Goal: Task Accomplishment & Management: Complete application form

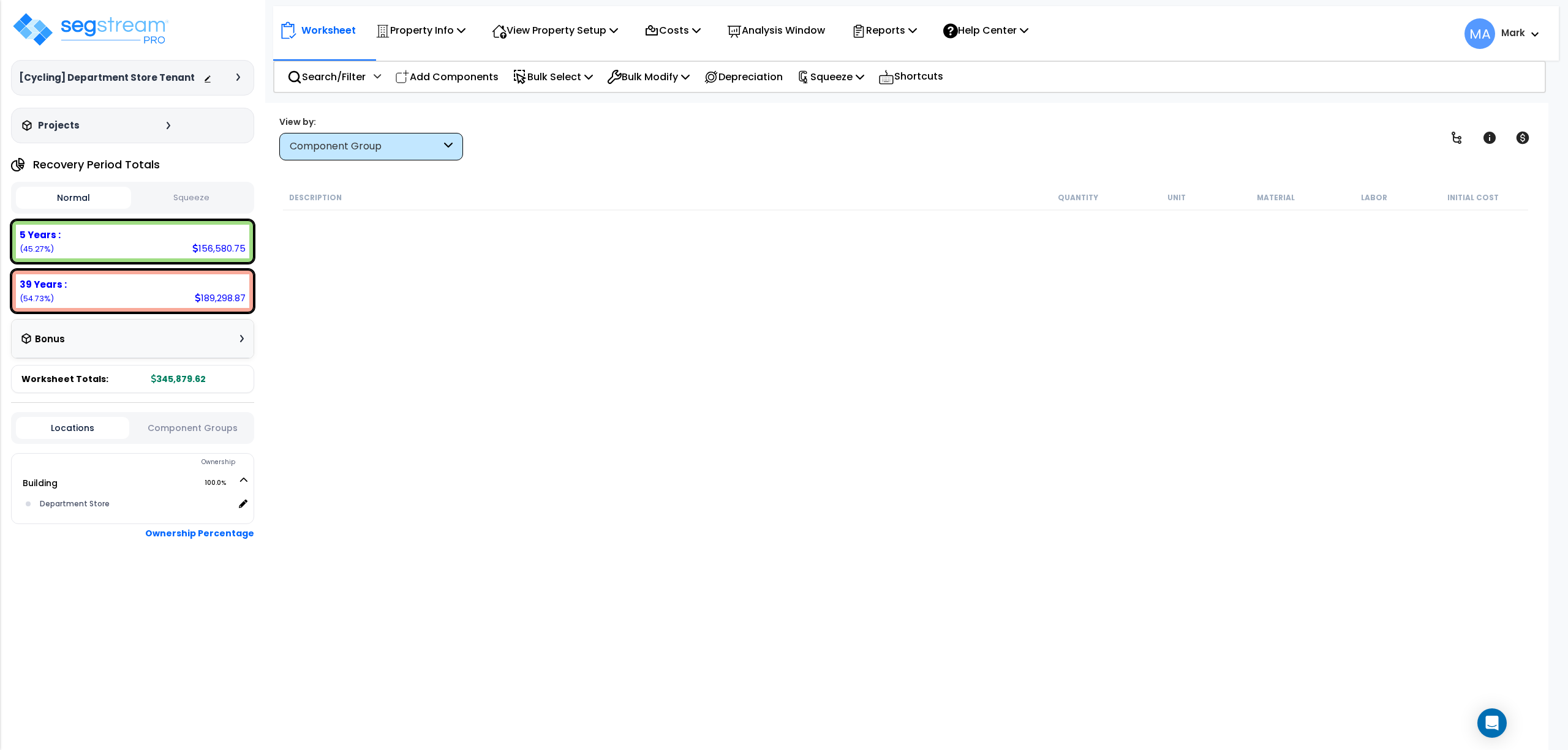
scroll to position [6702, 0]
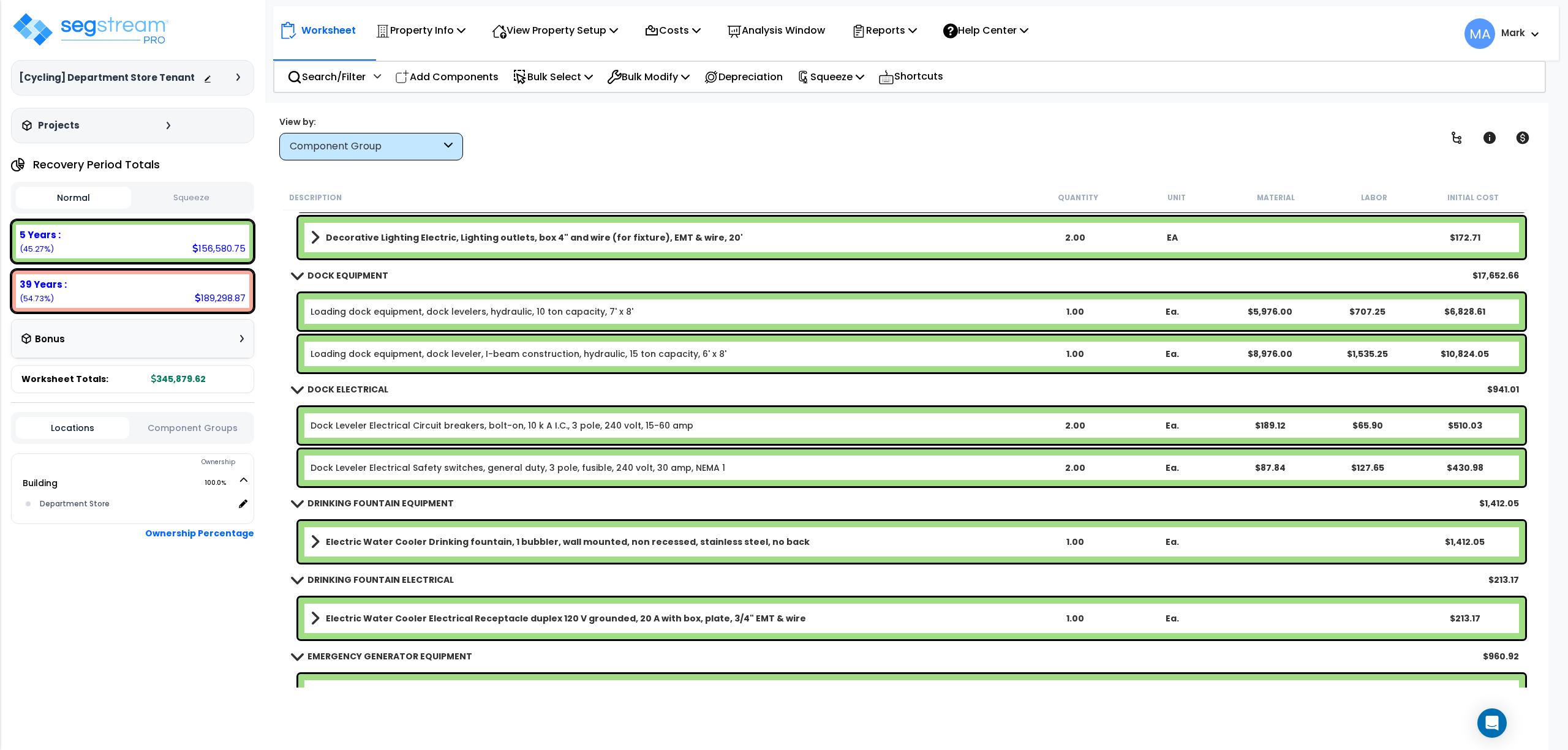
click at [428, 240] on b "Decorative Lighting Electric, Lighting outlets, box 4" and wire (for fixture), …" at bounding box center [534, 237] width 417 height 12
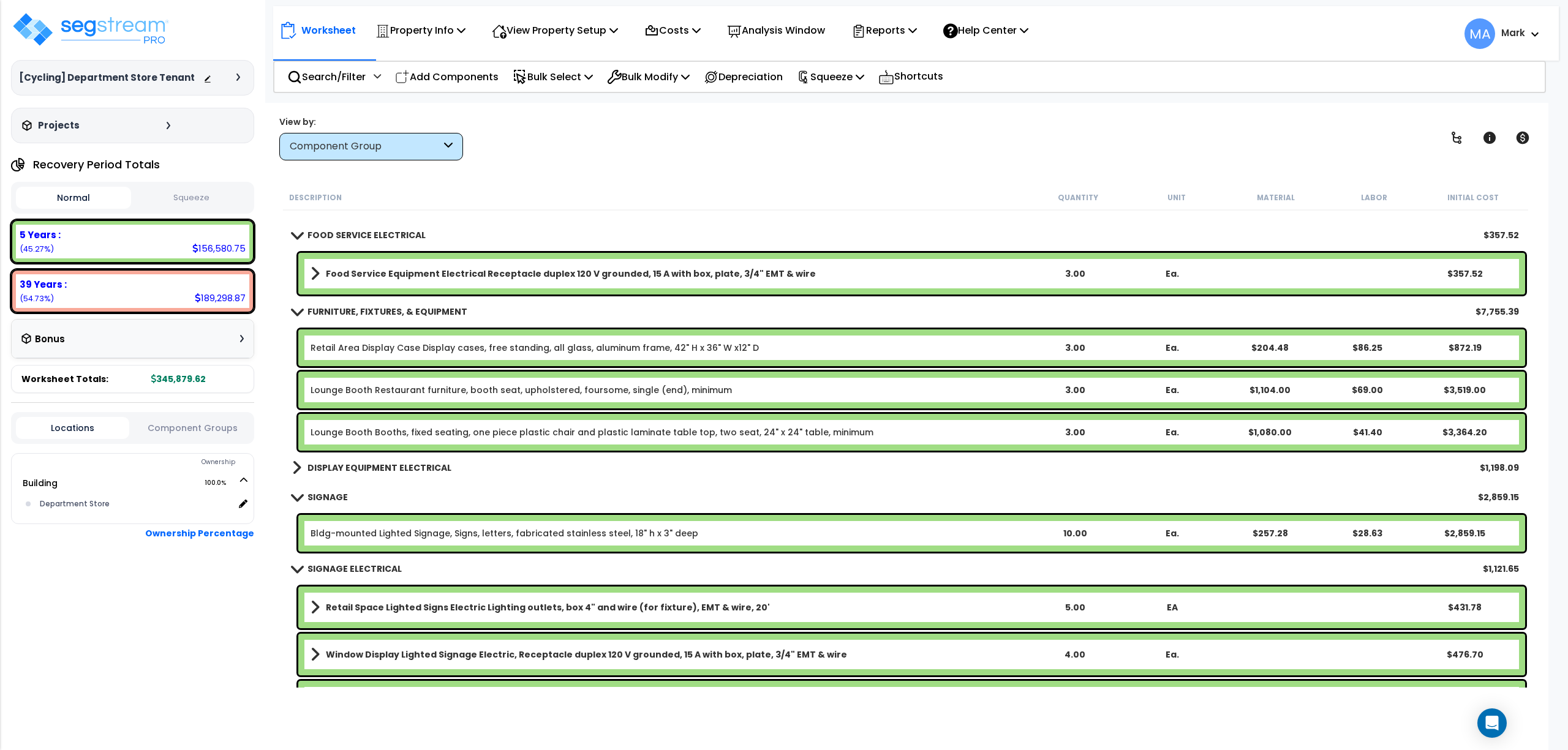
scroll to position [7519, 0]
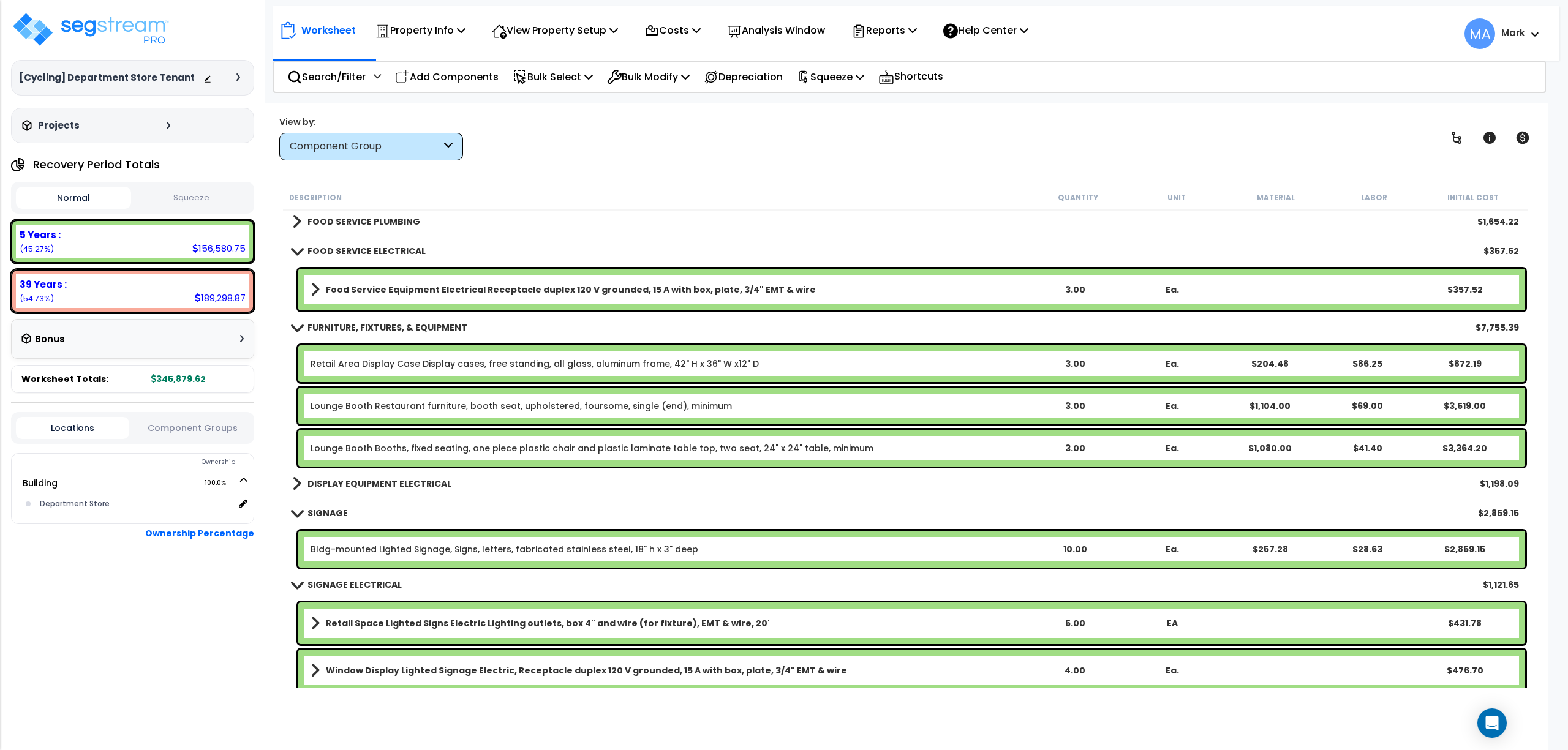
click at [365, 285] on b "Food Service Equipment Electrical Receptacle duplex 120 V grounded, 15 A with b…" at bounding box center [571, 289] width 490 height 12
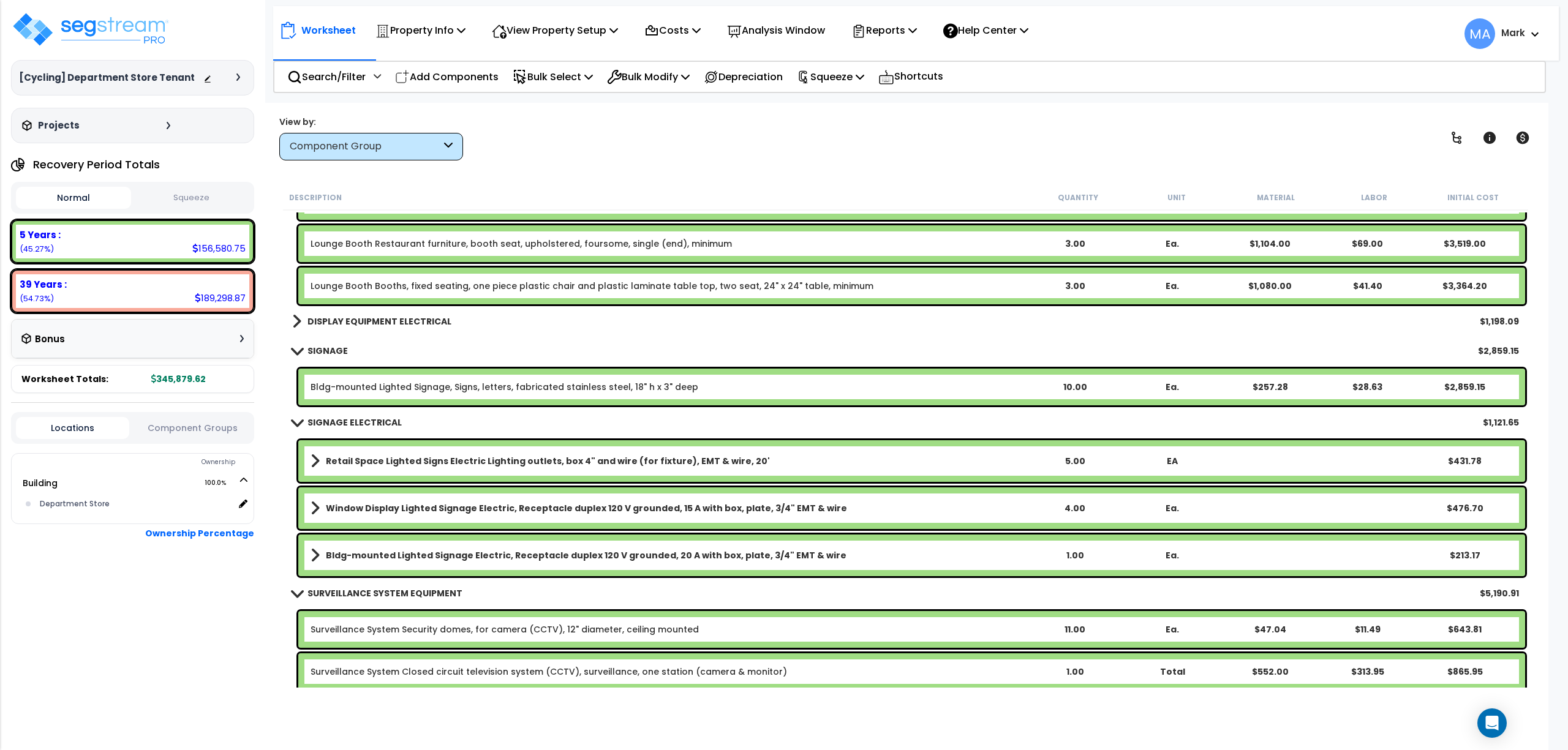
scroll to position [7643, 0]
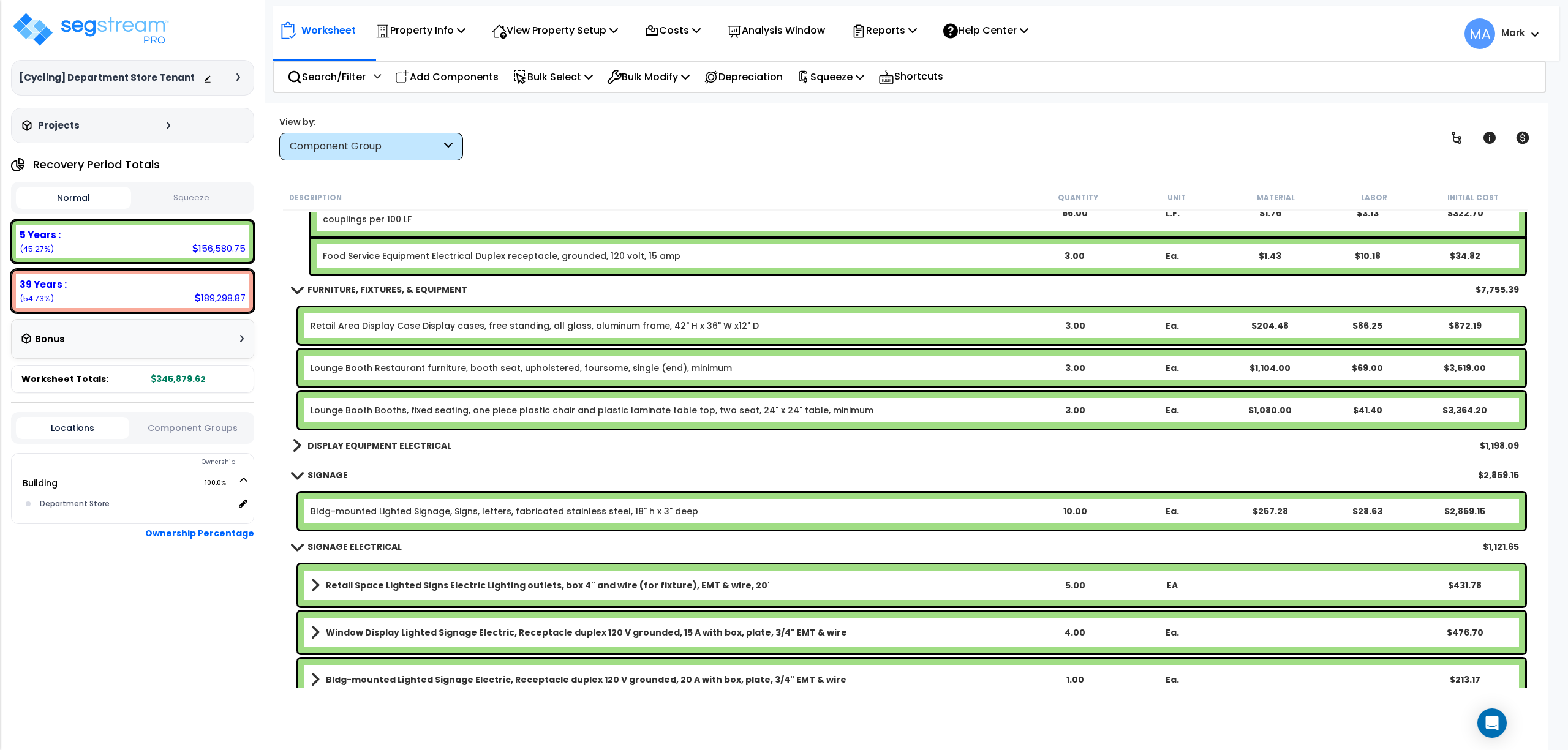
click at [354, 442] on b "DISPLAY EQUIPMENT ELECTRICAL" at bounding box center [379, 445] width 144 height 12
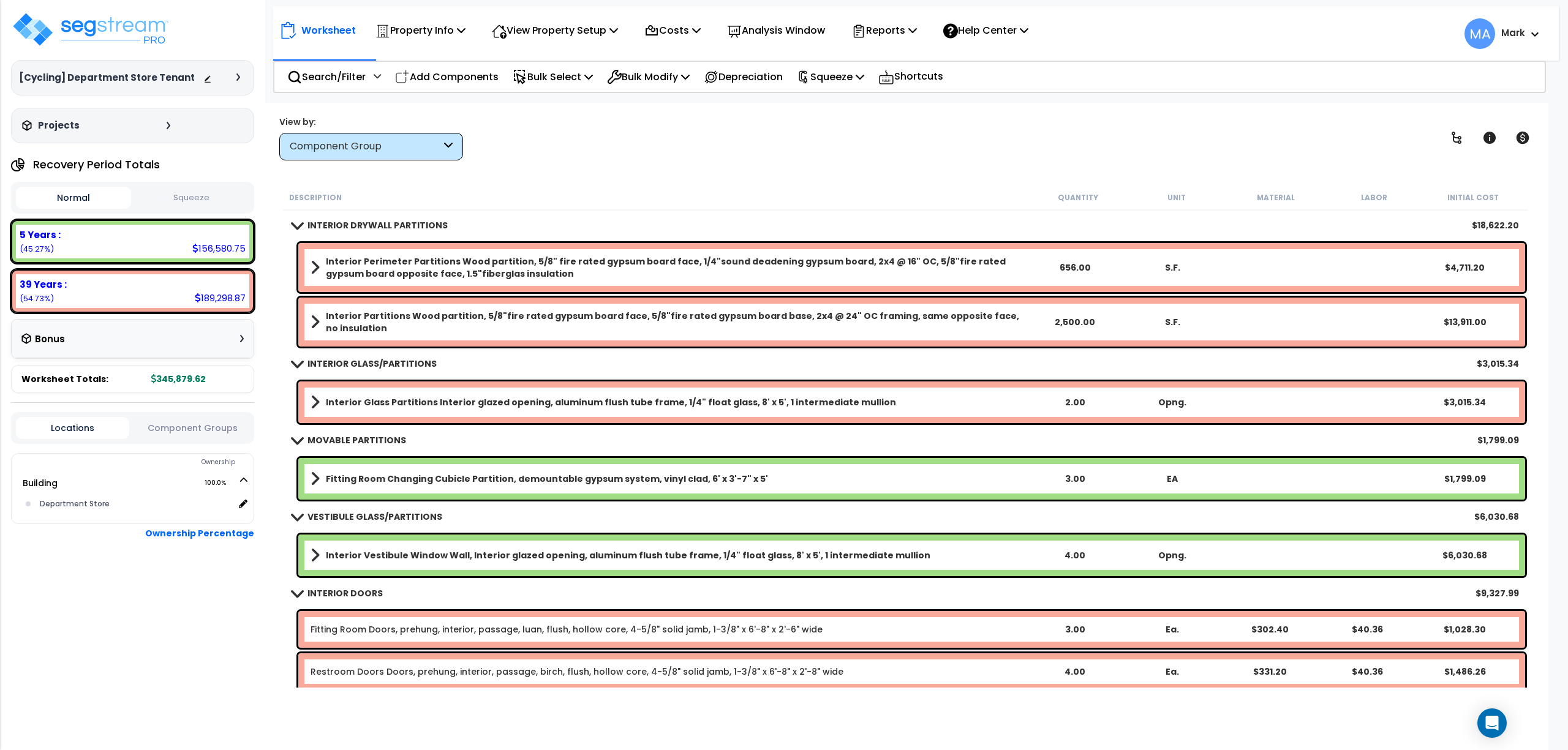
scroll to position [0, 0]
click at [475, 264] on b "Interior Perimeter Partitions Wood partition, 5/8" fire rated gypsum board face…" at bounding box center [676, 267] width 700 height 24
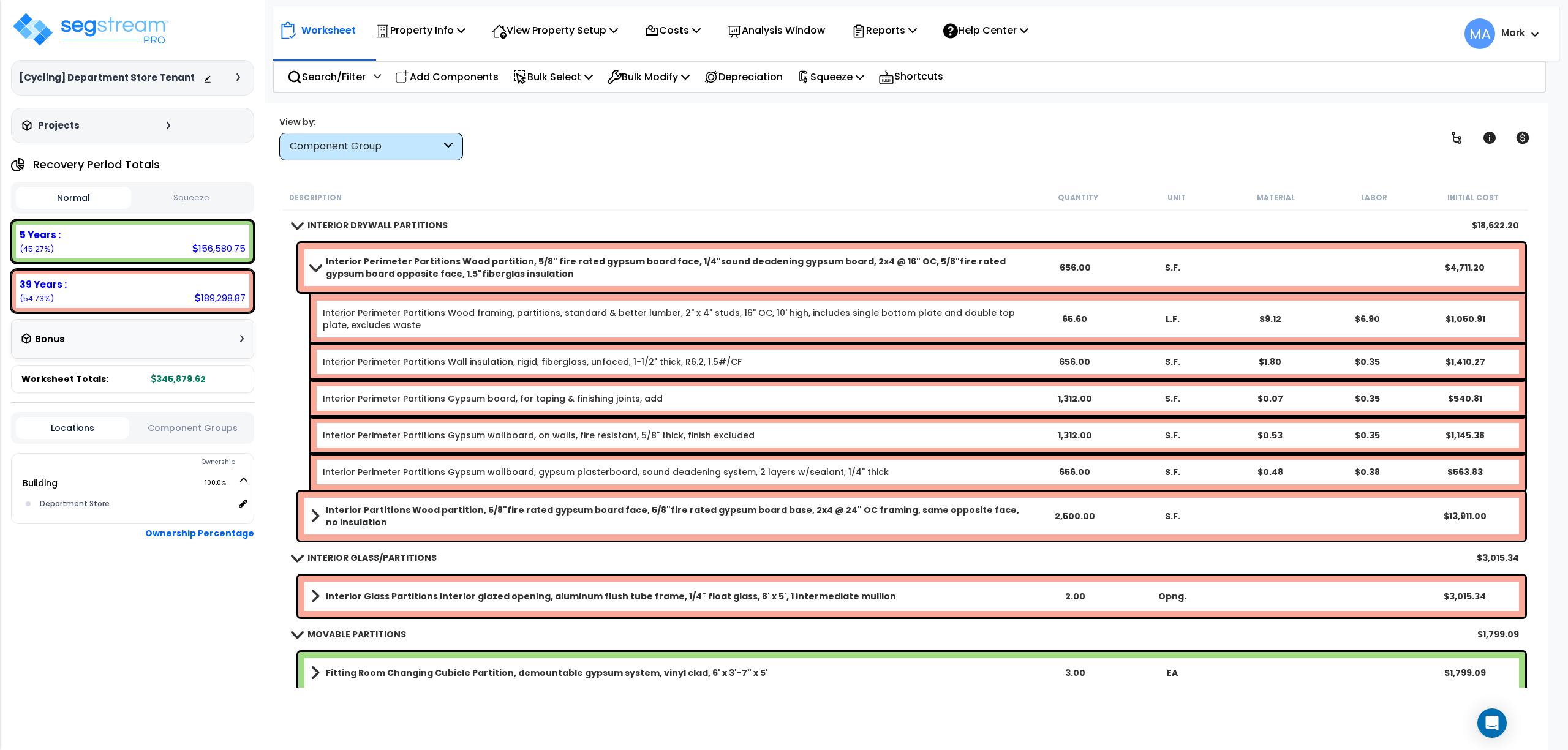
click at [351, 510] on b "Interior Partitions Wood partition, 5/8"fire rated gypsum board face, 5/8"fire …" at bounding box center [676, 516] width 700 height 24
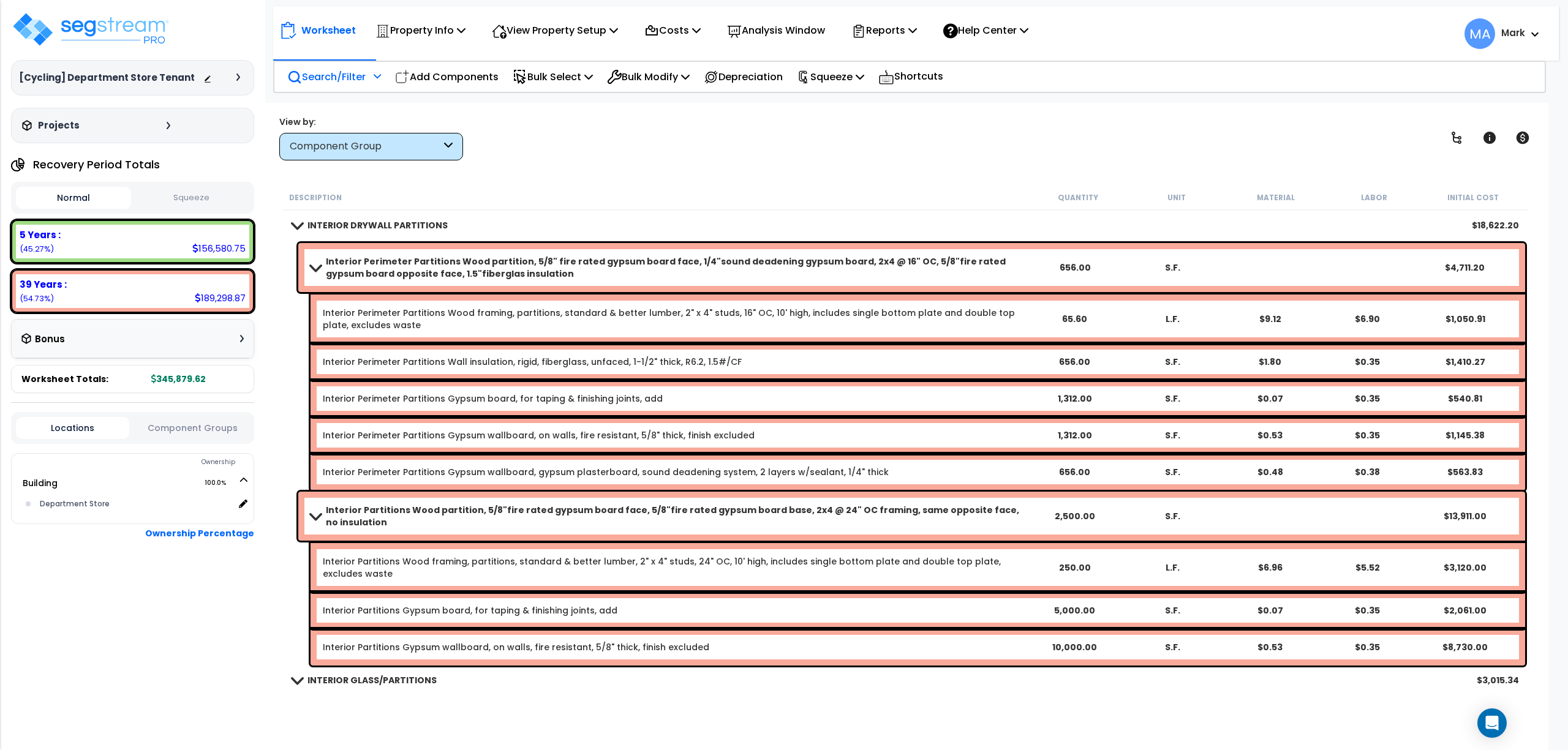
click at [346, 84] on p "Search/Filter" at bounding box center [326, 77] width 78 height 17
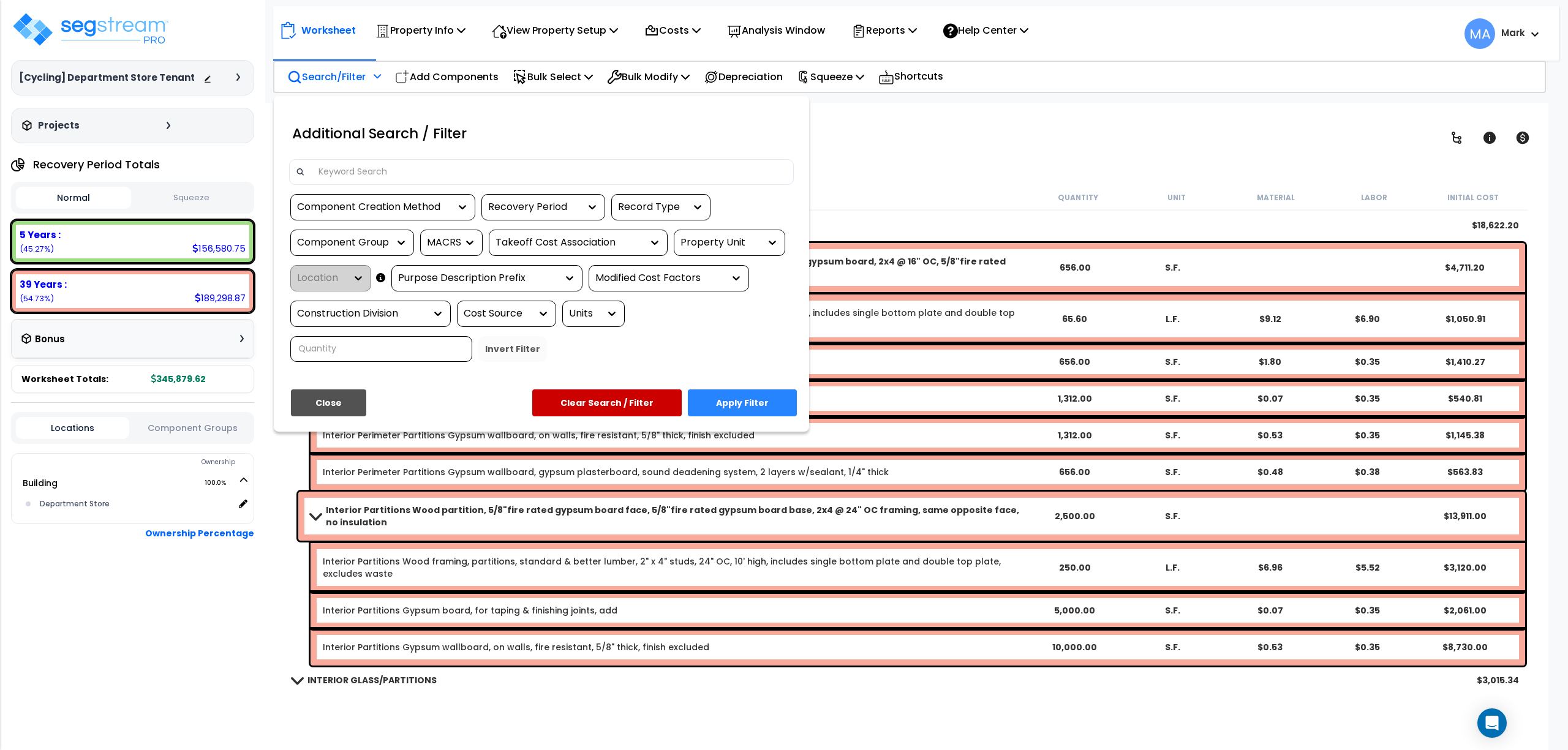
click at [356, 174] on input at bounding box center [549, 172] width 476 height 19
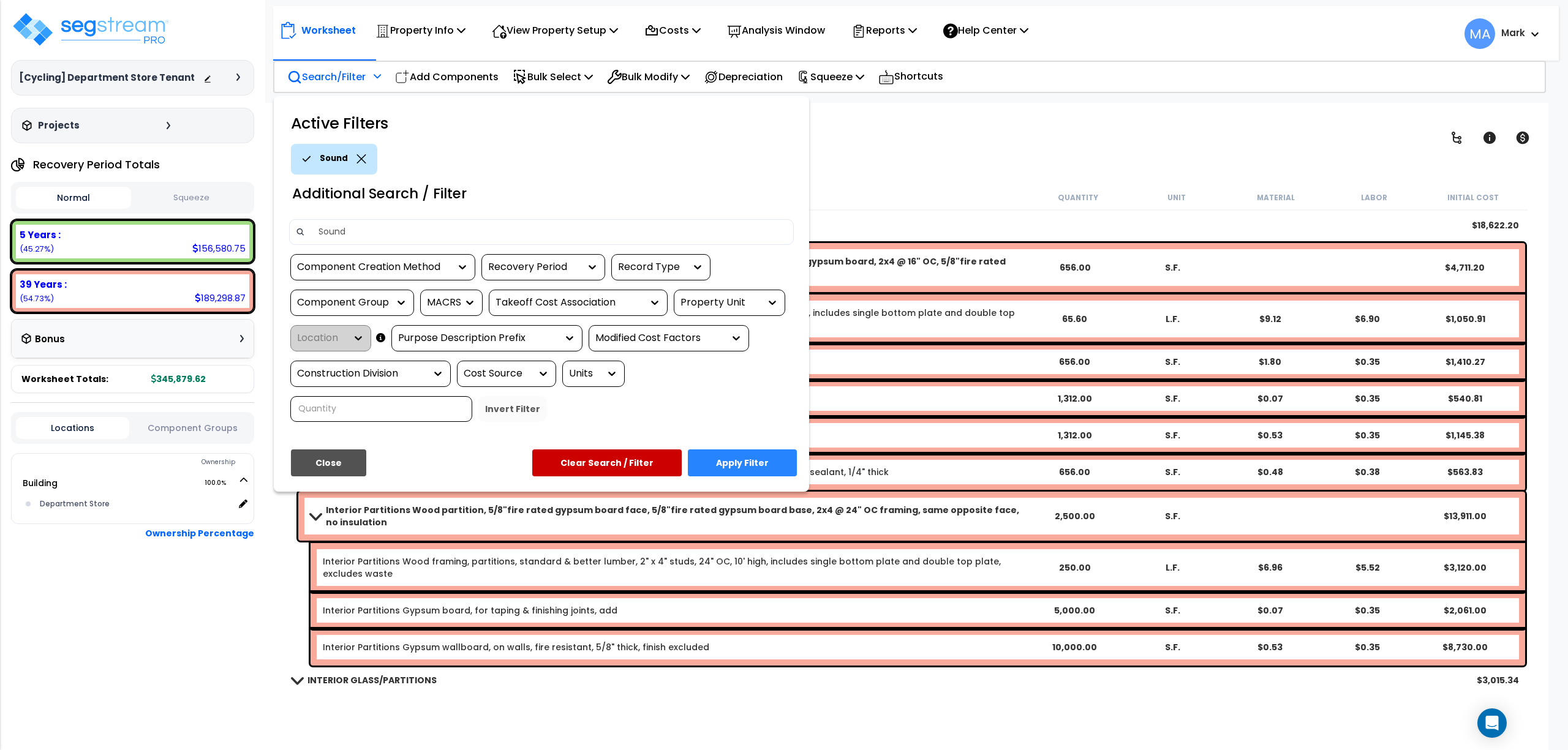
type input "Sound"
click at [752, 457] on button "Apply Filter" at bounding box center [742, 462] width 109 height 27
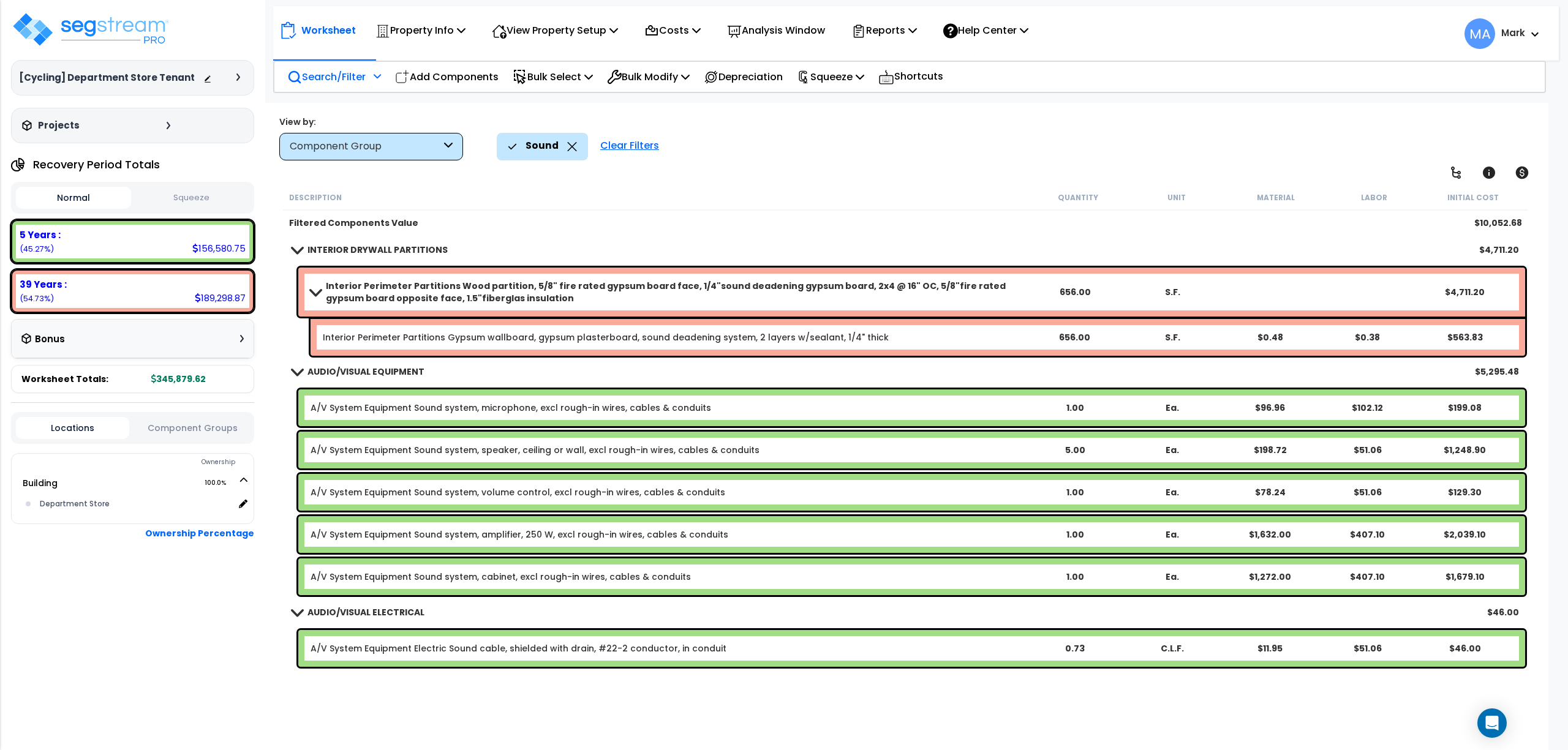
scroll to position [54, 0]
click at [567, 145] on icon at bounding box center [571, 146] width 10 height 9
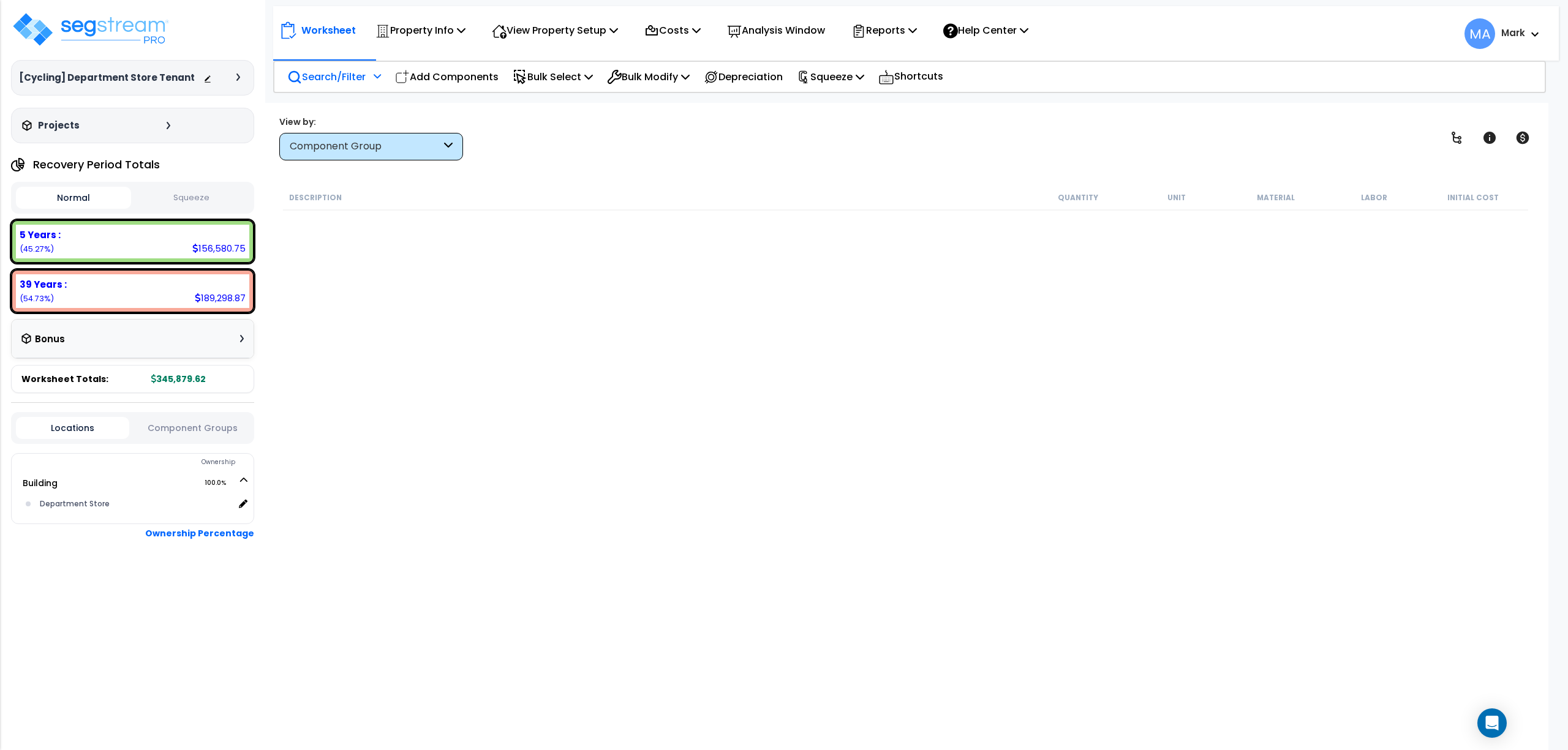
scroll to position [1360, 0]
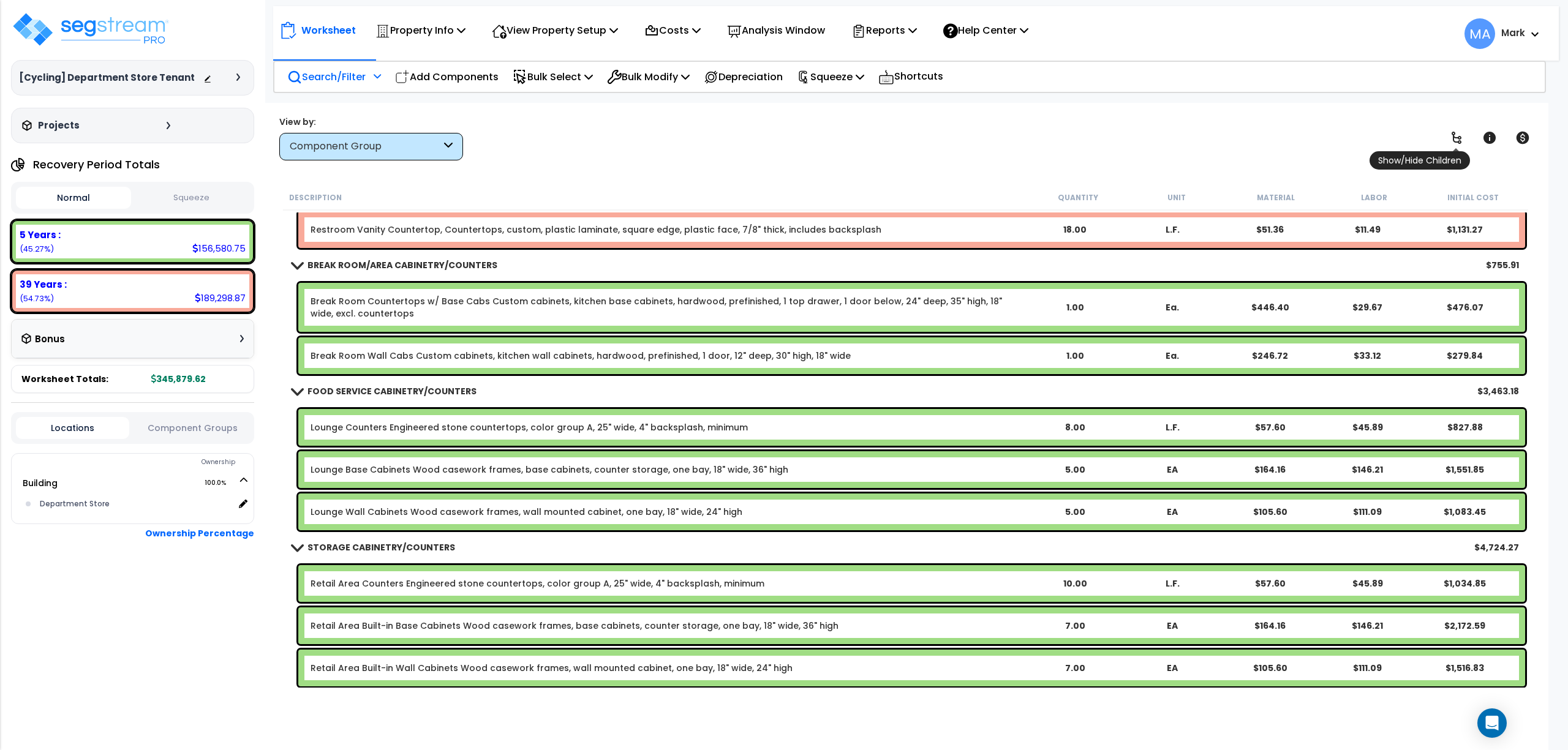
click at [1443, 141] on link at bounding box center [1456, 137] width 27 height 27
click at [1446, 140] on link at bounding box center [1456, 137] width 27 height 27
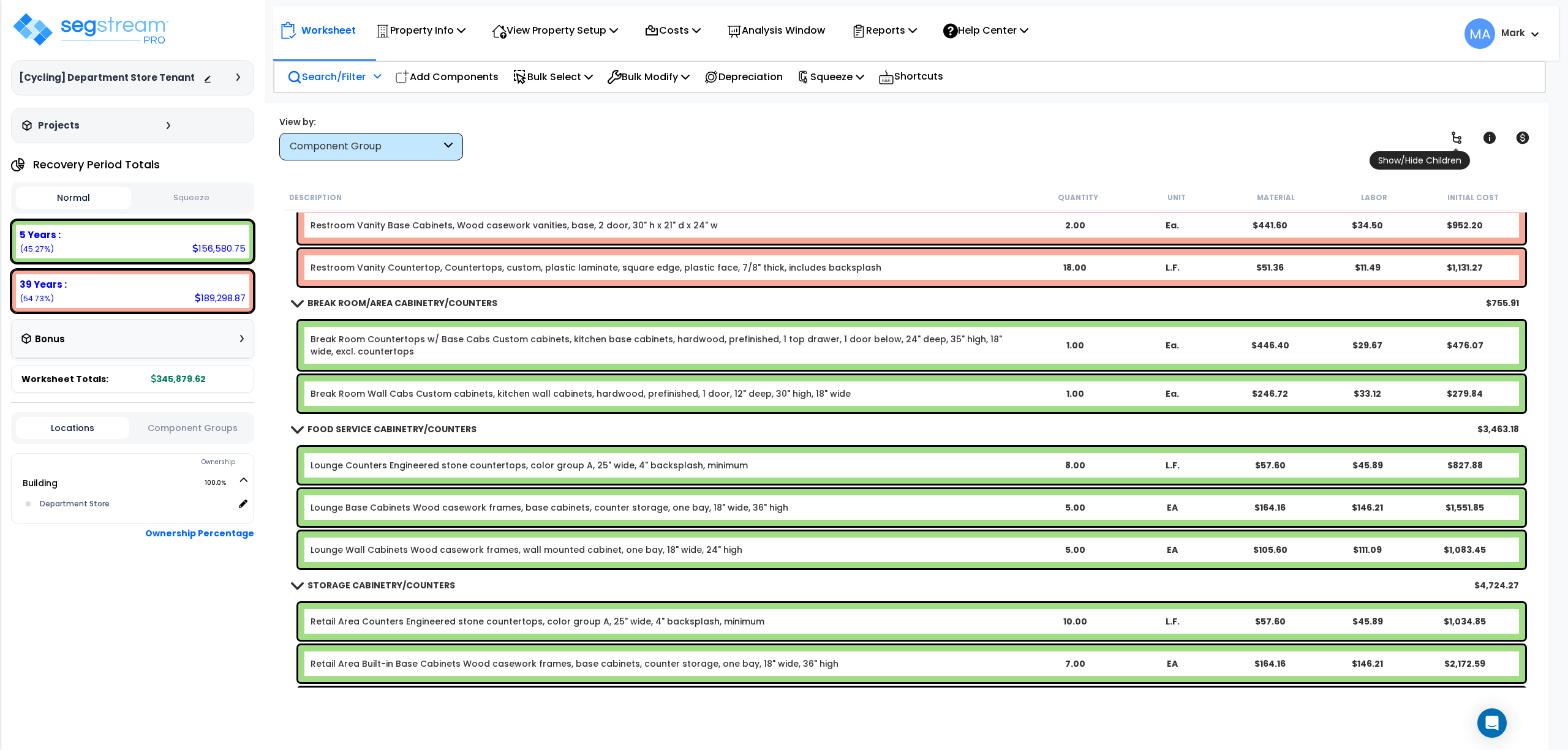
click at [1446, 140] on link at bounding box center [1456, 137] width 27 height 27
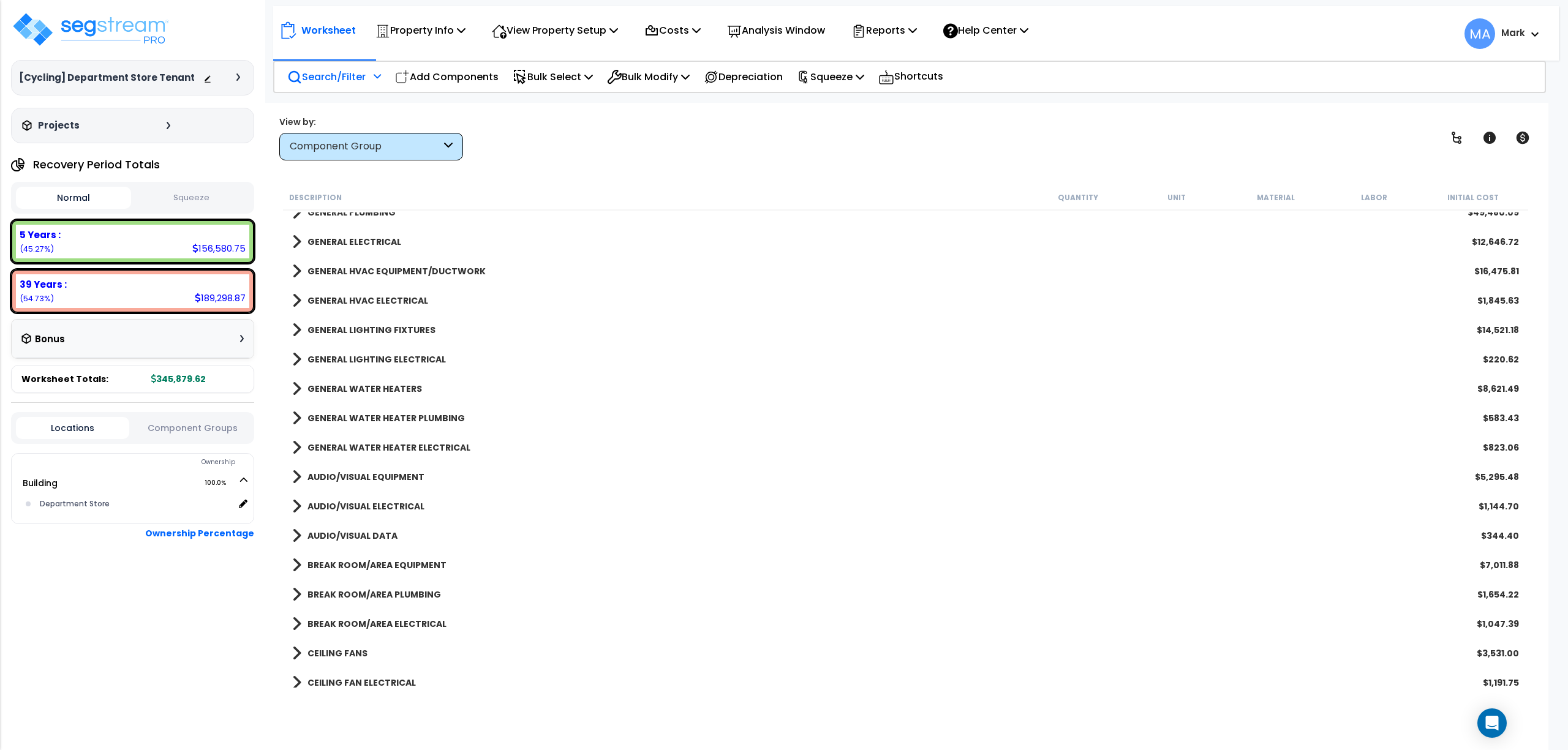
click at [385, 474] on b "AUDIO/VISUAL EQUIPMENT" at bounding box center [366, 476] width 117 height 12
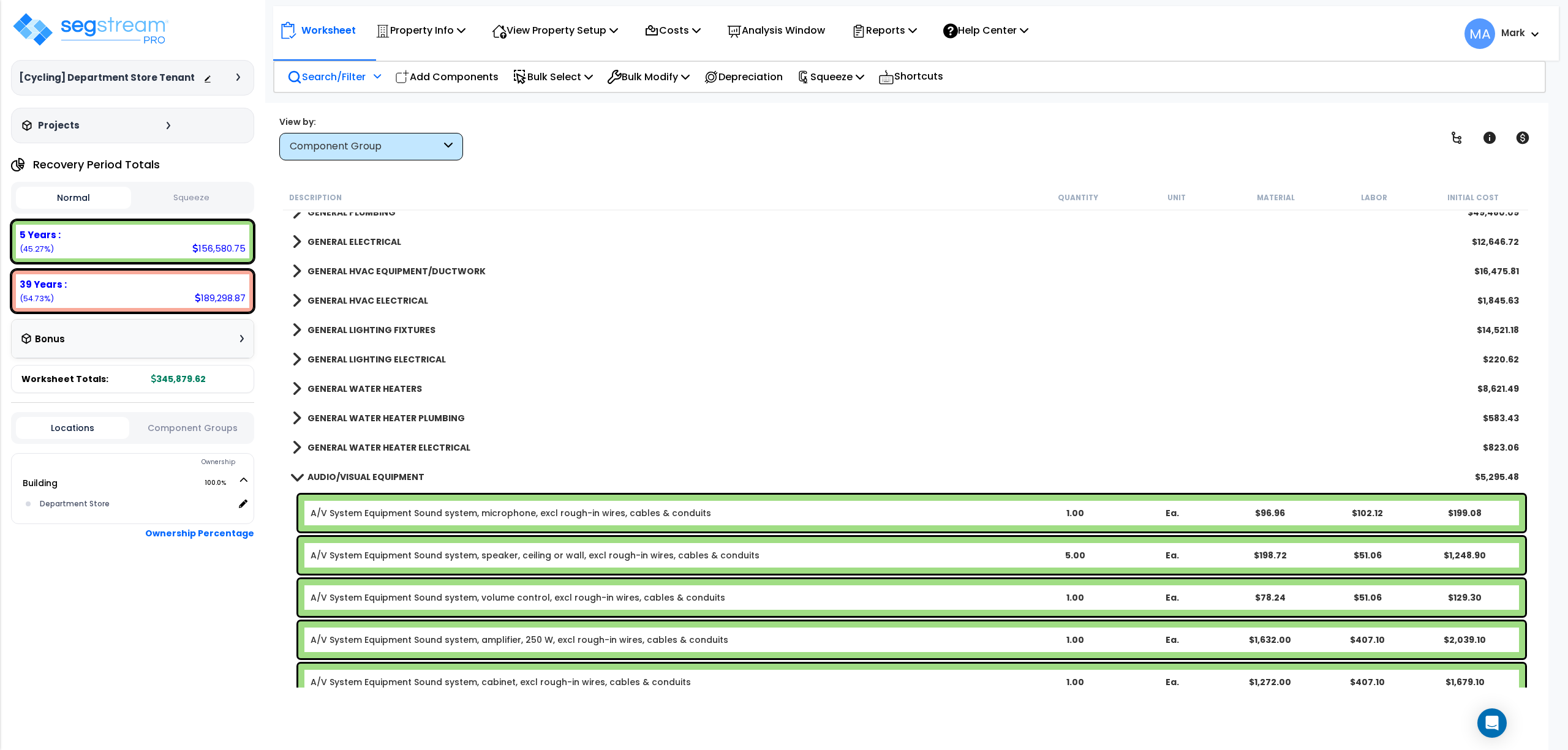
scroll to position [1632, 0]
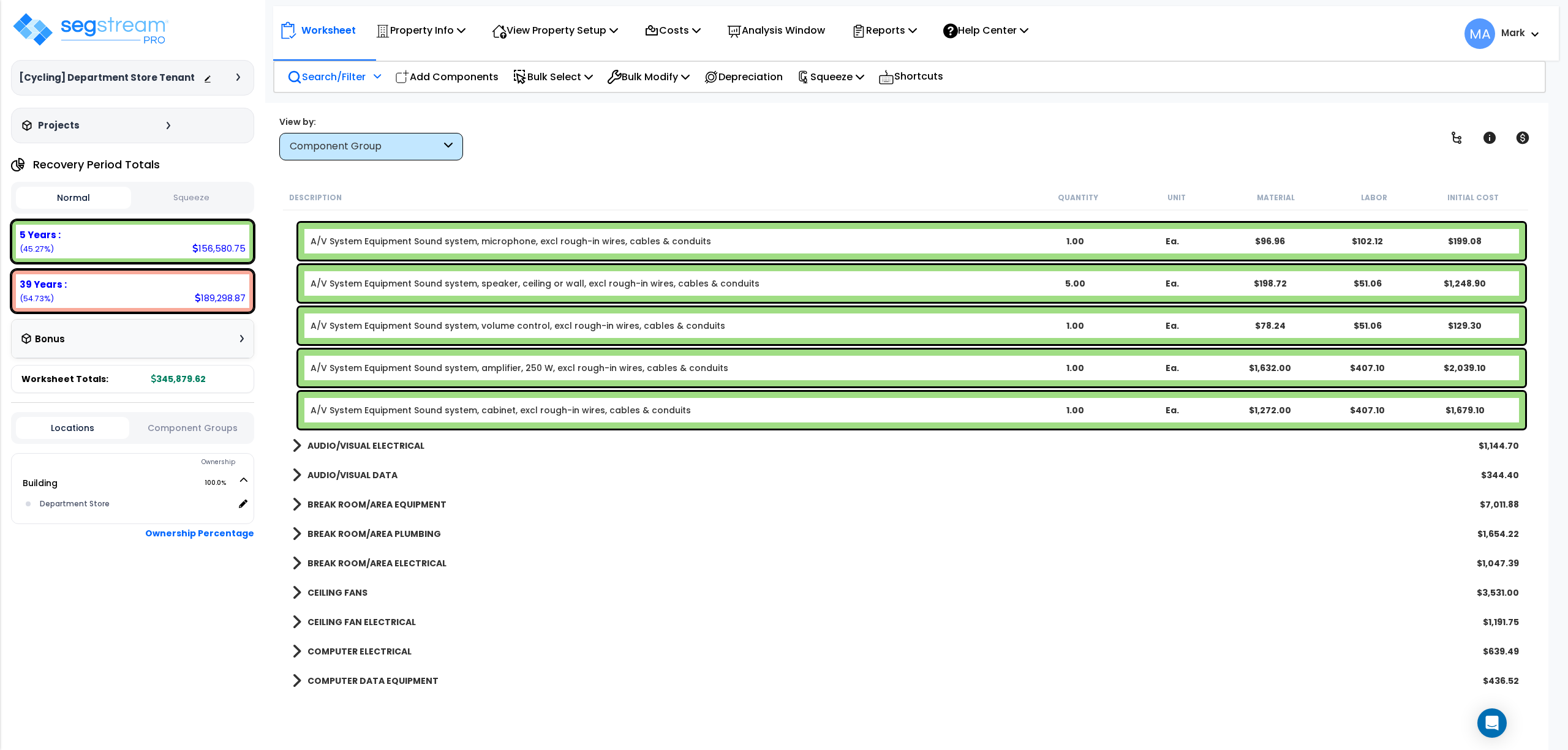
click at [378, 451] on b "AUDIO/VISUAL ELECTRICAL" at bounding box center [366, 445] width 117 height 12
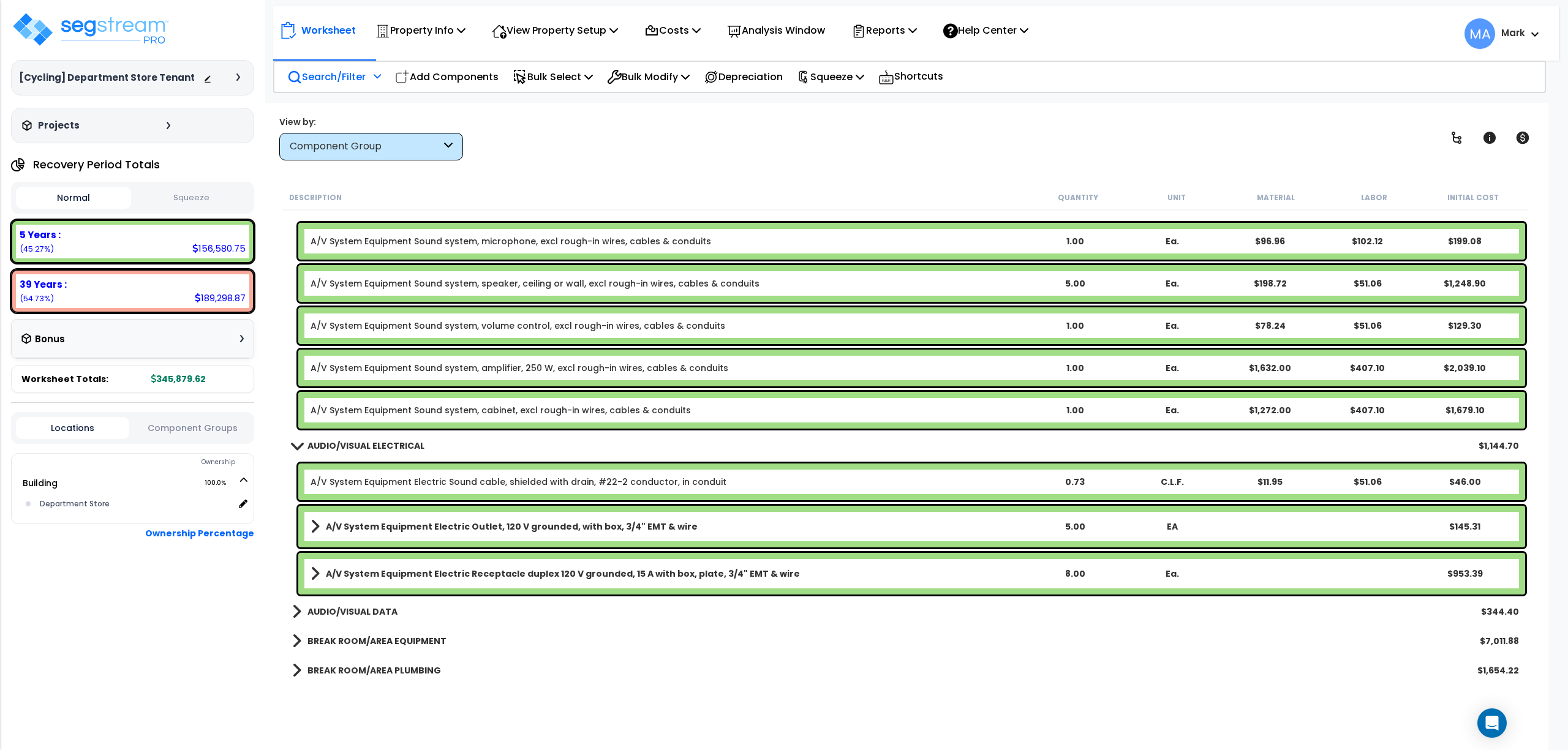
click at [392, 601] on div "AUDIO/VISUAL DATA $344.40" at bounding box center [905, 612] width 1239 height 30
click at [383, 606] on b "AUDIO/VISUAL DATA" at bounding box center [352, 611] width 90 height 12
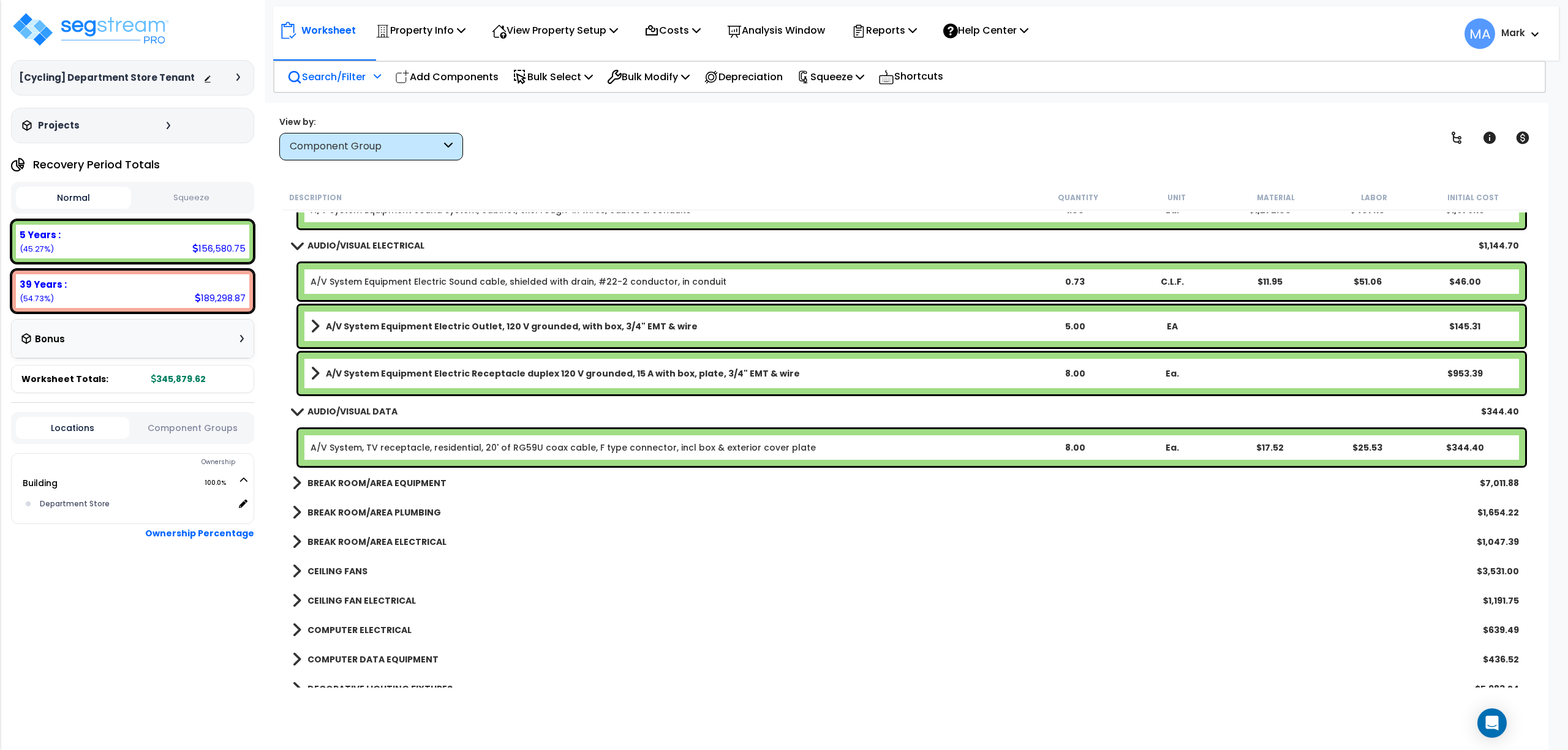
scroll to position [1561, 0]
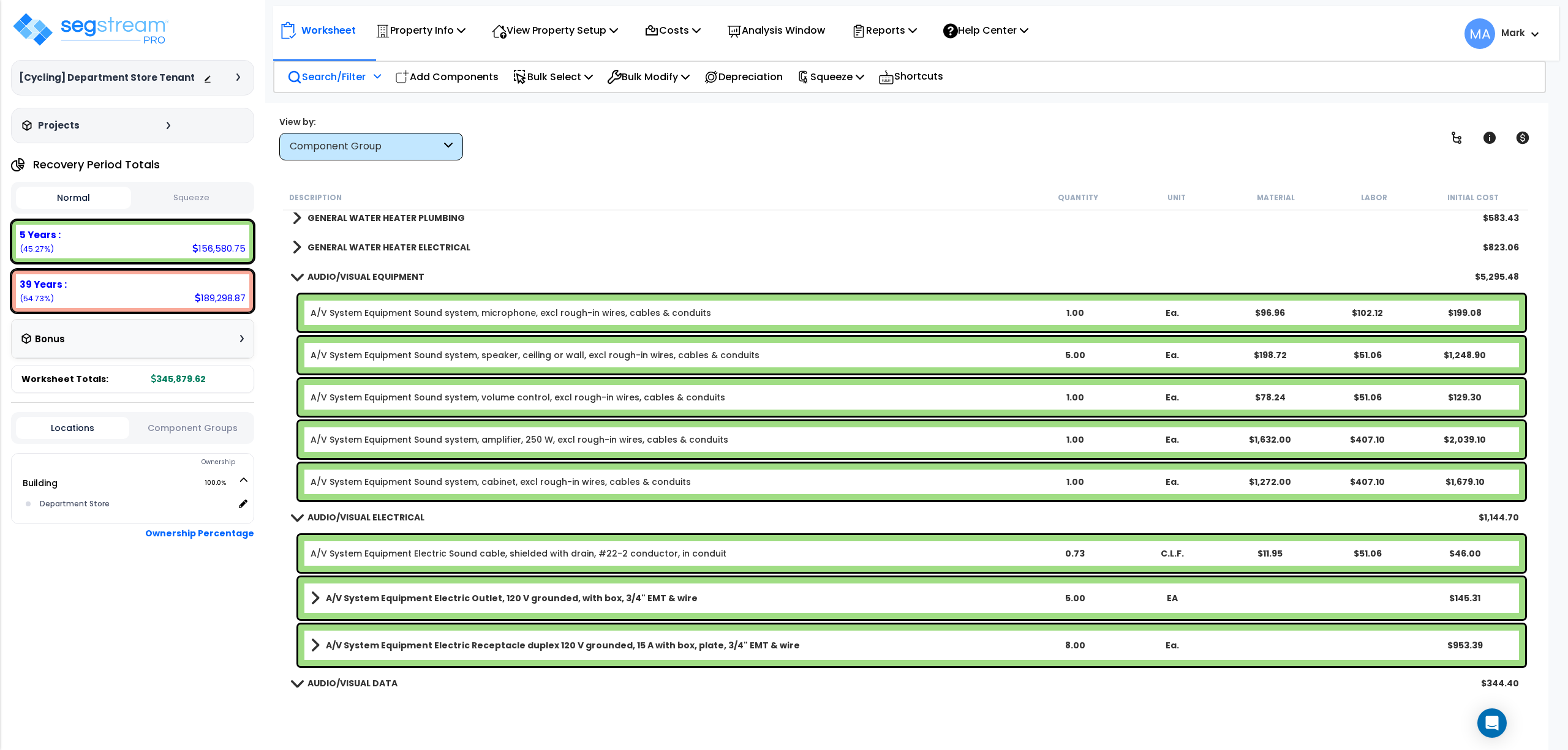
click at [346, 90] on div "Search/Filter Additional Search / Filter" at bounding box center [334, 76] width 94 height 29
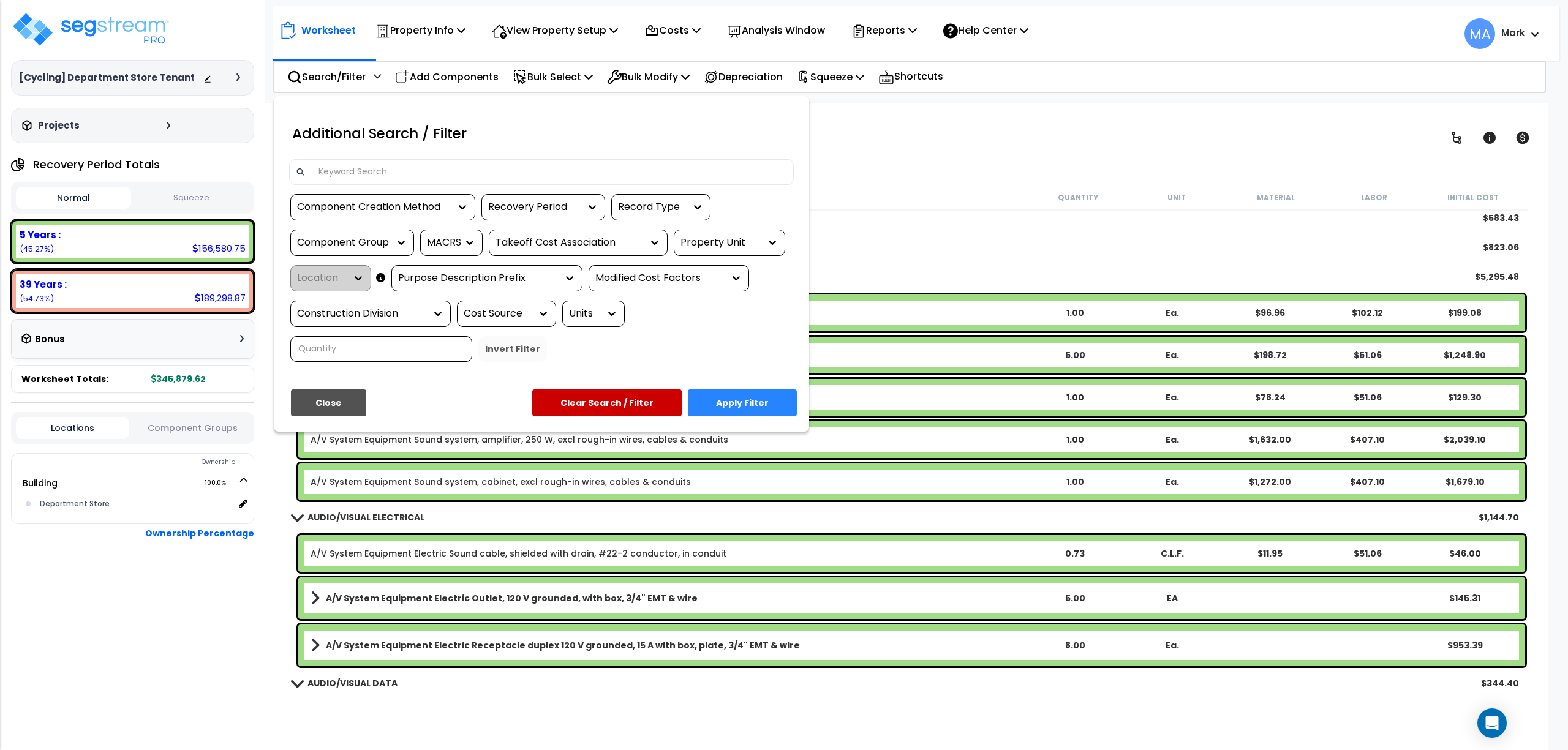
click at [344, 175] on input at bounding box center [549, 172] width 476 height 19
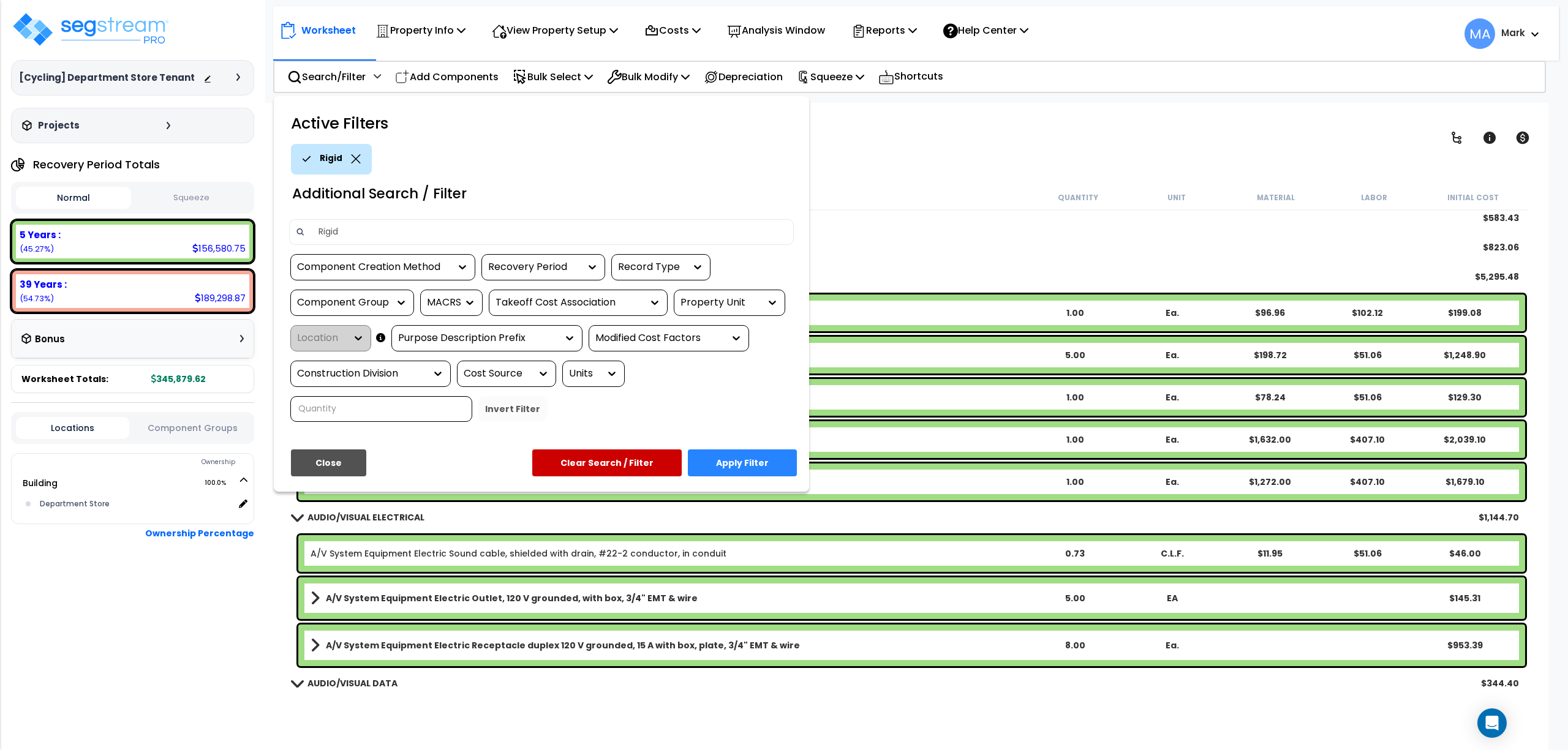
type input "Rigid"
click at [742, 457] on button "Apply Filter" at bounding box center [742, 462] width 109 height 27
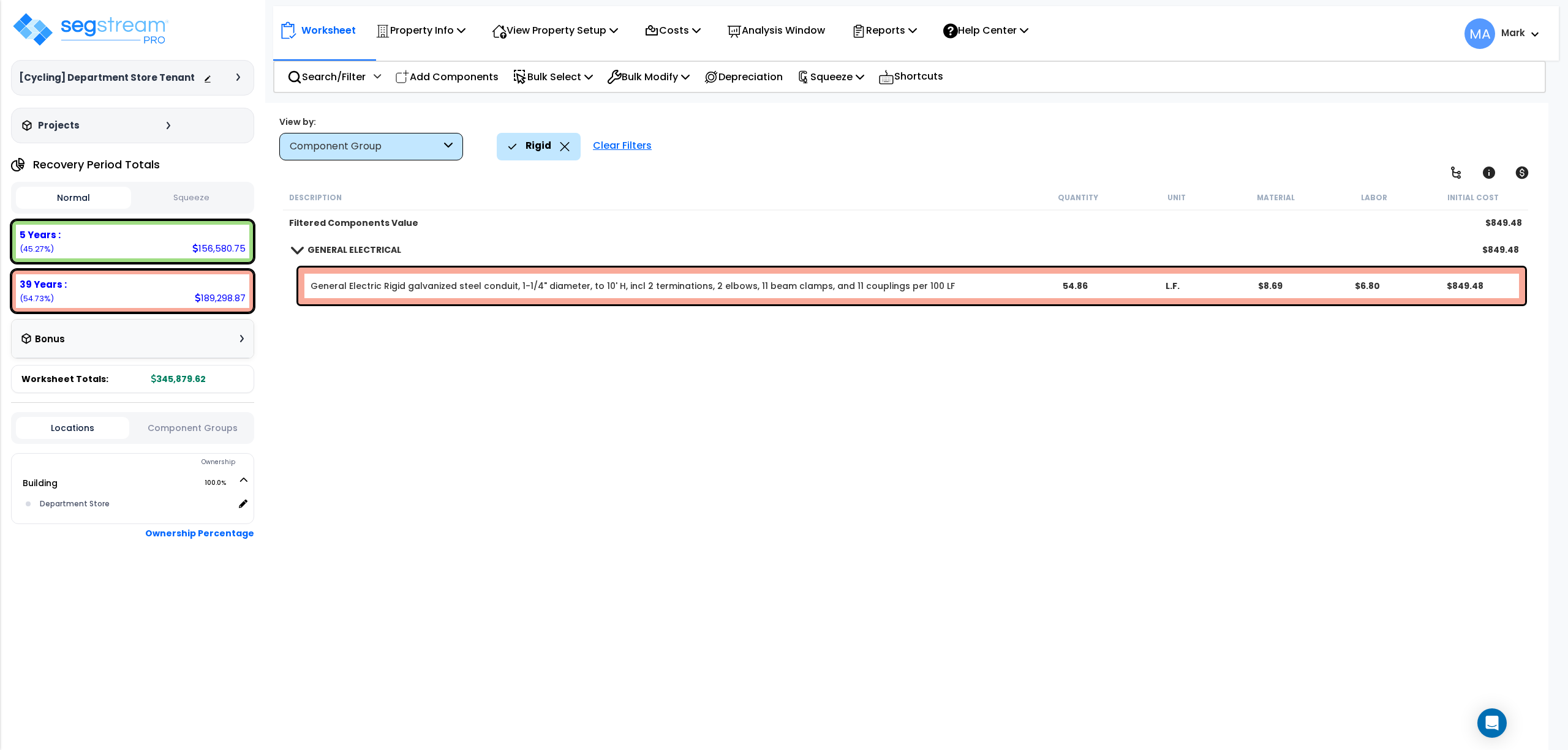
click at [565, 144] on icon at bounding box center [565, 146] width 10 height 9
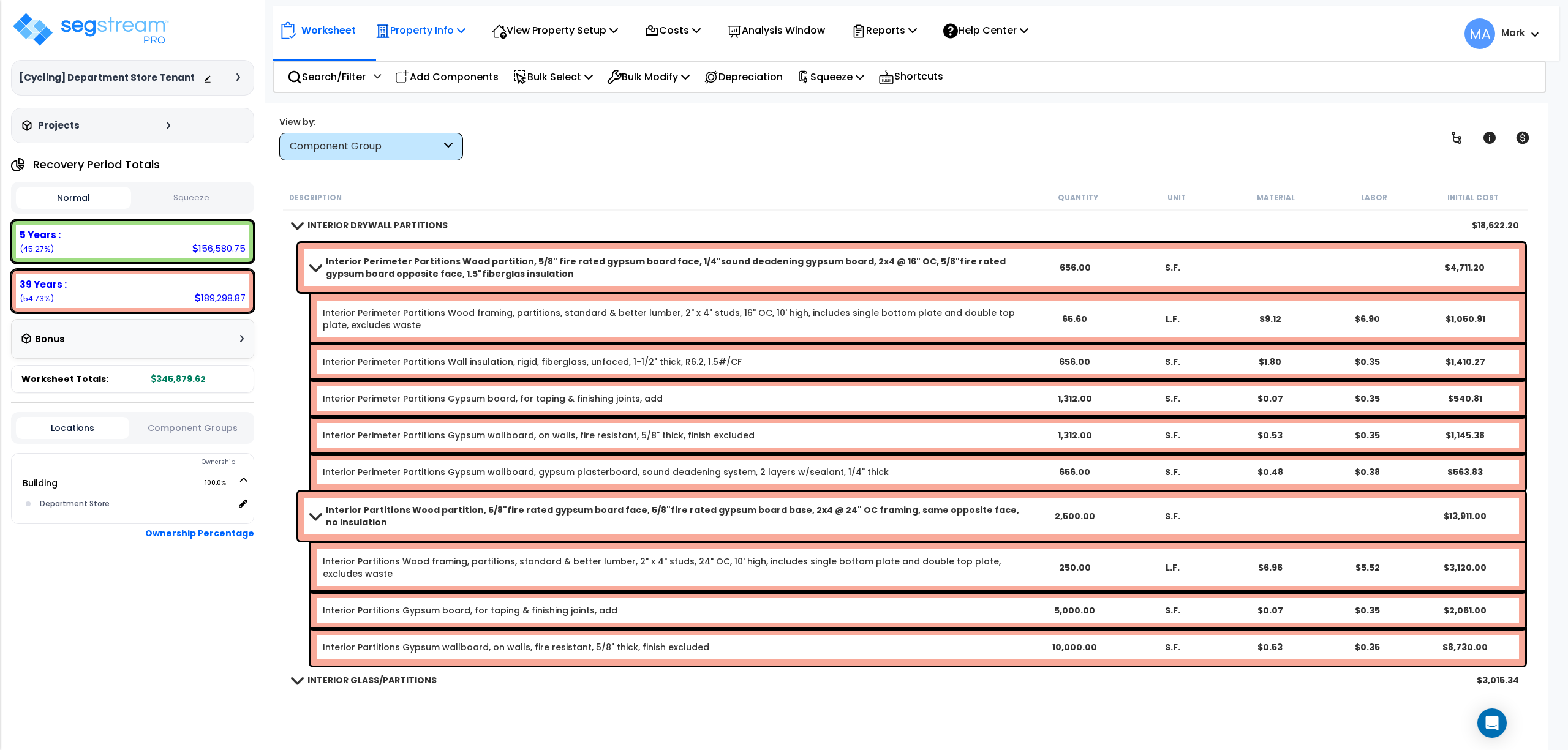
click at [435, 28] on p "Property Info" at bounding box center [420, 31] width 90 height 17
click at [564, 160] on div "Worksheet Property Info Property Setup Add Property Unit Template property Clon…" at bounding box center [905, 477] width 1286 height 750
click at [487, 197] on div "Description" at bounding box center [659, 197] width 740 height 12
click at [239, 75] on icon at bounding box center [239, 77] width 4 height 7
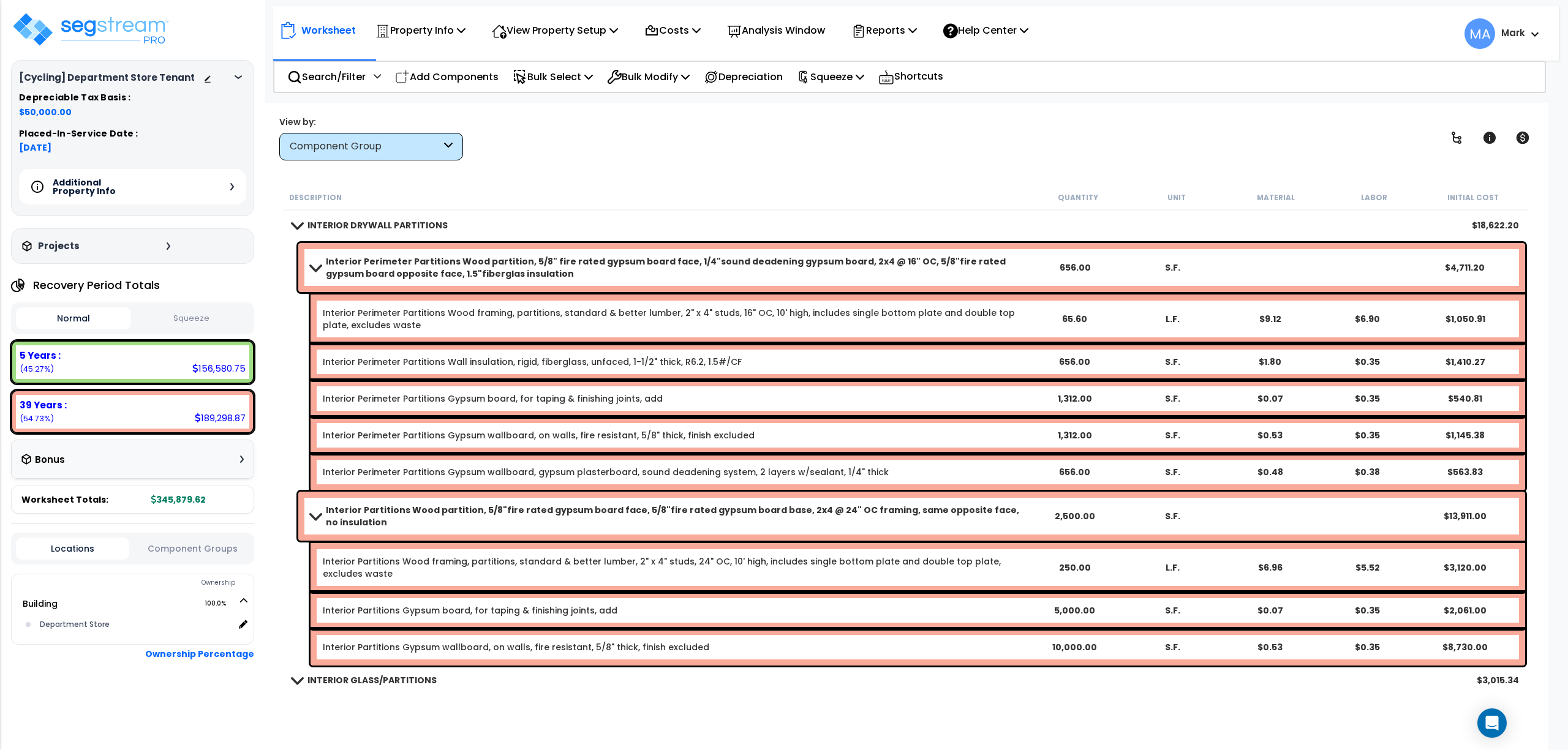
click at [238, 72] on div at bounding box center [225, 77] width 43 height 12
click at [227, 181] on div "Additional Property Info" at bounding box center [132, 186] width 227 height 35
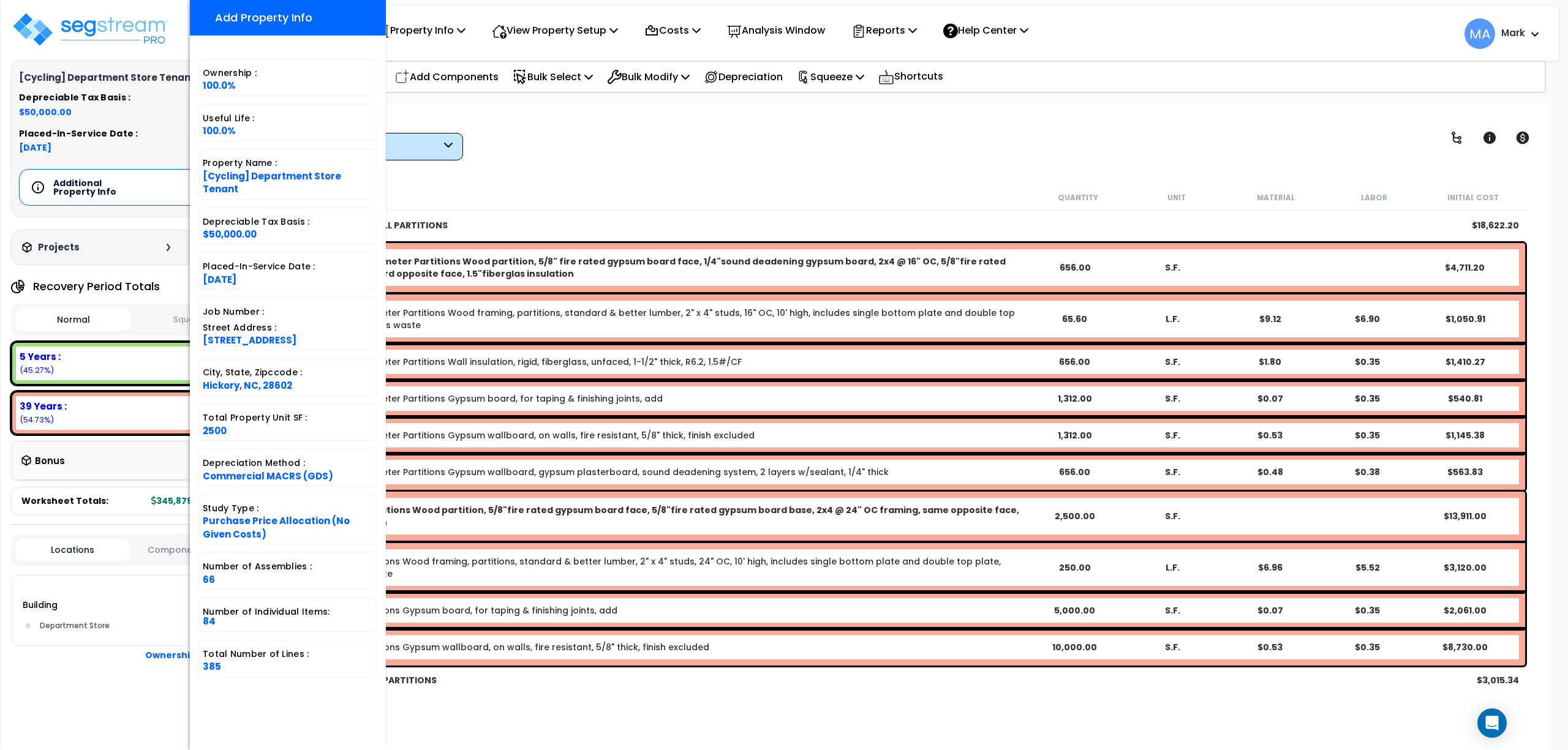
click at [547, 174] on div "Worksheet Property Info Property Setup Add Property Unit Template property Clon…" at bounding box center [905, 477] width 1286 height 750
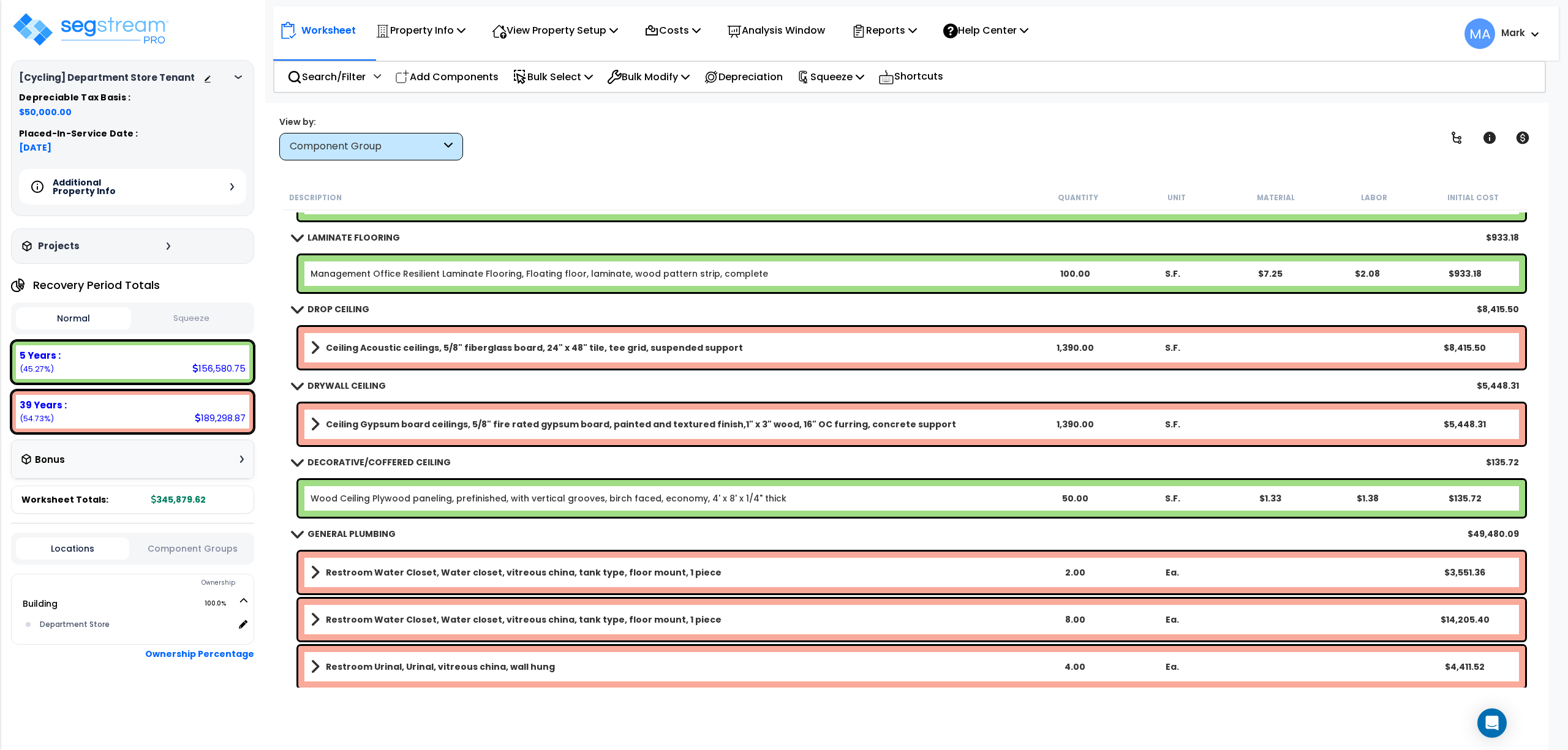
scroll to position [2720, 0]
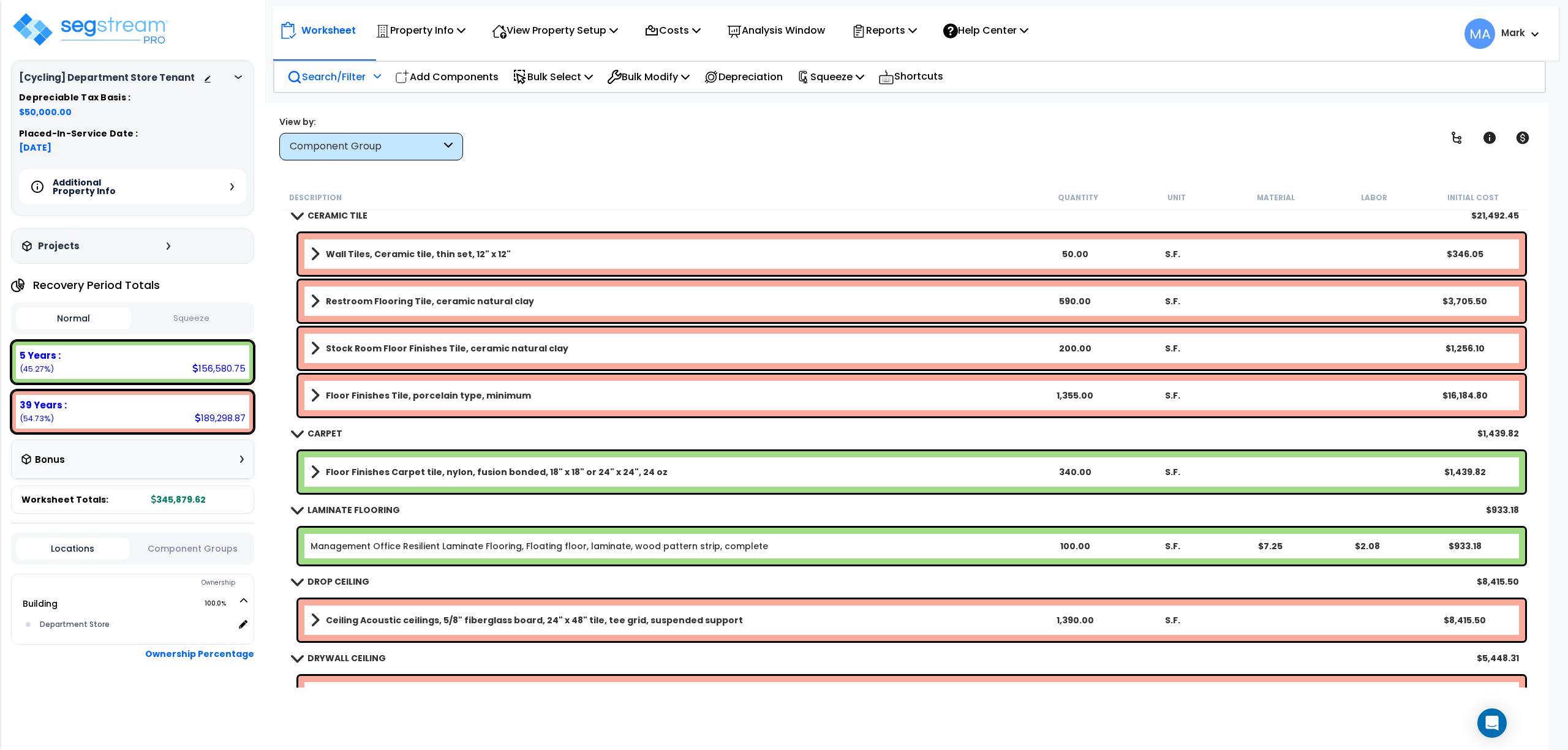
click at [350, 73] on p "Search/Filter" at bounding box center [326, 77] width 78 height 17
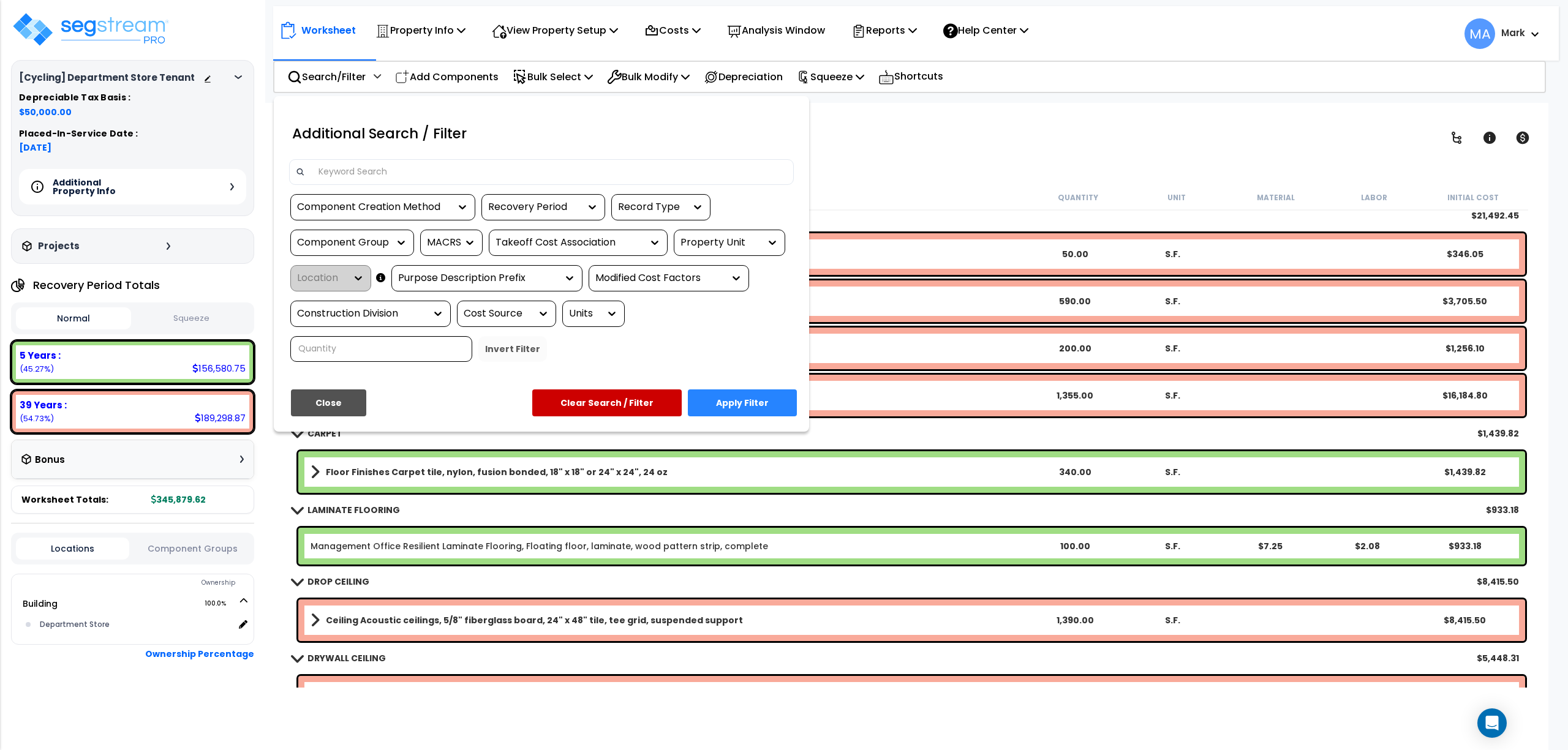
click at [367, 175] on input at bounding box center [549, 172] width 476 height 19
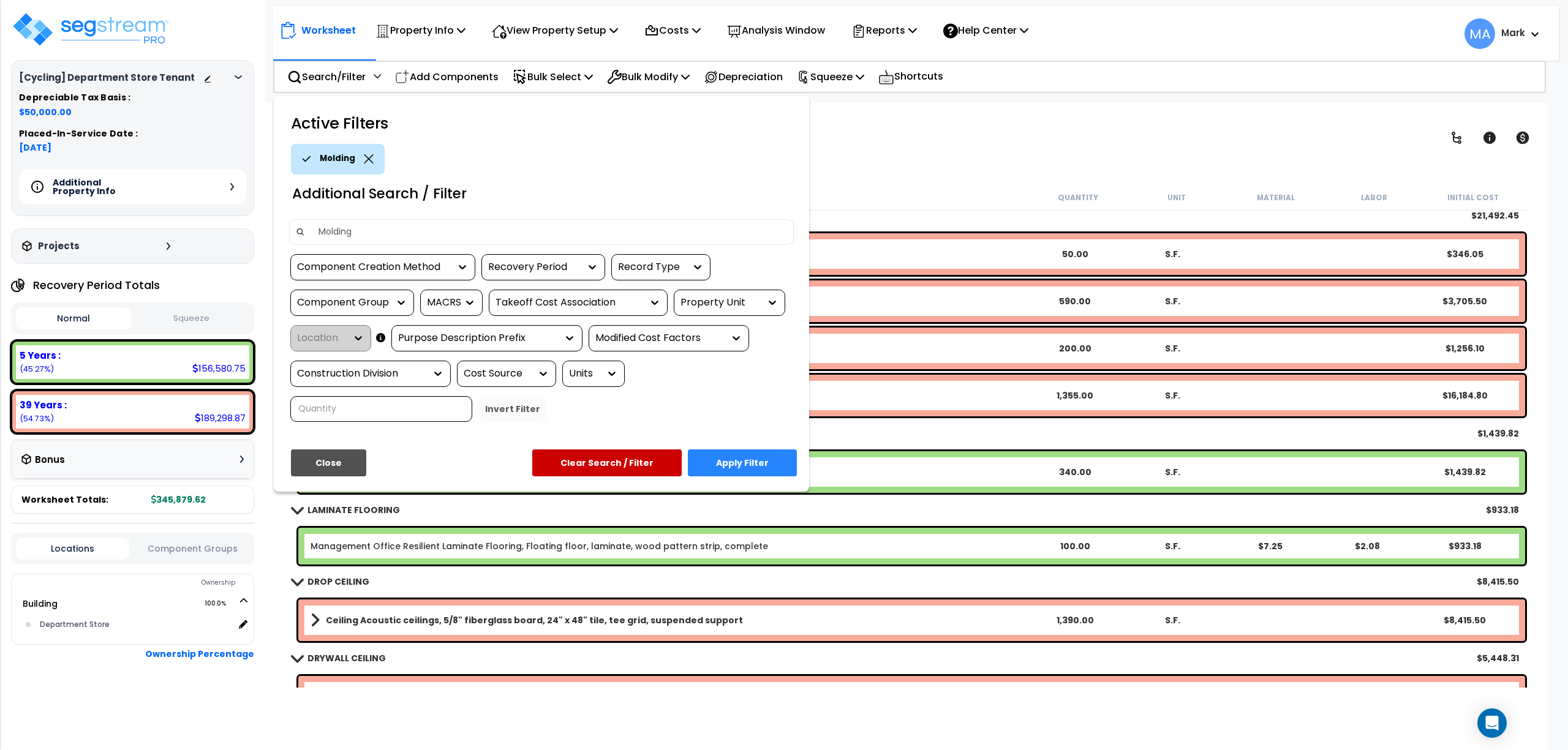
type input "Molding"
click at [794, 453] on button "Apply Filter" at bounding box center [742, 462] width 109 height 27
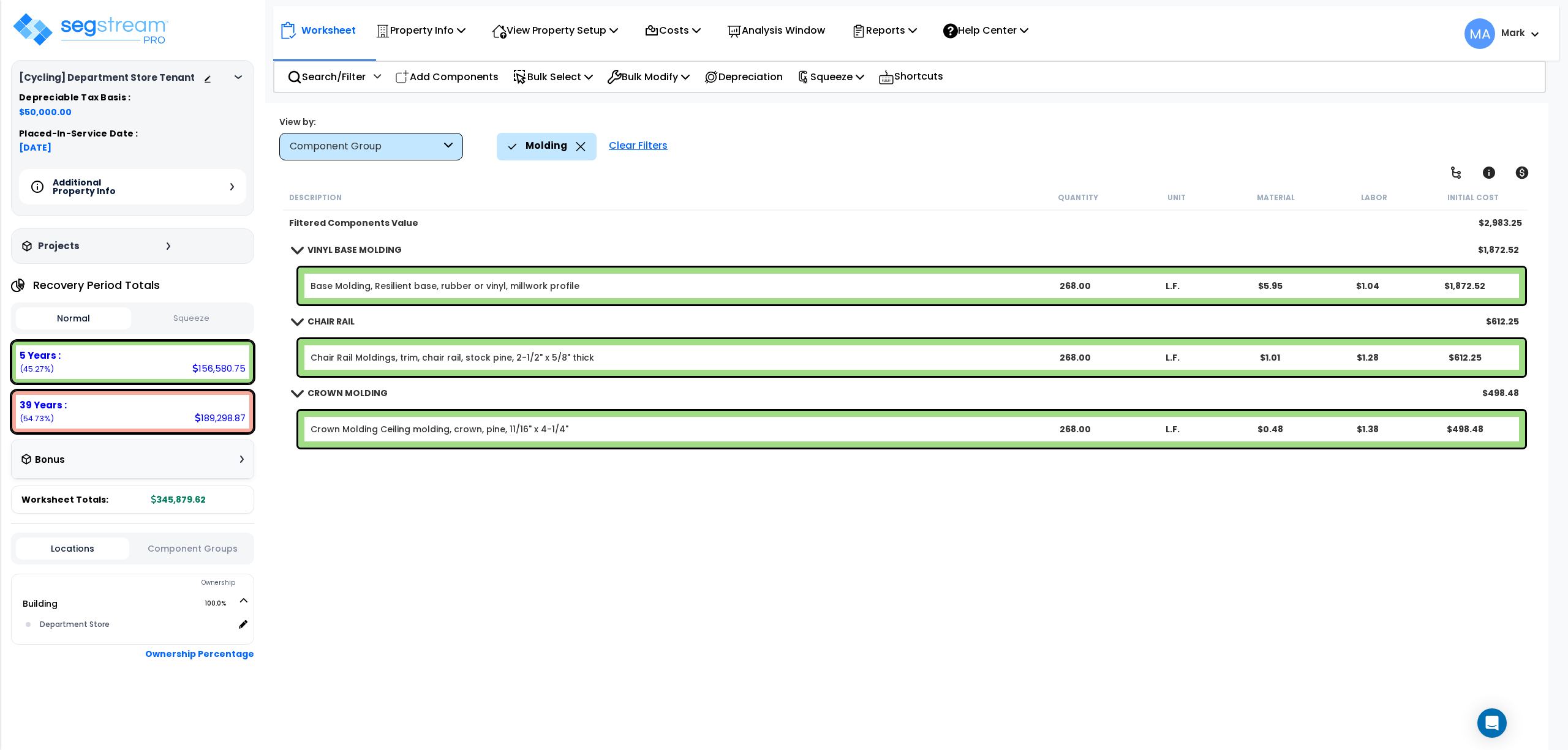
click at [580, 148] on icon at bounding box center [581, 146] width 9 height 9
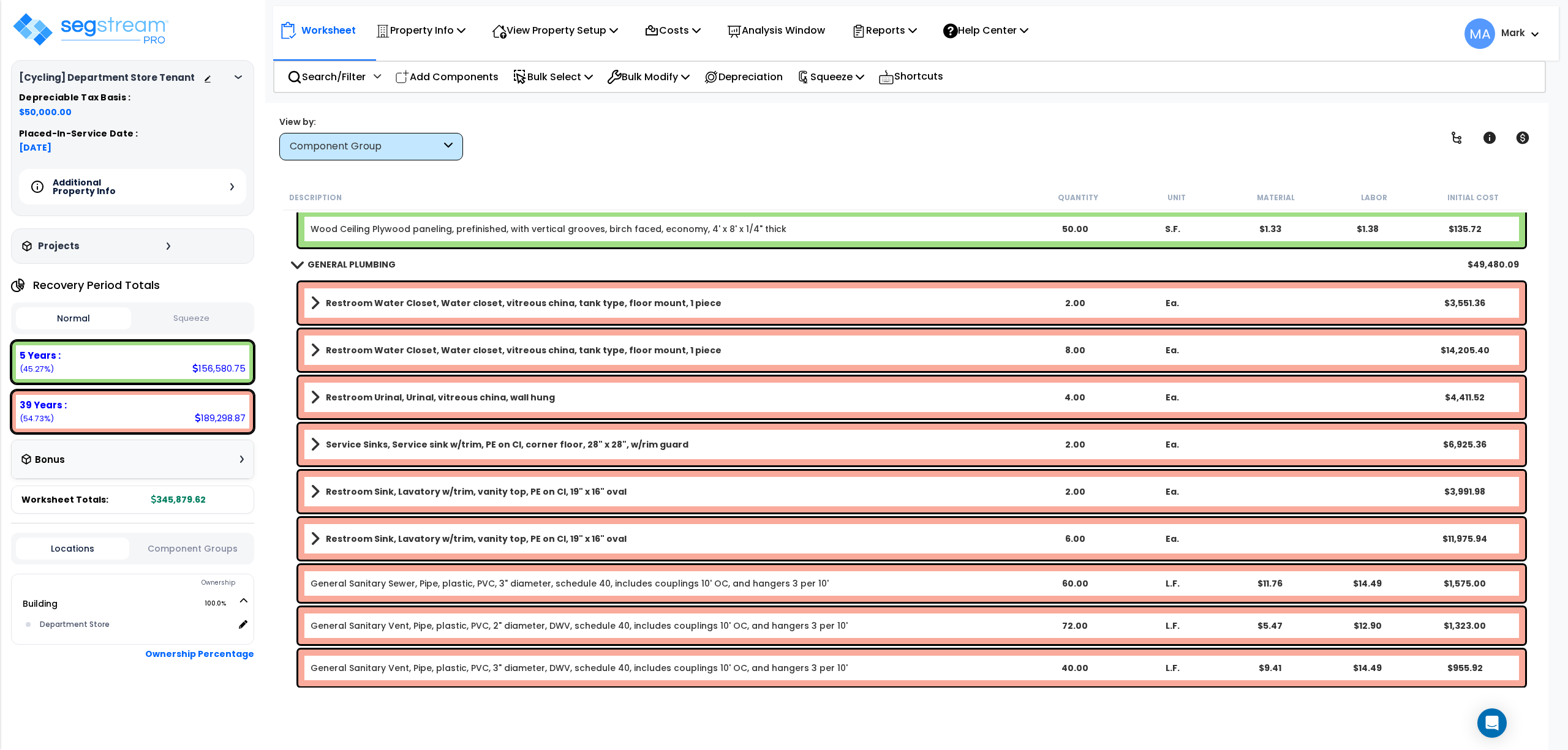
scroll to position [3265, 0]
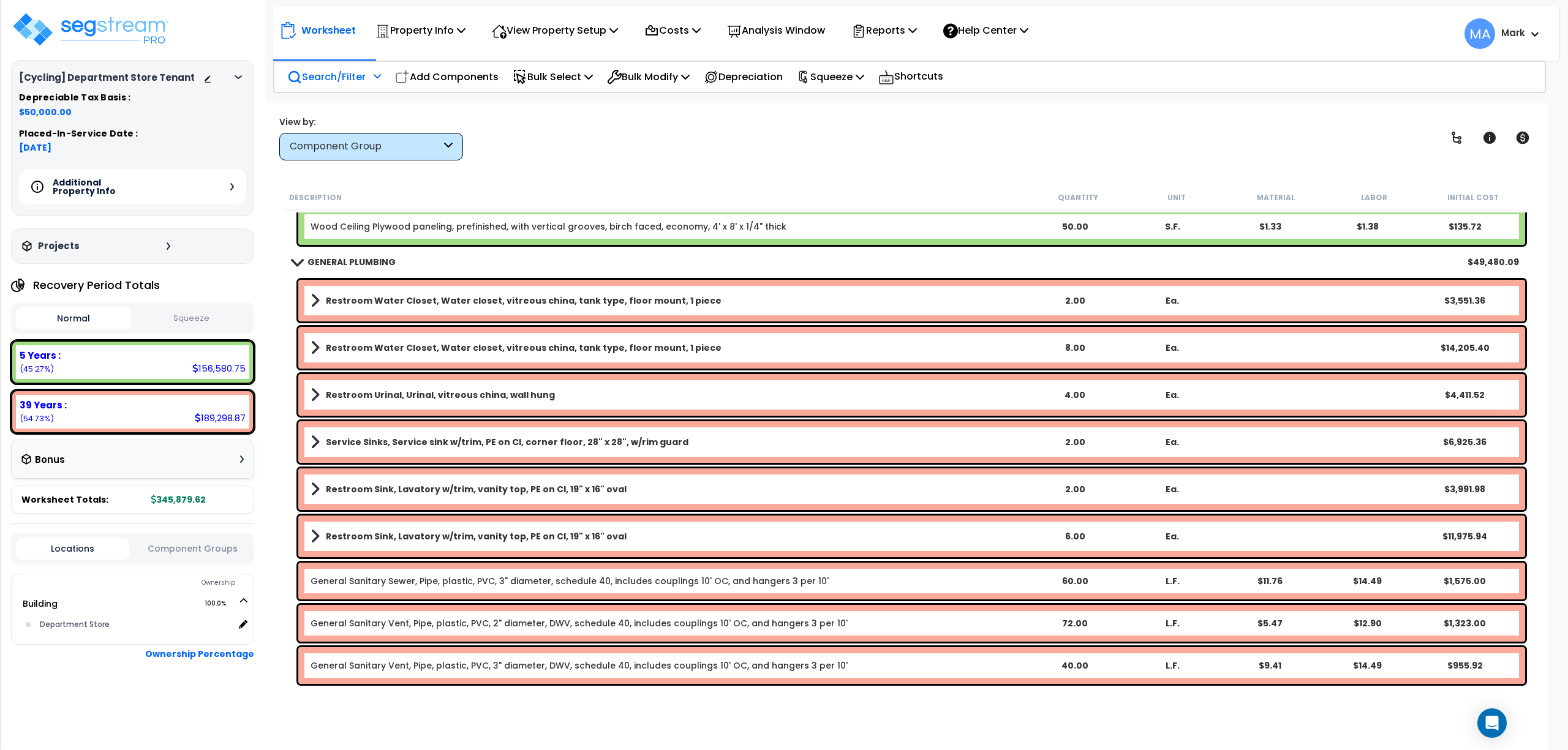
click at [309, 74] on p "Search/Filter" at bounding box center [326, 77] width 78 height 17
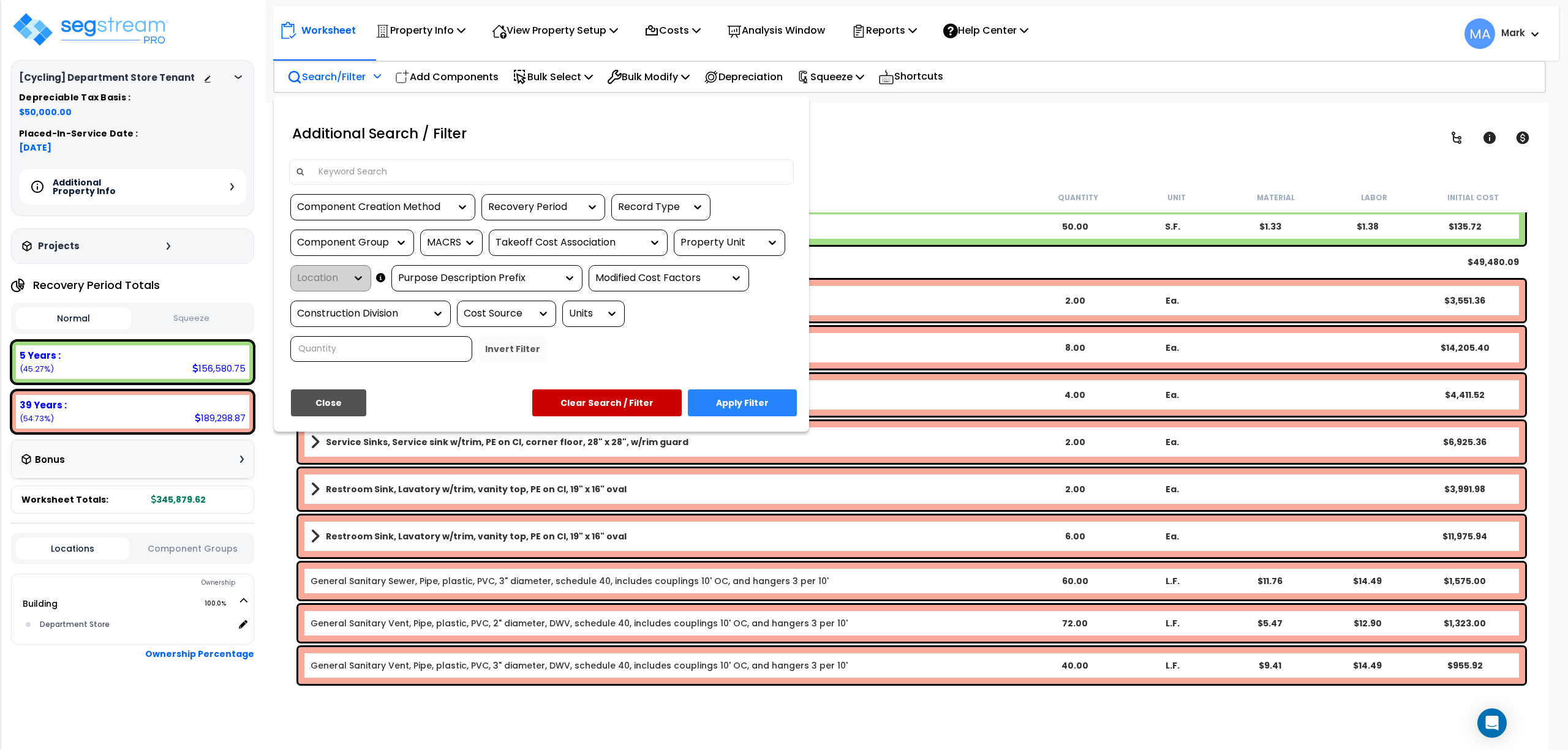
click at [339, 167] on input at bounding box center [549, 172] width 476 height 19
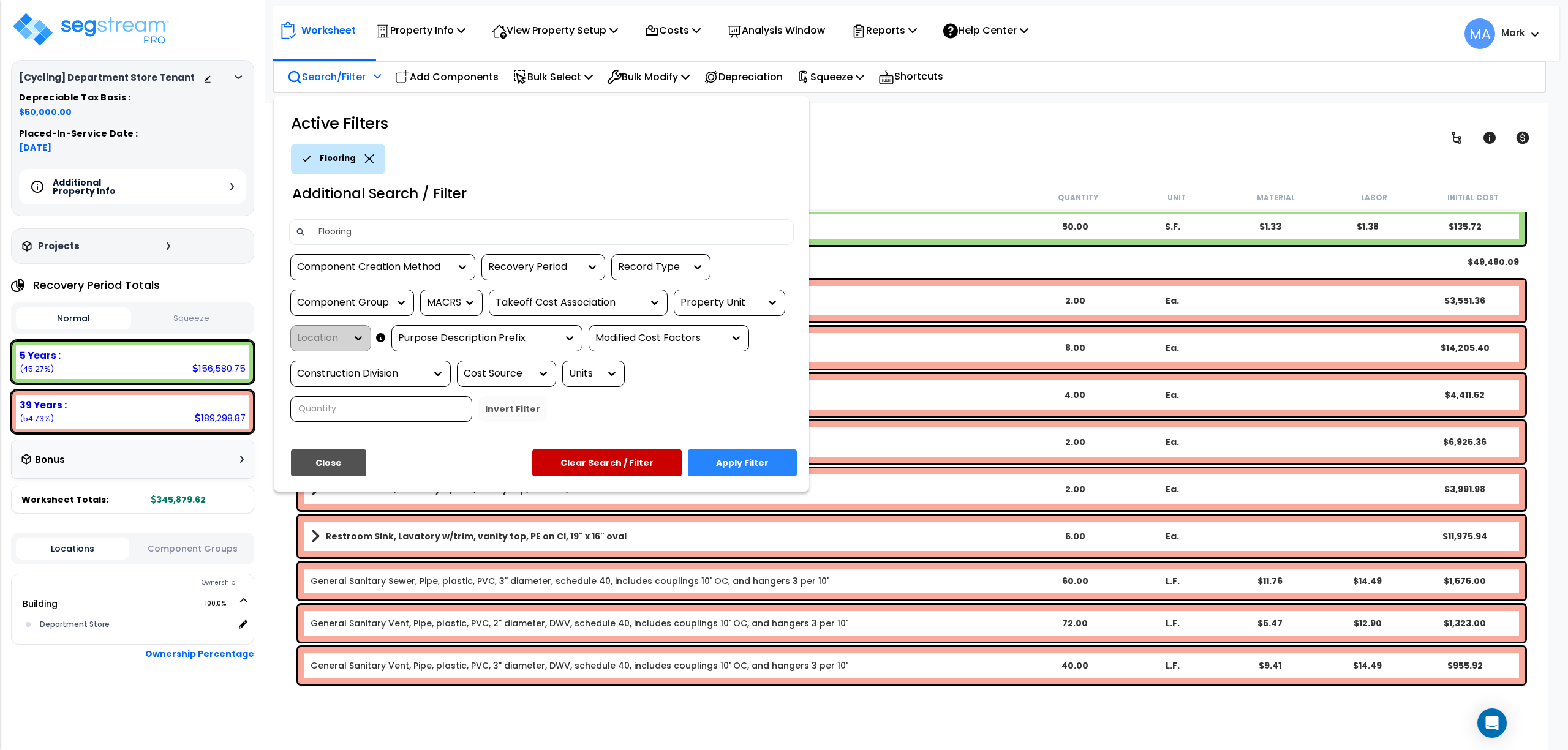
type input "Flooring"
click at [736, 463] on button "Apply Filter" at bounding box center [742, 462] width 109 height 27
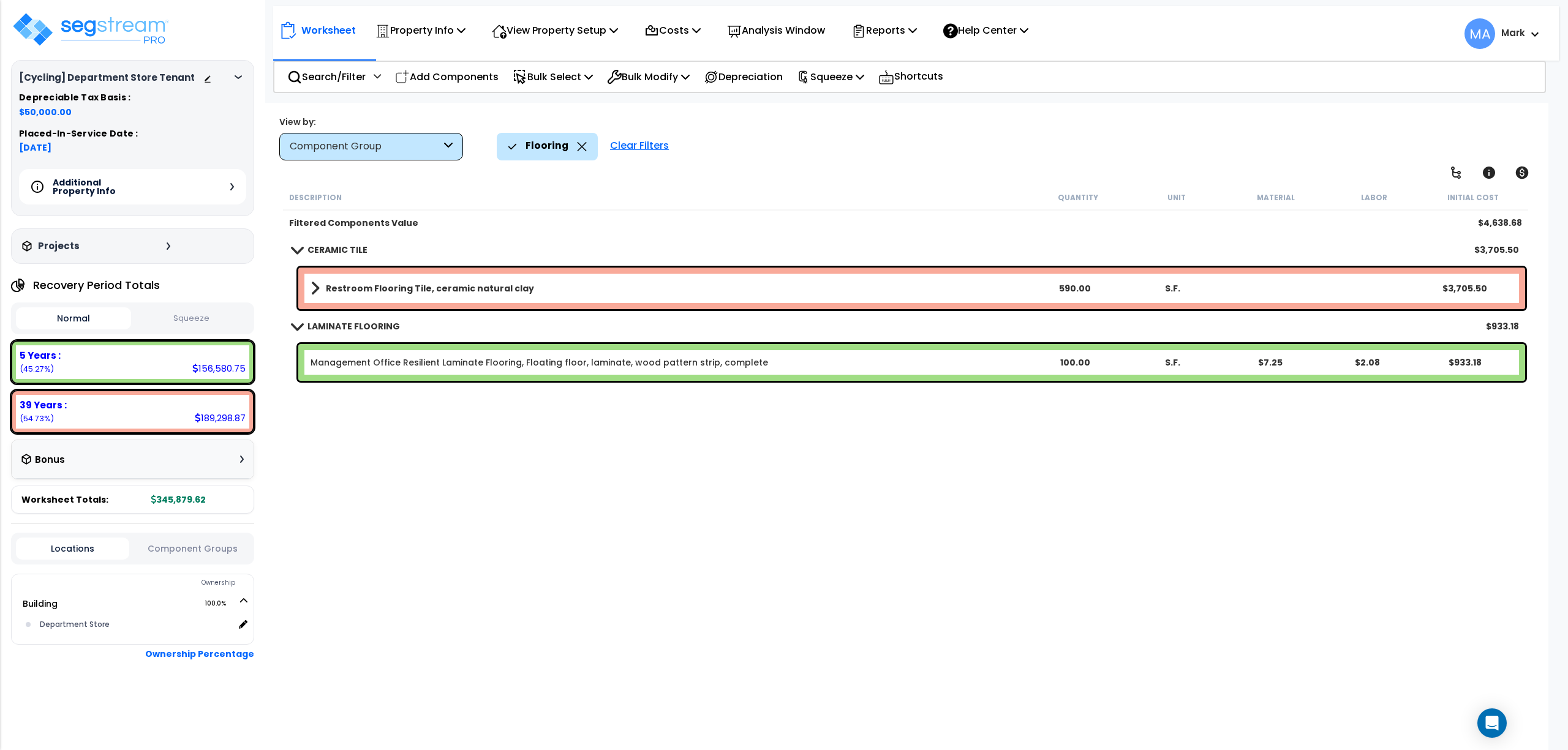
click at [383, 293] on b "Restroom Flooring Tile, ceramic natural clay" at bounding box center [430, 288] width 208 height 12
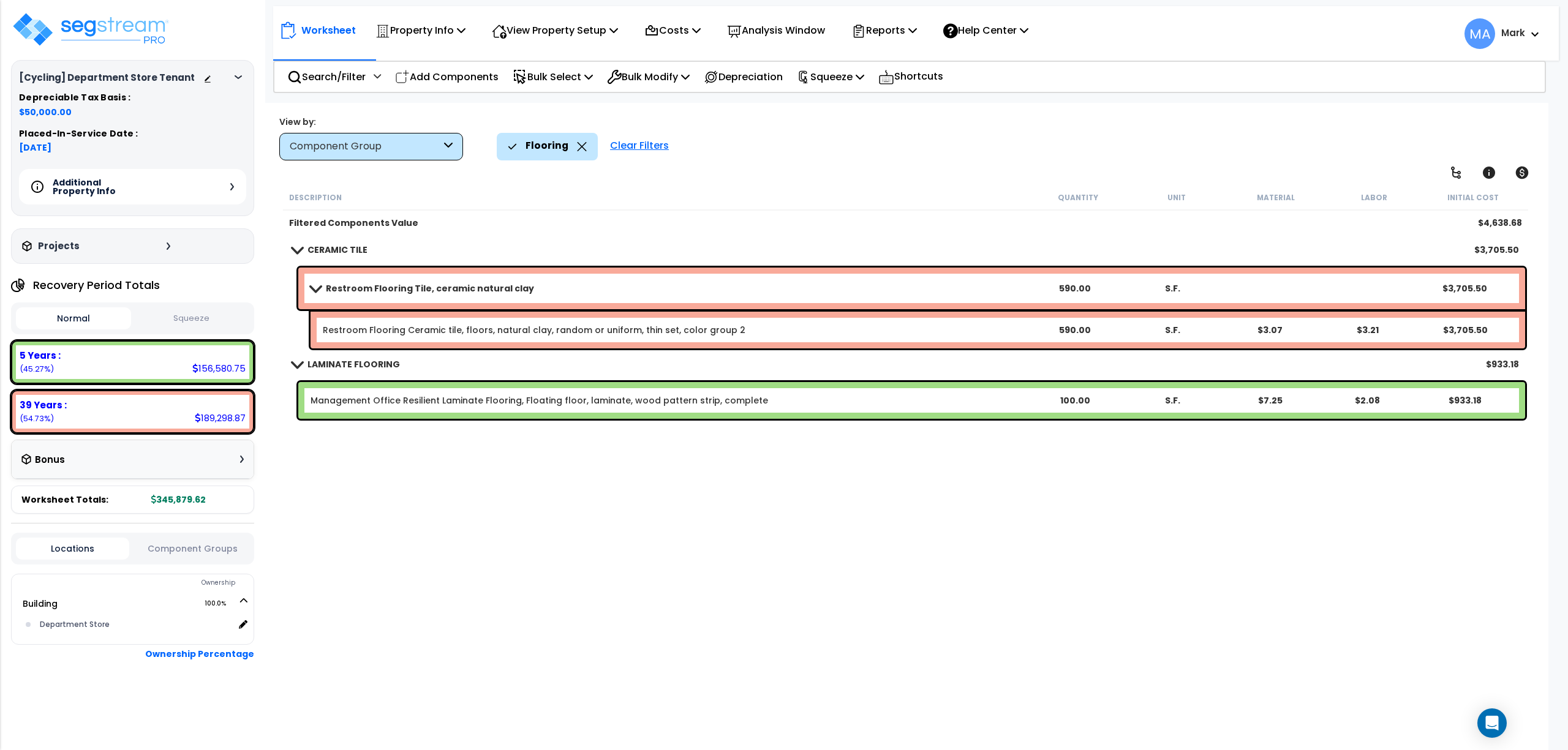
click at [496, 402] on link "Management Office Resilient Laminate Flooring, Floating floor, laminate, wood p…" at bounding box center [539, 400] width 458 height 12
click at [577, 145] on icon at bounding box center [582, 146] width 10 height 9
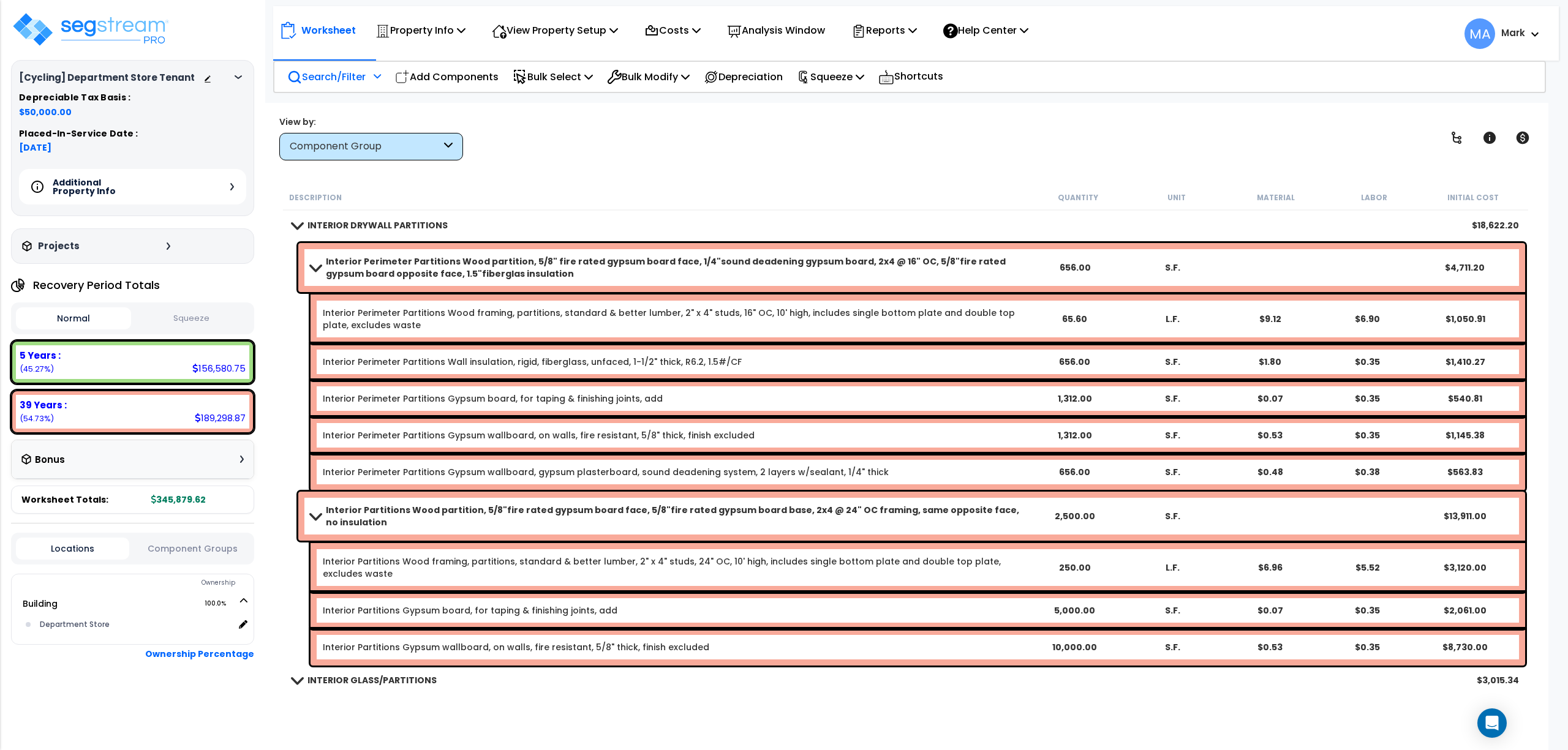
click at [330, 72] on p "Search/Filter" at bounding box center [326, 77] width 78 height 17
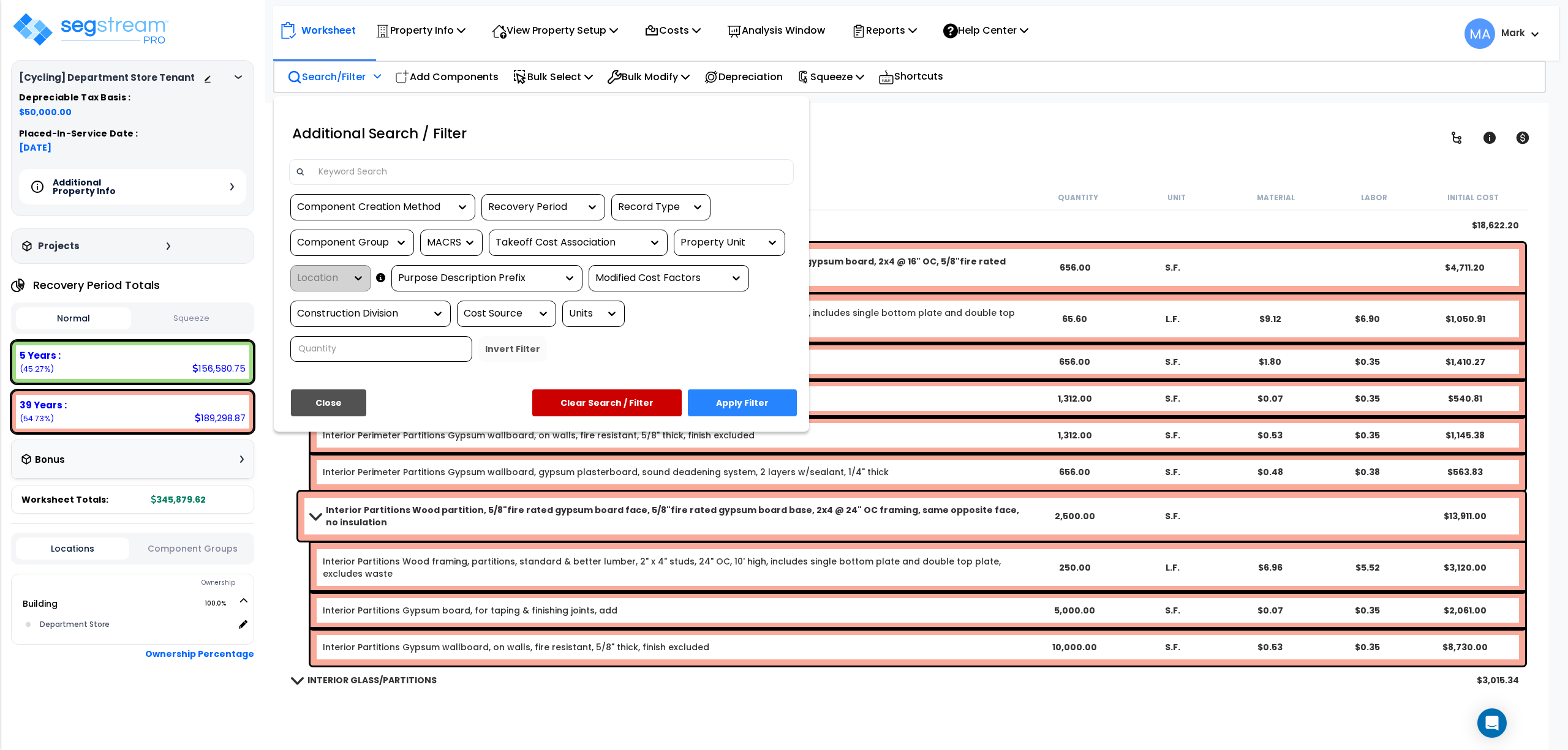
click at [350, 159] on div at bounding box center [541, 172] width 504 height 26
click at [355, 172] on input at bounding box center [549, 172] width 476 height 19
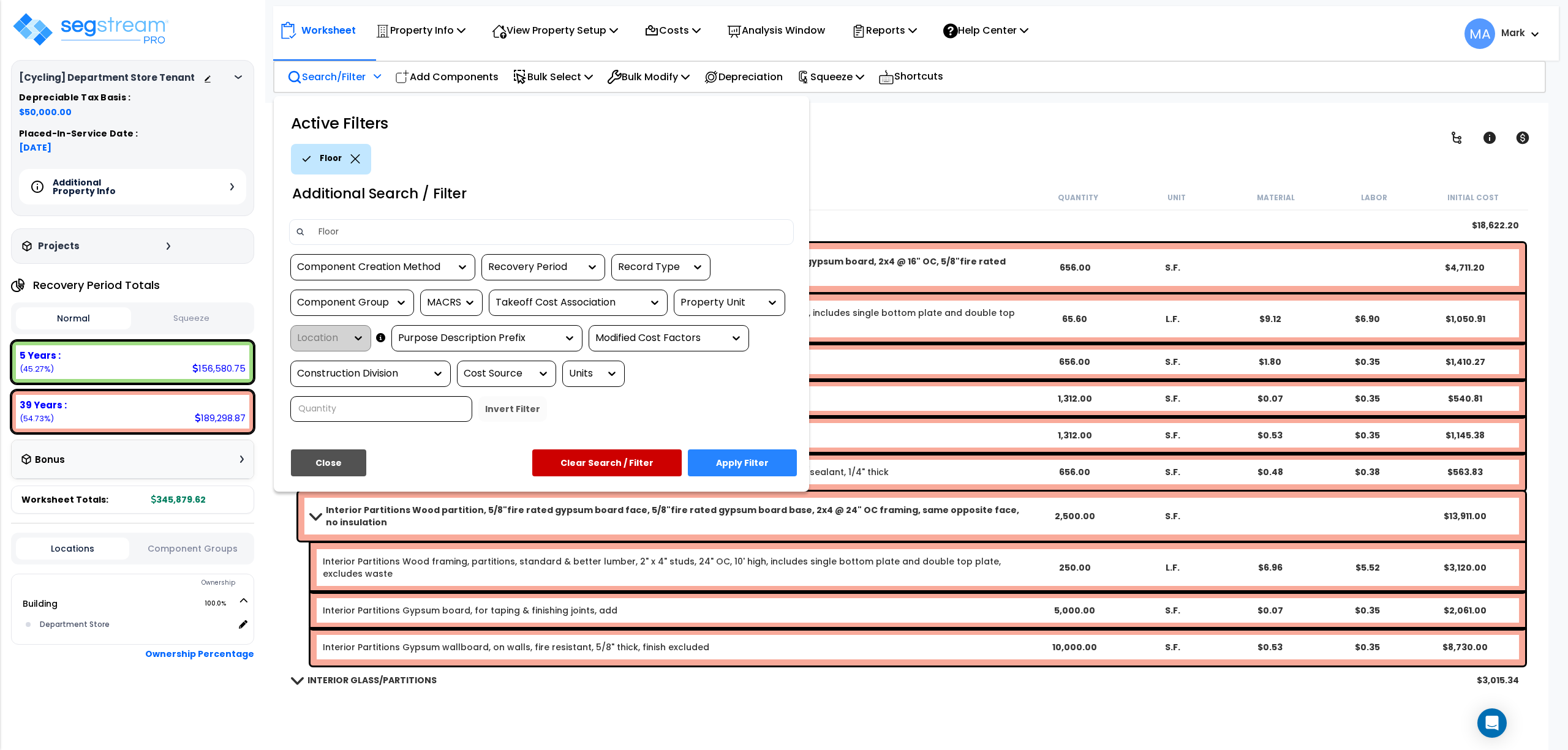
type input "Floor"
click at [762, 464] on button "Apply Filter" at bounding box center [742, 462] width 109 height 27
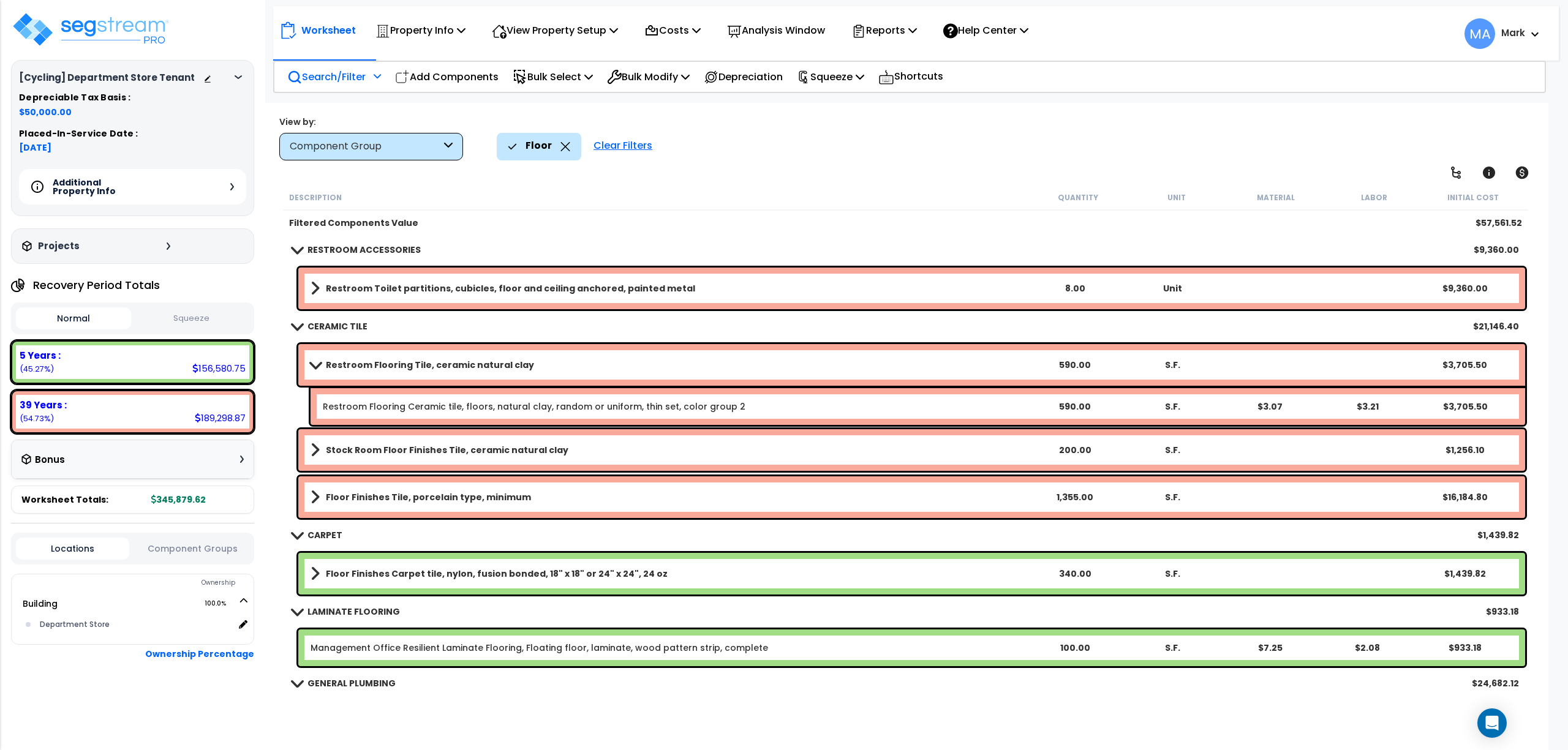
click at [560, 147] on icon at bounding box center [565, 146] width 10 height 9
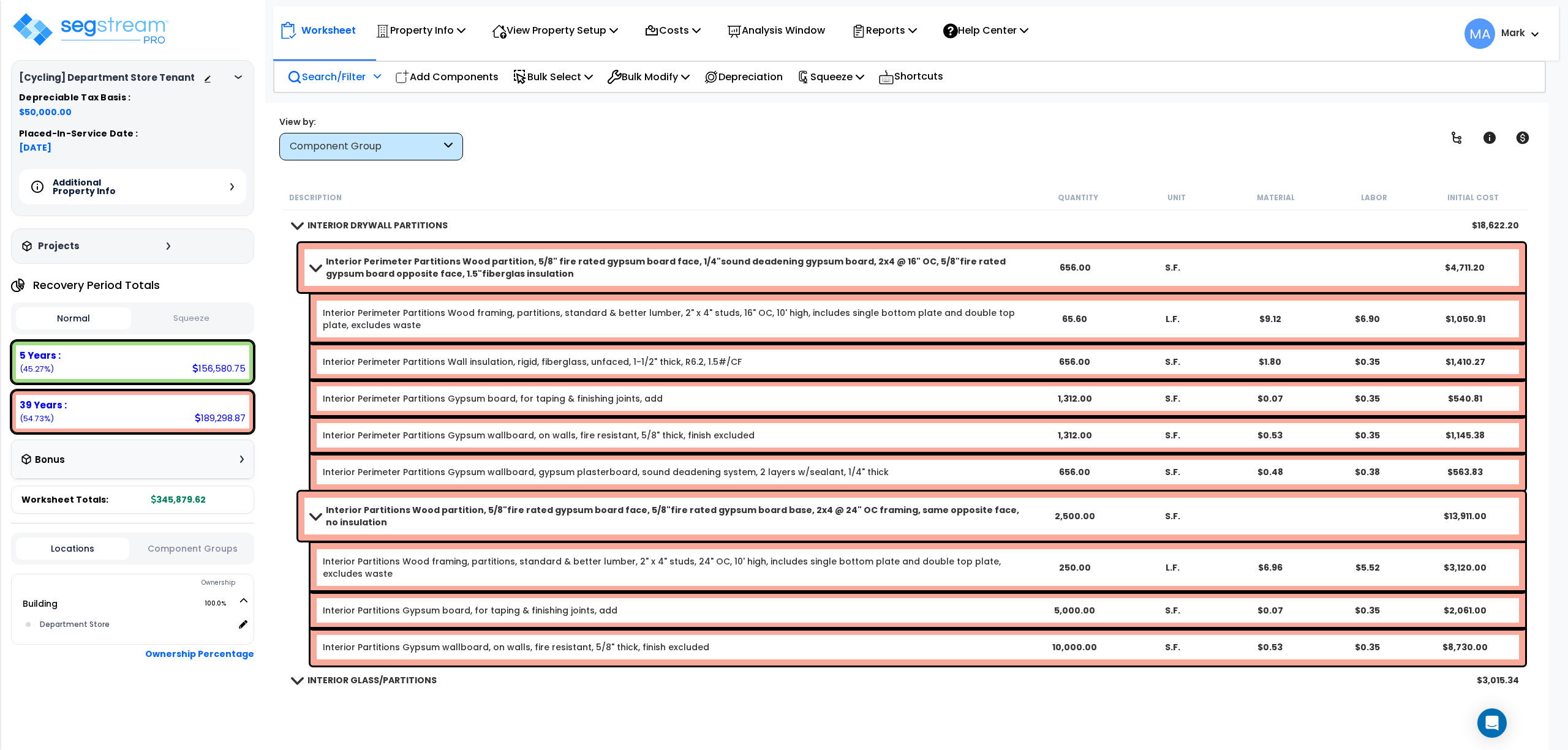
click at [360, 71] on p "Search/Filter" at bounding box center [326, 77] width 78 height 17
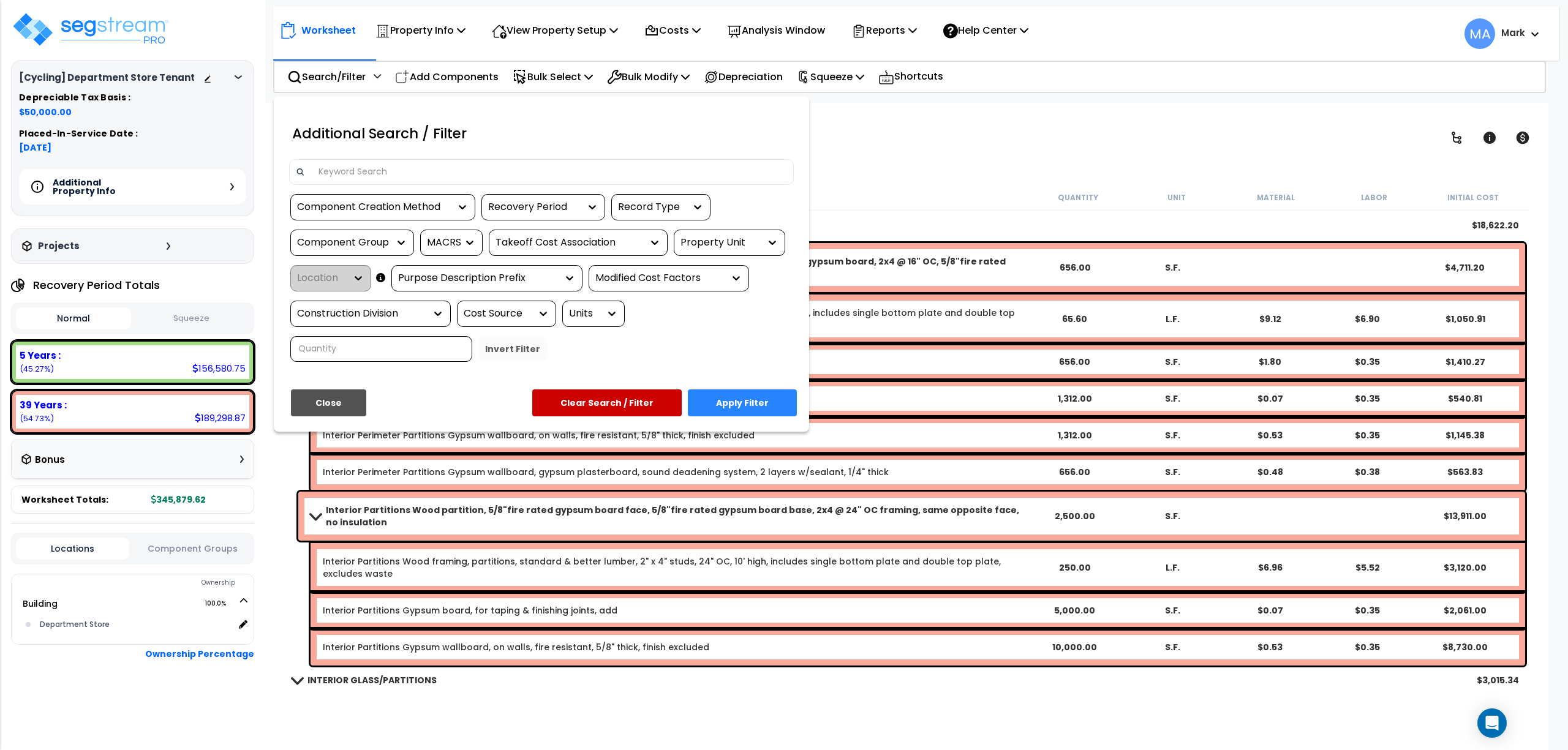
click at [366, 178] on input at bounding box center [549, 172] width 476 height 19
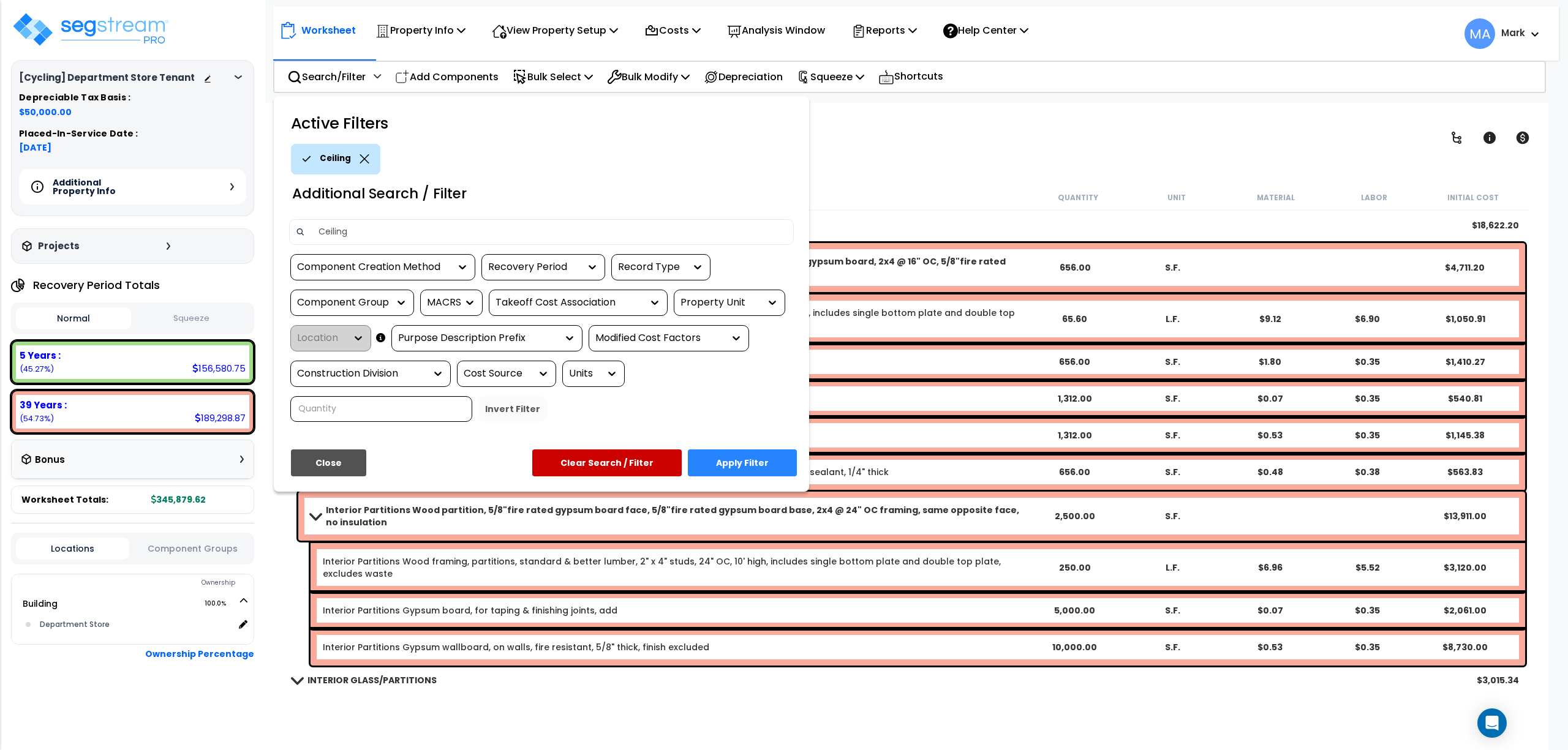
type input "Ceiling"
click at [740, 469] on button "Apply Filter" at bounding box center [742, 462] width 109 height 27
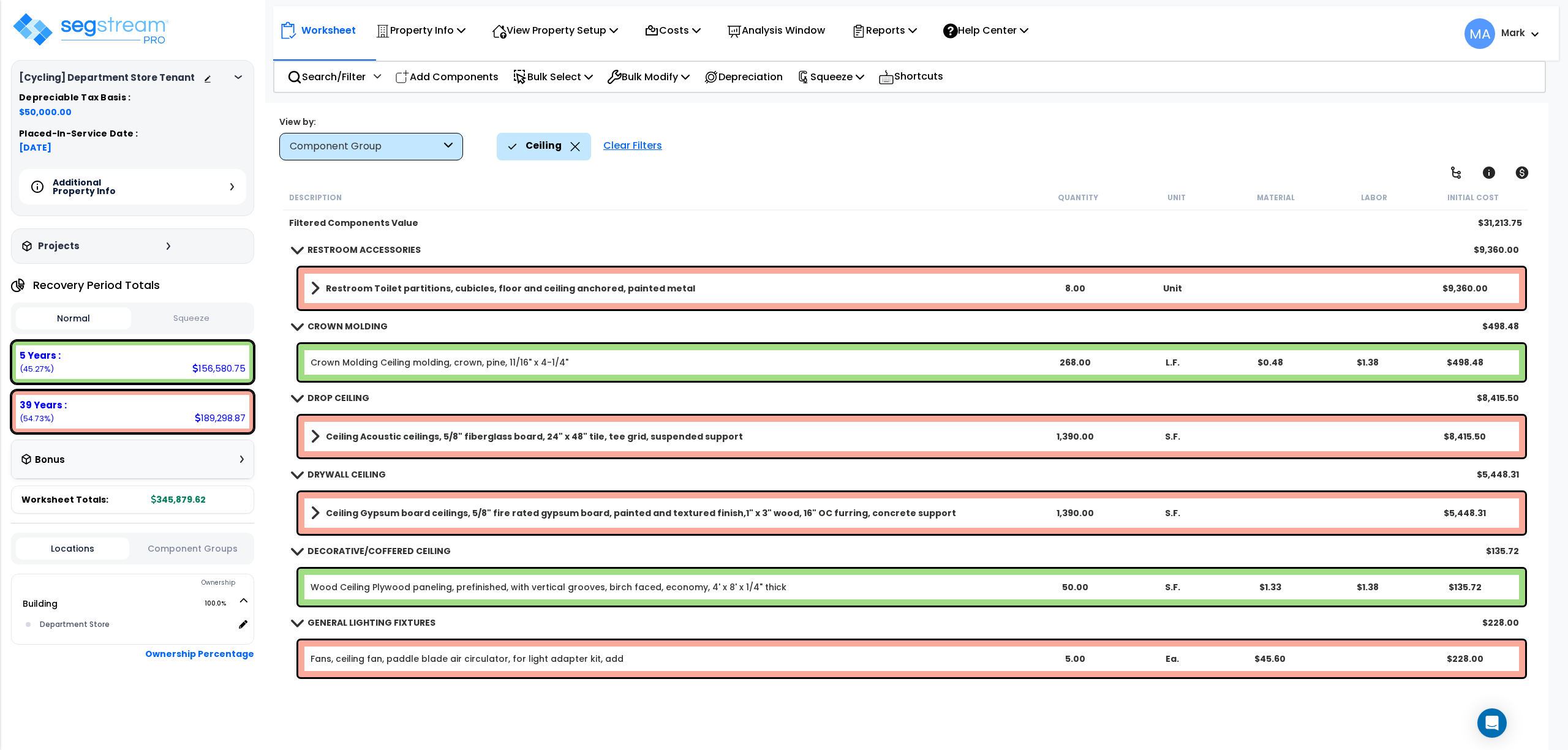
scroll to position [397, 0]
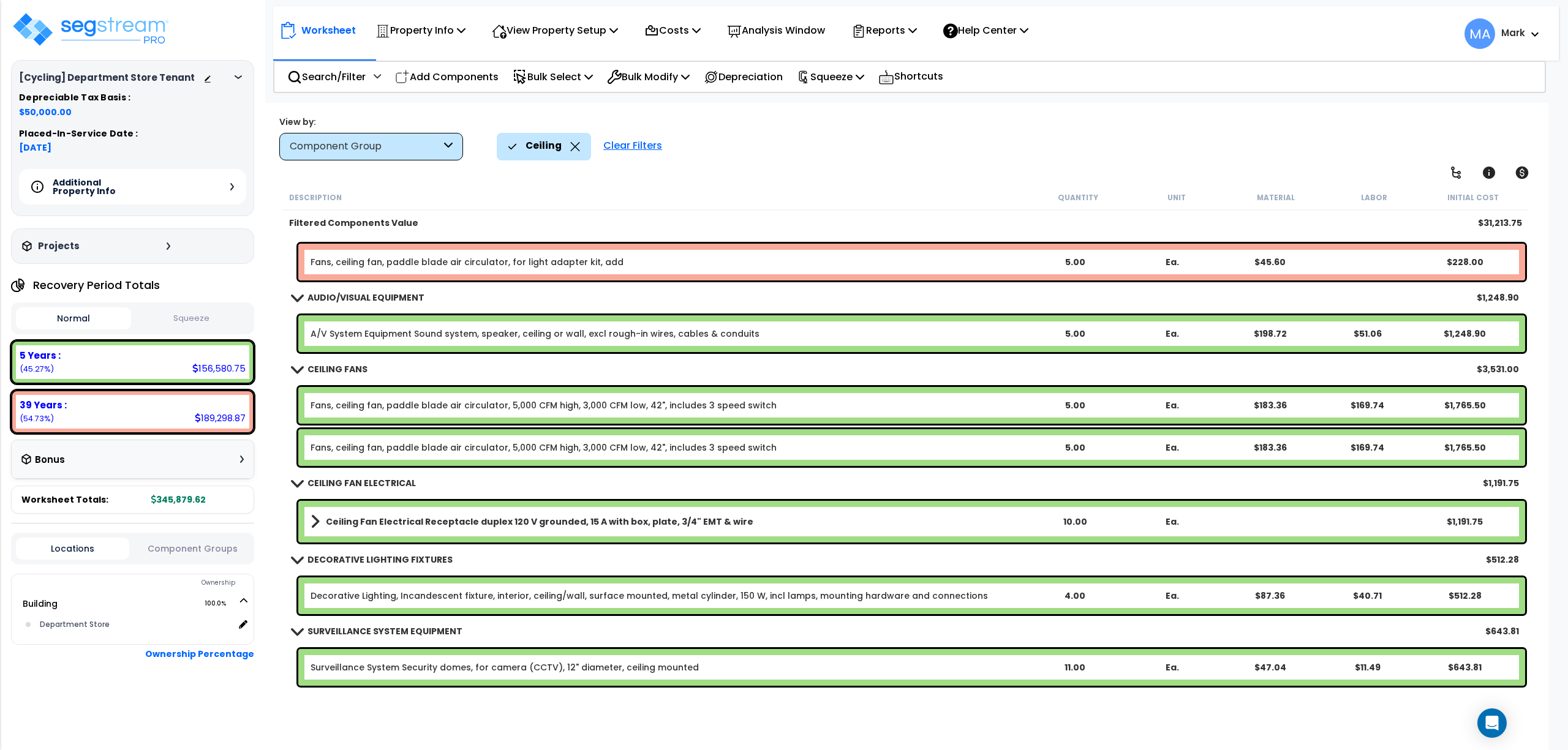
click at [571, 149] on icon at bounding box center [575, 146] width 10 height 9
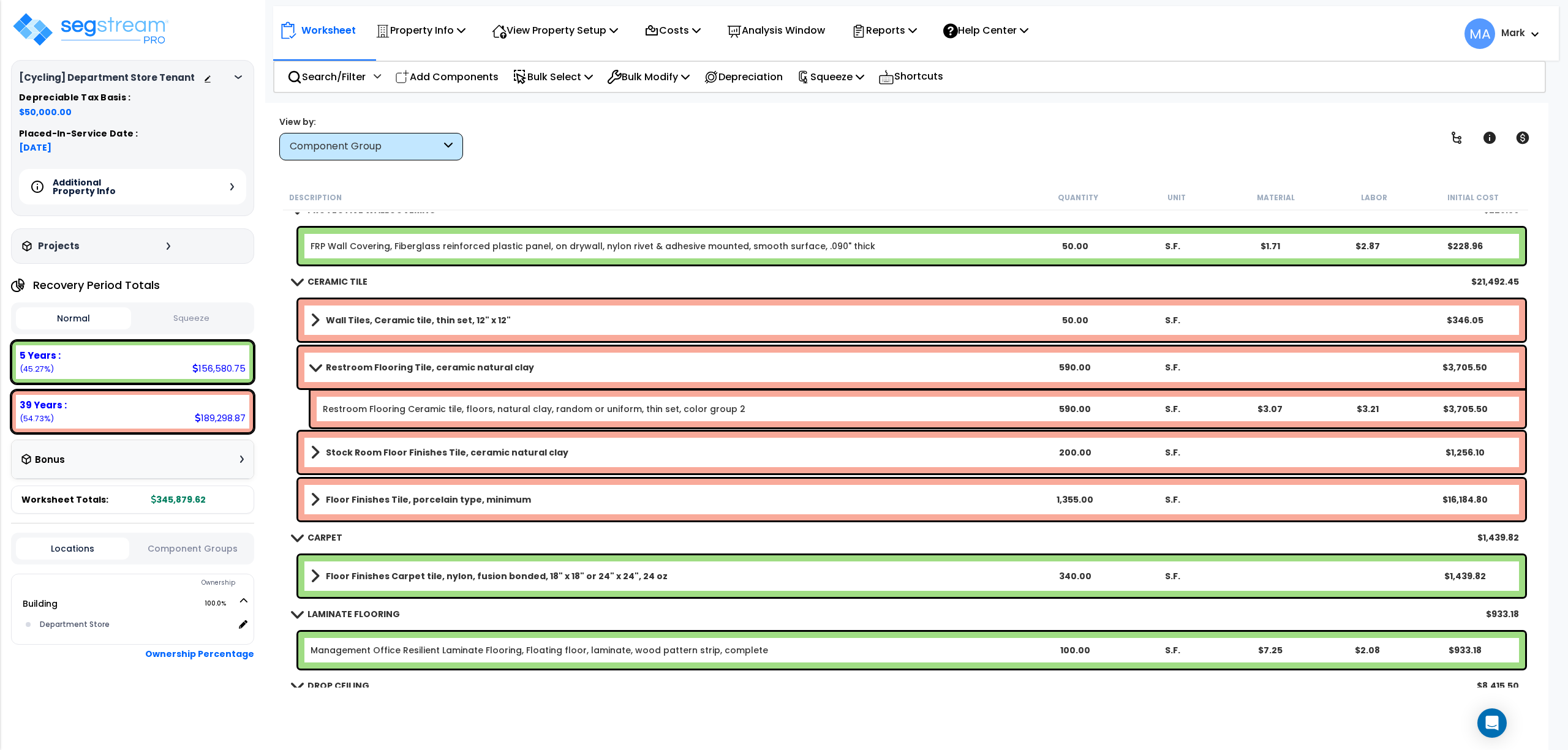
scroll to position [2573, 0]
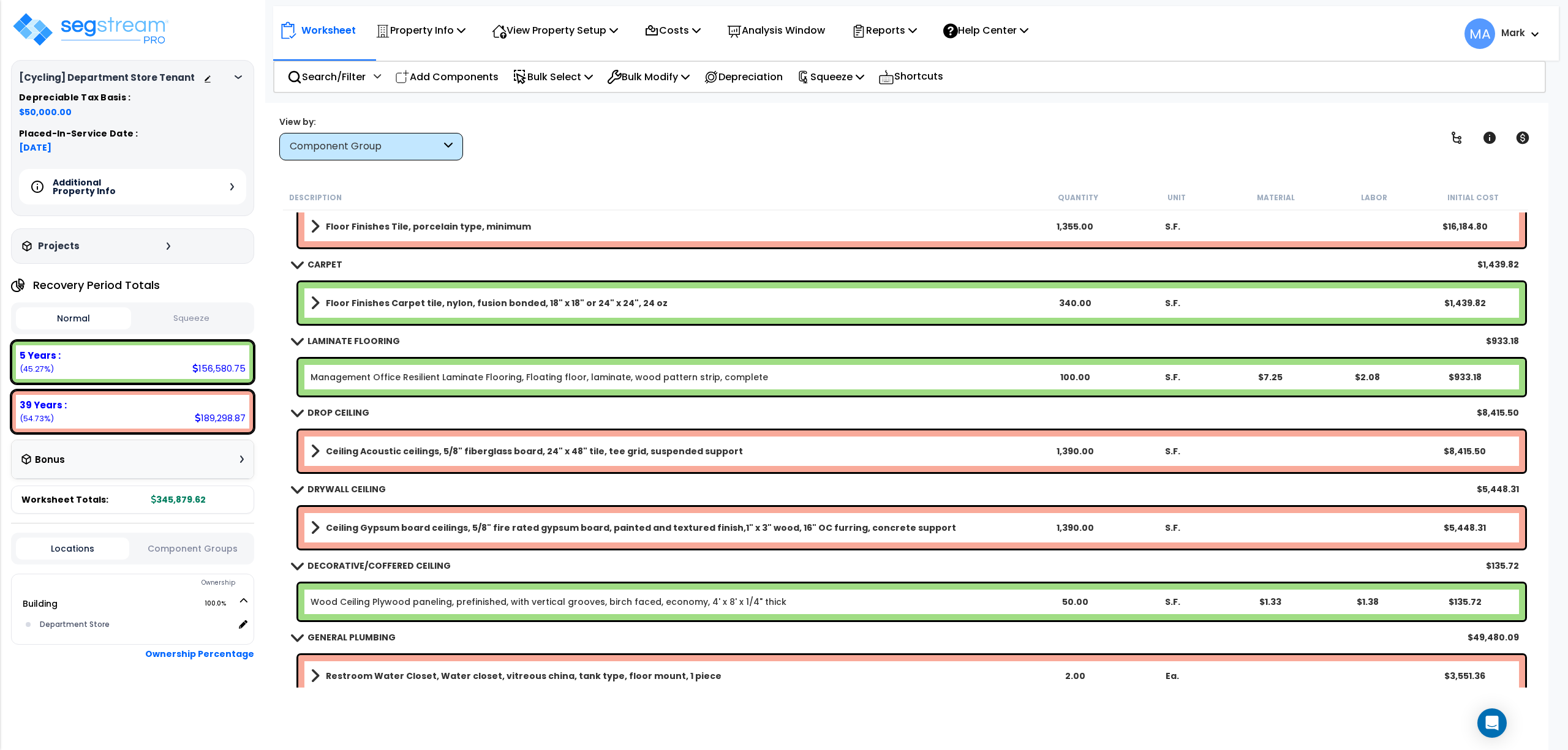
click at [413, 303] on b "Floor Finishes Carpet tile, nylon, fusion bonded, 18" x 18" or 24" x 24", 24 oz" at bounding box center [497, 303] width 342 height 12
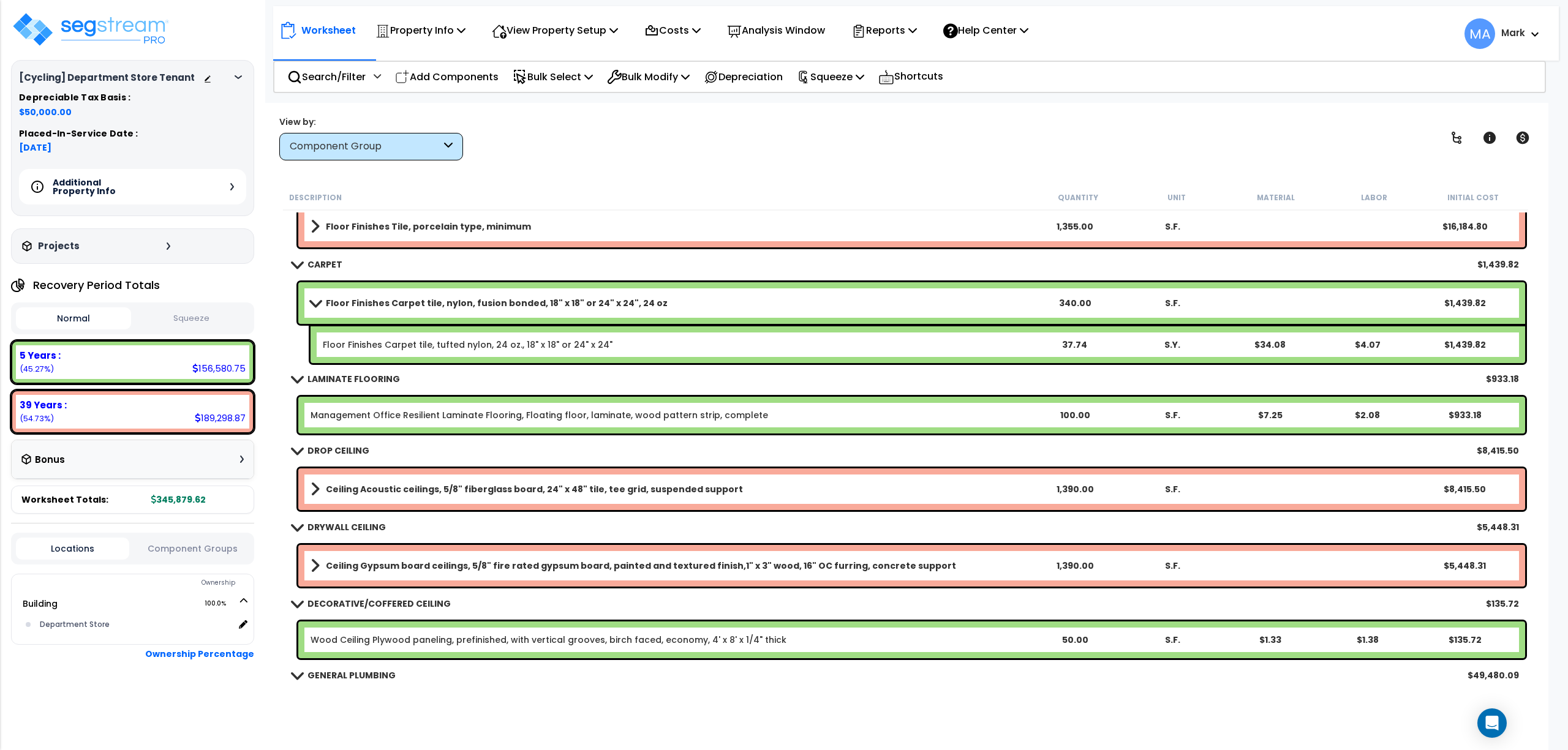
click at [412, 297] on b "Floor Finishes Carpet tile, nylon, fusion bonded, 18" x 18" or 24" x 24", 24 oz" at bounding box center [497, 303] width 342 height 12
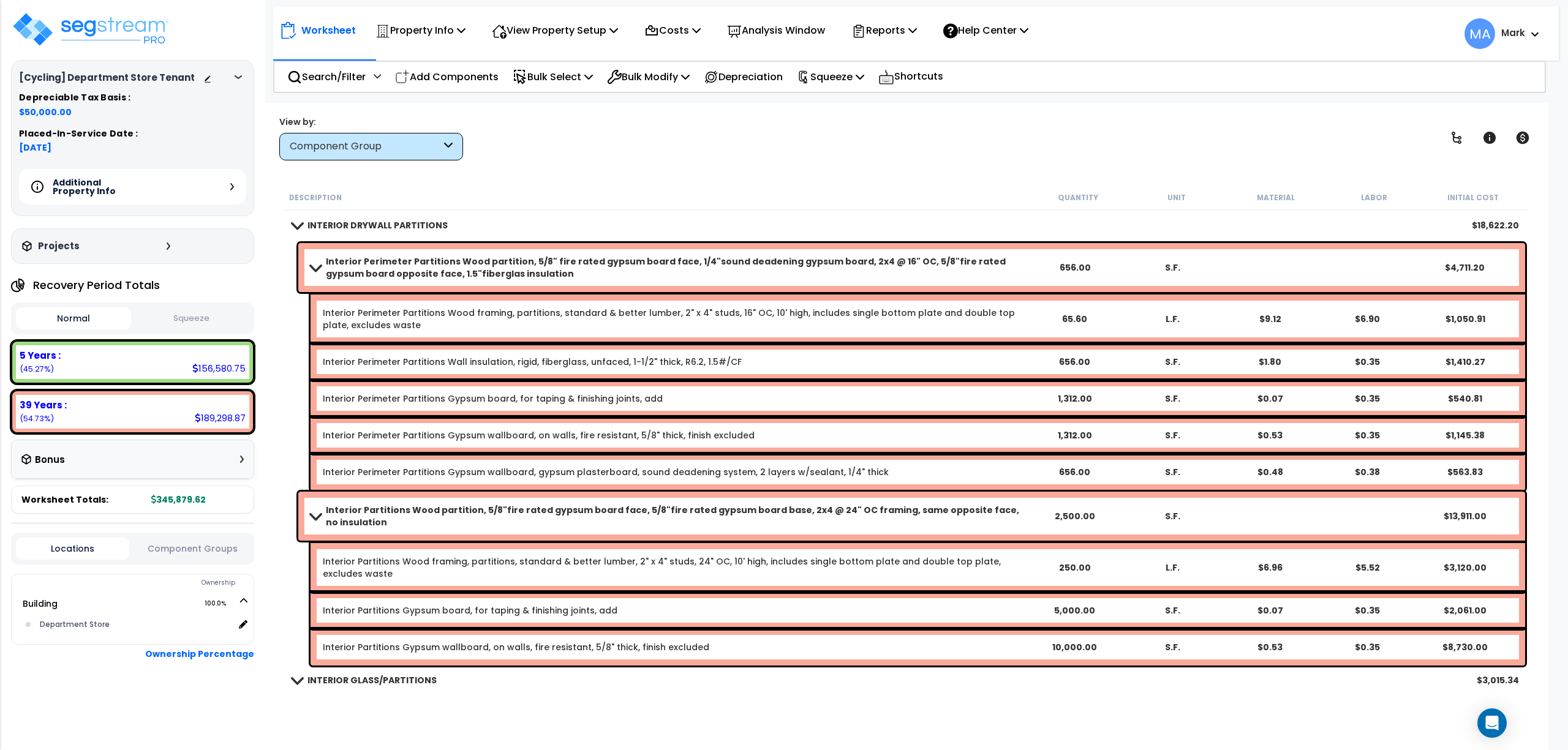
scroll to position [0, 0]
click at [541, 26] on p "View Property Setup" at bounding box center [555, 31] width 126 height 17
click at [561, 83] on link "View Questionnaire" at bounding box center [546, 84] width 121 height 24
click at [347, 87] on div "Search/Filter Additional Search / Filter" at bounding box center [334, 76] width 94 height 29
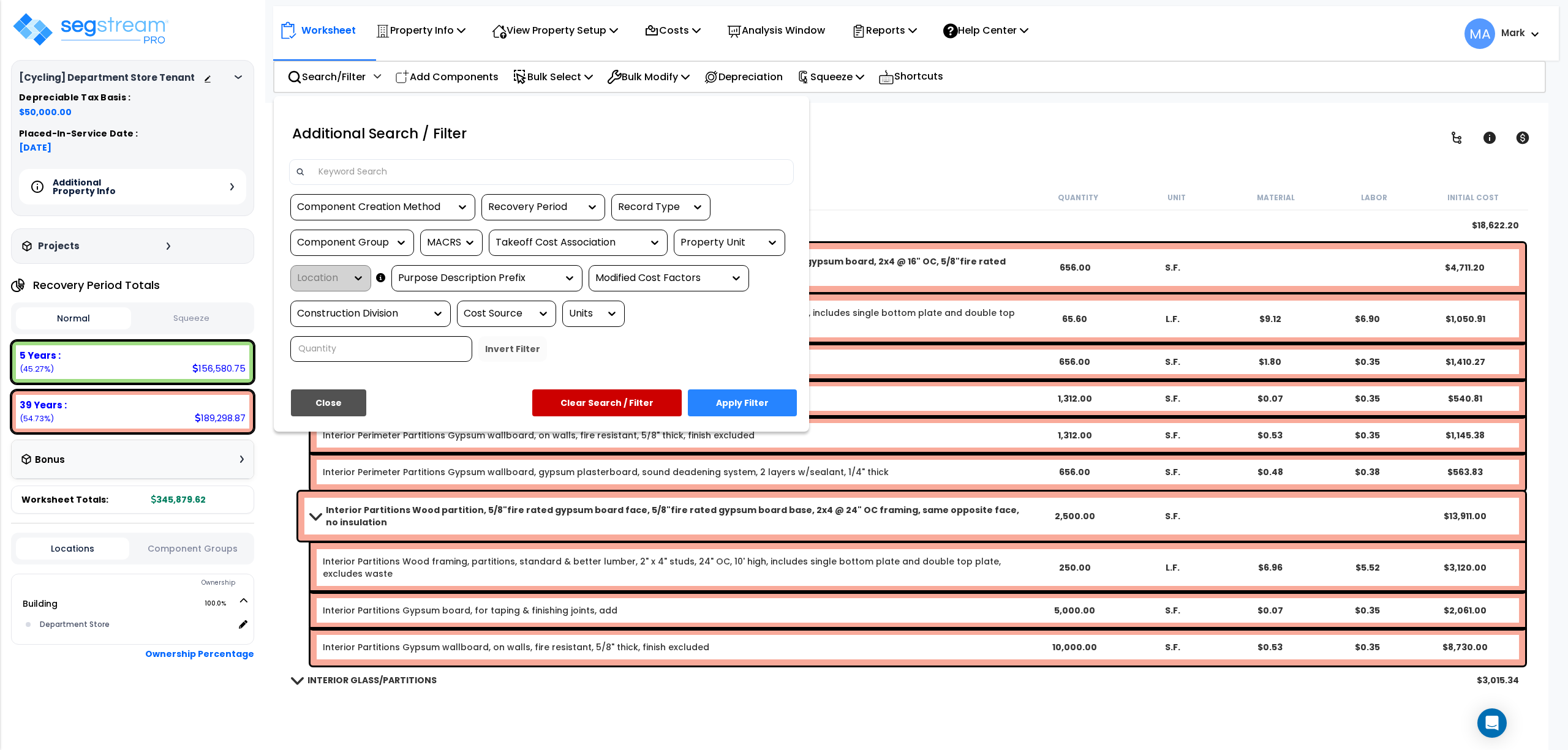
click at [351, 170] on input at bounding box center [549, 172] width 476 height 19
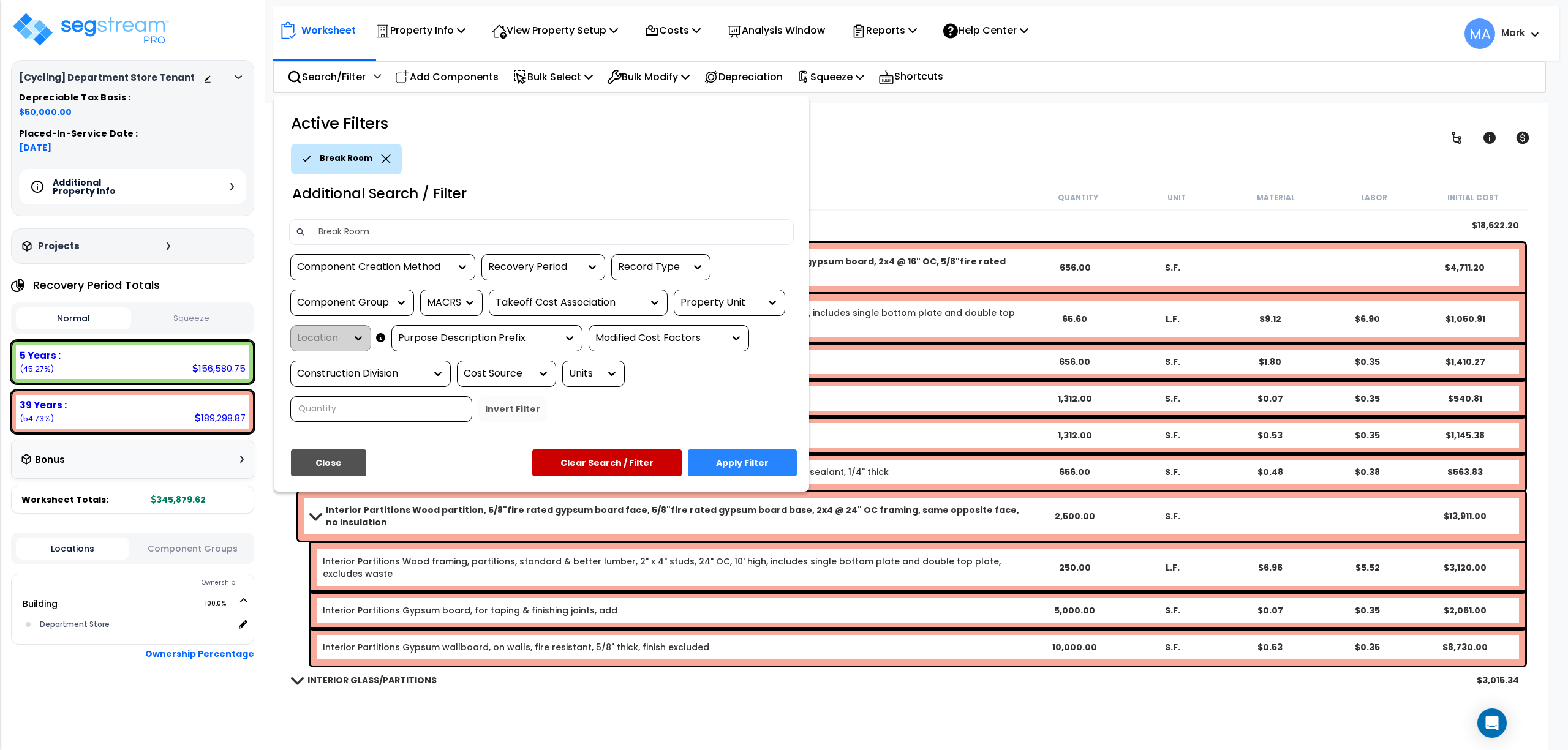
type input "Break Room"
click at [738, 457] on button "Apply Filter" at bounding box center [742, 462] width 109 height 27
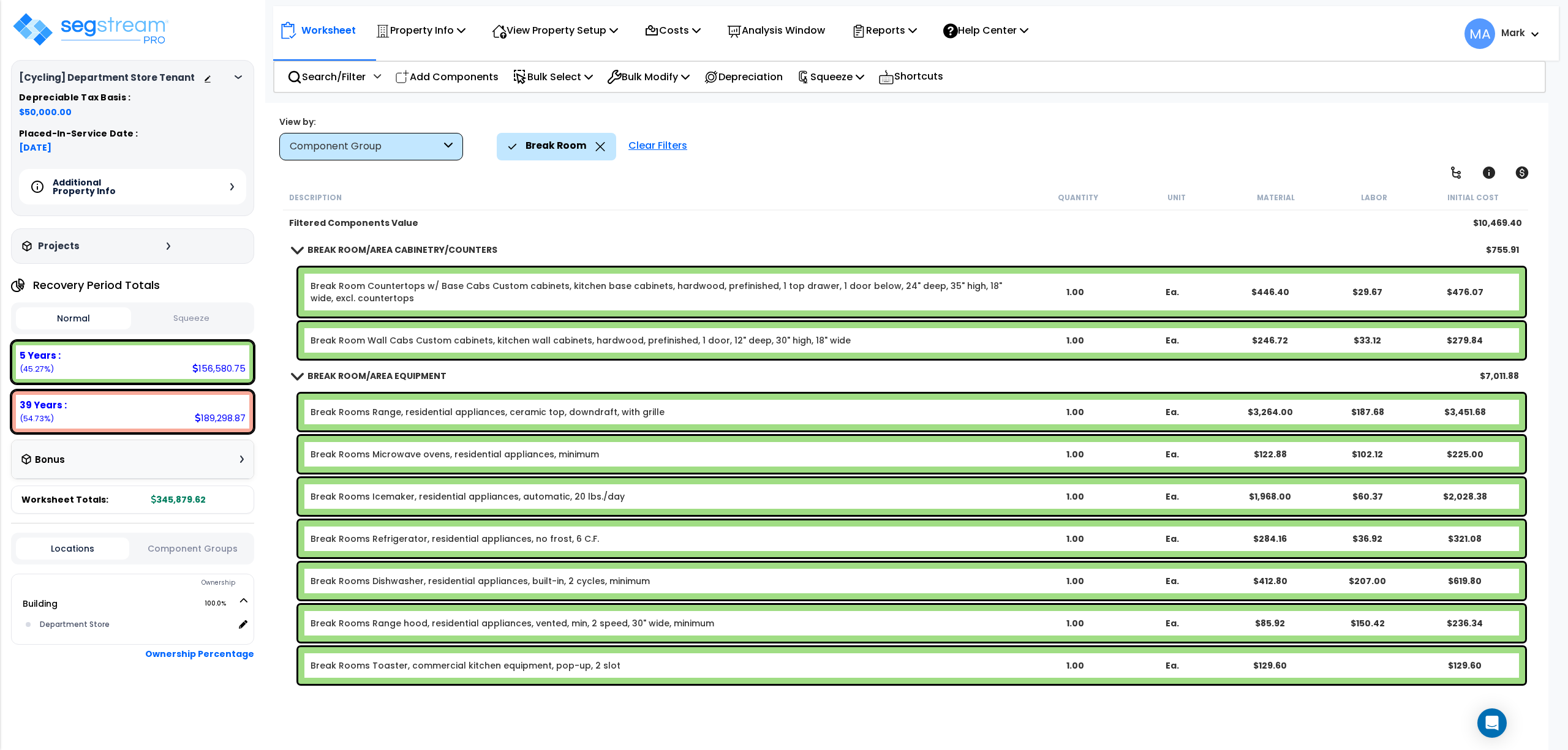
click at [600, 149] on icon at bounding box center [600, 146] width 9 height 9
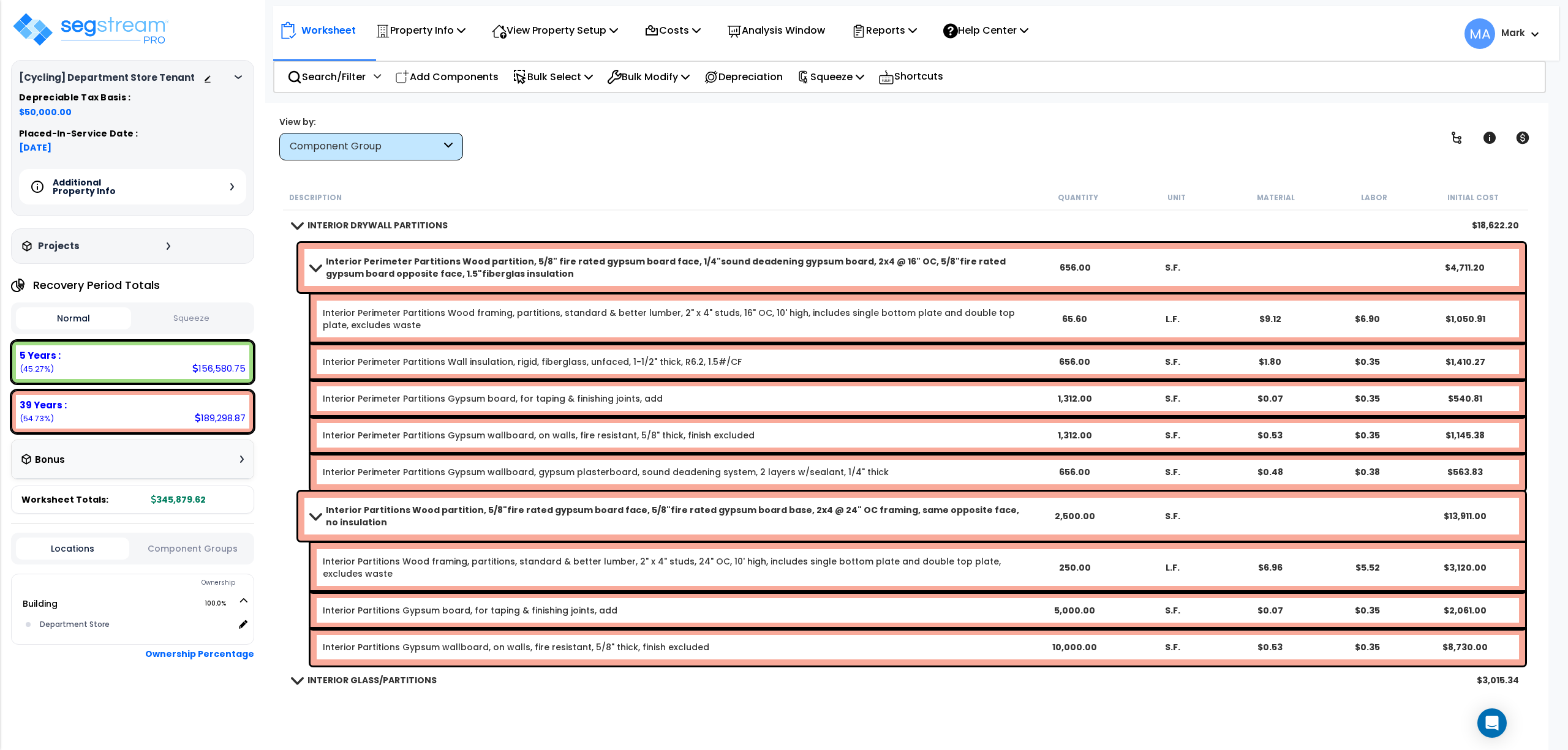
click at [412, 151] on div "Component Group" at bounding box center [365, 146] width 151 height 14
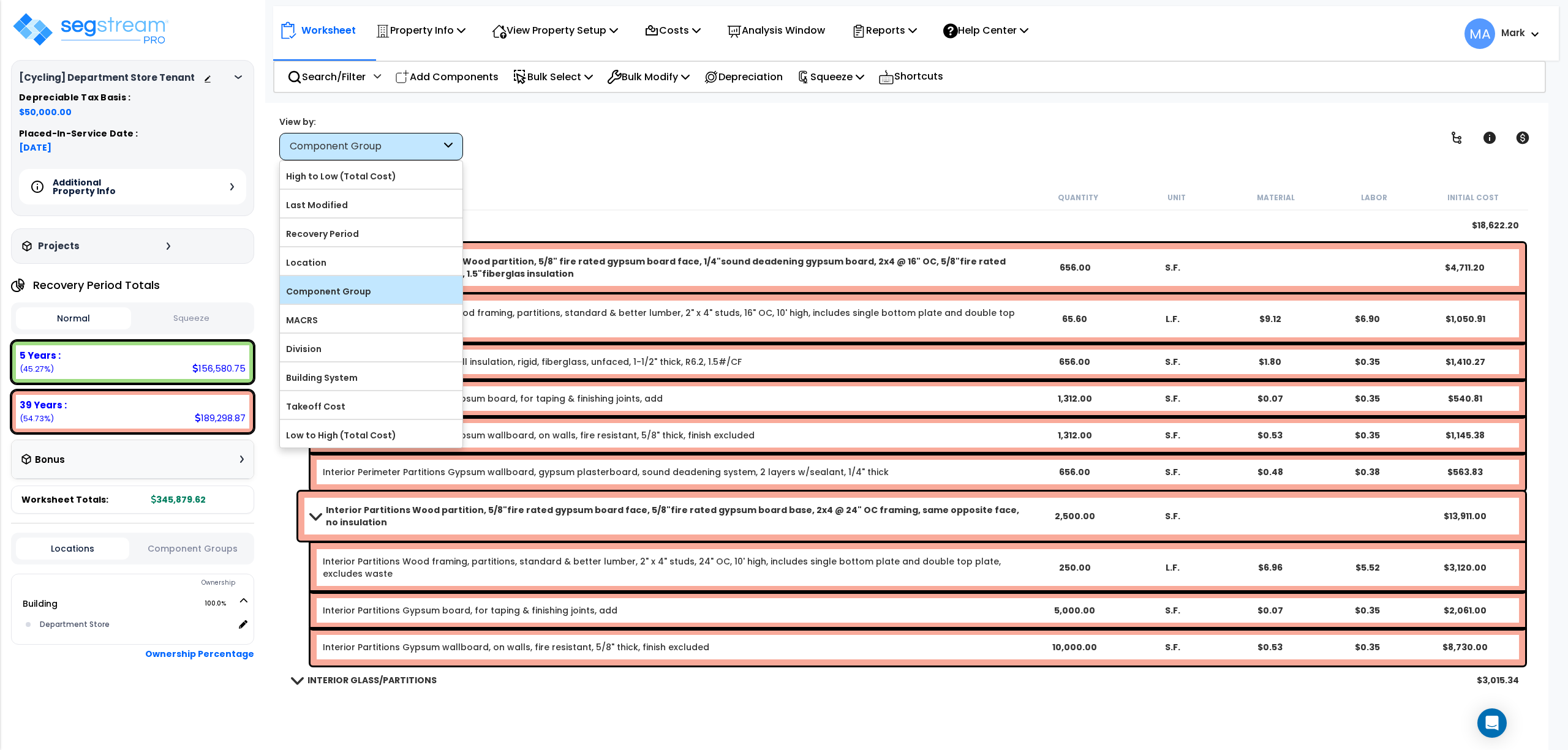
click at [344, 294] on label "Component Group" at bounding box center [371, 292] width 183 height 19
click at [0, 0] on input "Component Group" at bounding box center [0, 0] width 0 height 0
click at [576, 188] on div "Description Quantity Unit Material Labor Initial Cost" at bounding box center [906, 198] width 1245 height 26
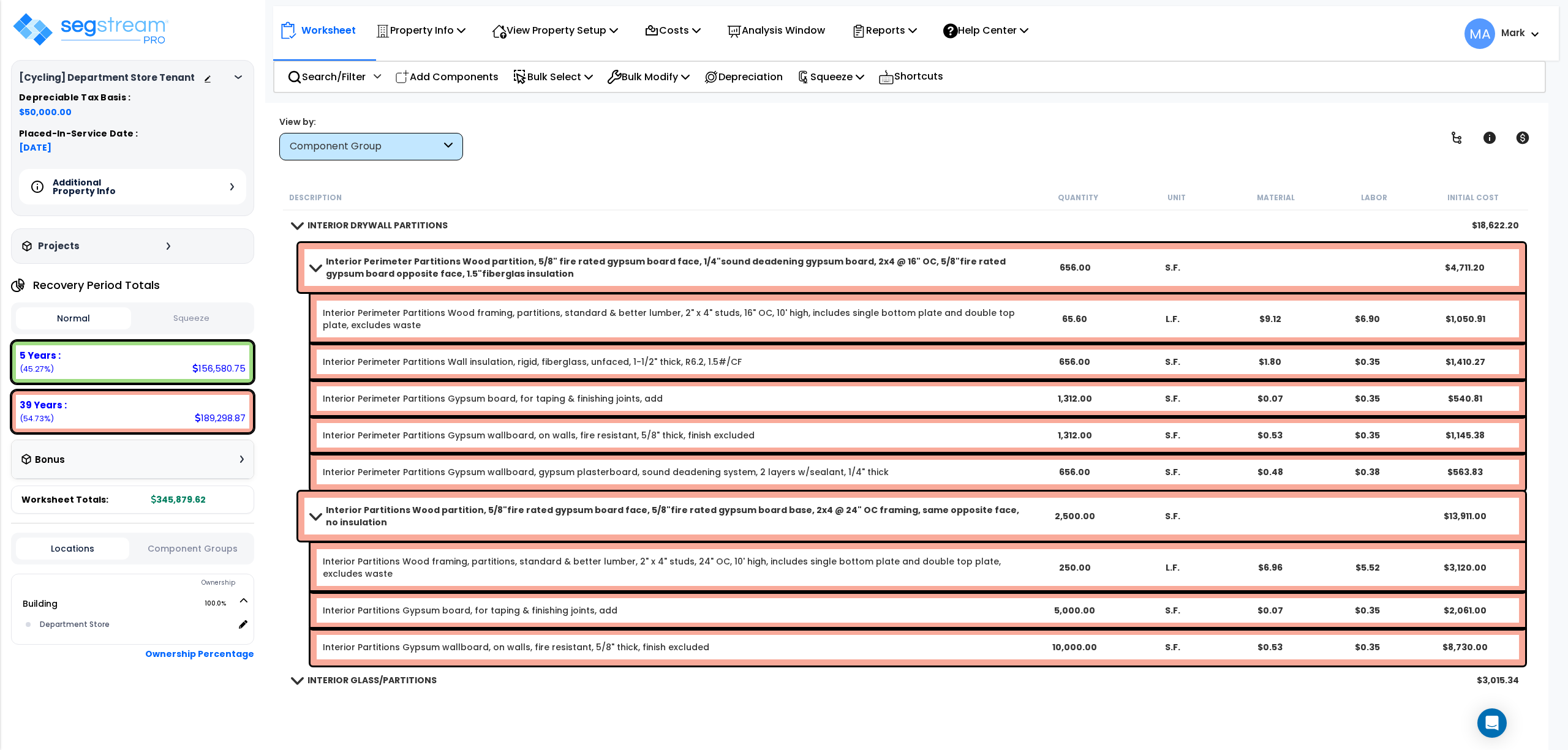
click at [508, 270] on b "Interior Perimeter Partitions Wood partition, 5/8" fire rated gypsum board face…" at bounding box center [676, 267] width 700 height 24
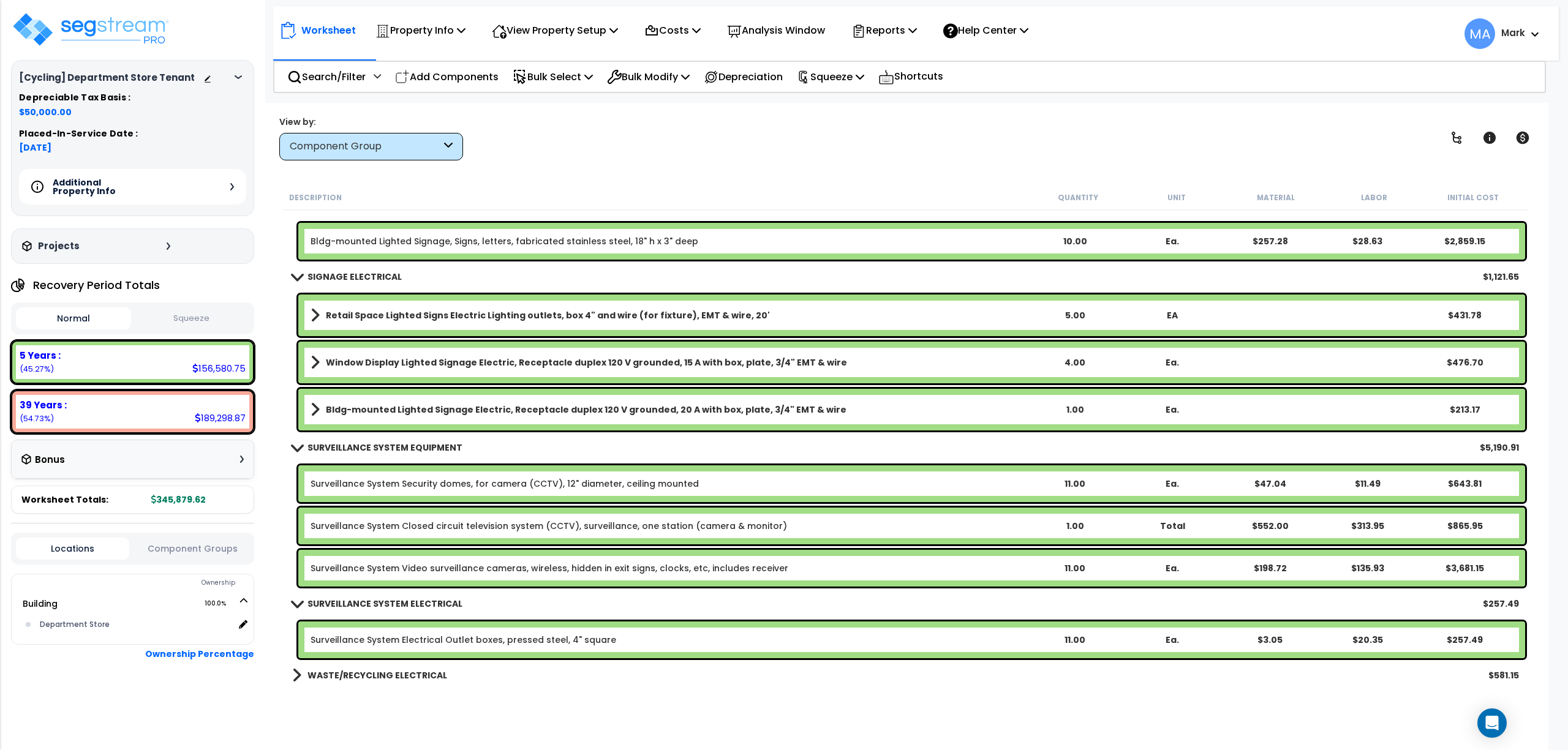
scroll to position [8170, 0]
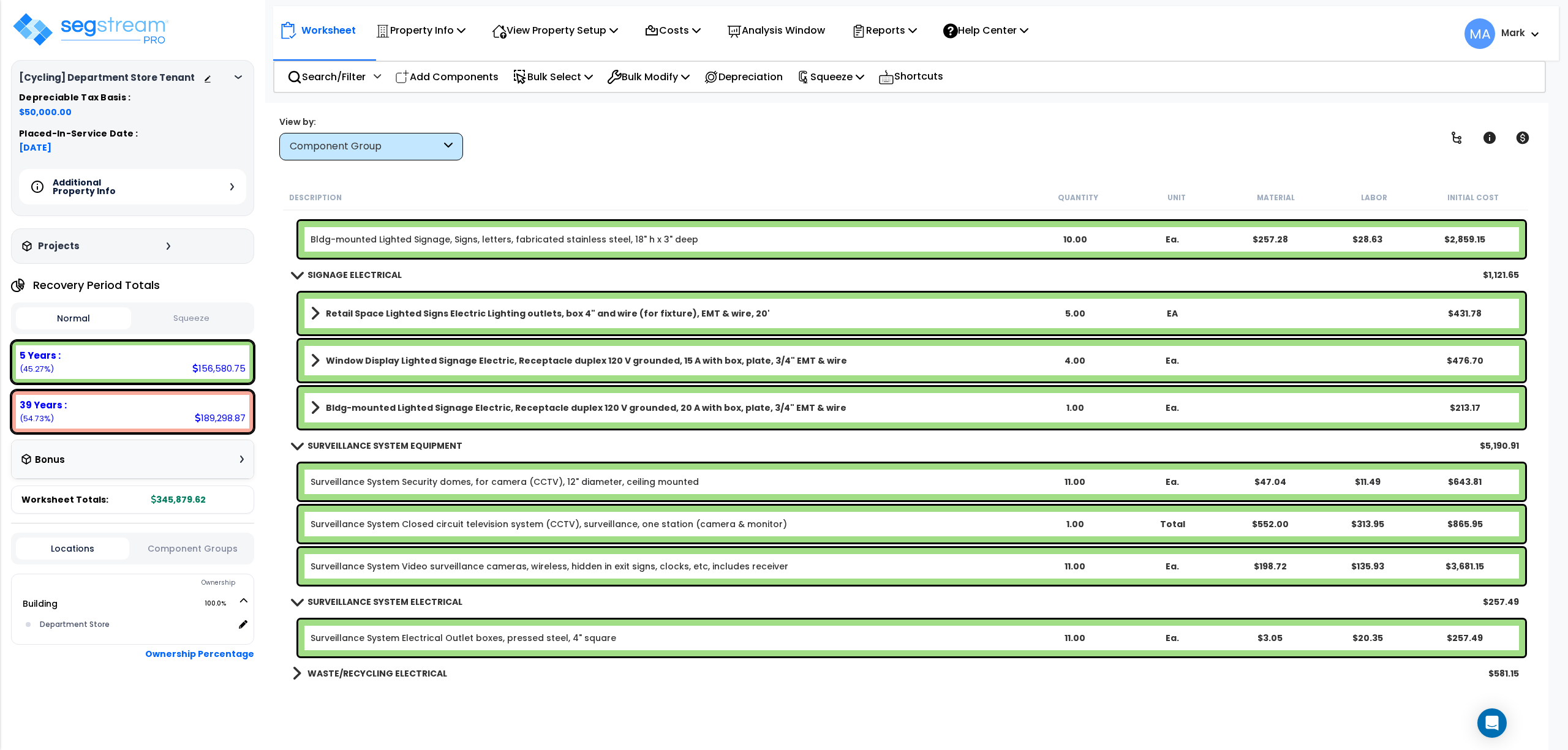
click at [360, 666] on link "WASTE/RECYCLING ELECTRICAL" at bounding box center [369, 674] width 155 height 17
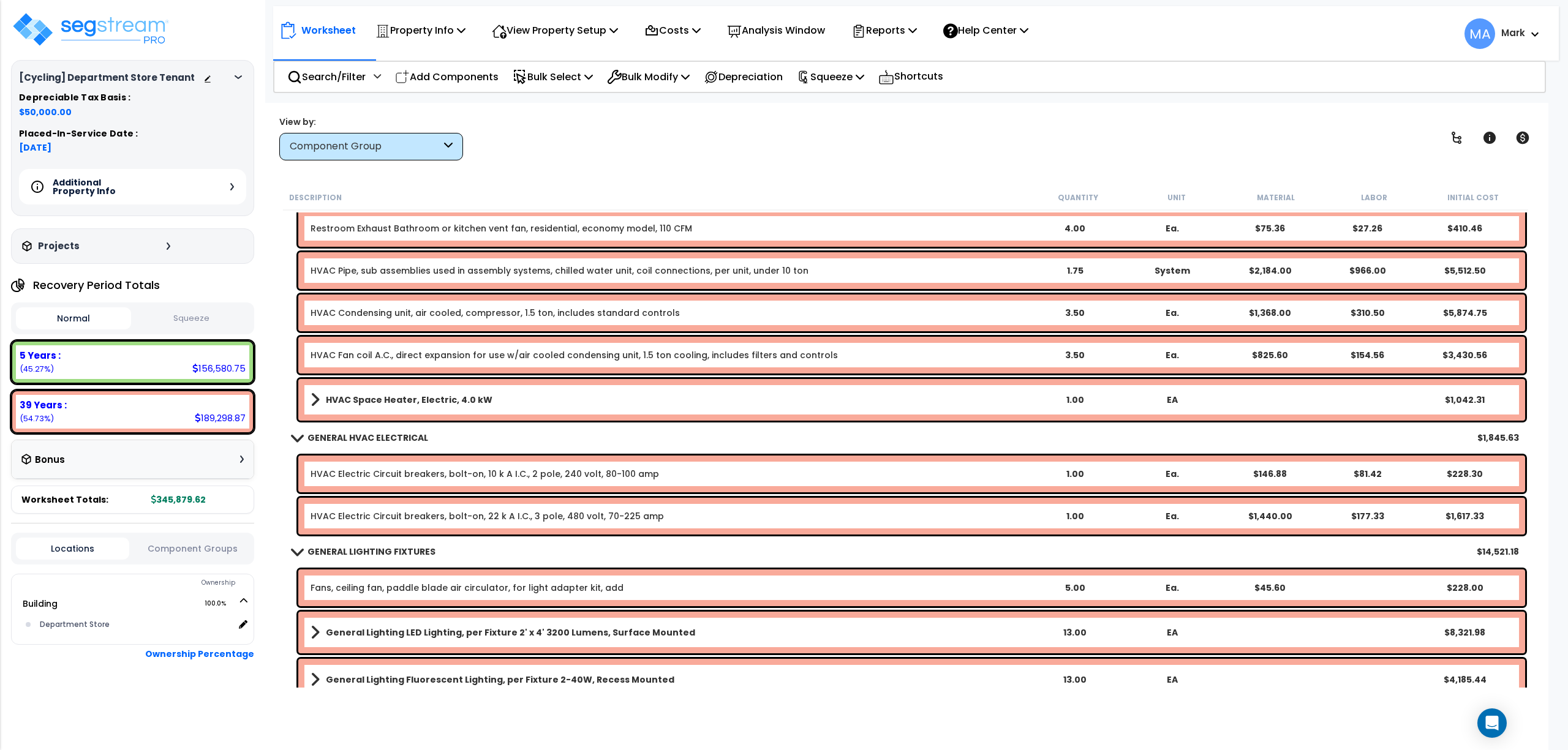
scroll to position [4173, 0]
click at [539, 405] on link "HVAC Space Heater, Electric, 4.0 kW" at bounding box center [667, 401] width 715 height 17
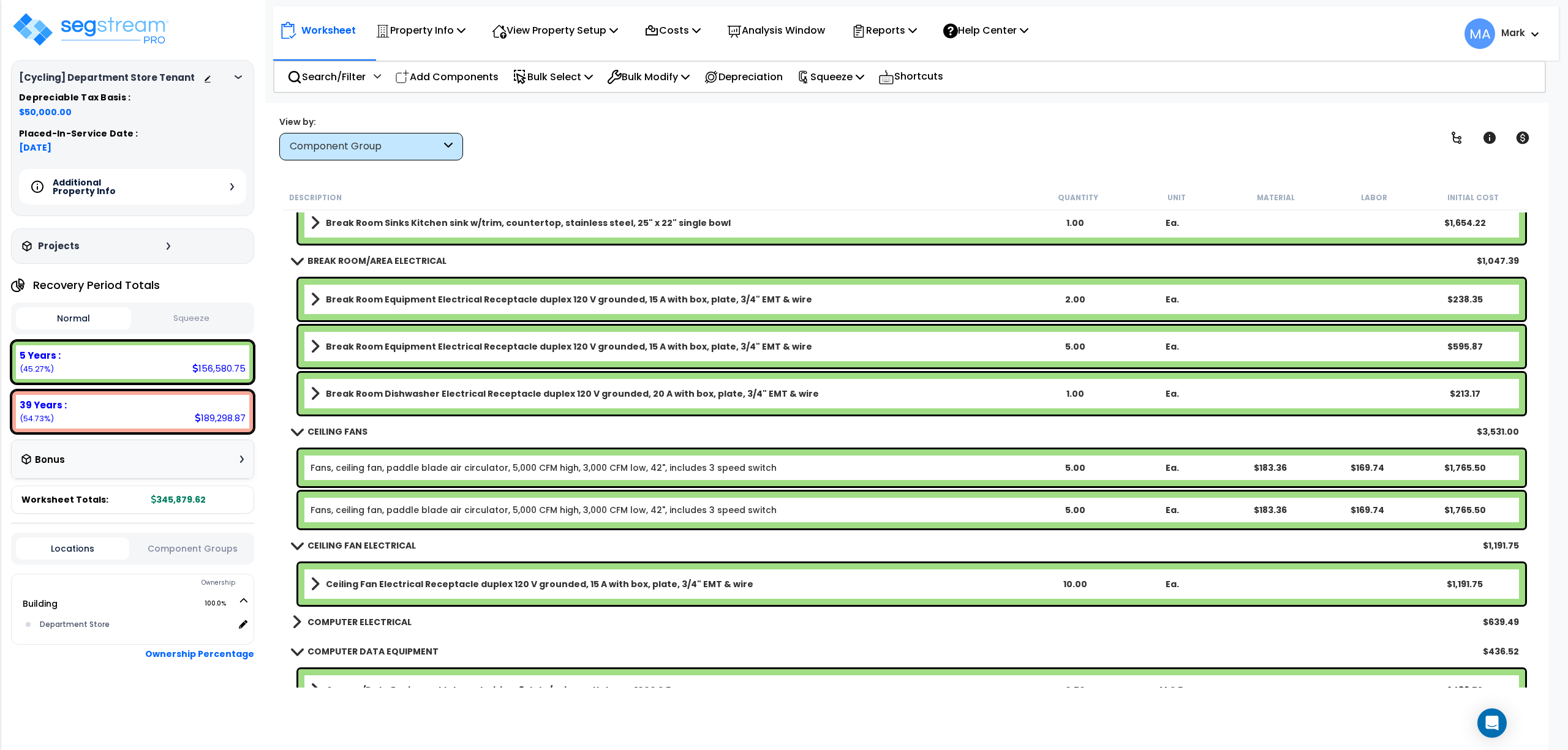
scroll to position [6258, 0]
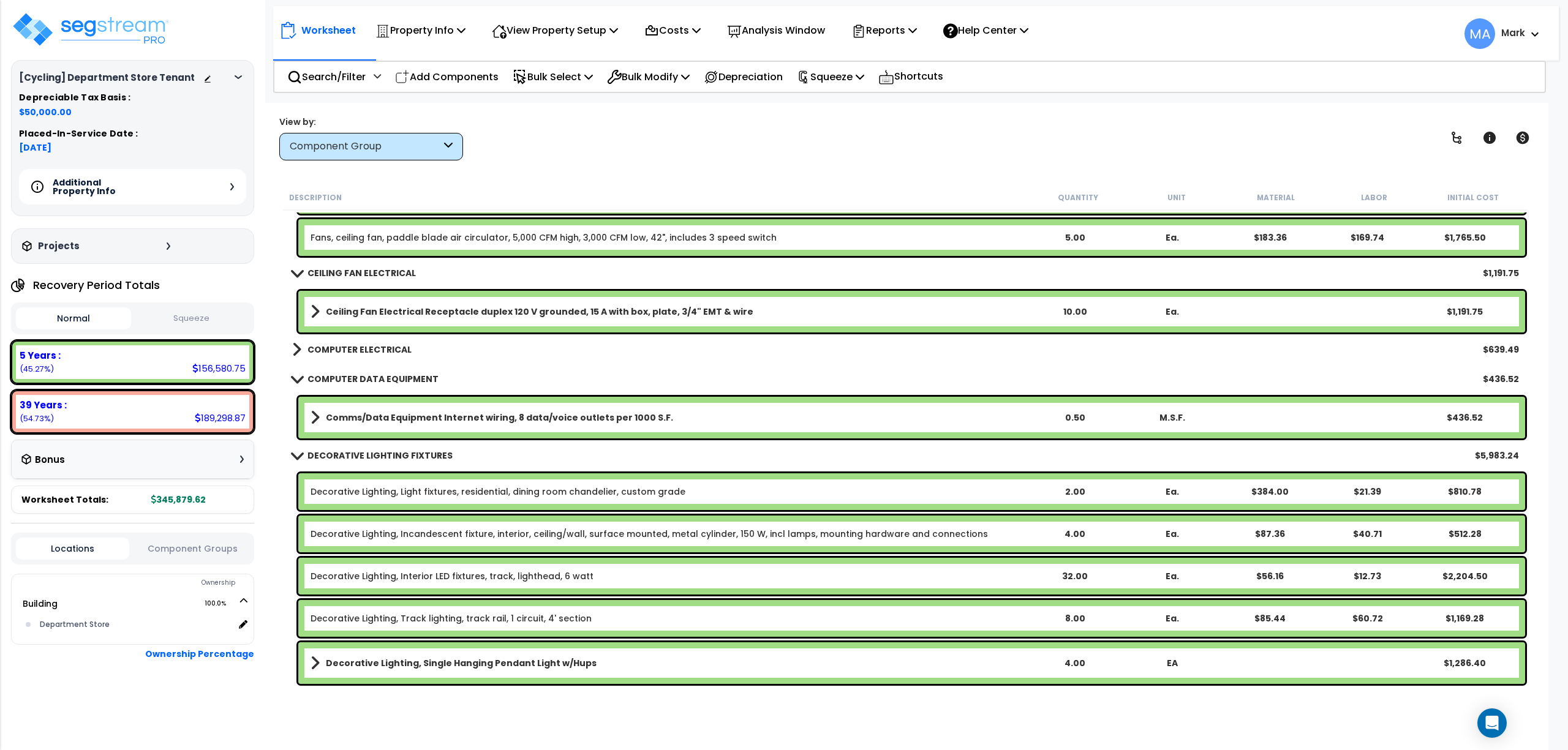
click at [351, 358] on div "COMPUTER ELECTRICAL $639.49" at bounding box center [905, 349] width 1239 height 30
click at [347, 347] on b "COMPUTER ELECTRICAL" at bounding box center [360, 349] width 104 height 12
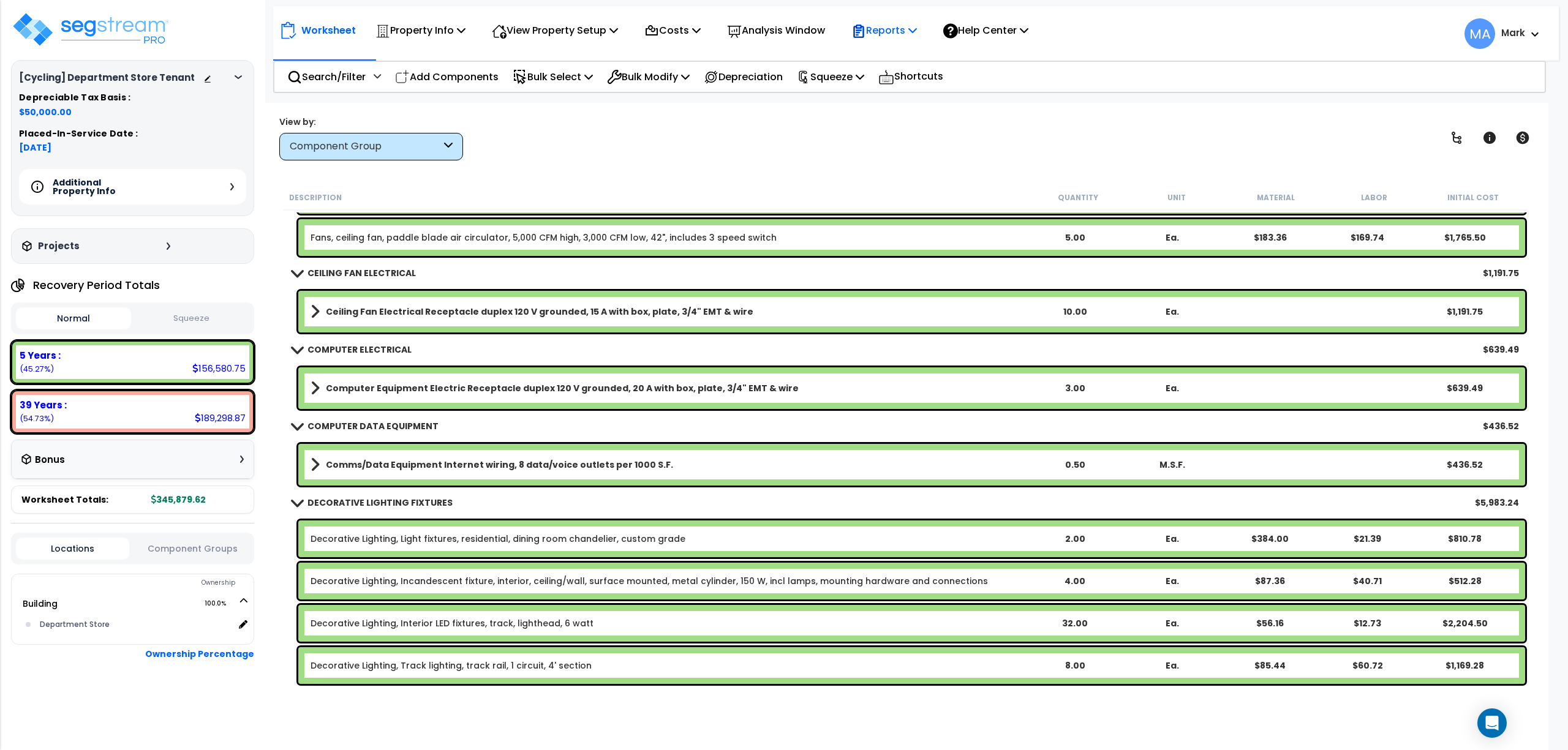
click at [890, 35] on p "Reports" at bounding box center [884, 31] width 65 height 17
click at [910, 84] on link "Manage Report Images" at bounding box center [906, 84] width 121 height 24
click at [900, 28] on p "Reports" at bounding box center [884, 31] width 65 height 17
click at [888, 147] on link "Download Report Slug Map" at bounding box center [906, 153] width 121 height 36
click at [904, 40] on div "Reports" at bounding box center [884, 30] width 65 height 29
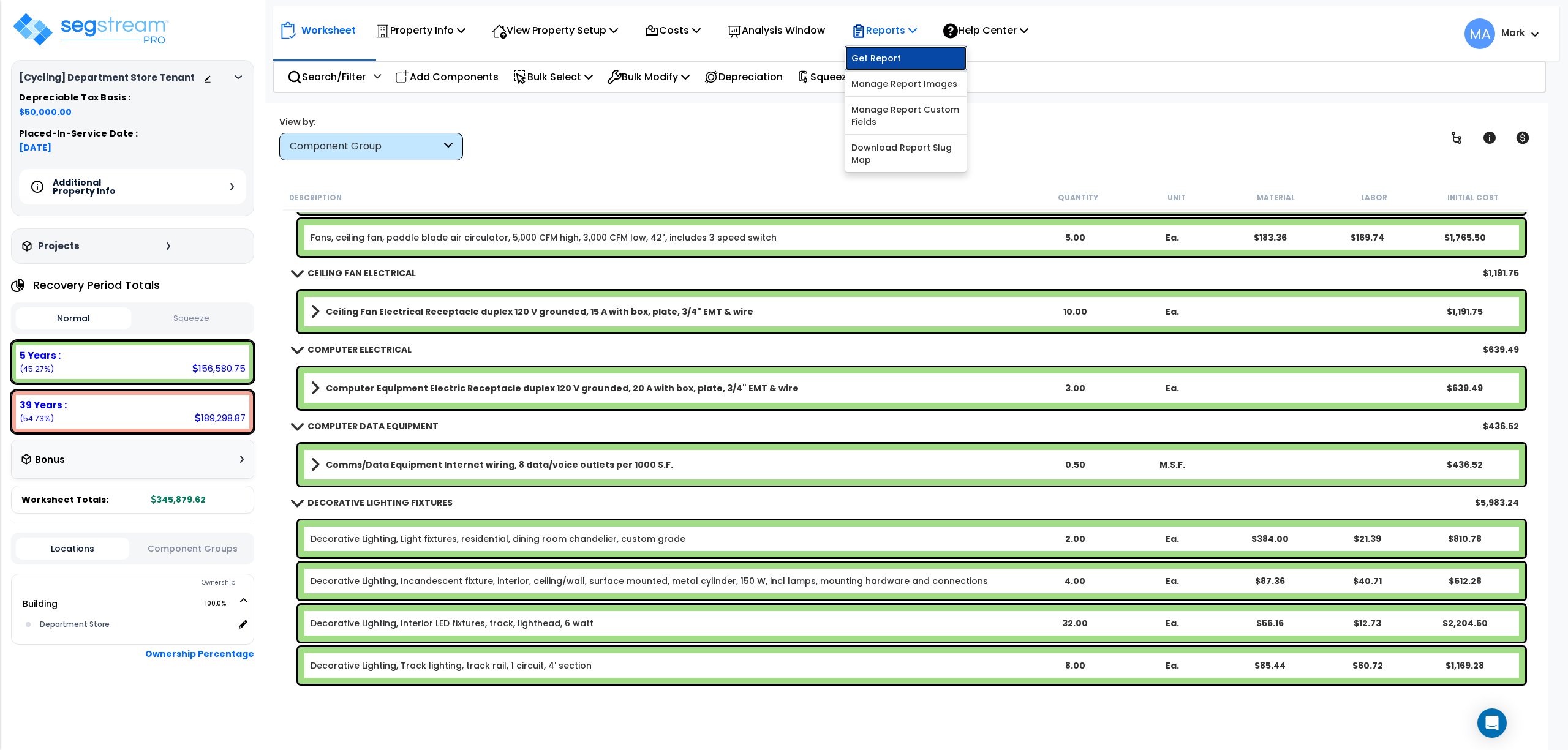
click at [905, 55] on link "Get Report" at bounding box center [906, 58] width 121 height 24
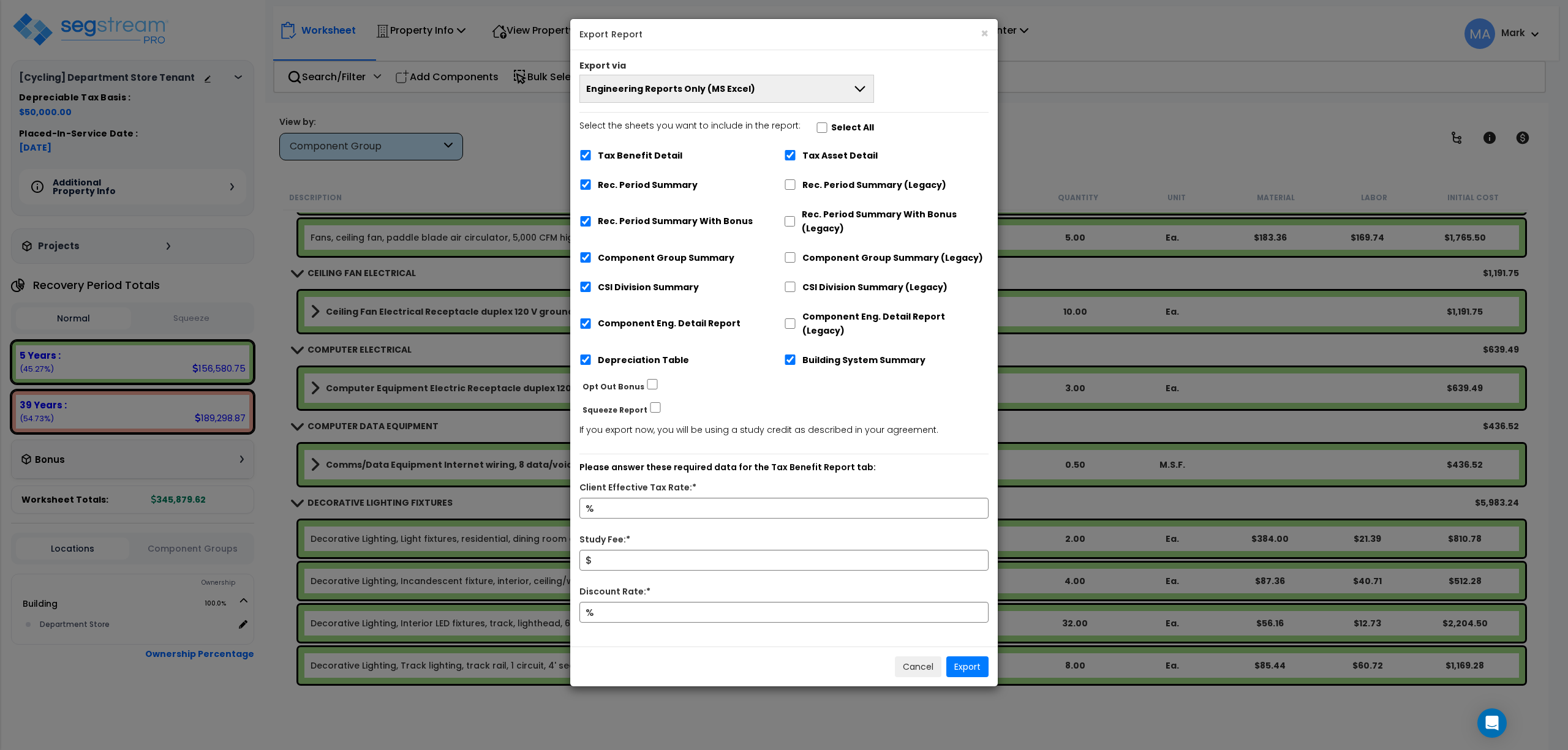
click at [867, 78] on button "Engineering Reports Only (MS Excel)" at bounding box center [727, 89] width 295 height 28
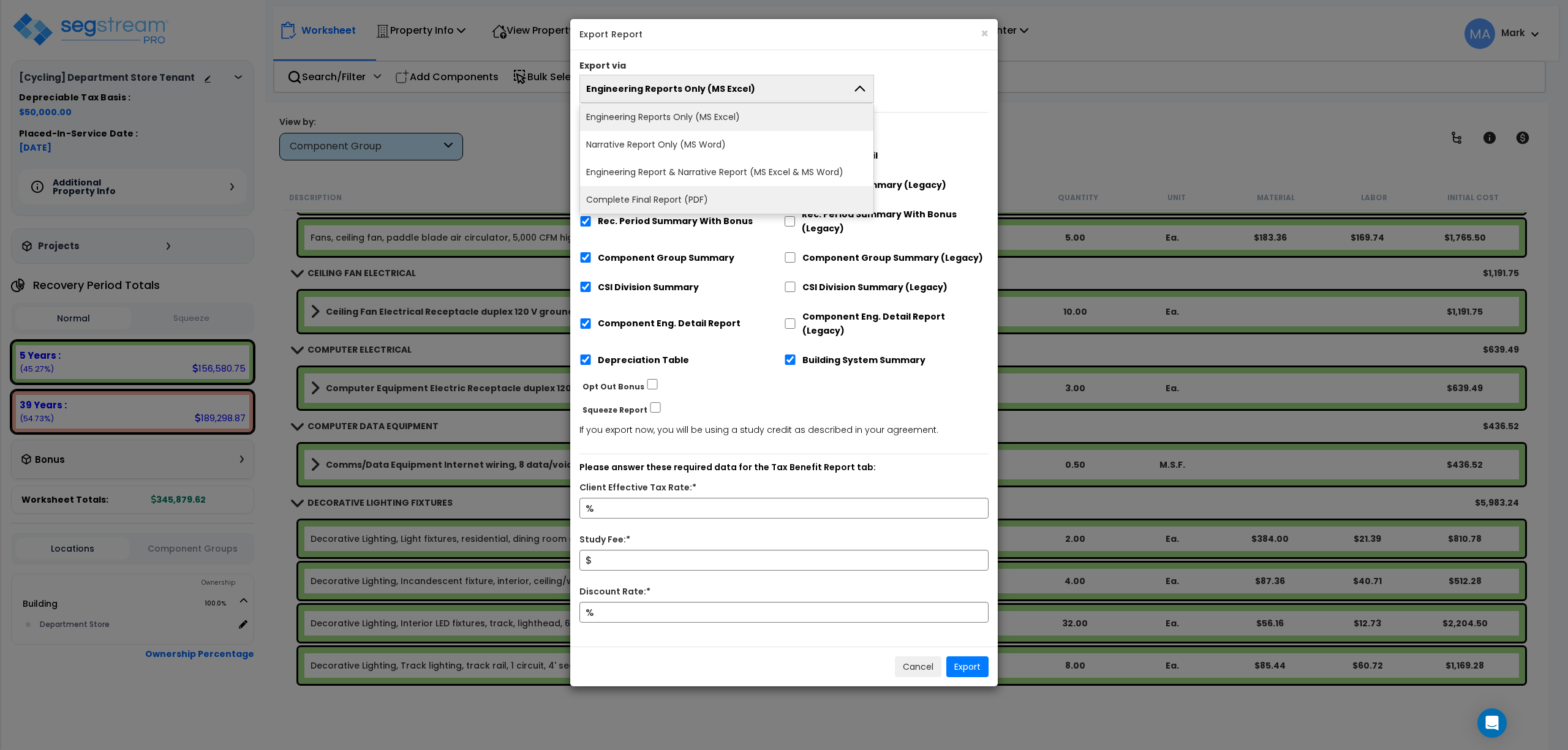
click at [708, 195] on li "Complete Final Report (PDF)" at bounding box center [726, 200] width 294 height 28
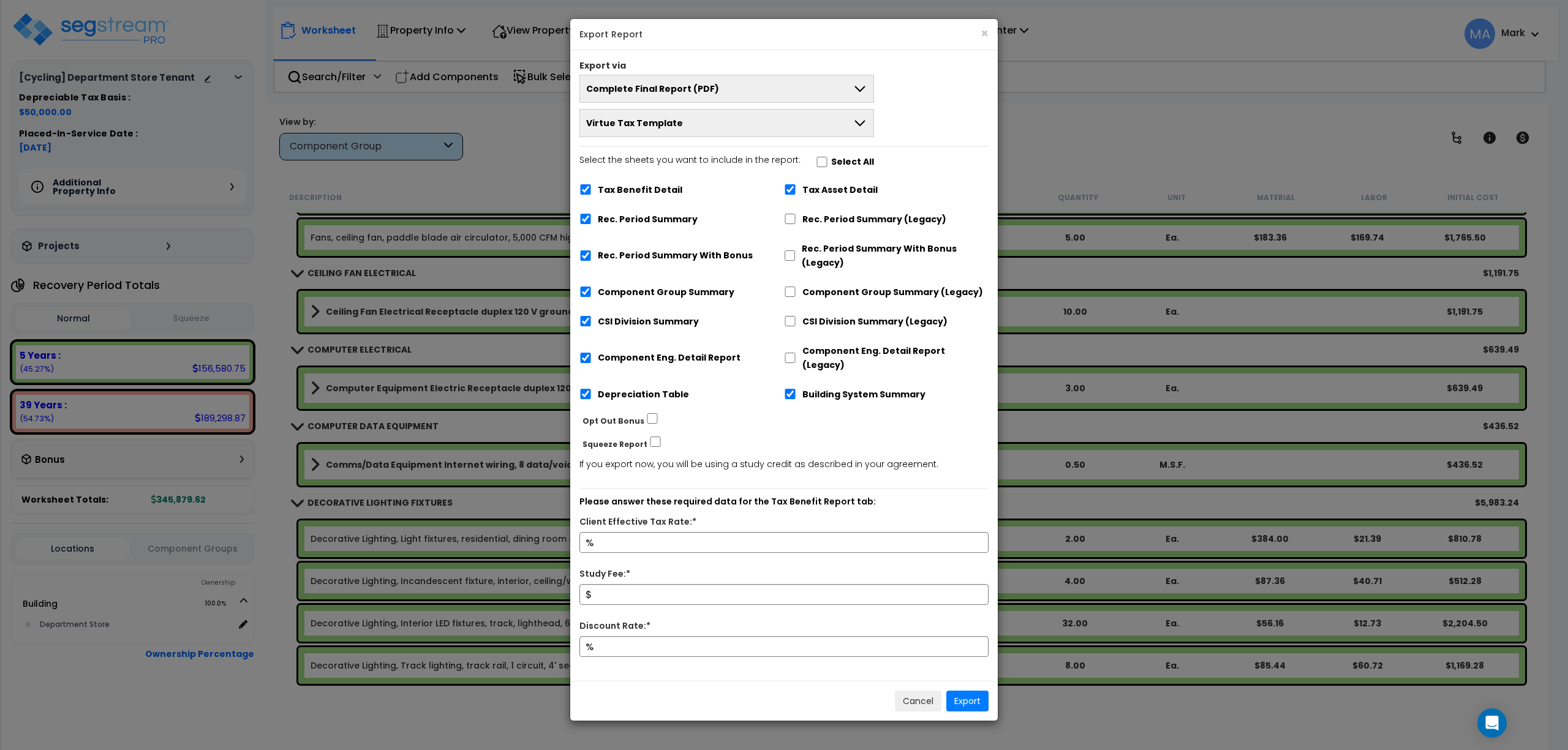
click at [979, 30] on h5 "Export Report" at bounding box center [784, 34] width 409 height 12
click at [983, 33] on button "×" at bounding box center [985, 34] width 8 height 13
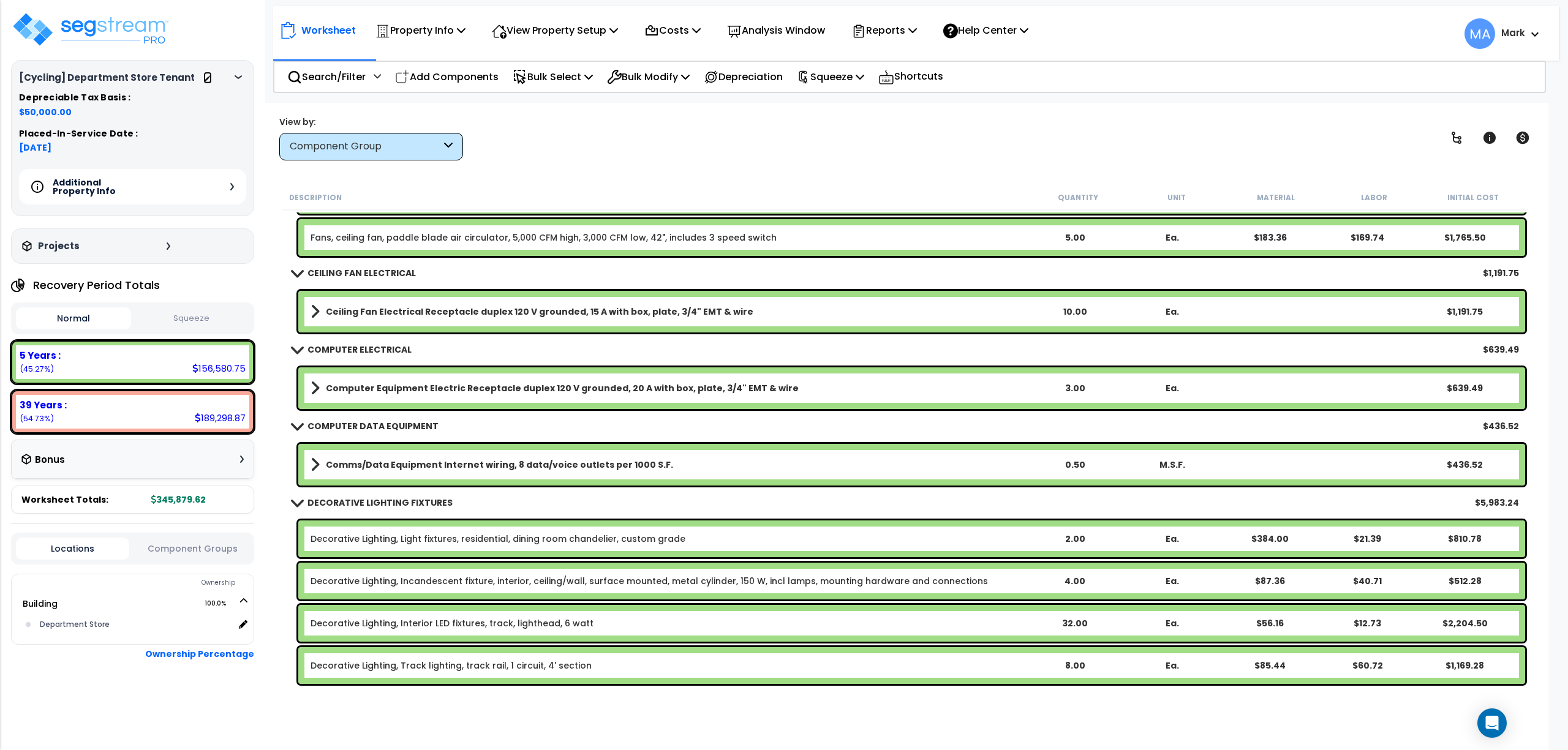
click at [208, 78] on icon at bounding box center [207, 78] width 8 height 8
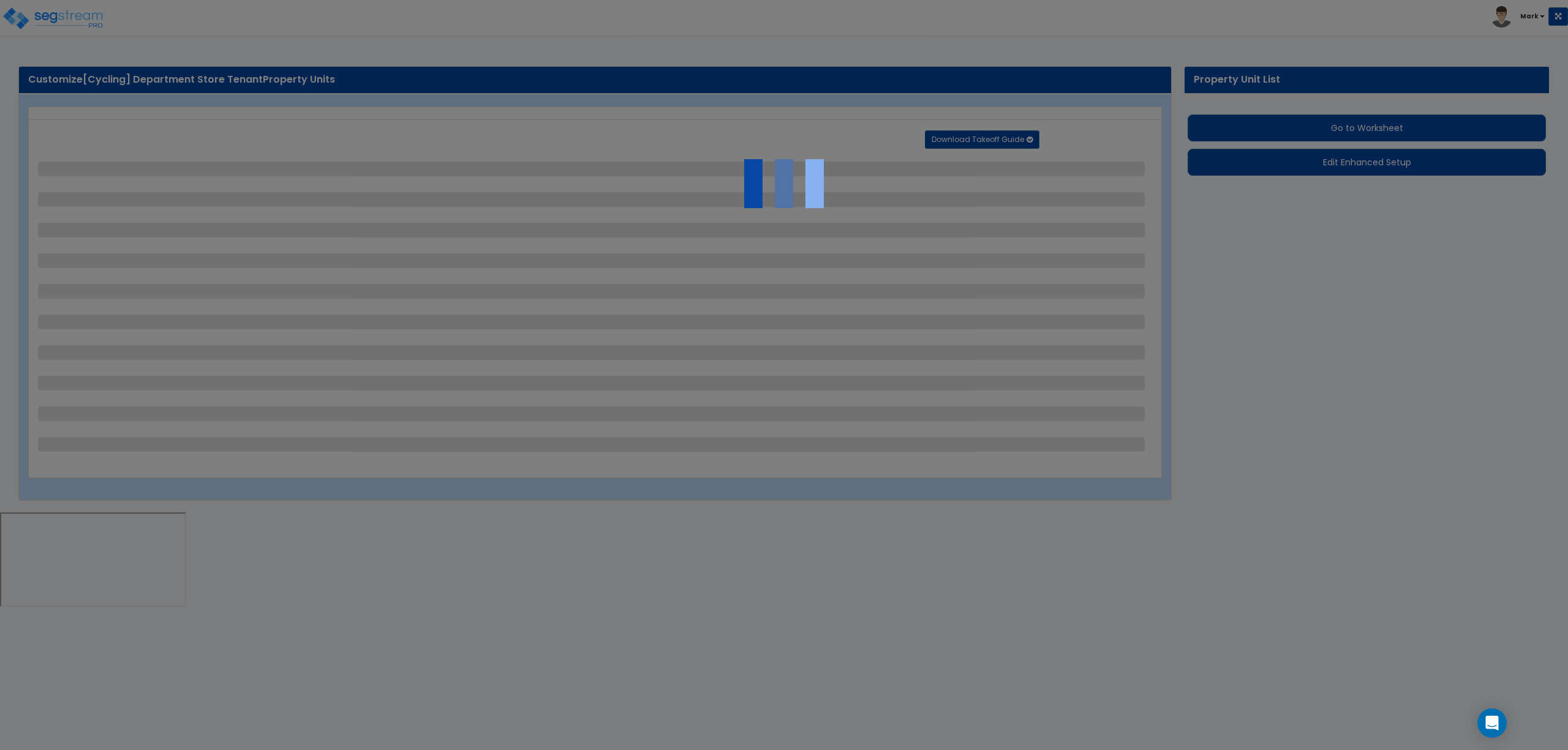
select select "4"
select select "2"
select select "1"
select select "3"
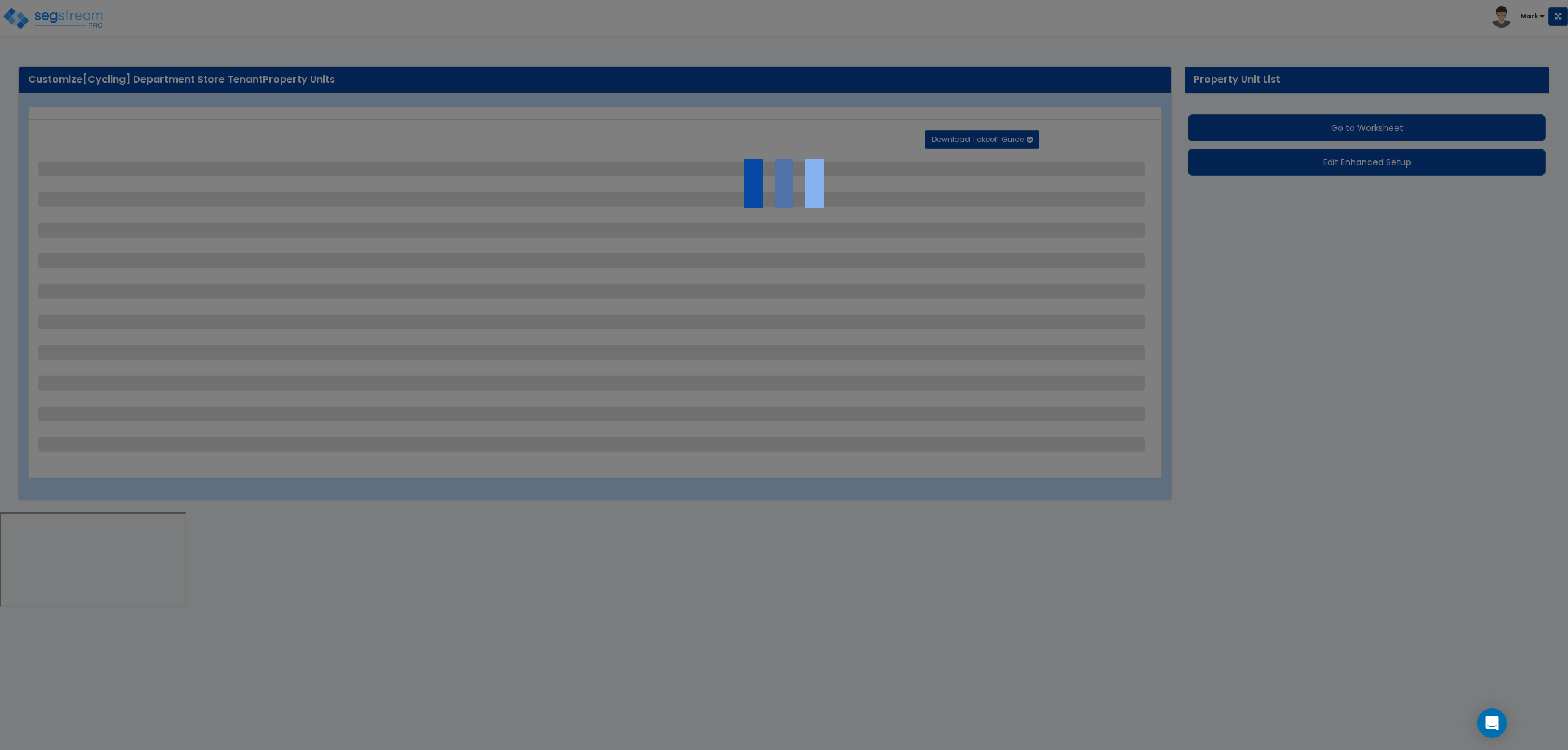
select select "1"
select select "2"
select select "1"
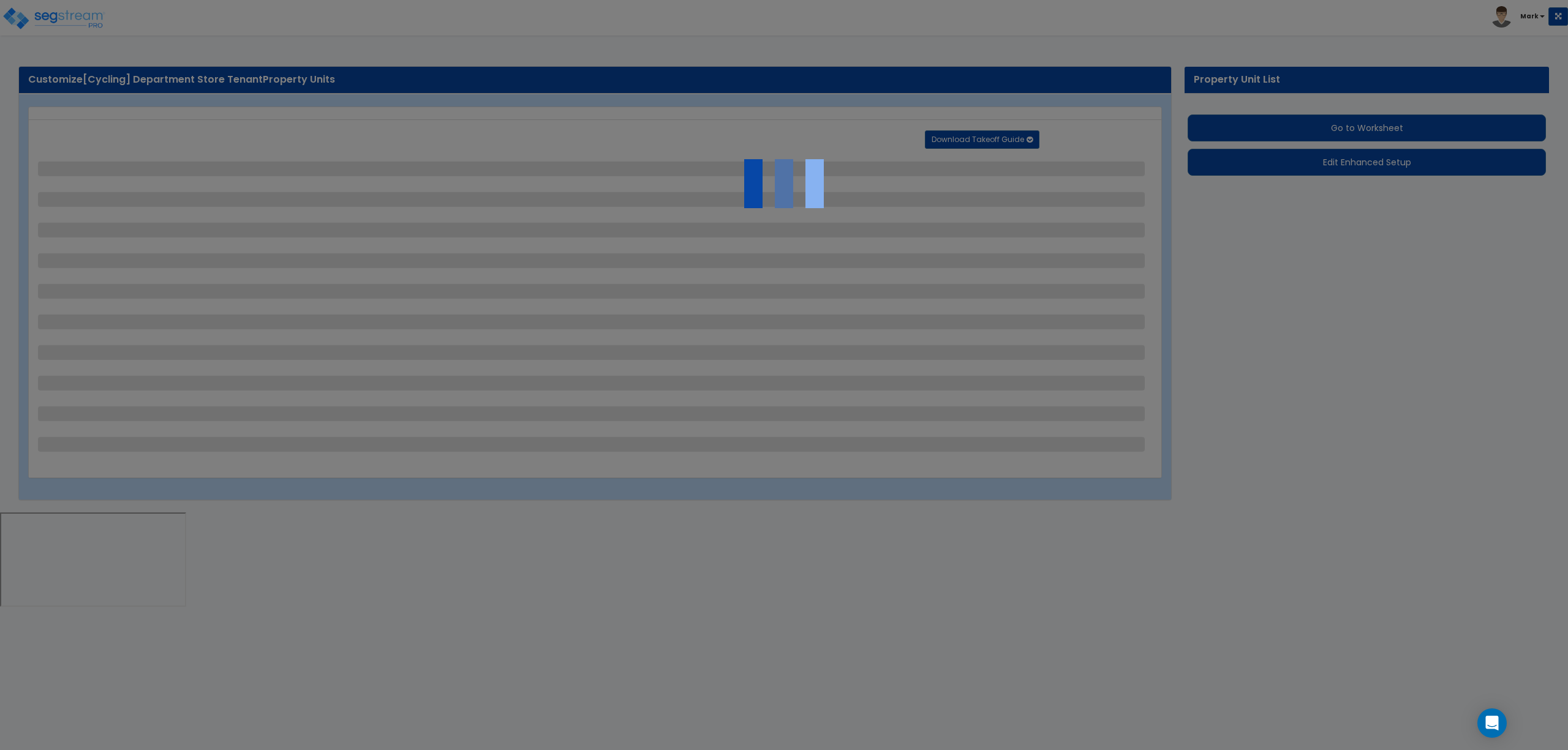
select select "2"
select select "4"
select select "2"
select select "1"
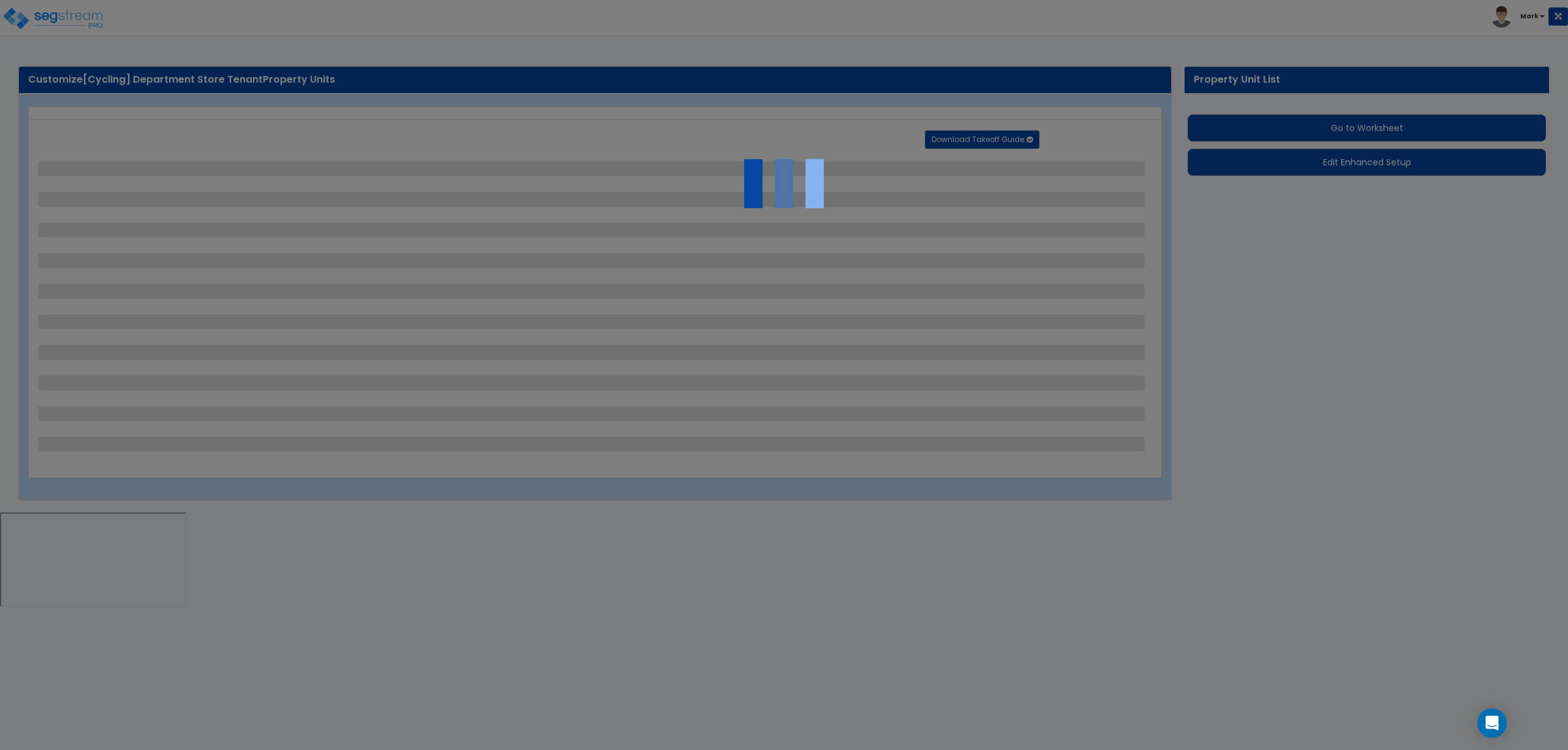
select select "2"
select select "1"
select select "3"
select select "2"
select select "1"
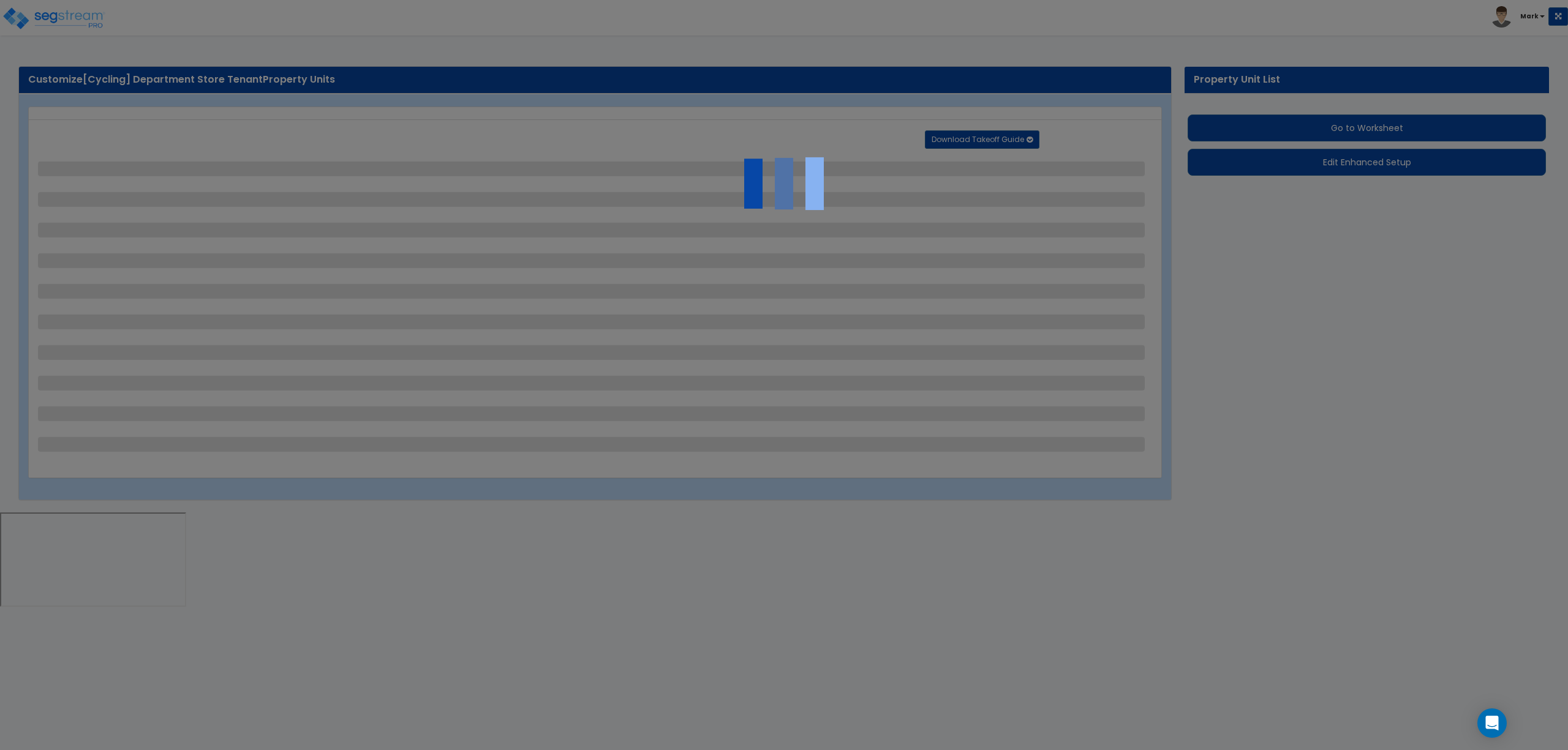
select select "7"
select select "2"
select select "5"
select select "2"
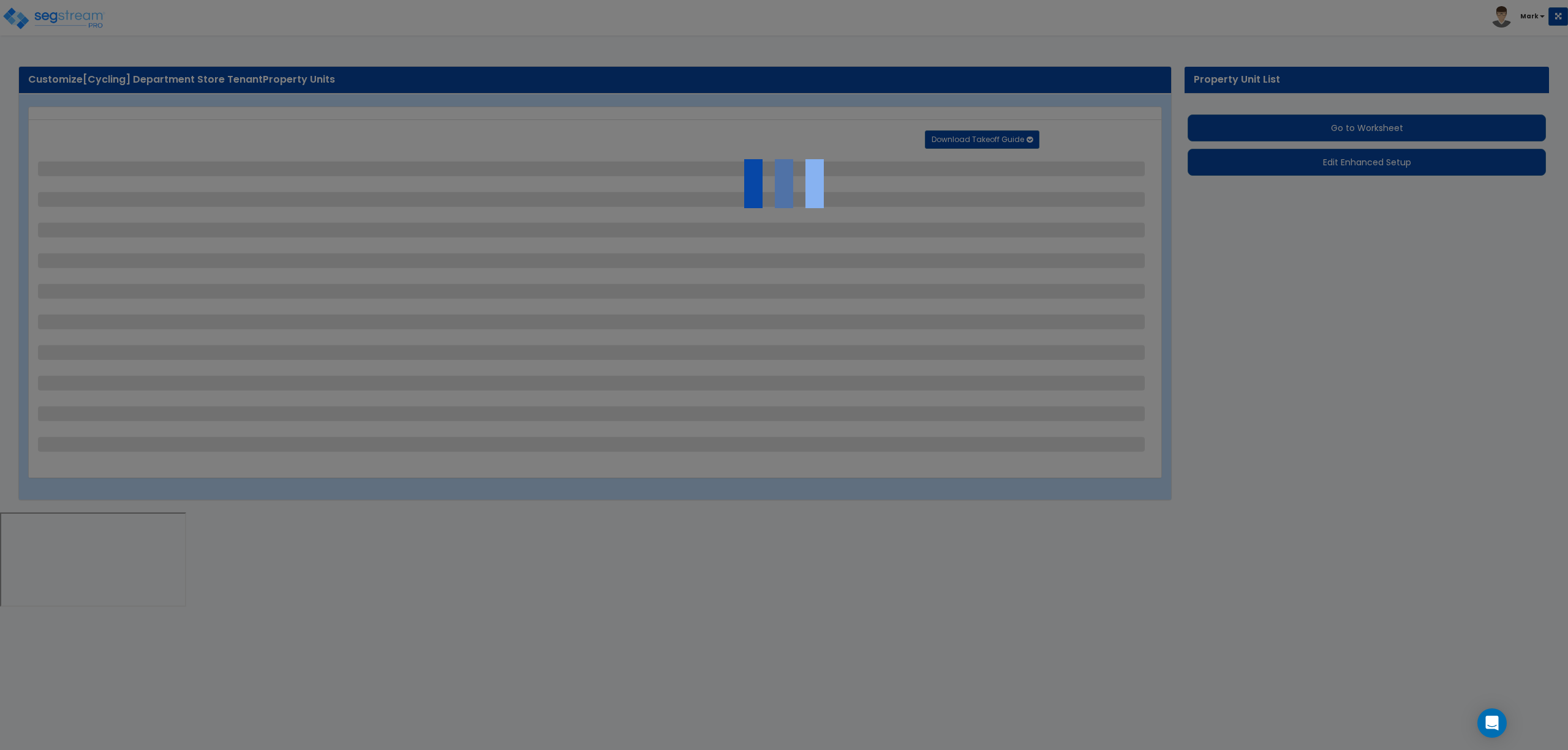
select select "1"
select select "2"
select select "1"
select select "4"
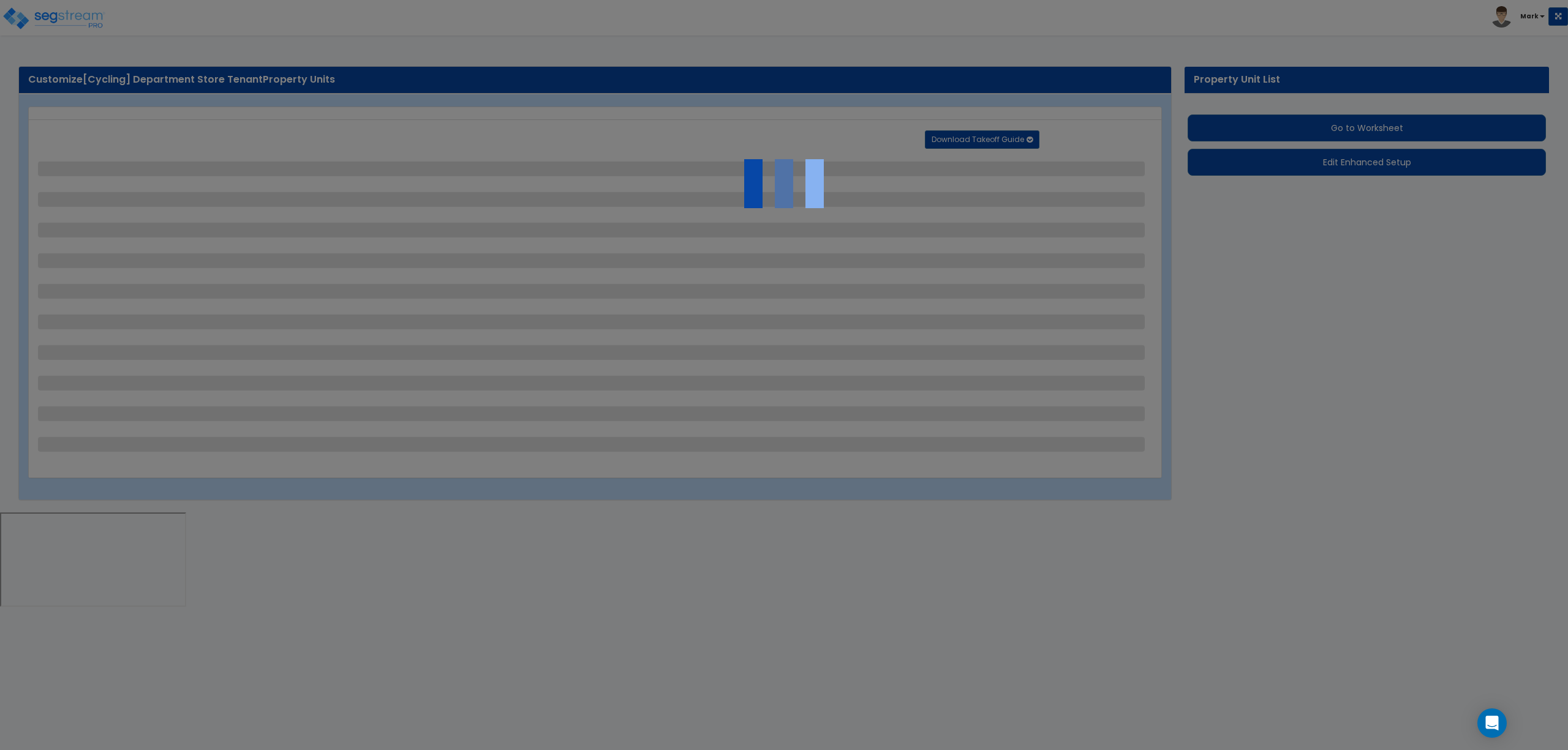
select select "2"
select select "1"
select select "3"
select select "1"
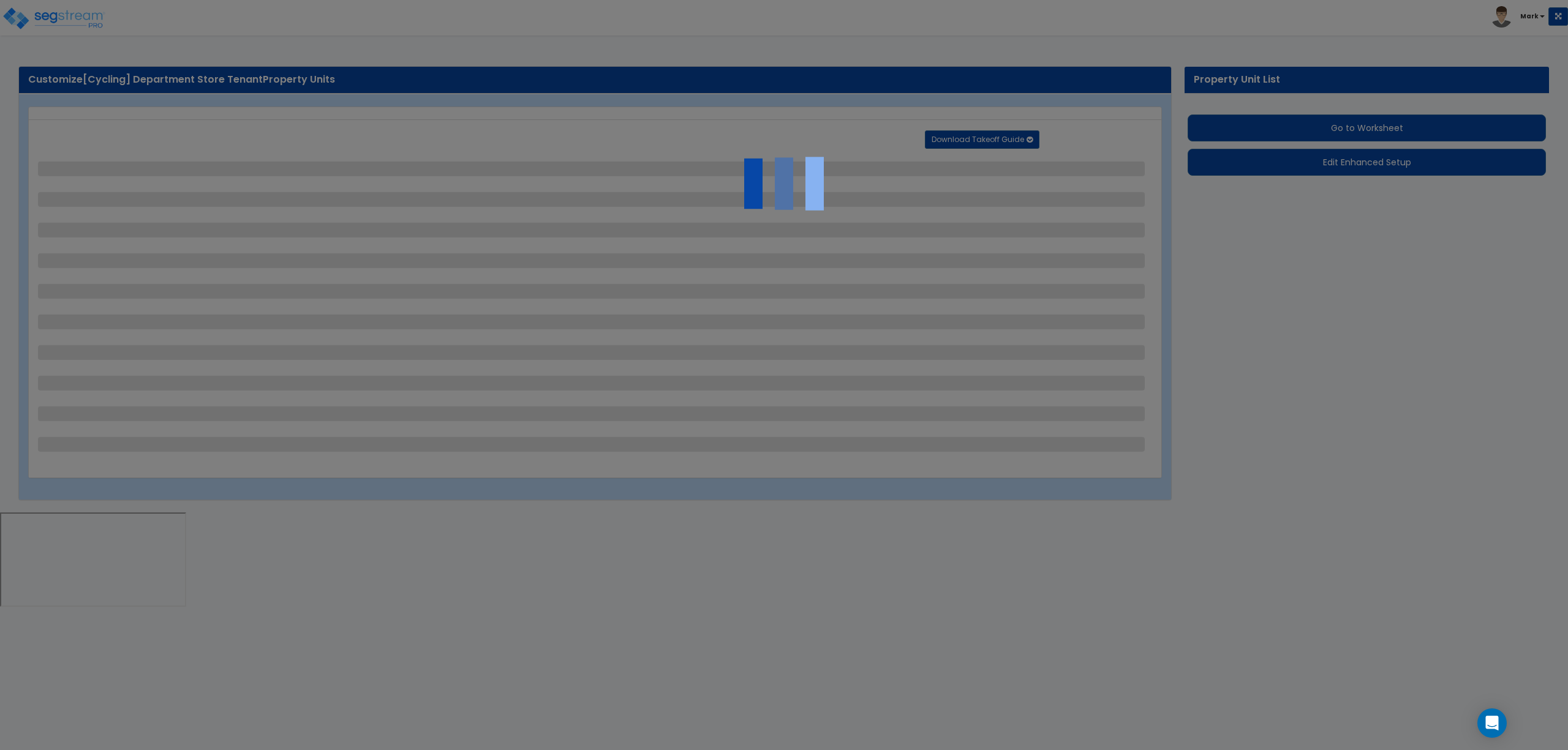
select select "1"
select select "4"
select select "2"
select select "1"
select select "3"
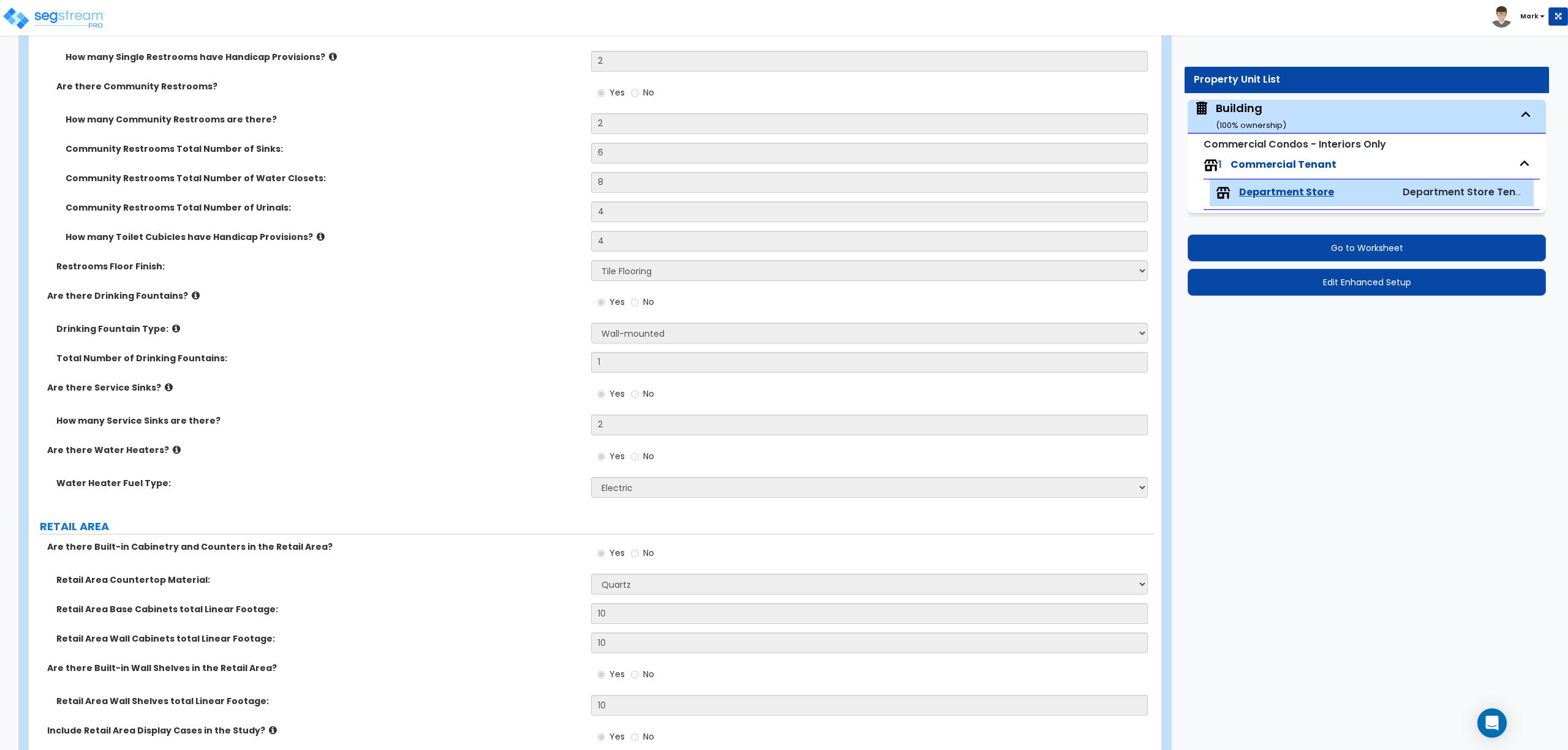
scroll to position [1360, 0]
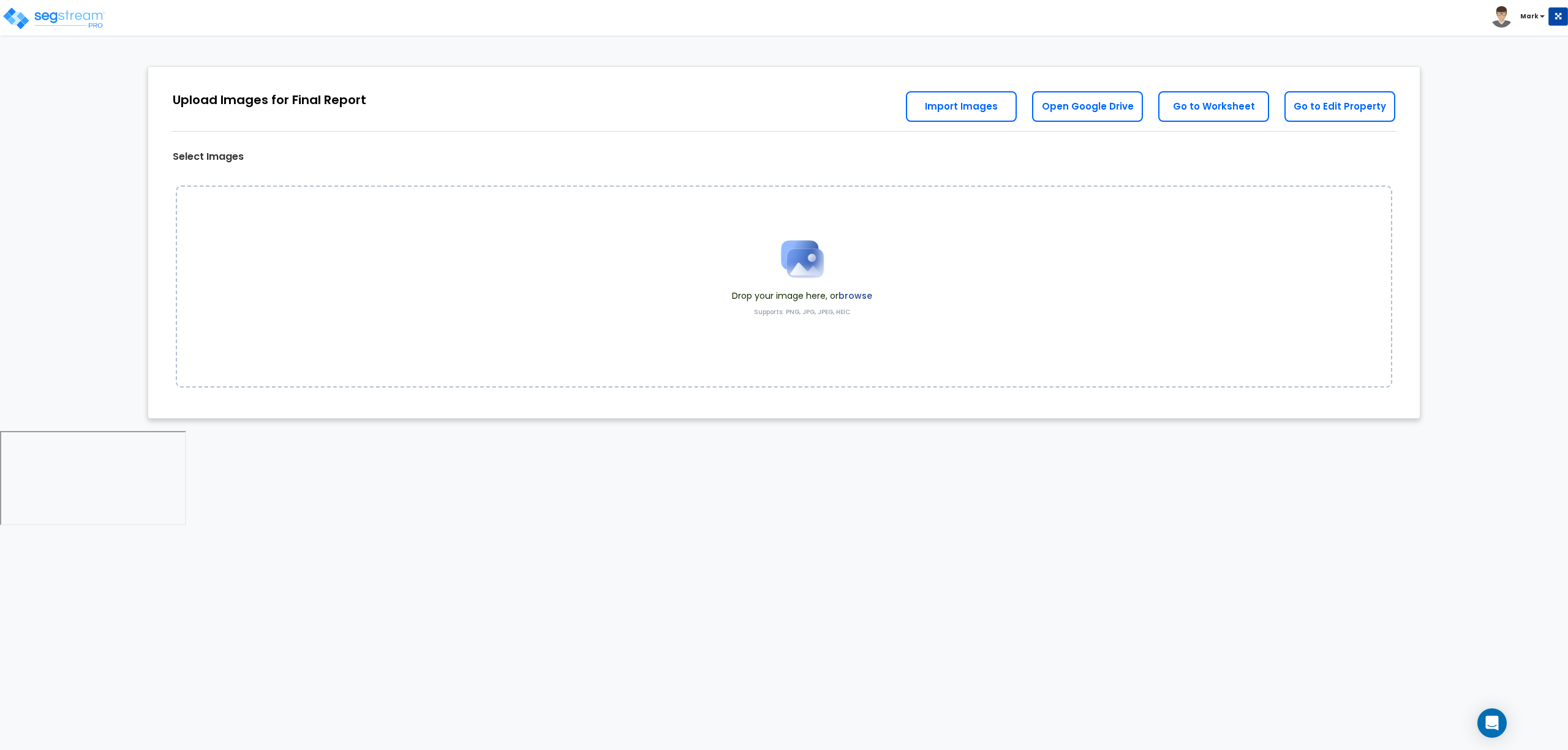
click at [859, 295] on label "browse" at bounding box center [856, 295] width 34 height 12
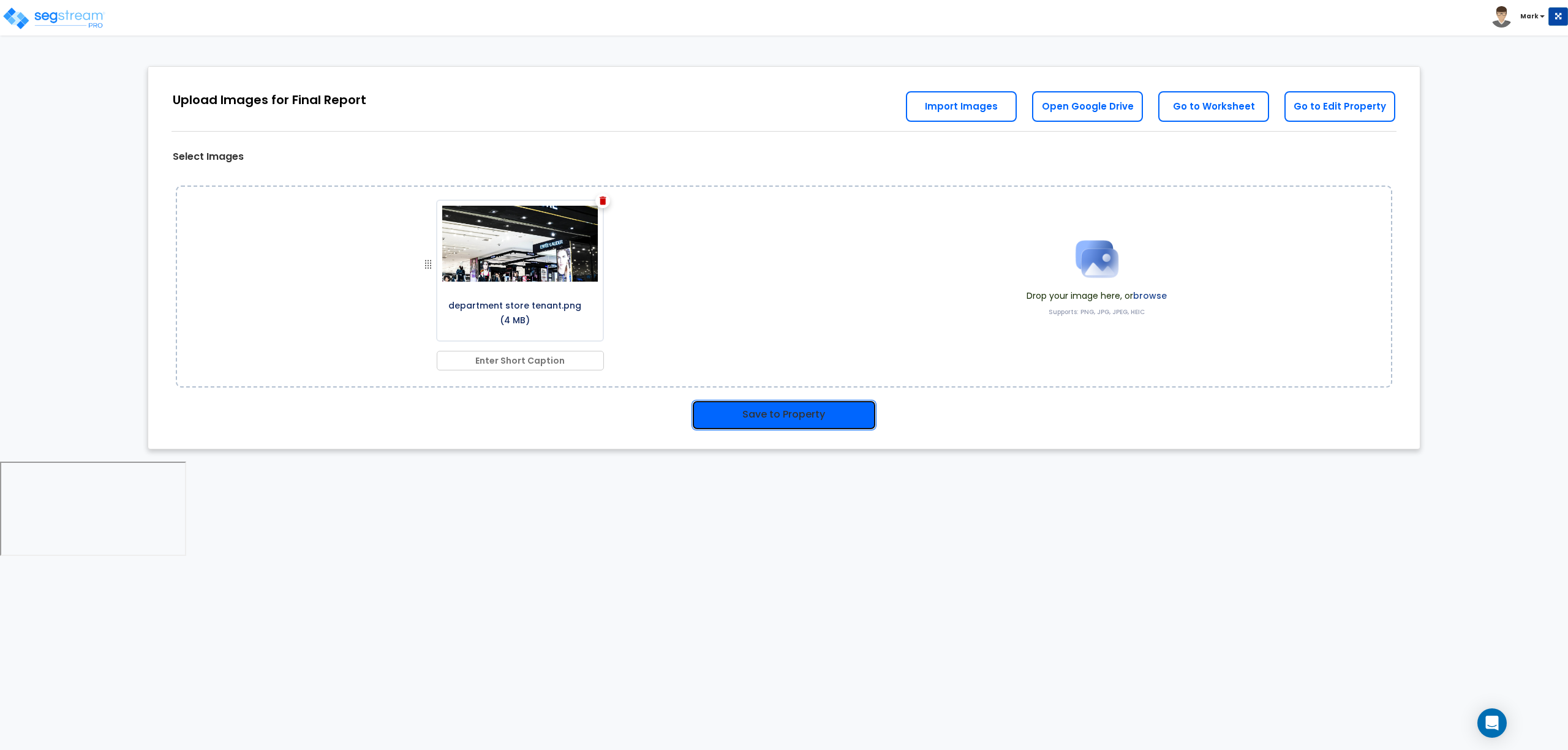
click at [777, 419] on button "Save to Property" at bounding box center [784, 415] width 185 height 31
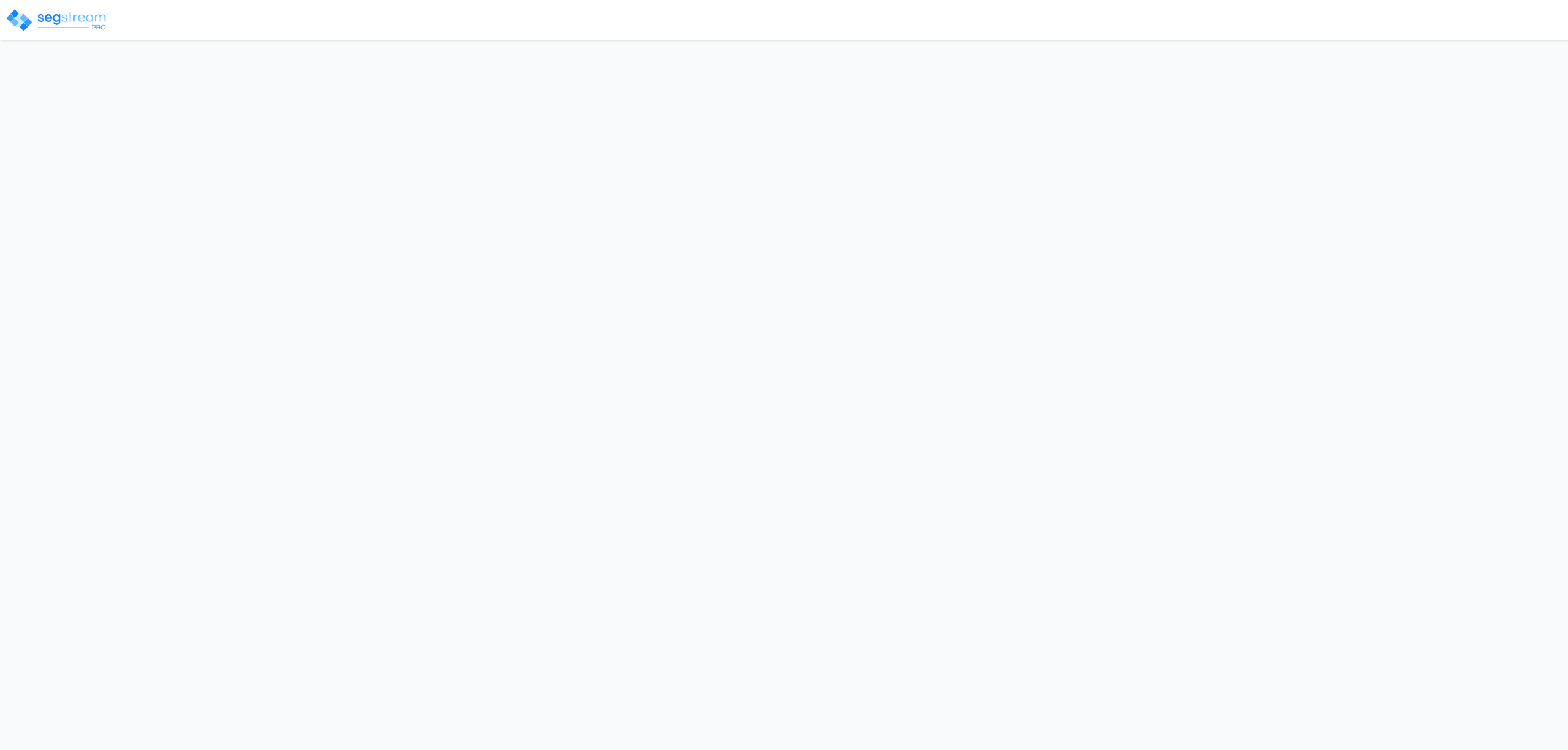
select select "2025"
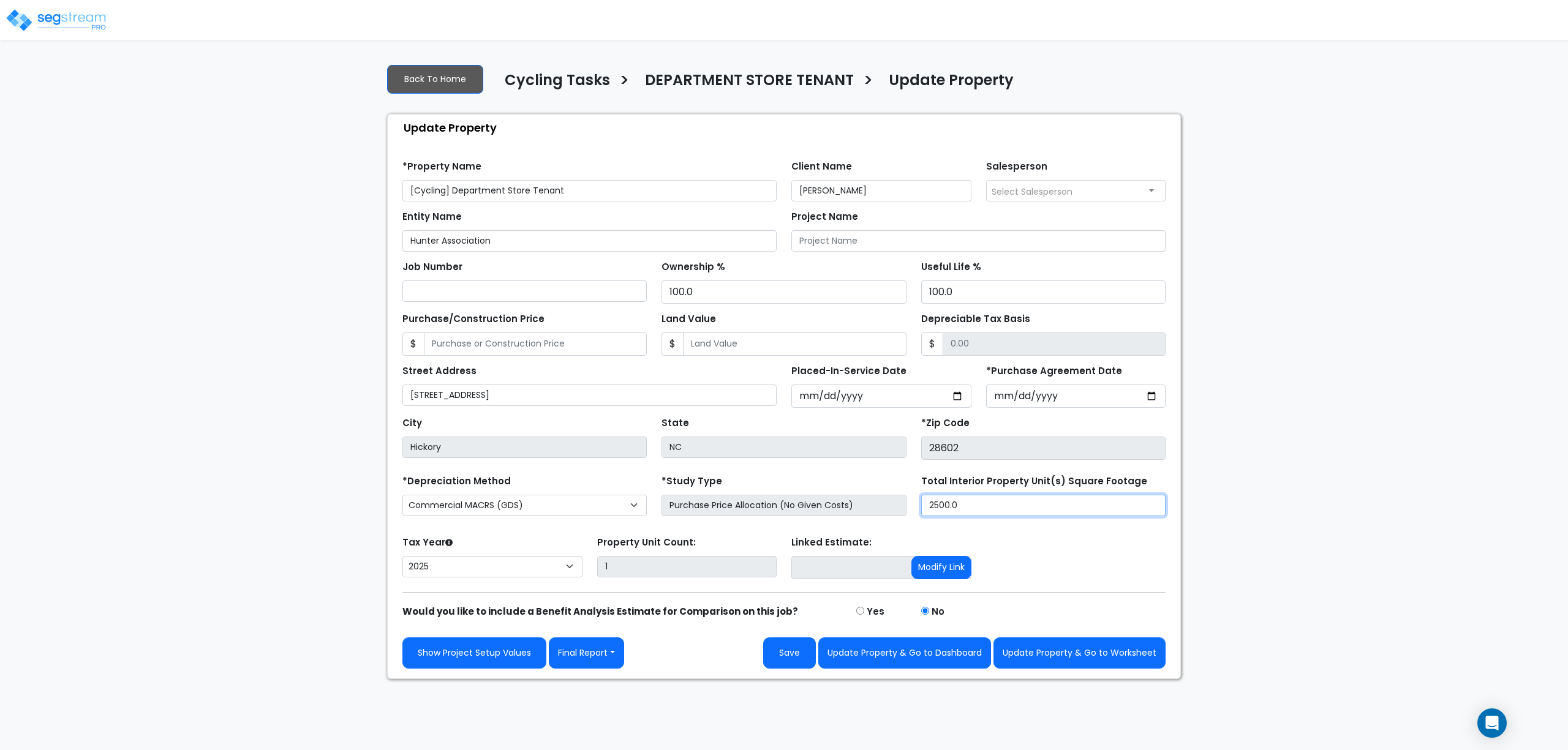
drag, startPoint x: 1005, startPoint y: 504, endPoint x: 906, endPoint y: 500, distance: 99.1
click at [906, 500] on div "*Depreciation Method Commercial MACRS (GDS) Residential Rental MACRS (GDS) Comm…" at bounding box center [784, 497] width 777 height 49
type input "3,000"
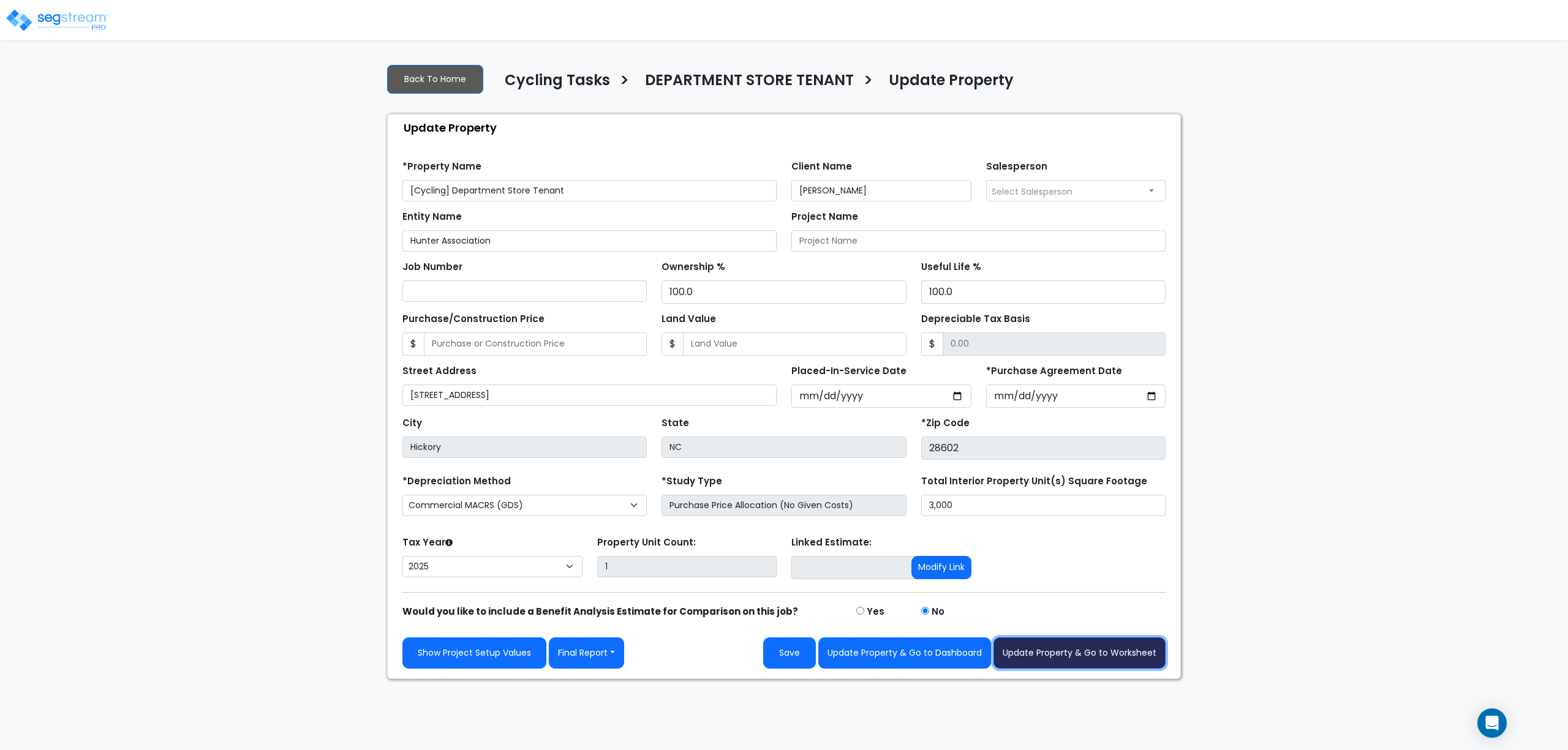
click at [1058, 662] on button "Update Property & Go to Worksheet" at bounding box center [1080, 653] width 172 height 32
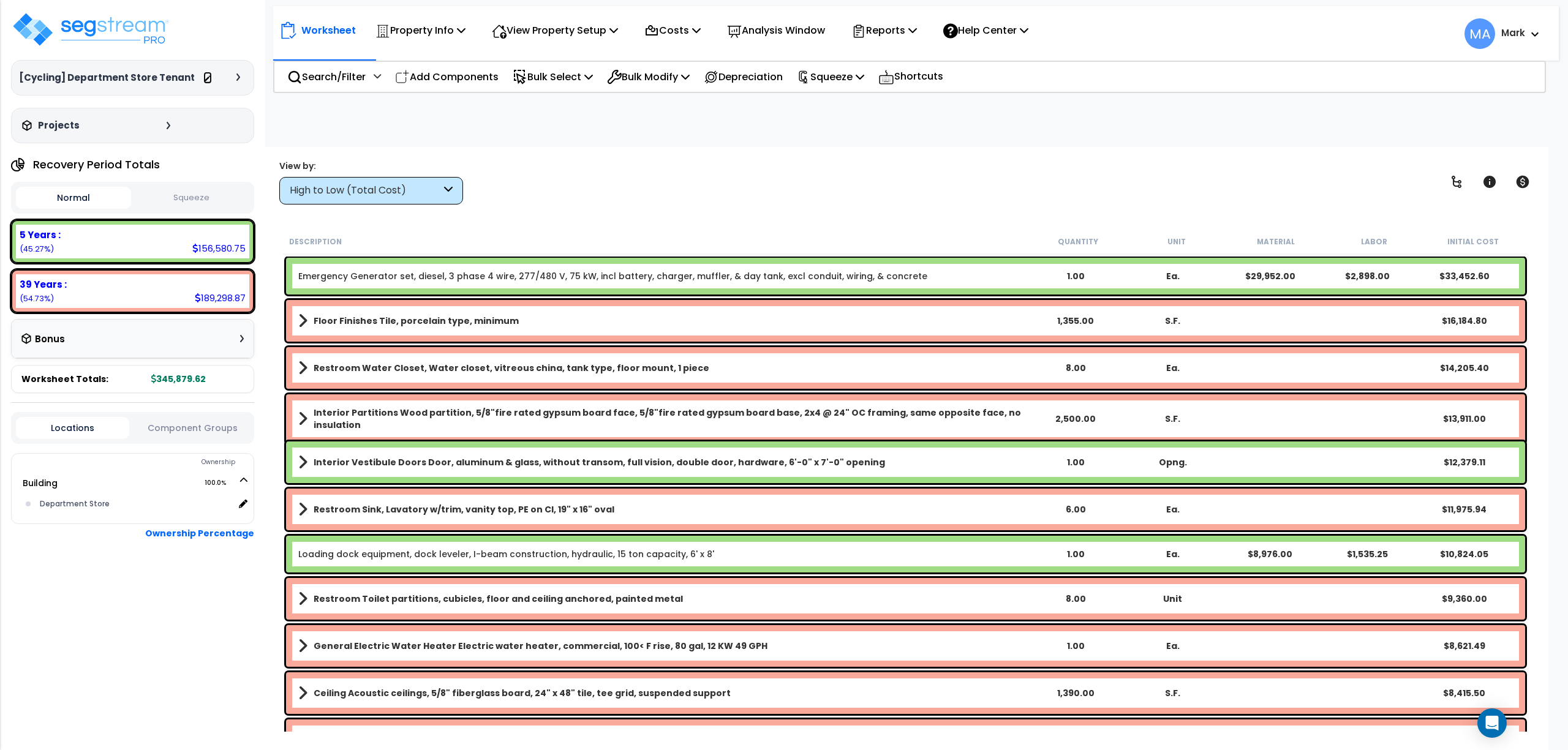
click at [207, 79] on icon at bounding box center [207, 78] width 8 height 8
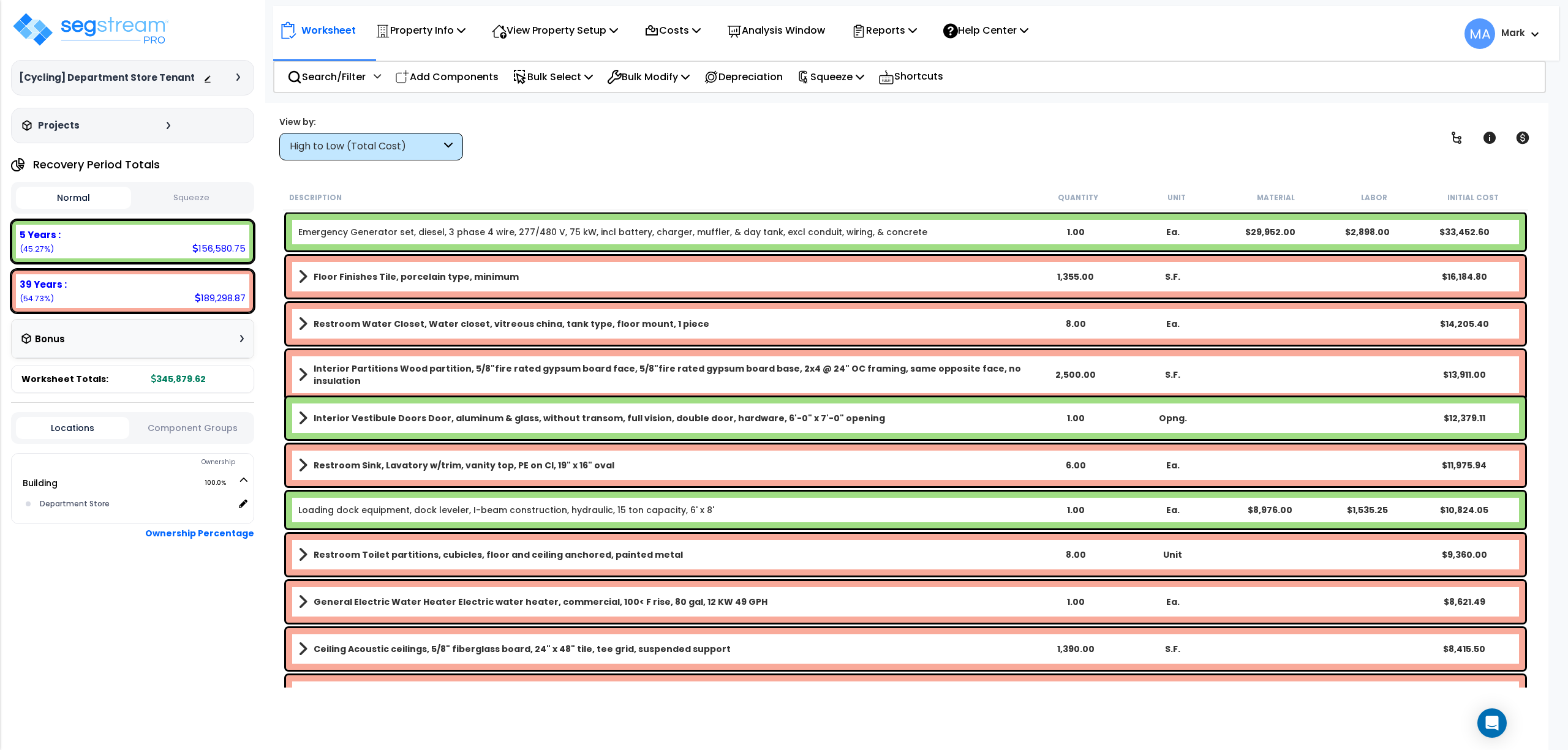
click at [538, 140] on div "View by: High to Low (Total Cost) High to Low (Total Cost)" at bounding box center [905, 138] width 1261 height 46
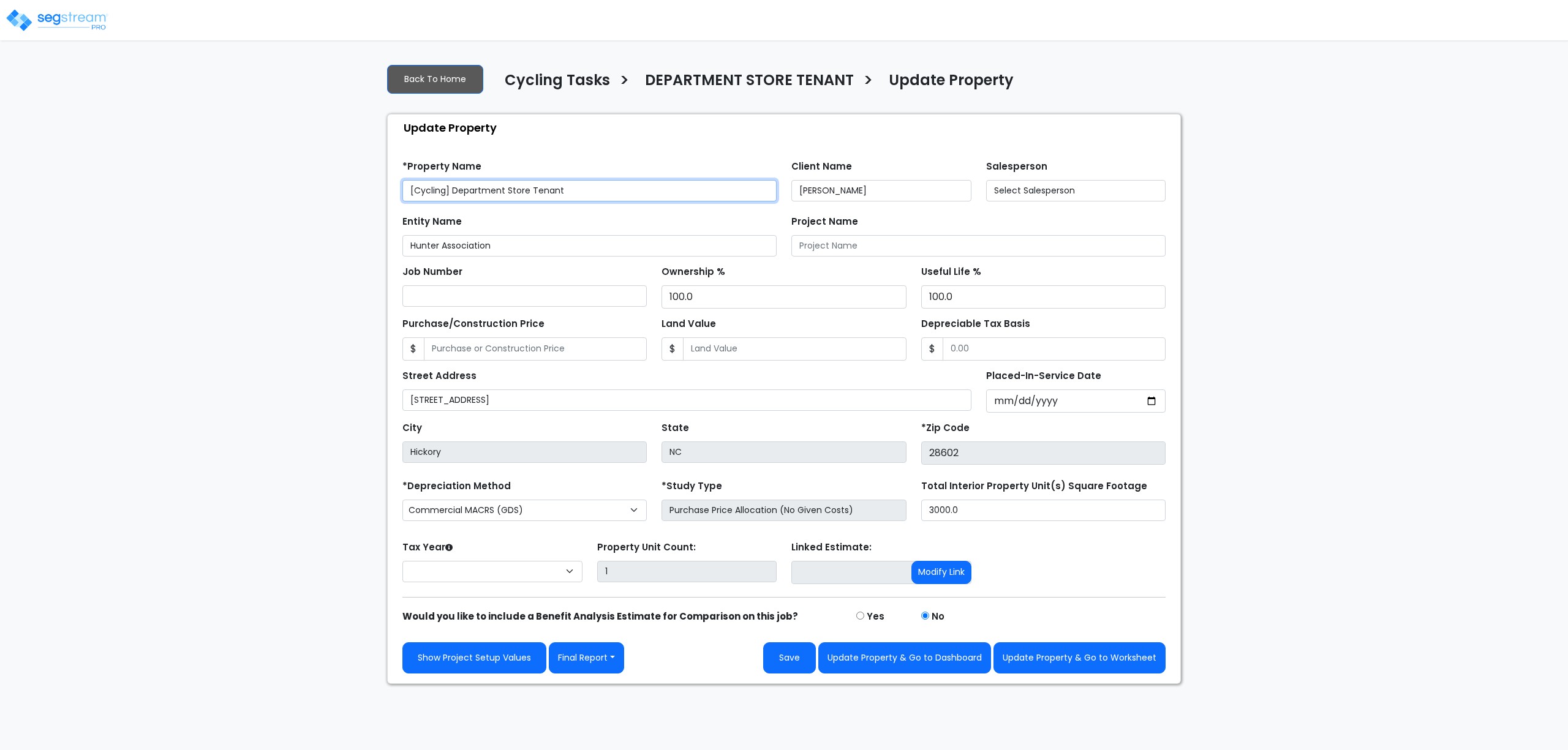
select select "2025"
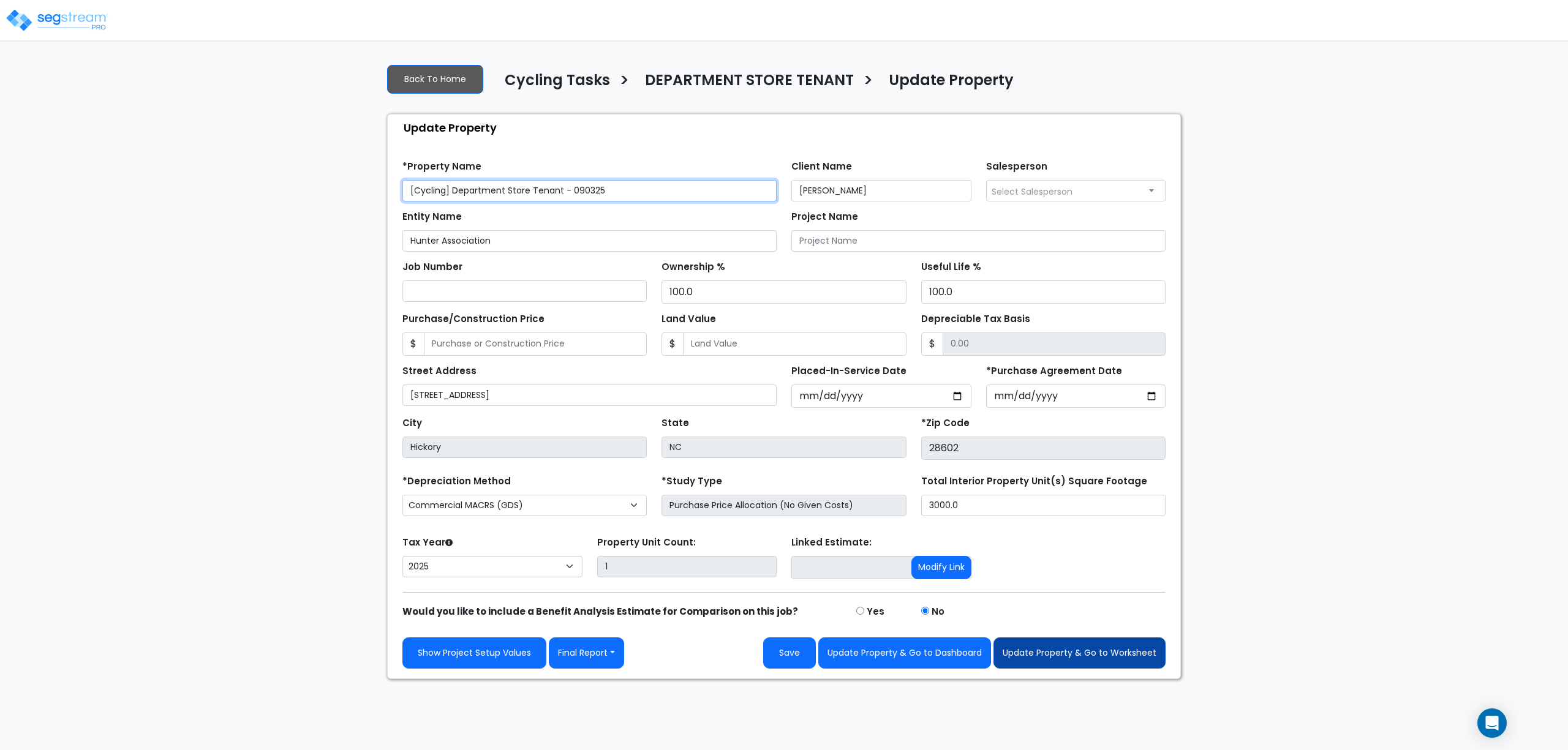
type input "[Cycling] Department Store Tenant - 090325"
click at [1037, 663] on button "Update Property & Go to Worksheet" at bounding box center [1080, 653] width 172 height 32
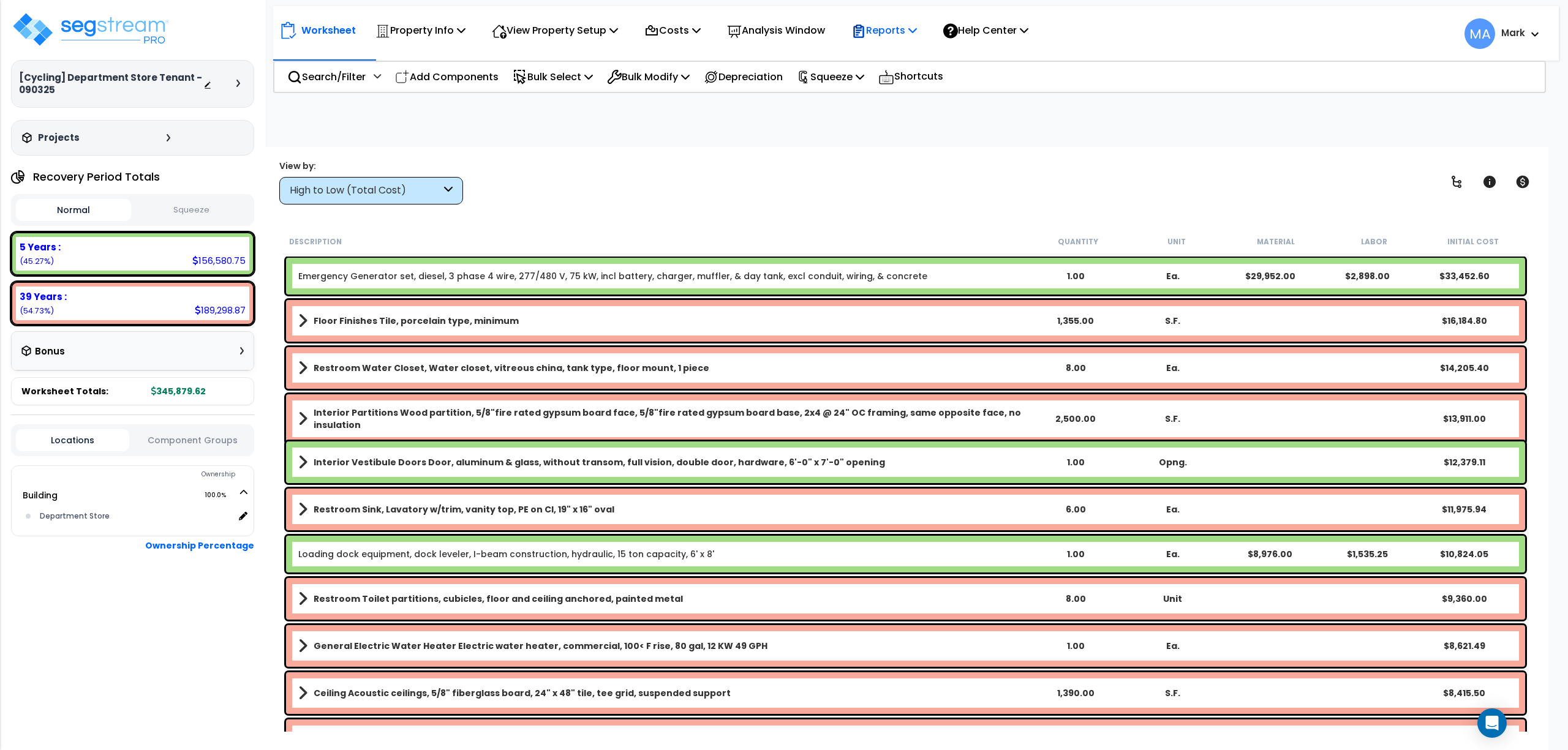
click at [897, 23] on p "Reports" at bounding box center [884, 31] width 65 height 17
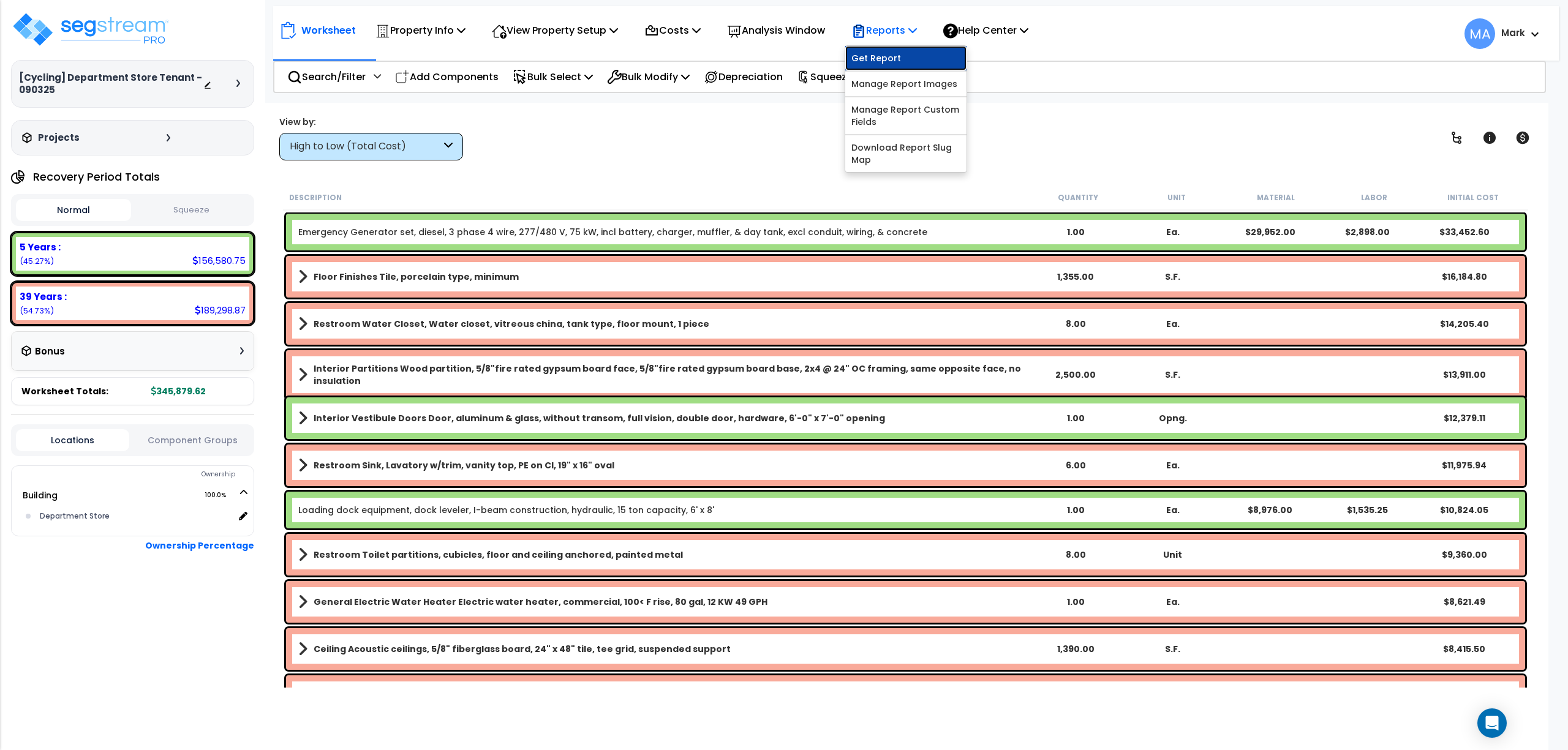
click at [905, 54] on link "Get Report" at bounding box center [906, 58] width 121 height 24
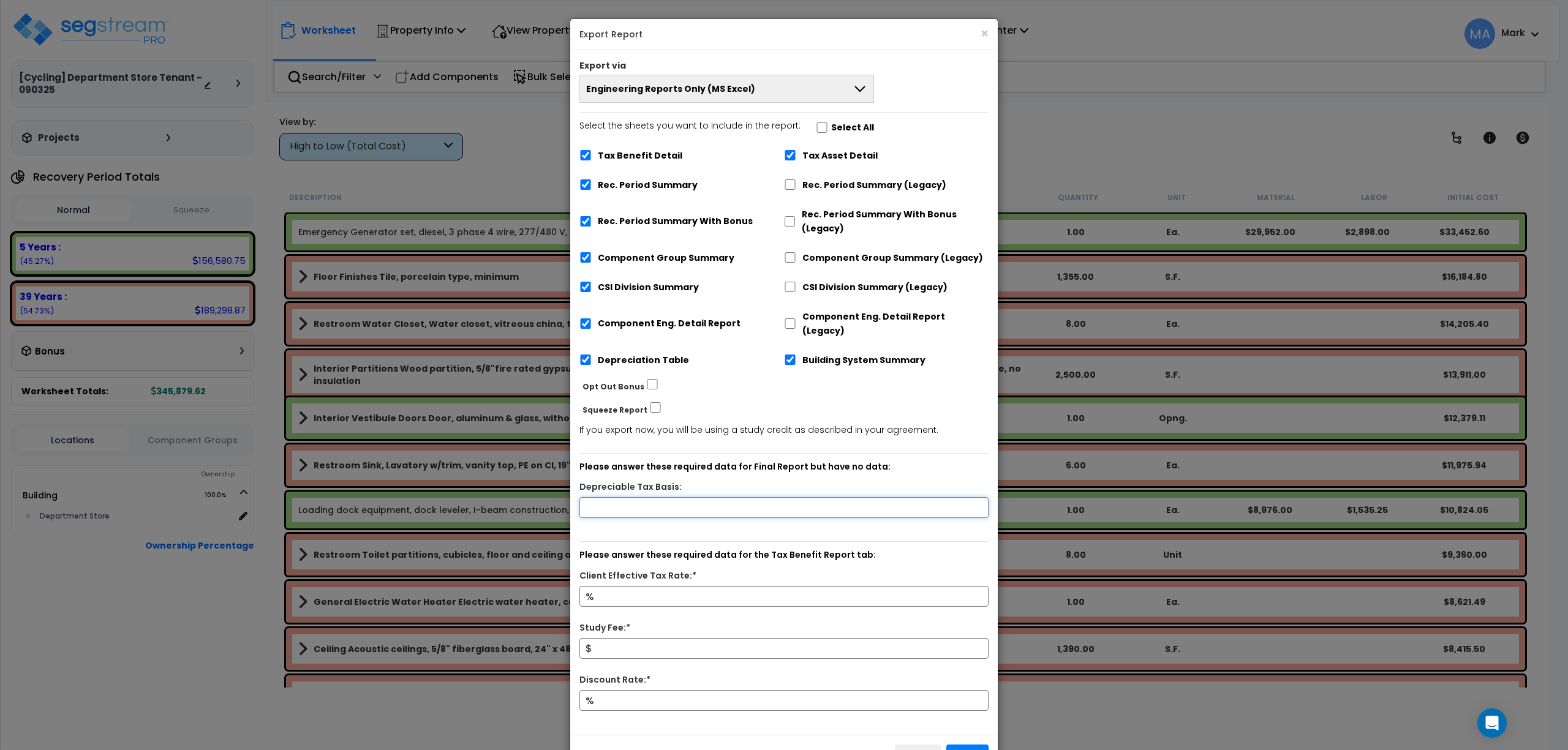
click at [672, 498] on input "text" at bounding box center [784, 508] width 409 height 20
type input "50,000"
click at [613, 591] on input "Client Effective Tax Rate:*" at bounding box center [784, 596] width 409 height 20
type input "15"
click at [612, 638] on input "Study Fee:*" at bounding box center [784, 648] width 409 height 20
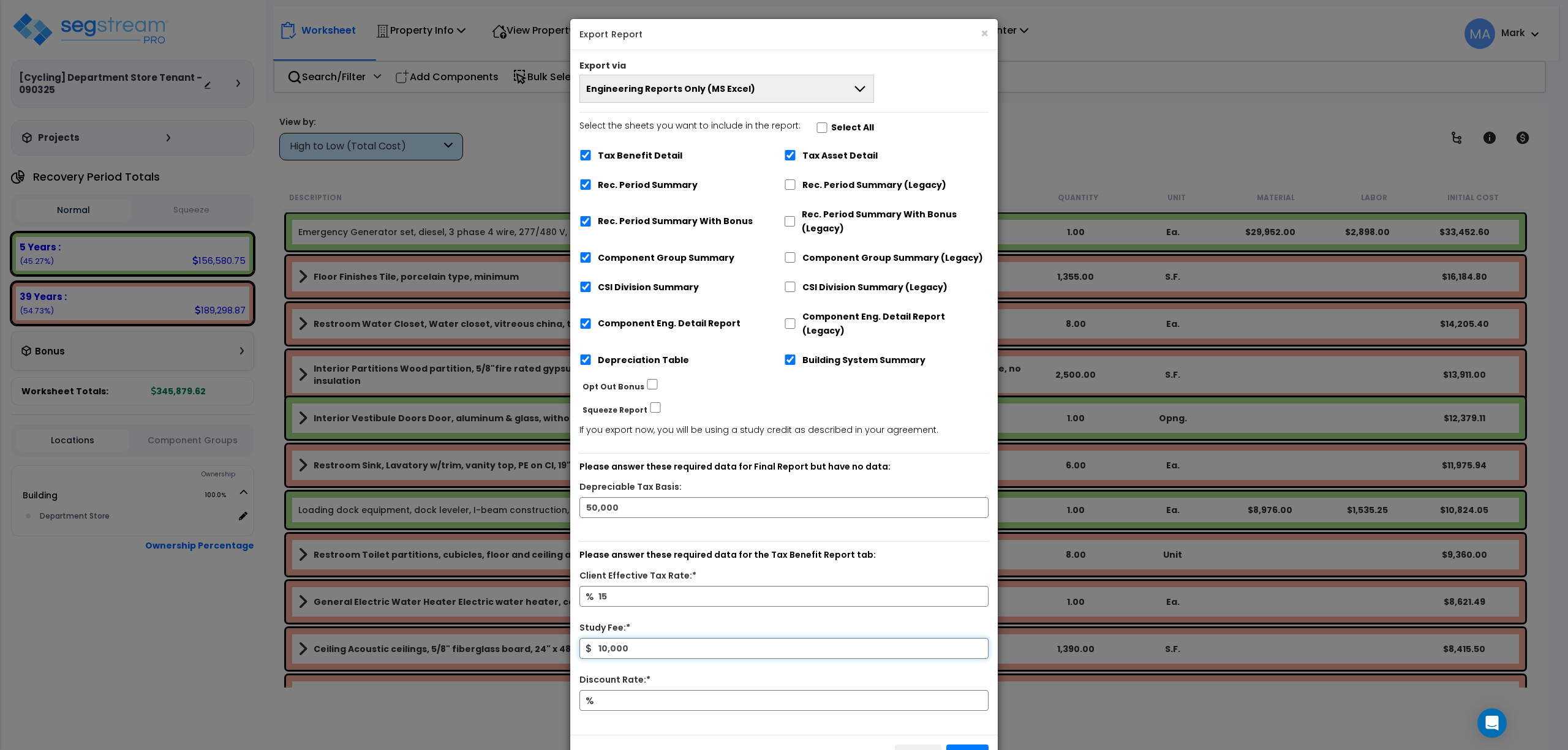
type input "10,000"
click at [632, 699] on div "%" at bounding box center [784, 707] width 428 height 34
click at [631, 691] on input "Discount Rate:*" at bounding box center [784, 701] width 409 height 20
type input "10"
click at [832, 92] on button "Engineering Reports Only (MS Excel)" at bounding box center [727, 89] width 295 height 28
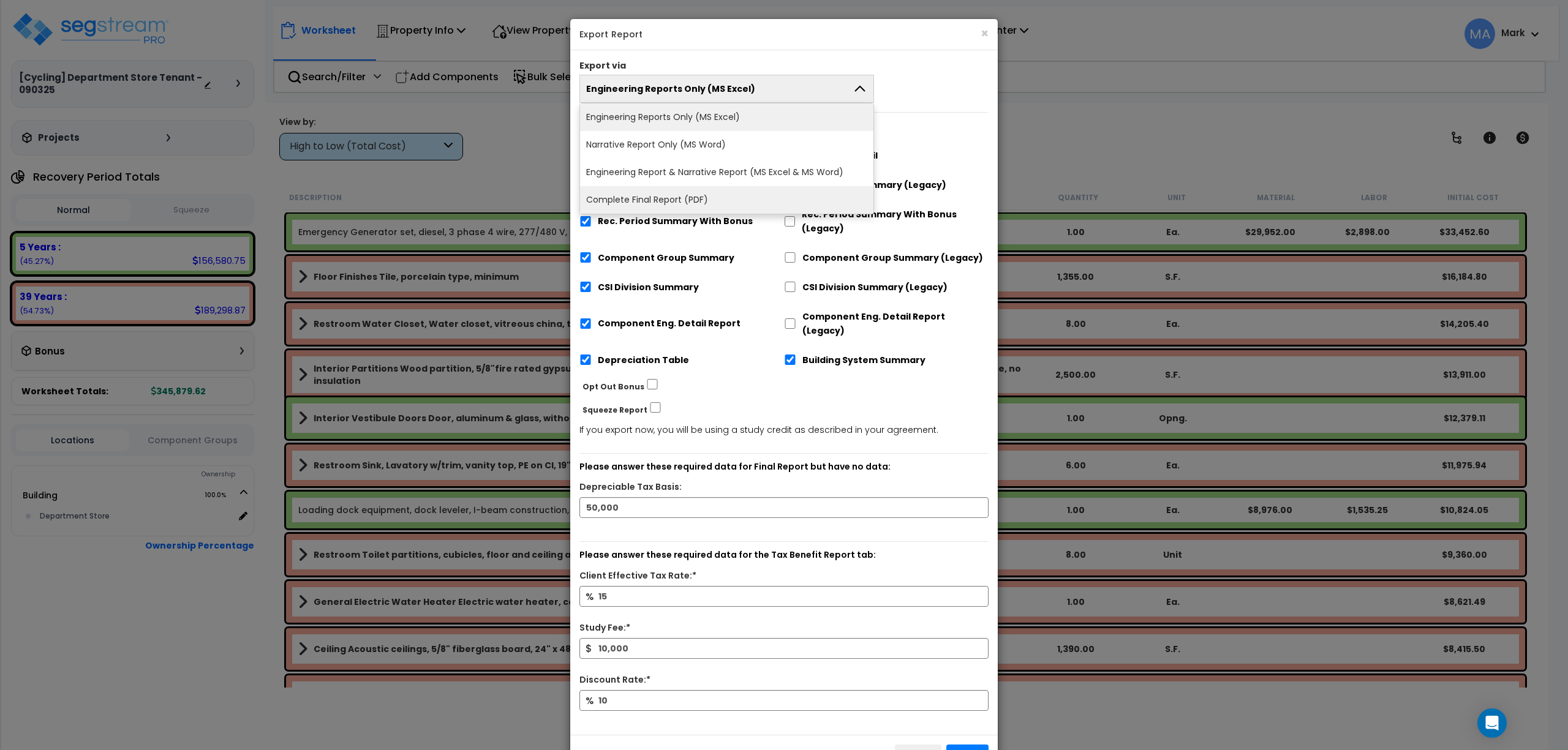
click at [735, 198] on li "Complete Final Report (PDF)" at bounding box center [726, 200] width 294 height 28
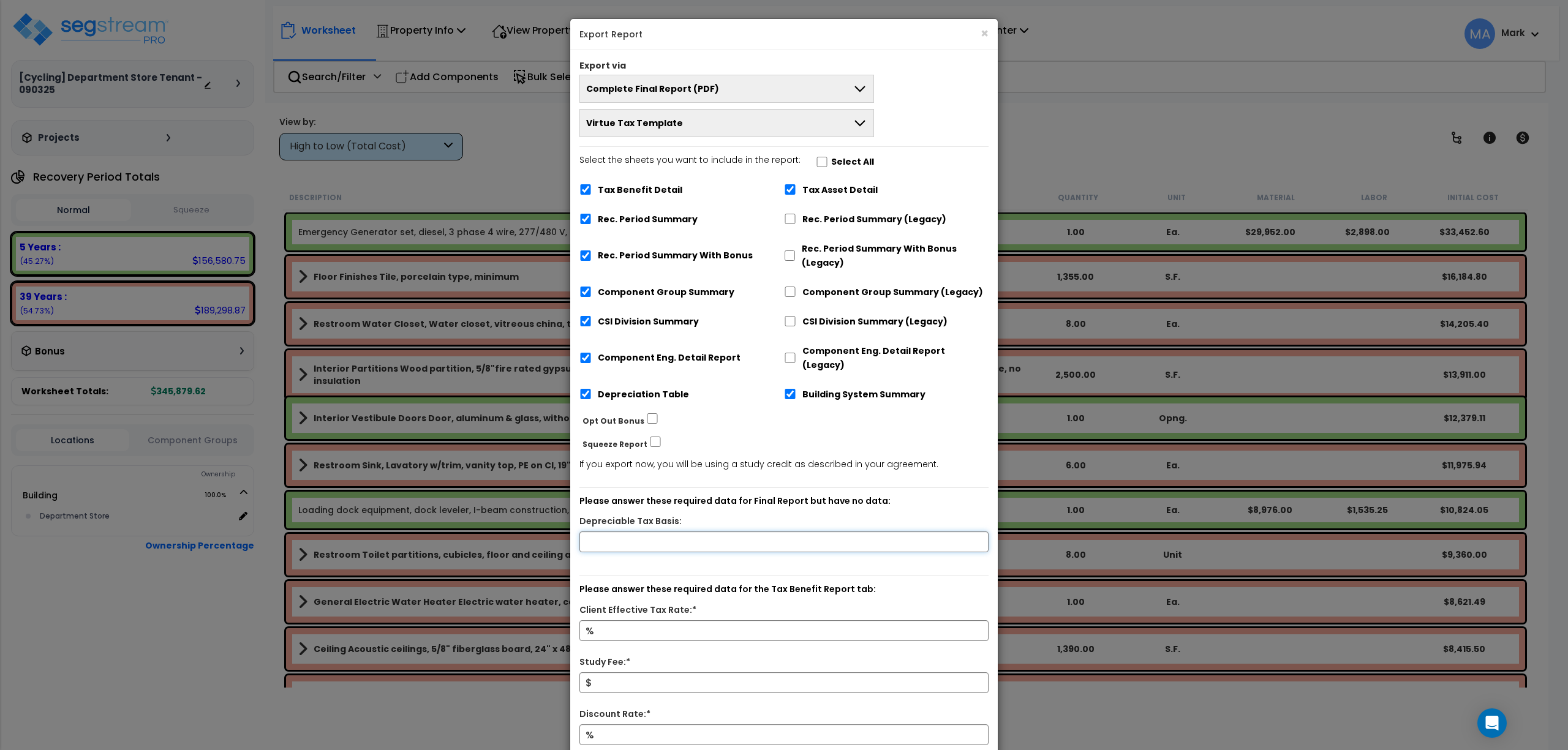
click at [647, 531] on input "text" at bounding box center [784, 541] width 409 height 20
type input "50,000"
click at [623, 620] on input "Client Effective Tax Rate:*" at bounding box center [784, 631] width 409 height 20
type input "15"
click at [628, 672] on input "Study Fee:*" at bounding box center [784, 682] width 409 height 20
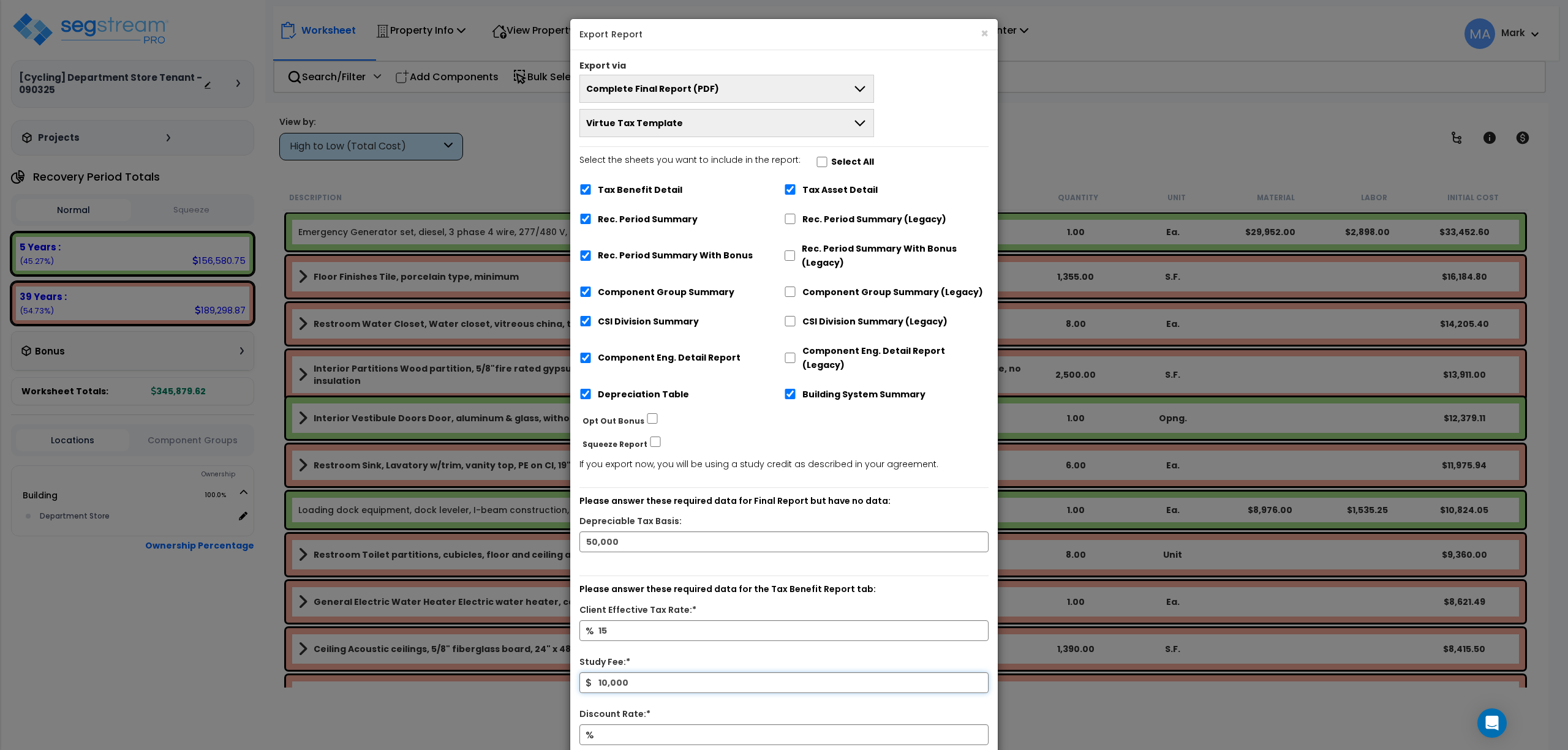
type input "10,000"
click at [627, 728] on input "Discount Rate:*" at bounding box center [784, 734] width 409 height 20
type input "10"
click at [853, 160] on label "Select All" at bounding box center [853, 161] width 43 height 14
click at [828, 160] on input "Select the sheets you want to include in the report: Select All" at bounding box center [821, 161] width 12 height 10
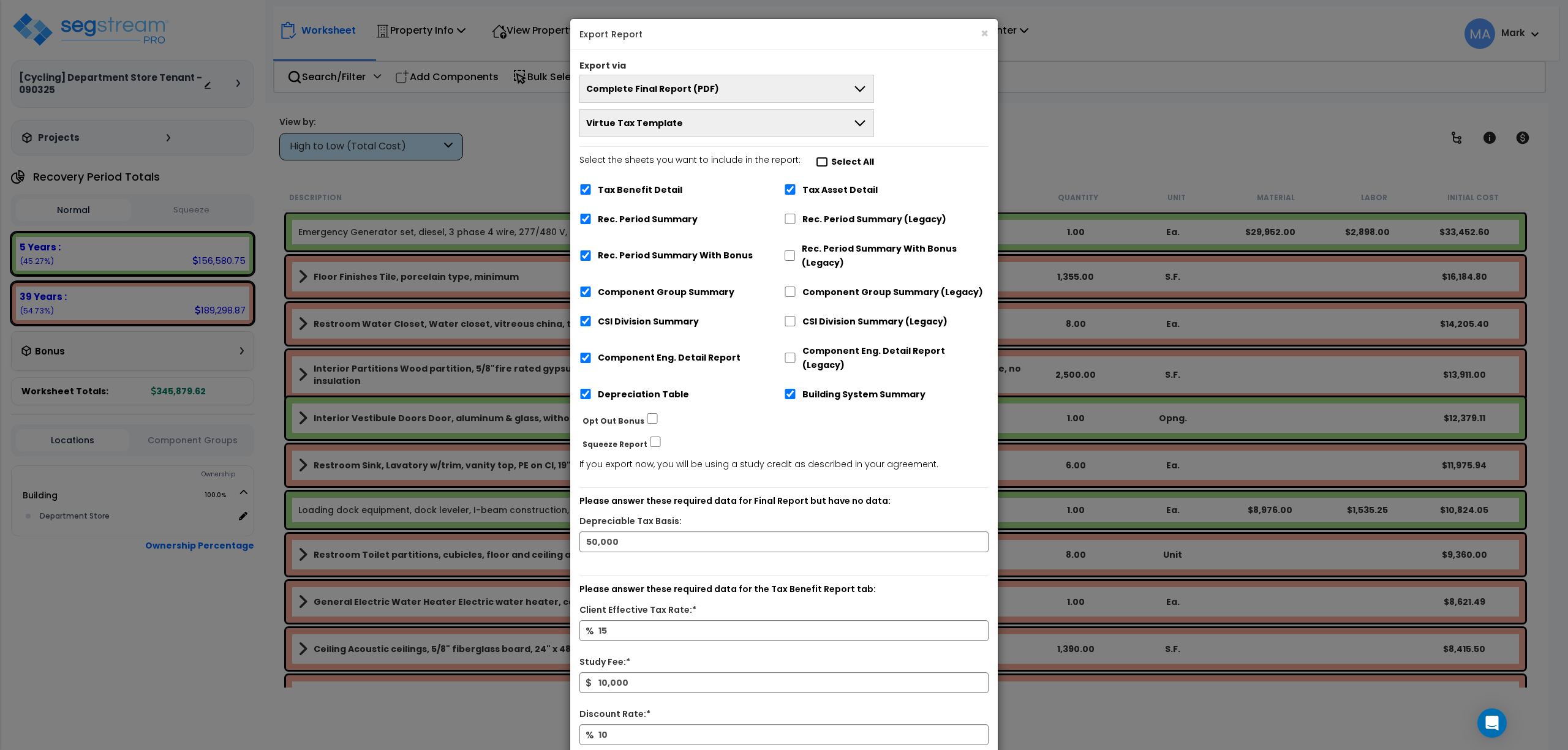
checkbox input "true"
click at [609, 627] on input "Client Effective Tax Rate:*" at bounding box center [784, 631] width 409 height 20
type input "15"
click at [626, 676] on input "Study Fee:*" at bounding box center [784, 682] width 409 height 20
type input "10,000"
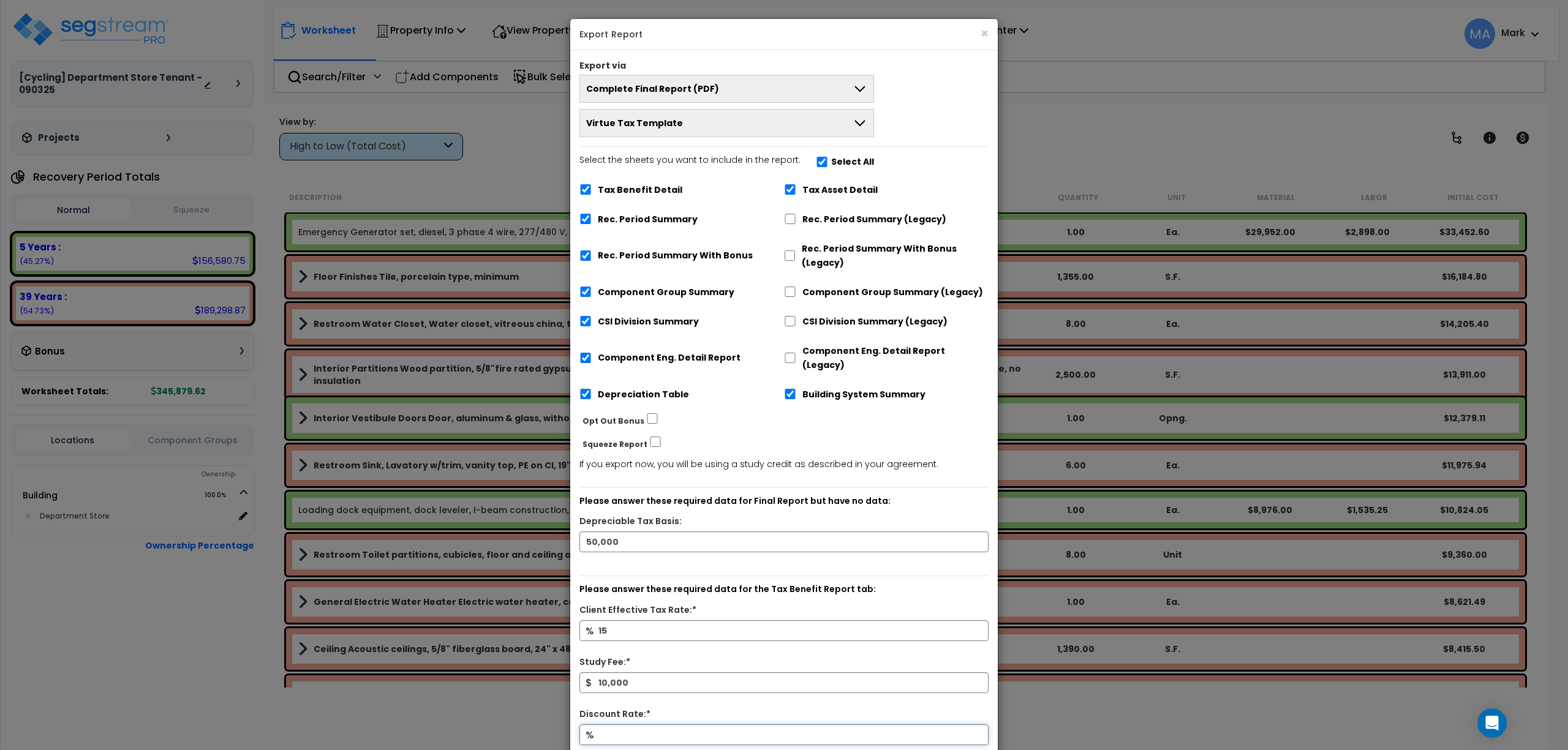
click at [629, 729] on input "Discount Rate:*" at bounding box center [784, 734] width 409 height 20
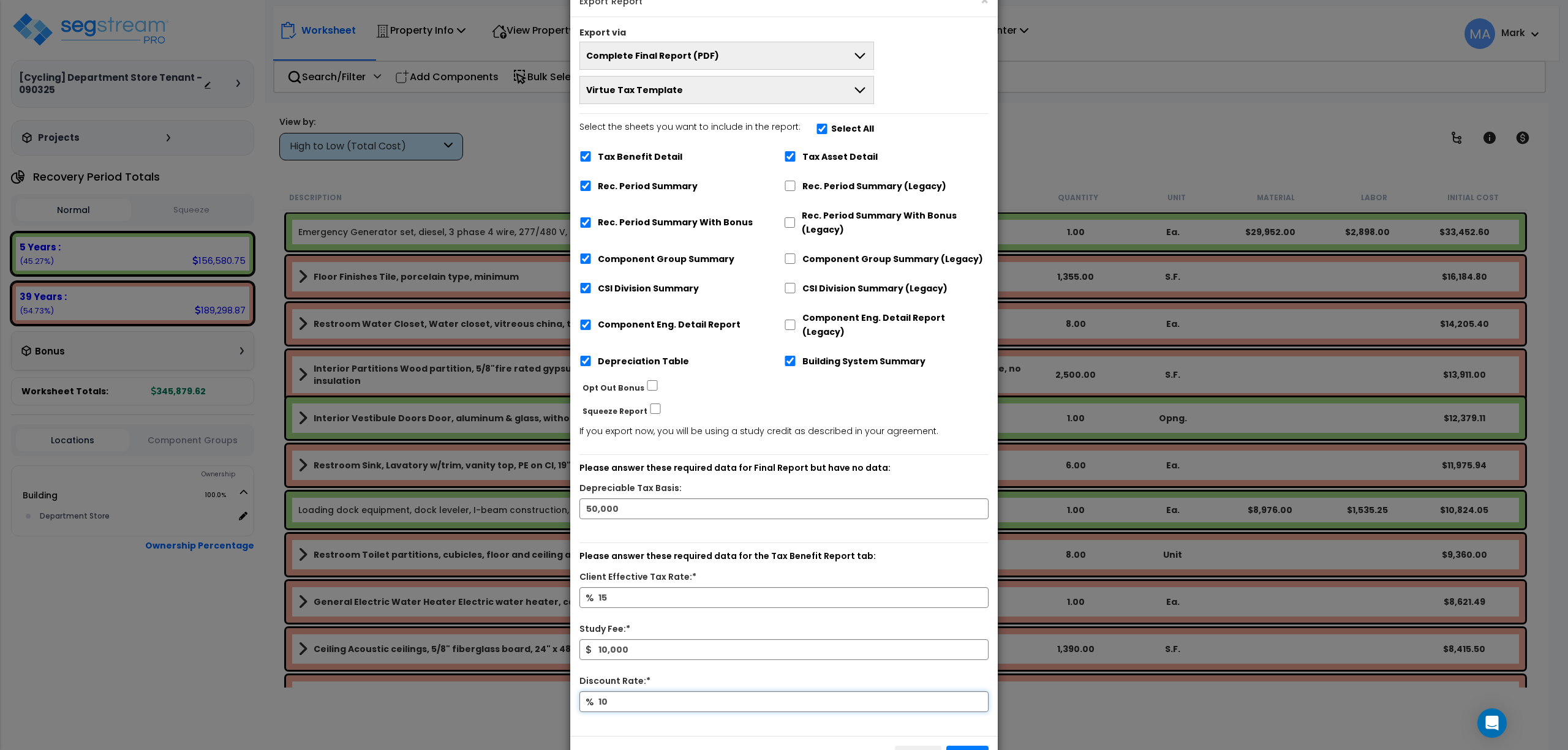
scroll to position [67, 0]
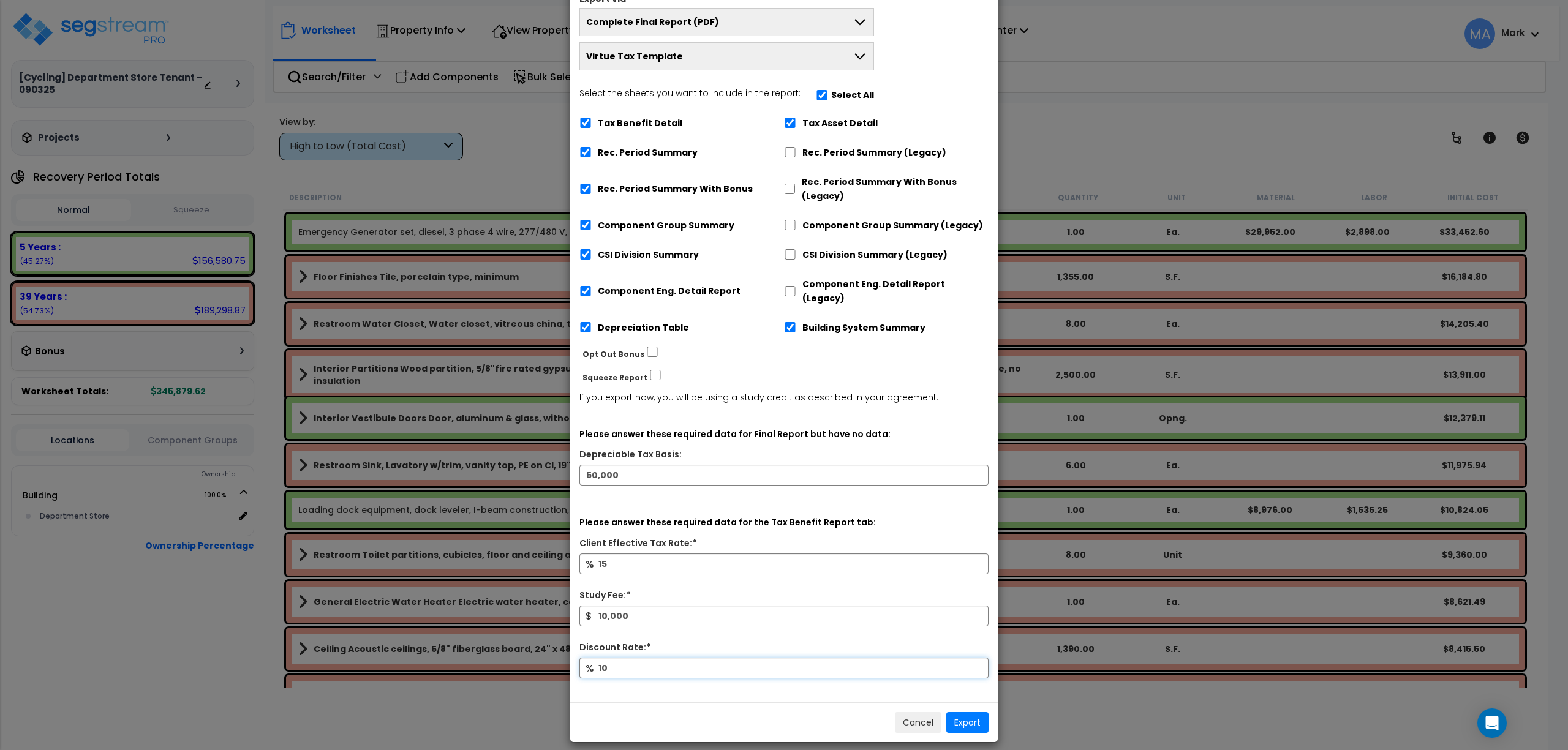
type input "10"
click at [966, 712] on button "Export" at bounding box center [967, 722] width 42 height 20
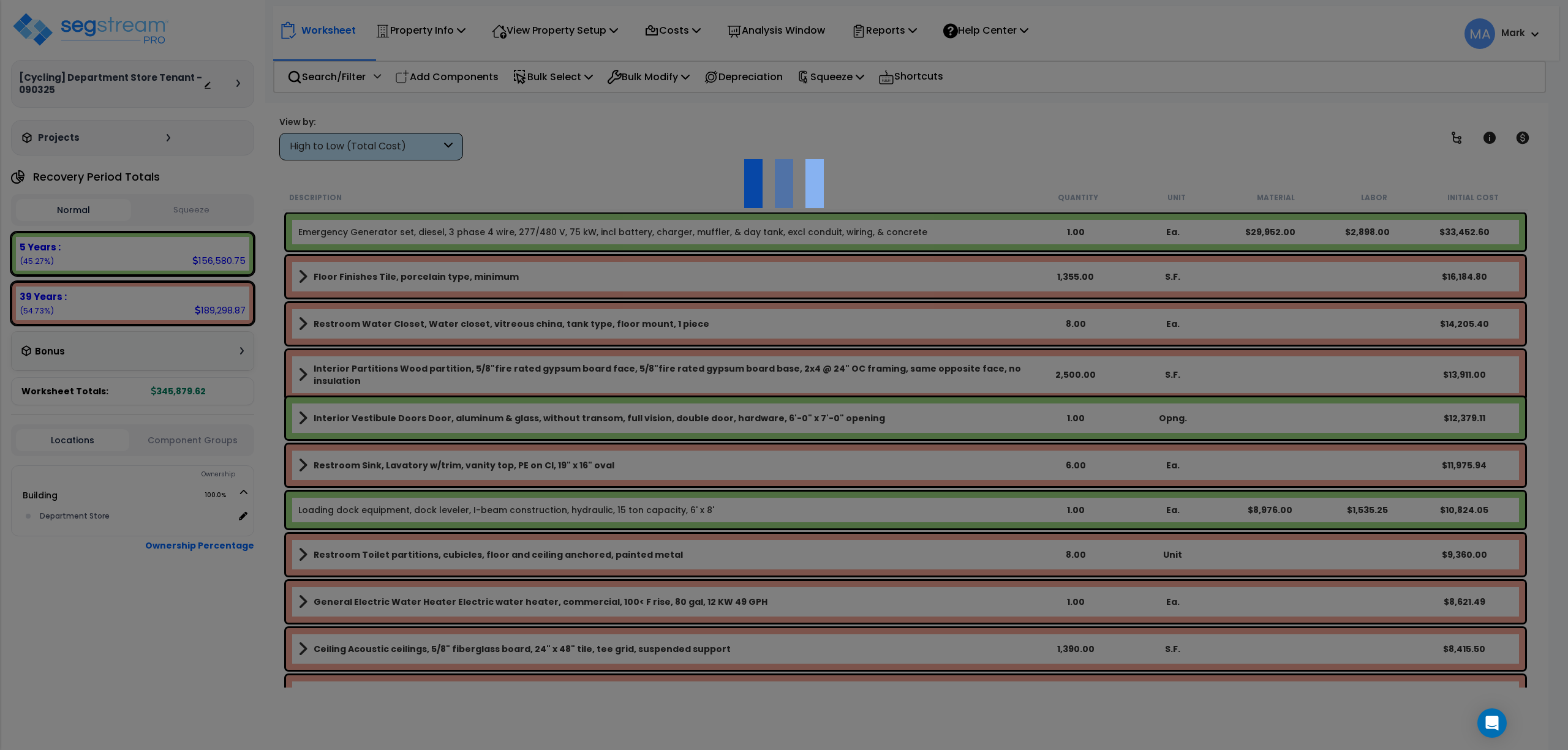
scroll to position [54, 0]
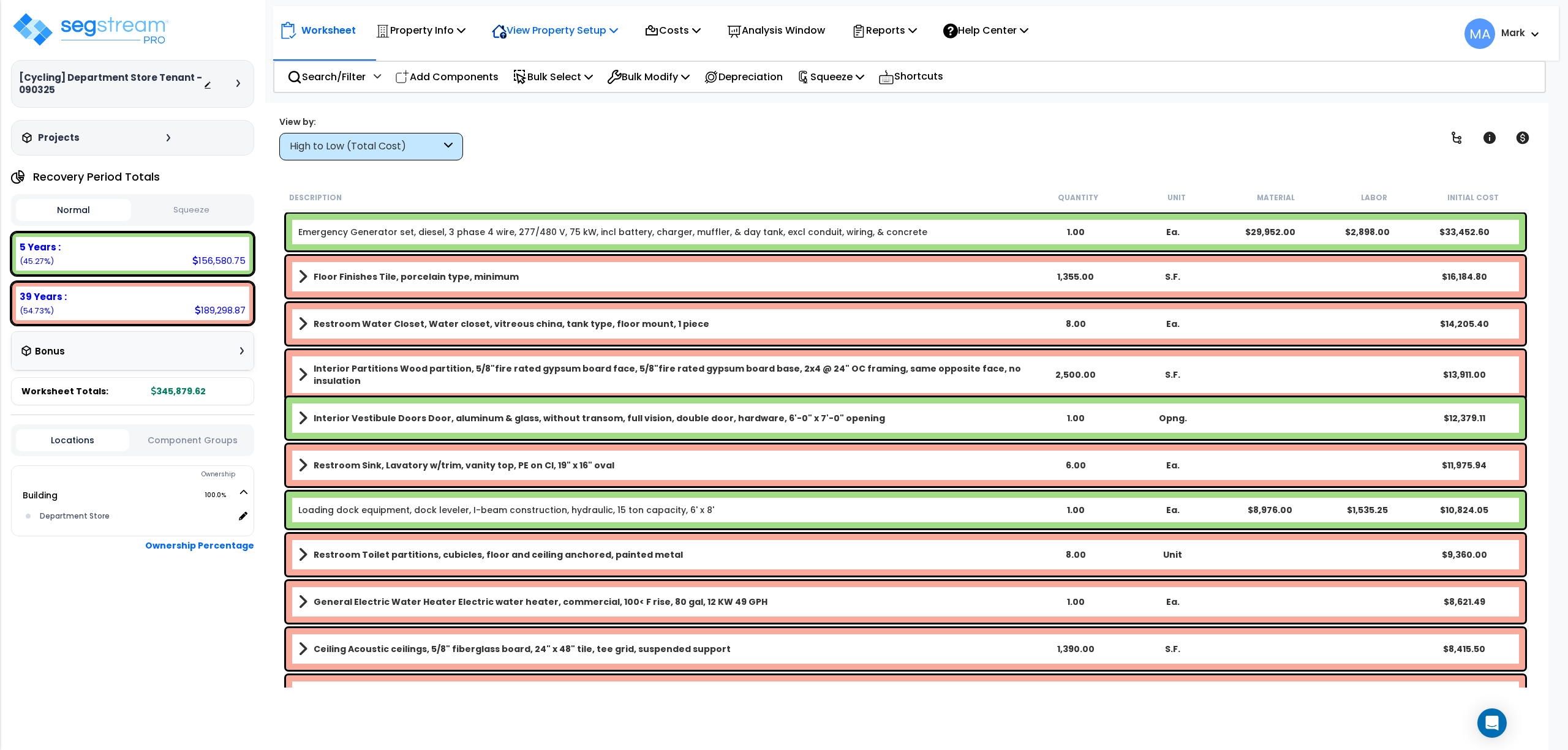
click at [551, 28] on p "View Property Setup" at bounding box center [555, 31] width 126 height 17
click at [558, 79] on link "View Questionnaire" at bounding box center [546, 84] width 121 height 24
click at [432, 147] on div "High to Low (Total Cost)" at bounding box center [365, 146] width 151 height 14
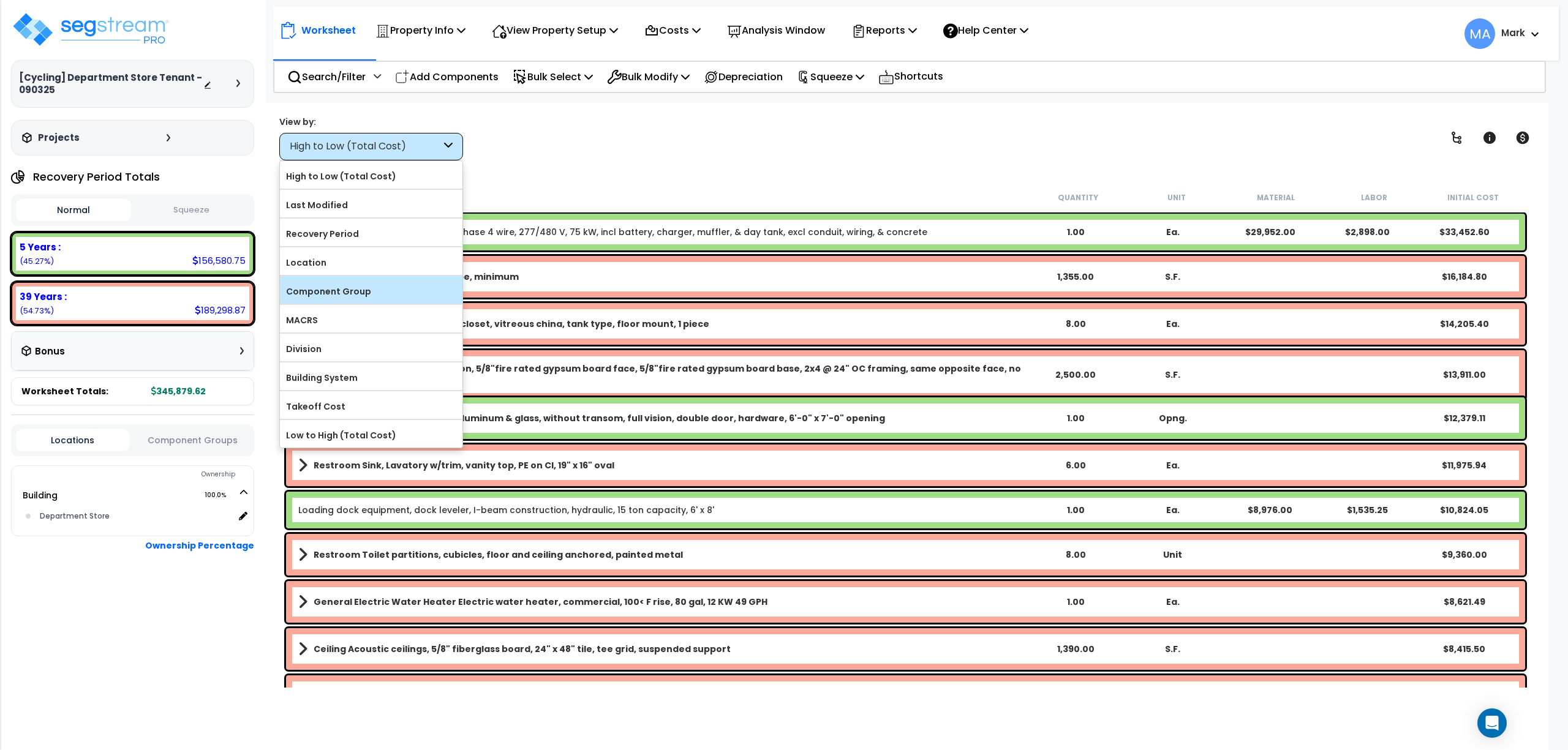
click at [391, 280] on div "Component Group" at bounding box center [371, 290] width 183 height 28
click at [439, 280] on div "Component Group" at bounding box center [371, 290] width 183 height 28
click at [393, 299] on label "Component Group" at bounding box center [371, 292] width 183 height 19
click at [0, 0] on input "Component Group" at bounding box center [0, 0] width 0 height 0
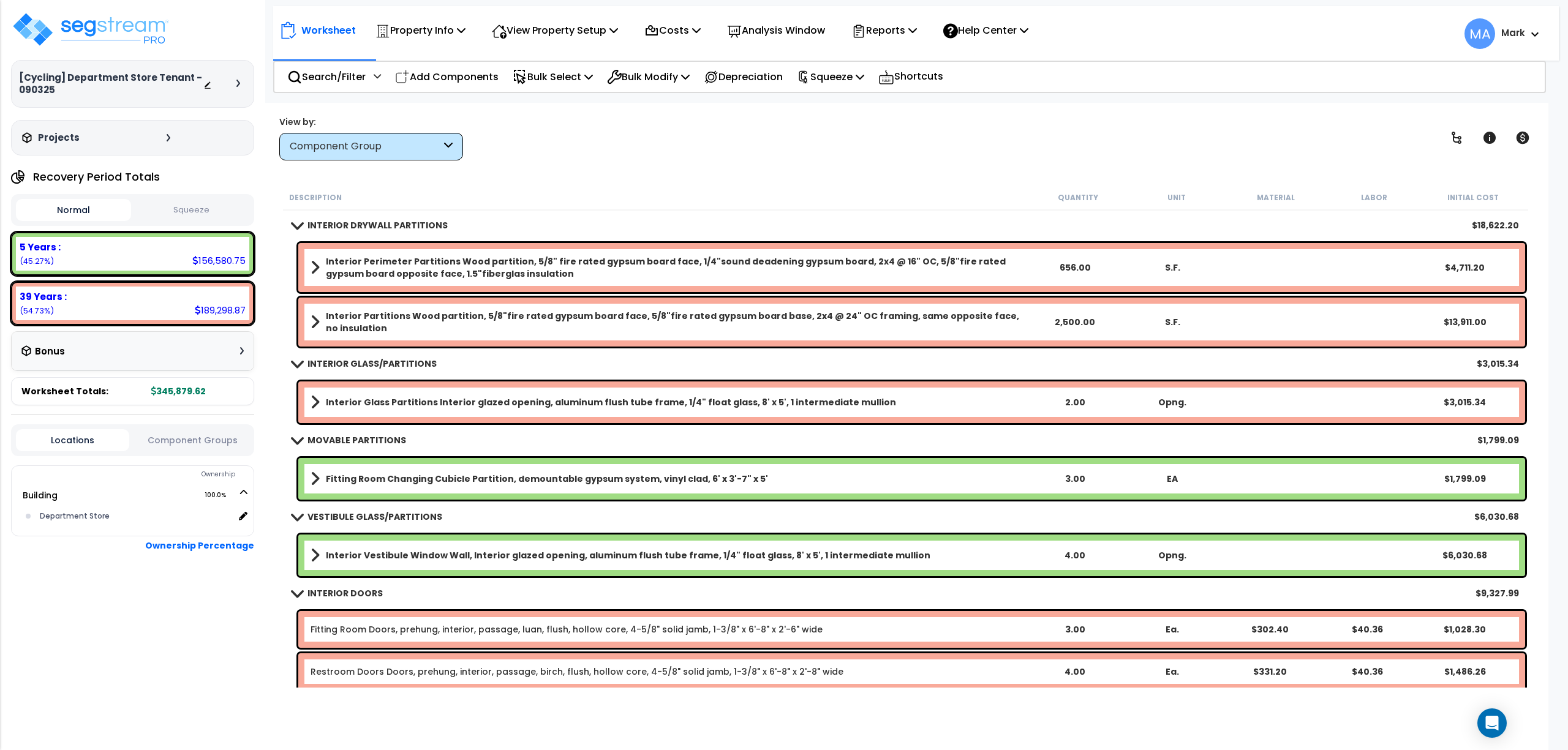
scroll to position [0, 0]
click at [457, 23] on p "Property Info" at bounding box center [420, 31] width 90 height 17
click at [448, 101] on link "Template property" at bounding box center [430, 109] width 121 height 24
click at [421, 138] on div "Component Group" at bounding box center [371, 147] width 184 height 28
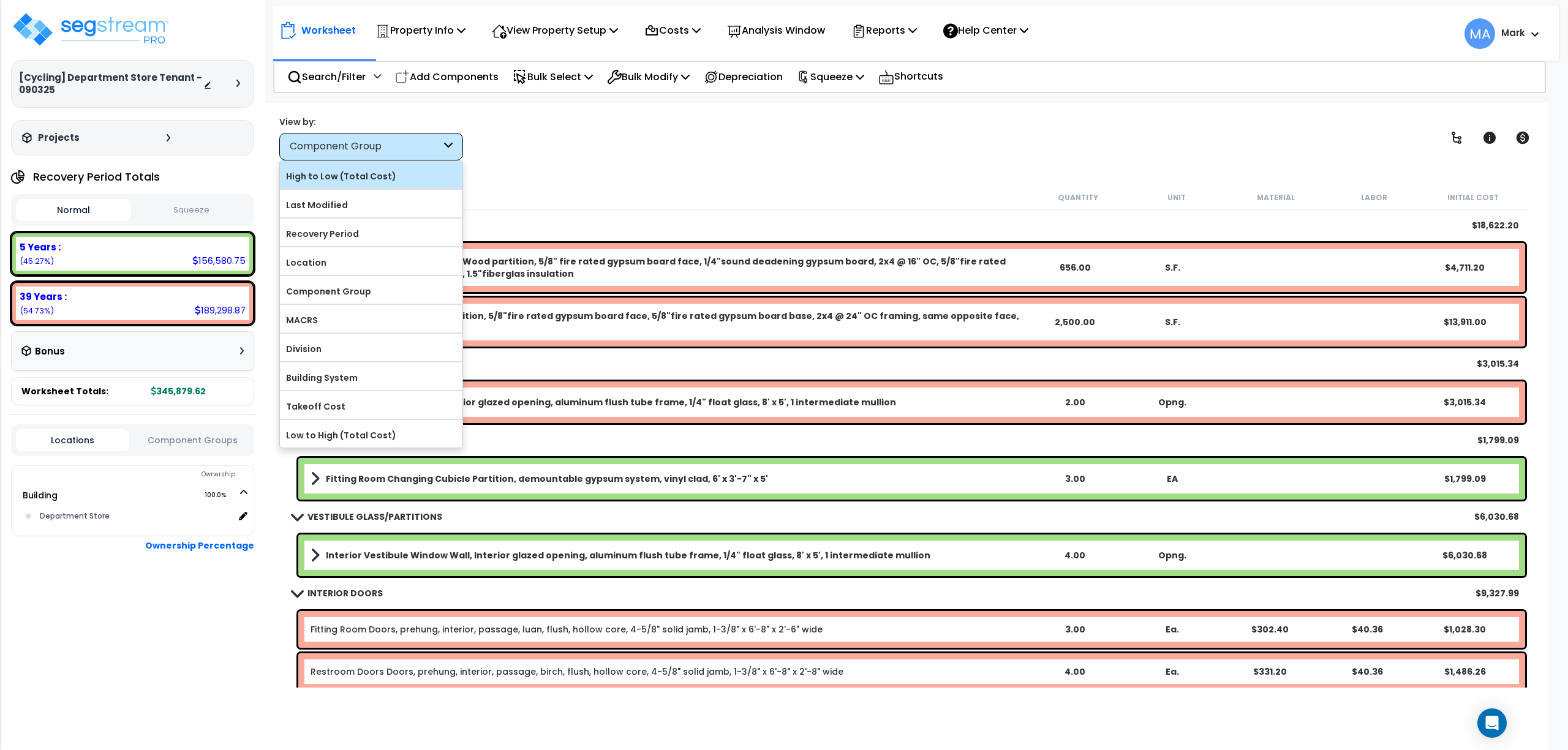
click at [417, 170] on div "High to Low (Total Cost)" at bounding box center [371, 175] width 183 height 28
click at [412, 183] on label "High to Low (Total Cost)" at bounding box center [371, 176] width 183 height 19
click at [0, 0] on input "High to Low (Total Cost)" at bounding box center [0, 0] width 0 height 0
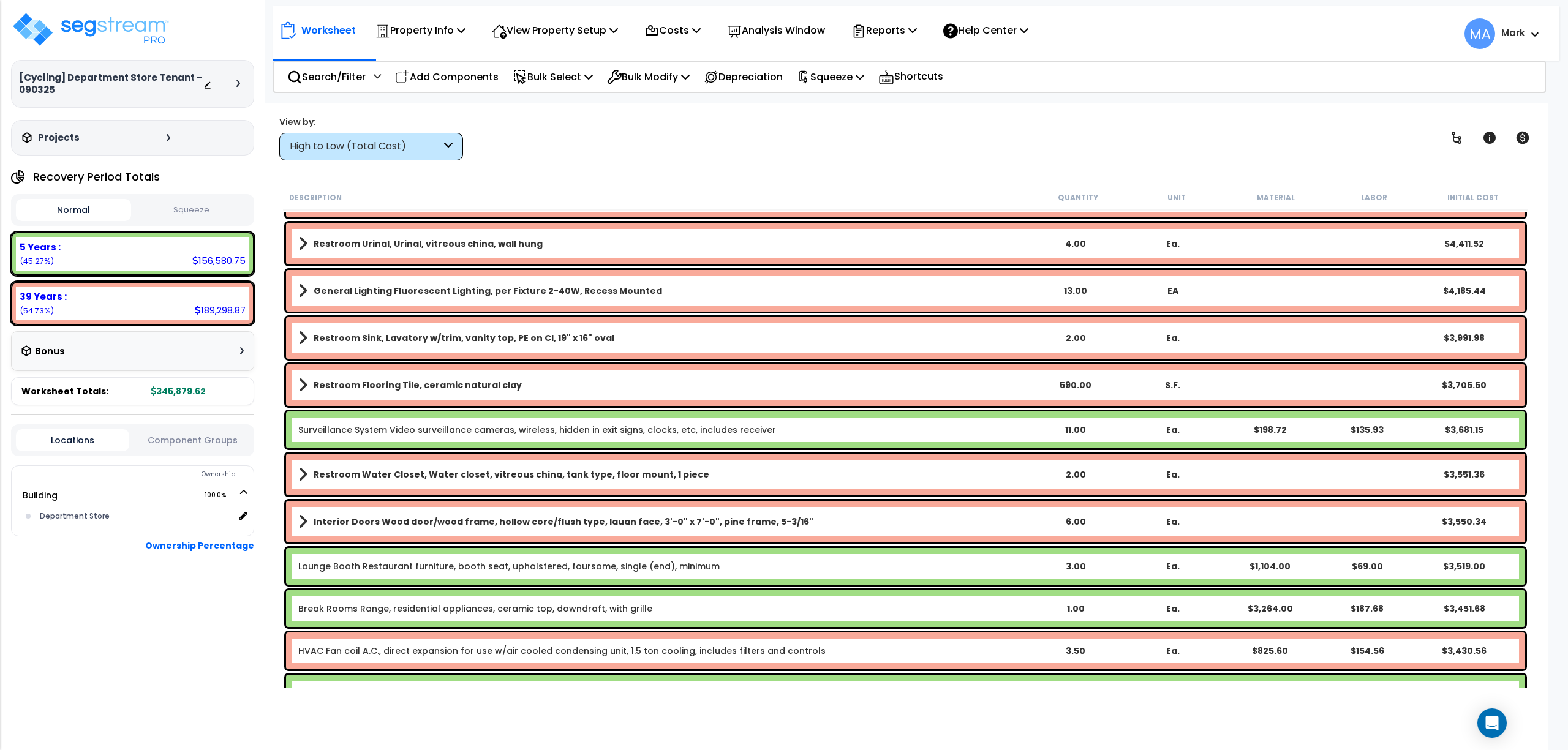
scroll to position [1088, 0]
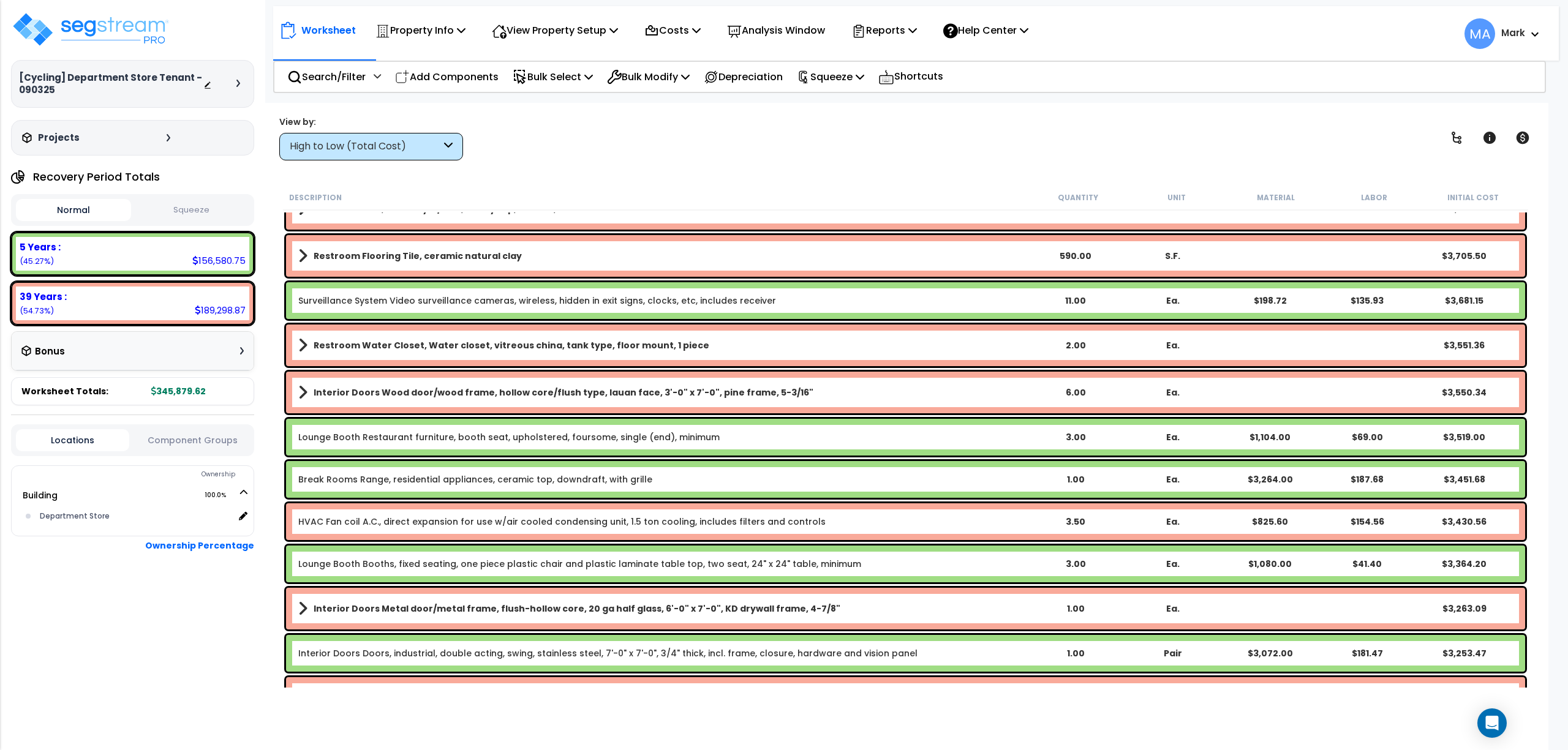
click at [433, 144] on div "High to Low (Total Cost)" at bounding box center [365, 146] width 151 height 14
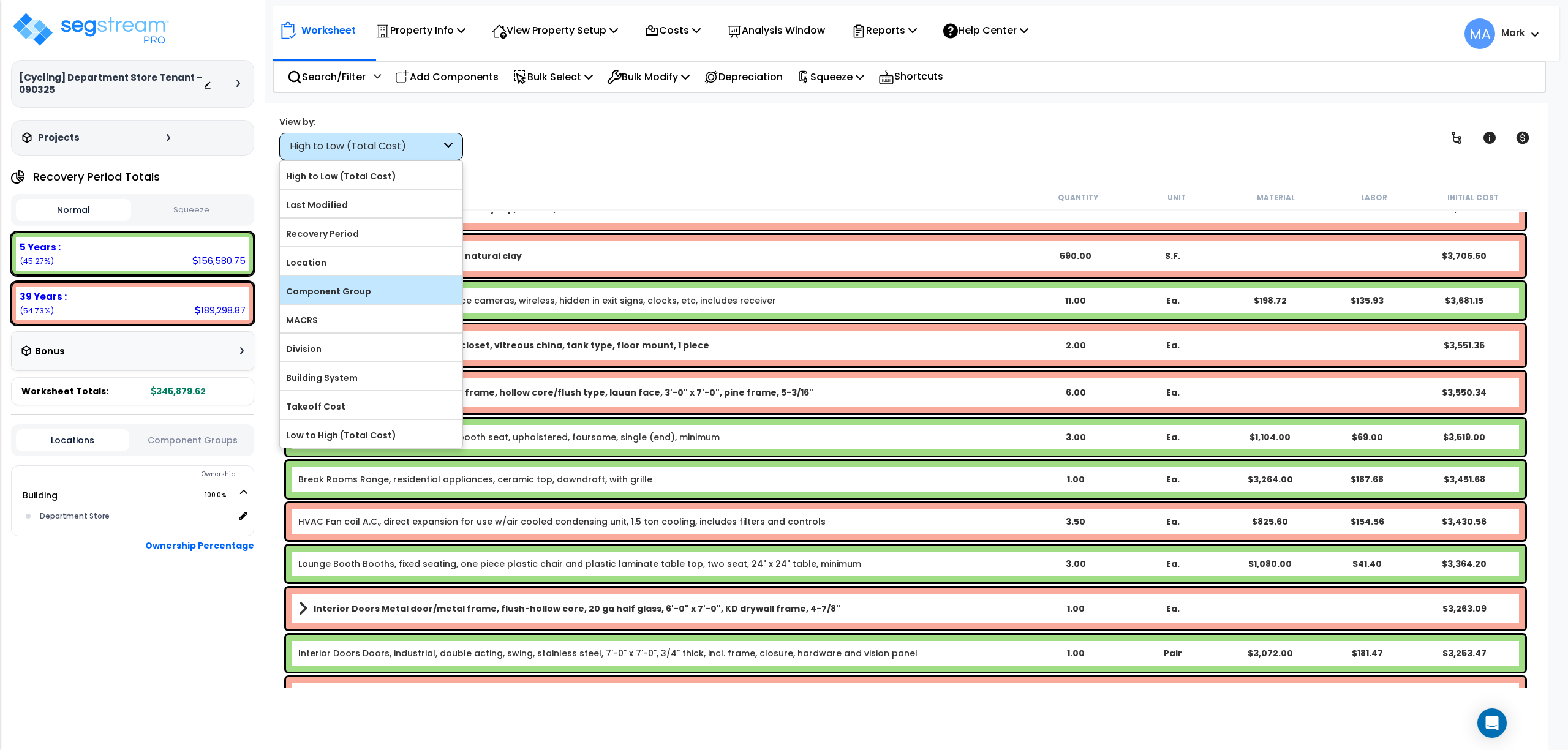
click at [389, 293] on label "Component Group" at bounding box center [371, 292] width 183 height 19
click at [0, 0] on input "Component Group" at bounding box center [0, 0] width 0 height 0
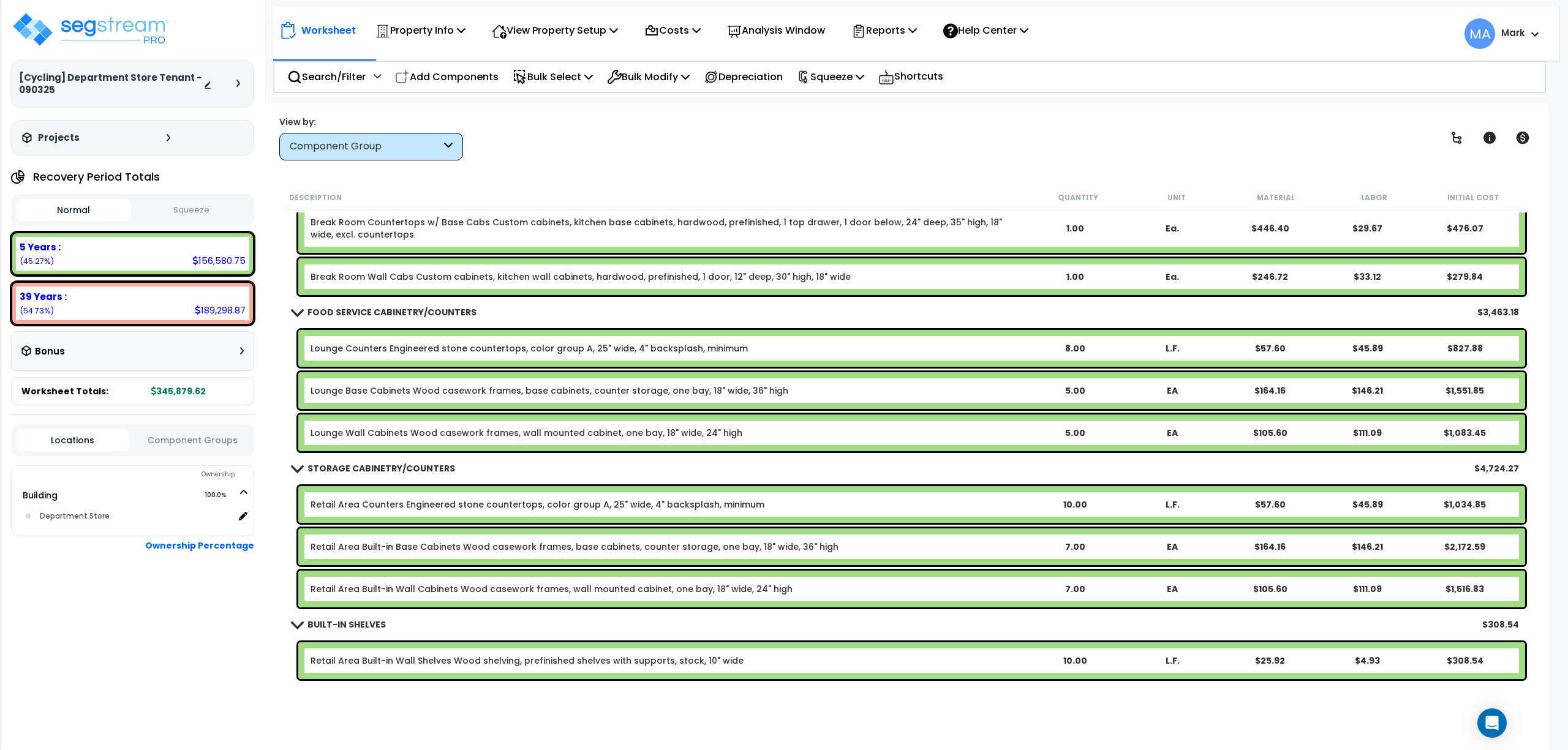
scroll to position [1360, 0]
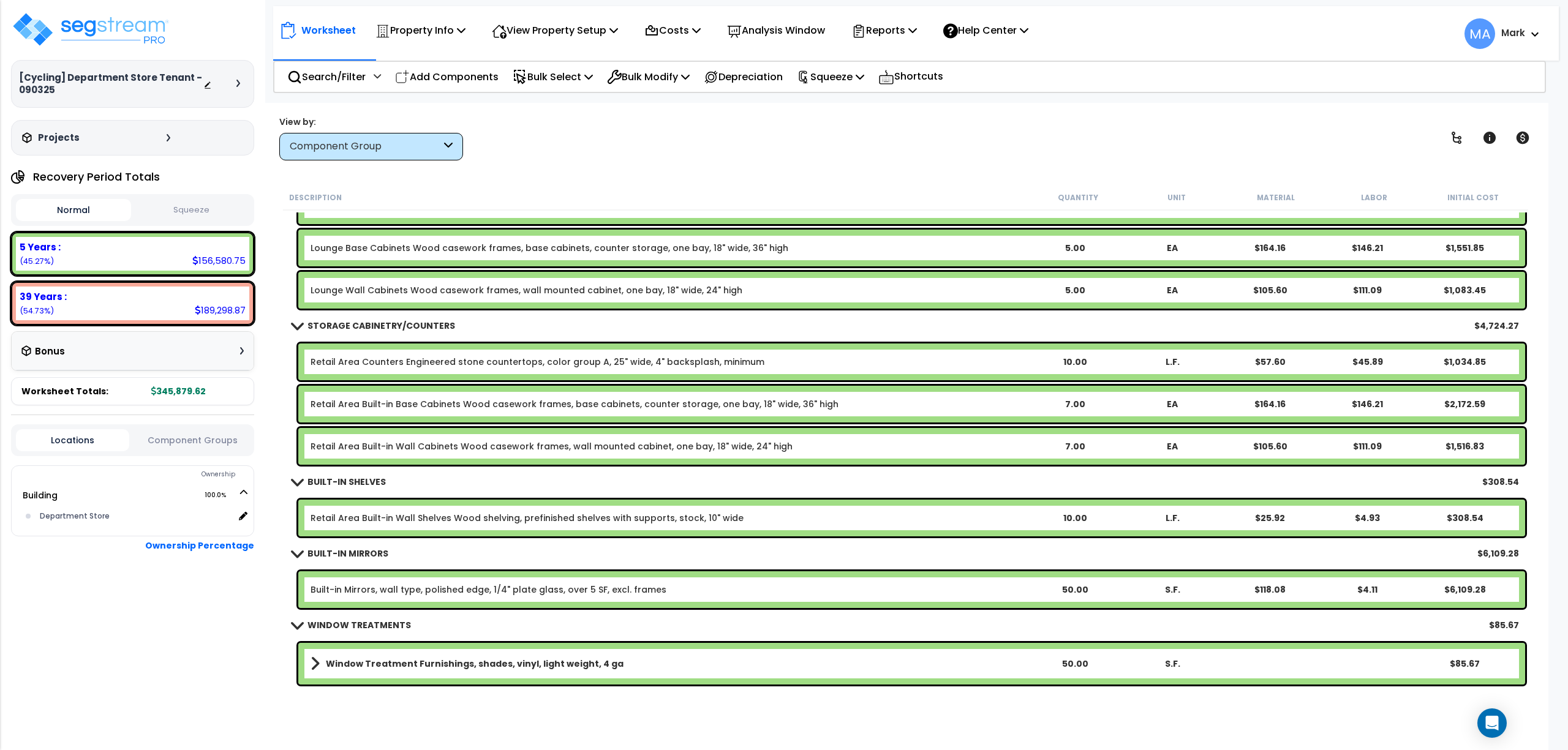
click at [1111, 157] on div "View by: Component Group High to Low (Total Cost)" at bounding box center [905, 138] width 1261 height 46
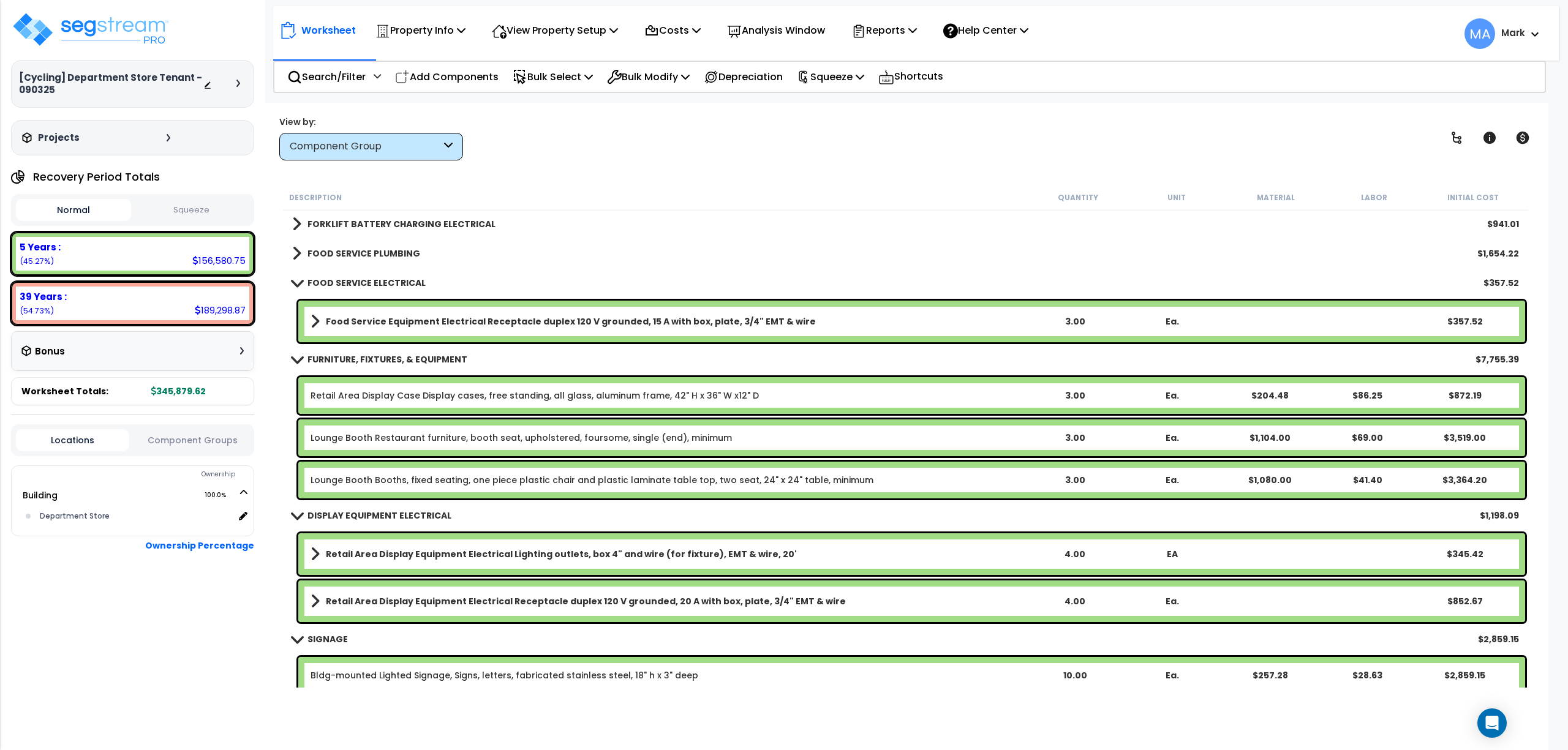
scroll to position [7567, 0]
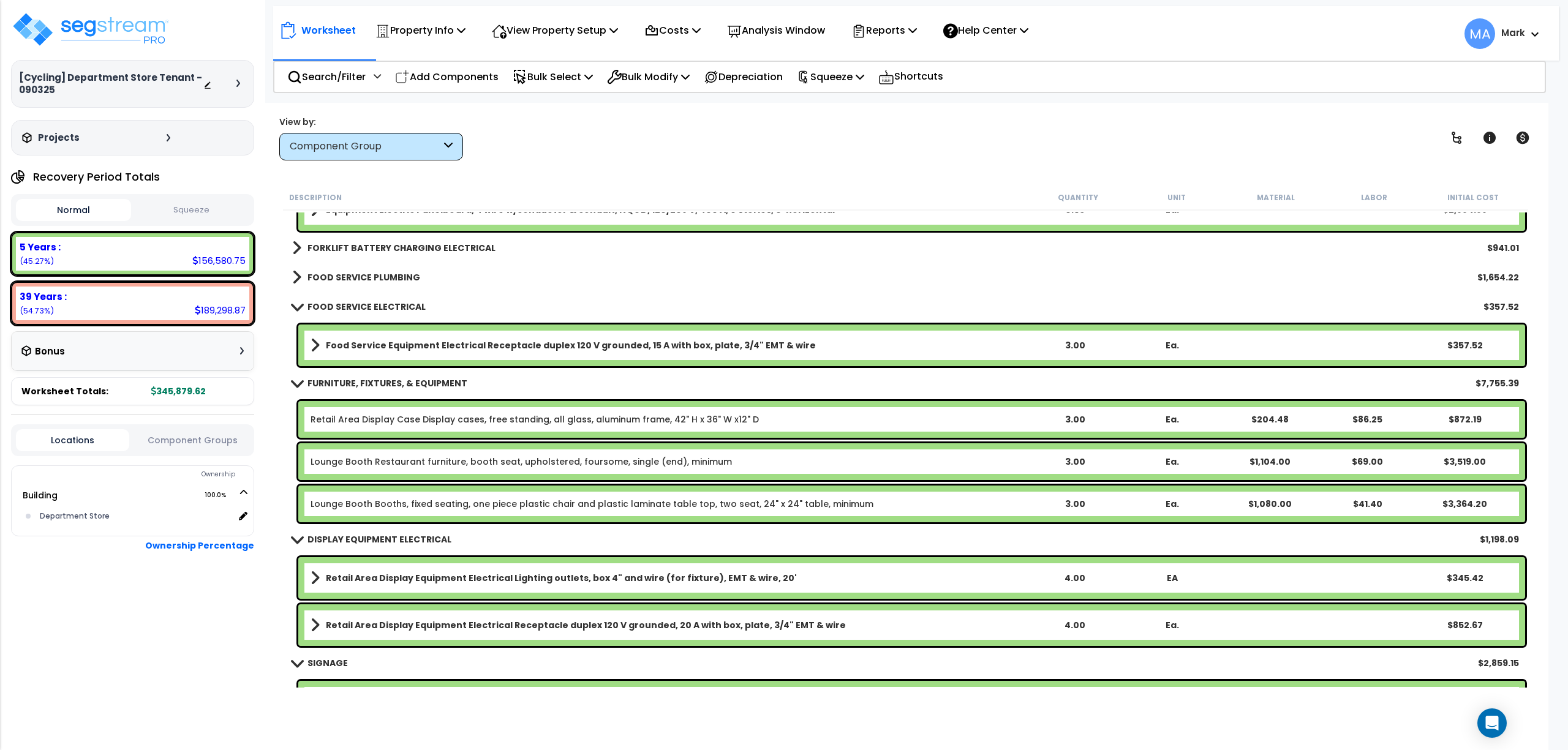
click at [323, 288] on div "FOOD SERVICE PLUMBING $1,654.22" at bounding box center [905, 278] width 1239 height 30
click at [356, 251] on b "FORKLIFT BATTERY CHARGING ELECTRICAL" at bounding box center [402, 248] width 188 height 12
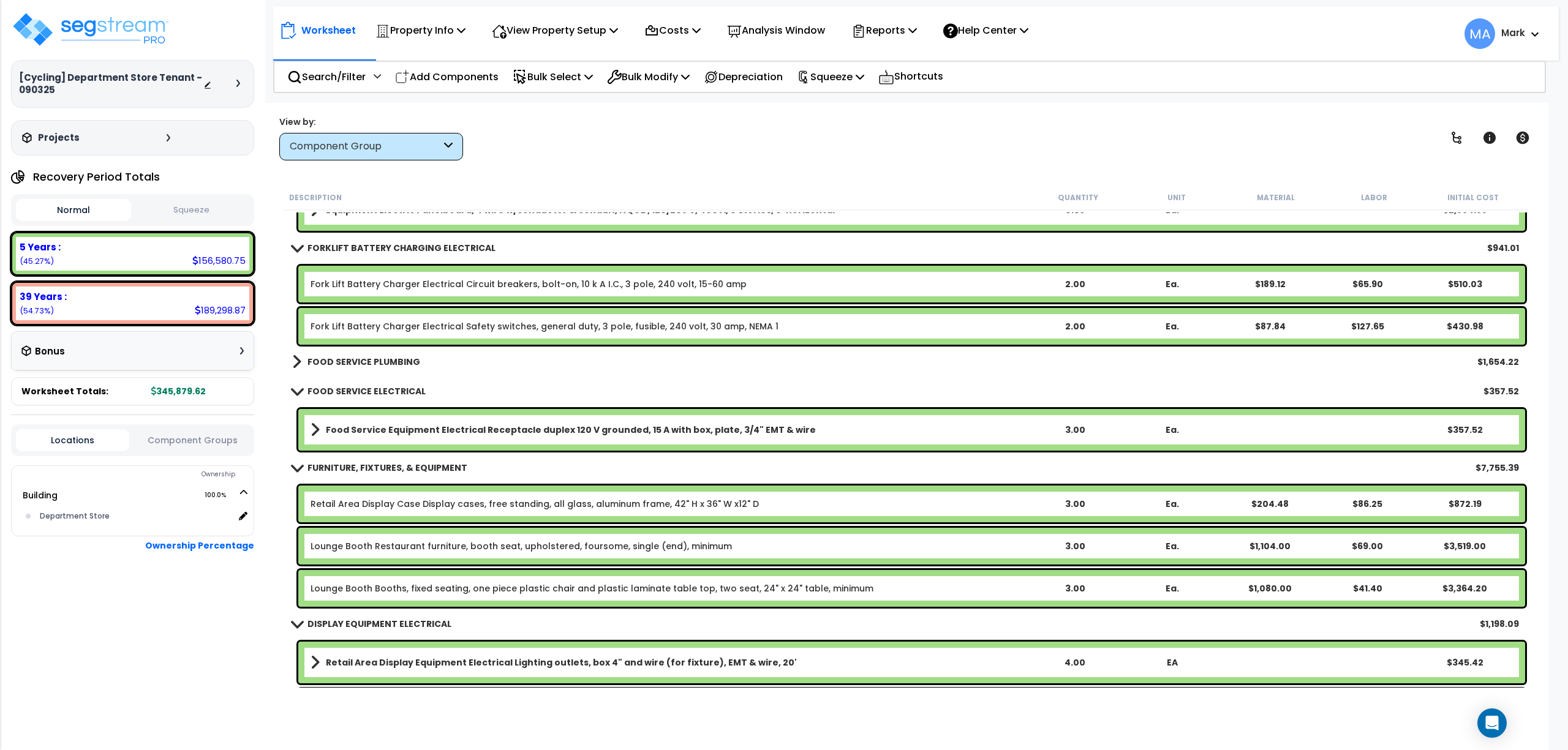
click at [368, 369] on link "FOOD SERVICE PLUMBING" at bounding box center [355, 361] width 128 height 17
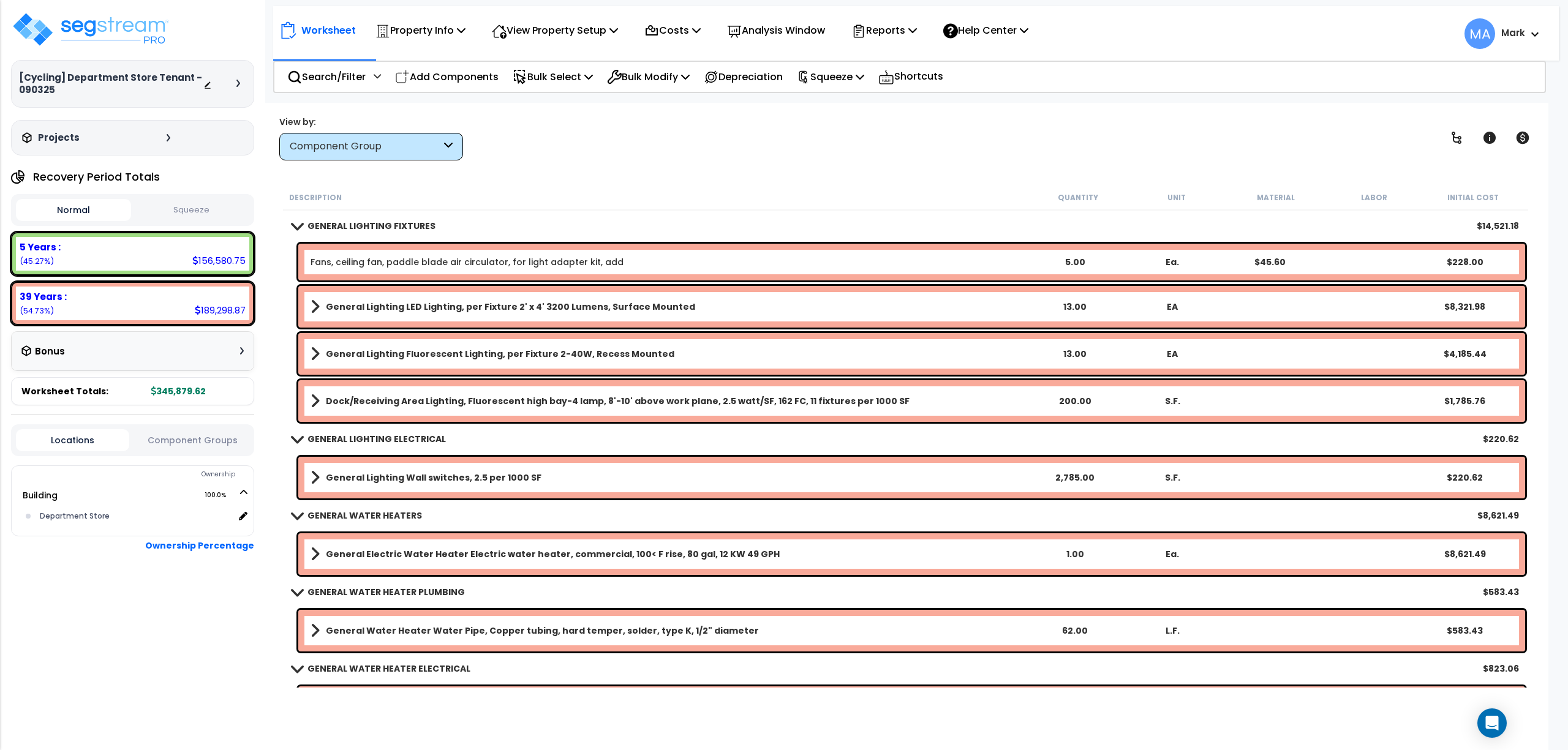
scroll to position [3346, 0]
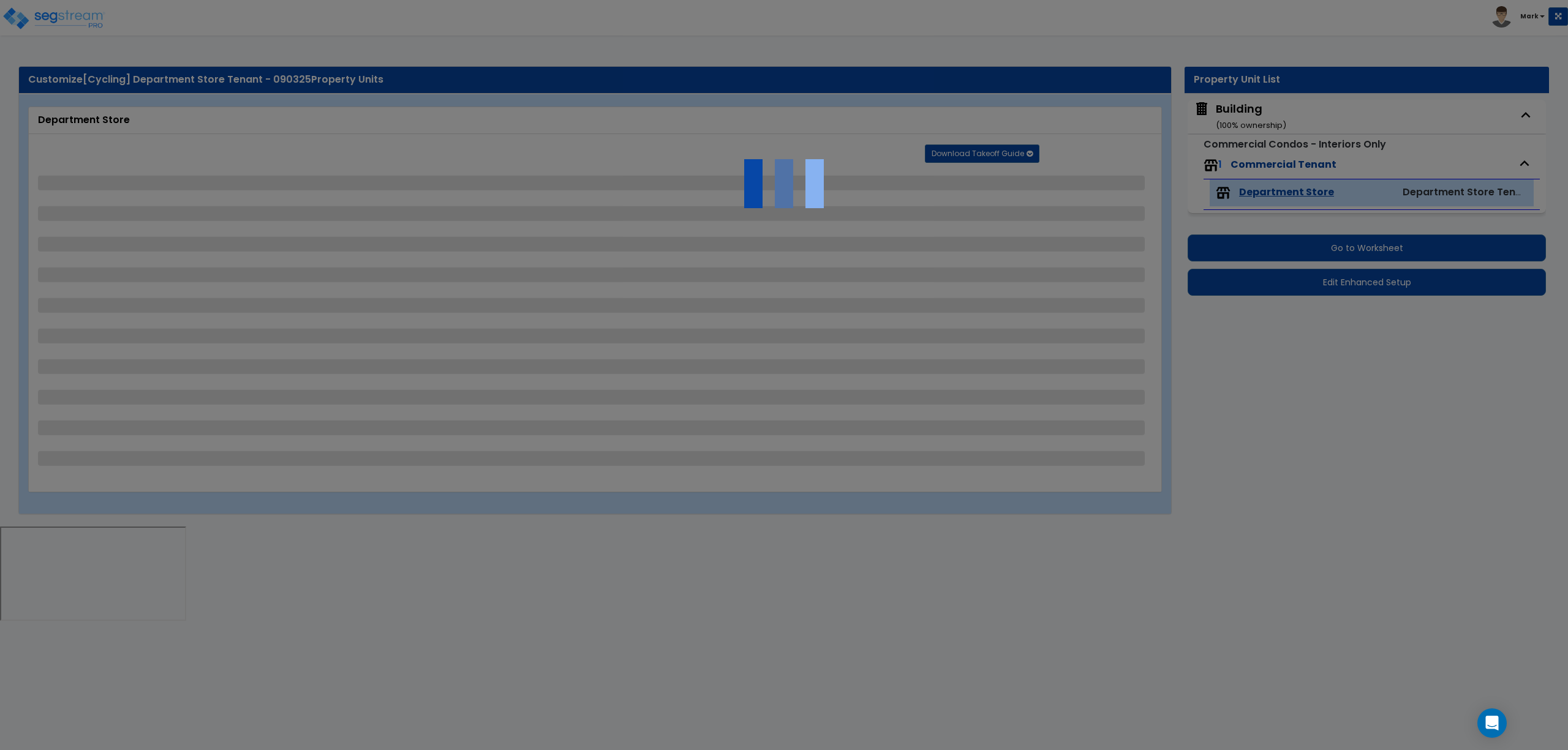
select select "4"
select select "2"
select select "1"
select select "3"
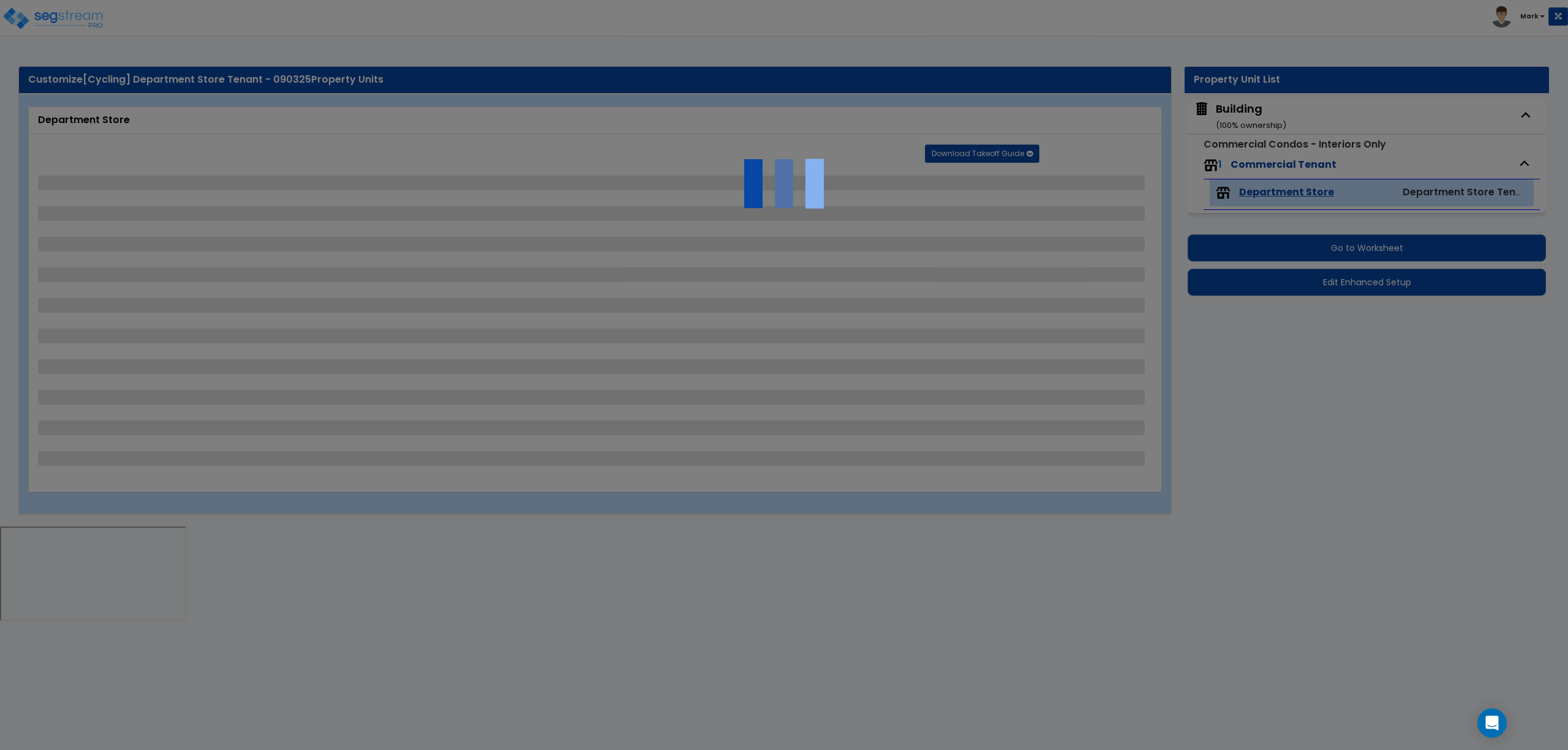
select select "1"
select select "2"
select select "1"
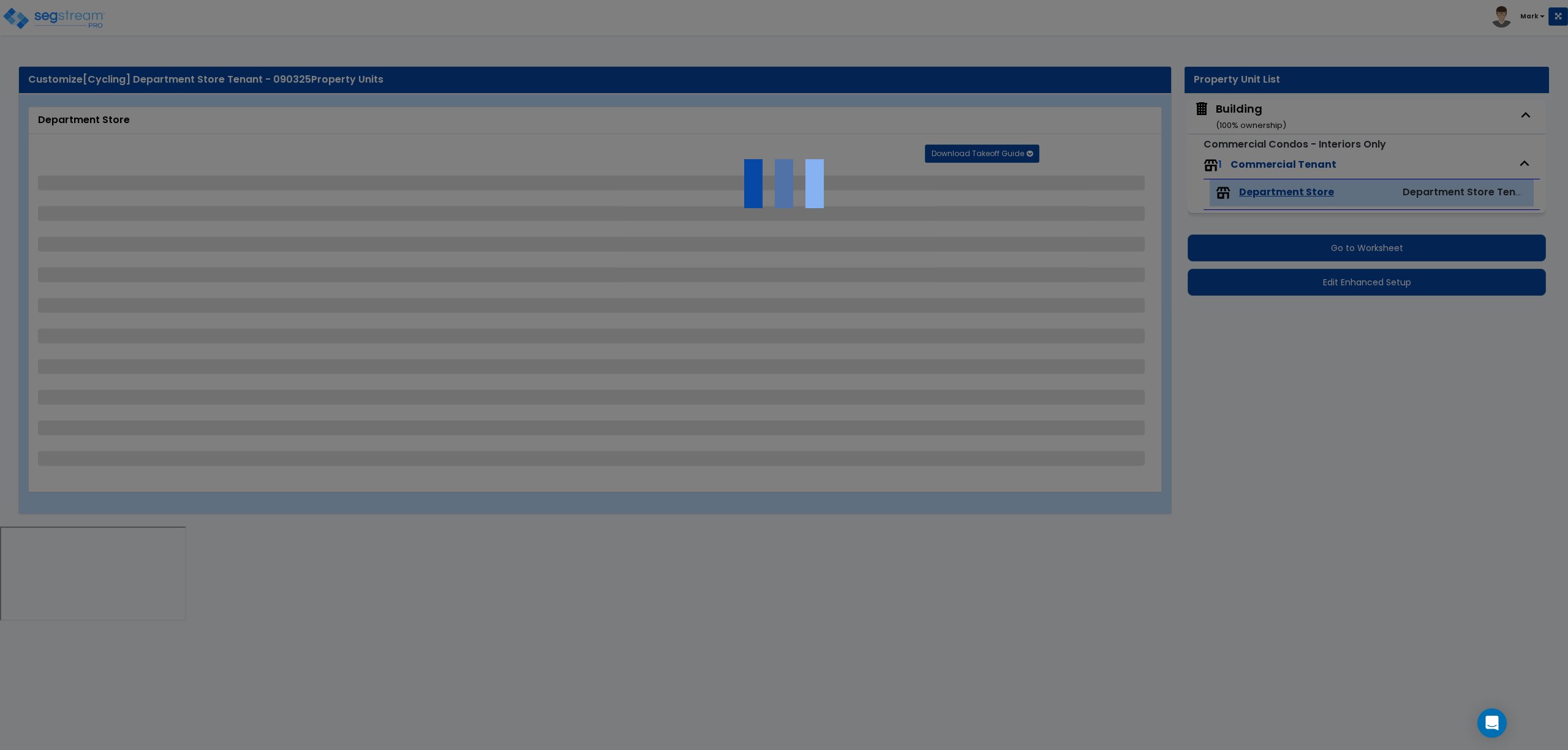
select select "2"
select select "4"
select select "2"
select select "1"
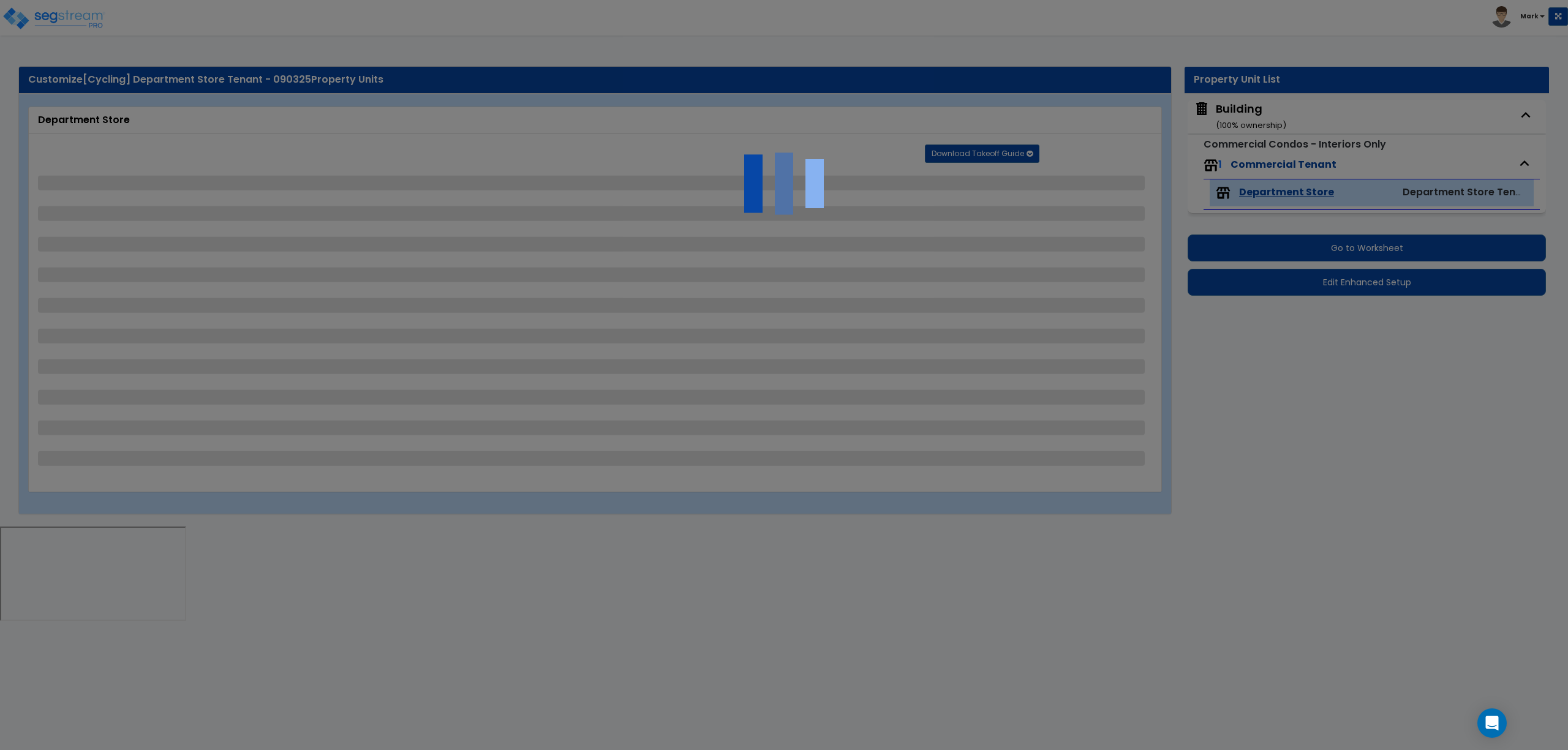
select select "2"
select select "1"
select select "3"
select select "2"
select select "1"
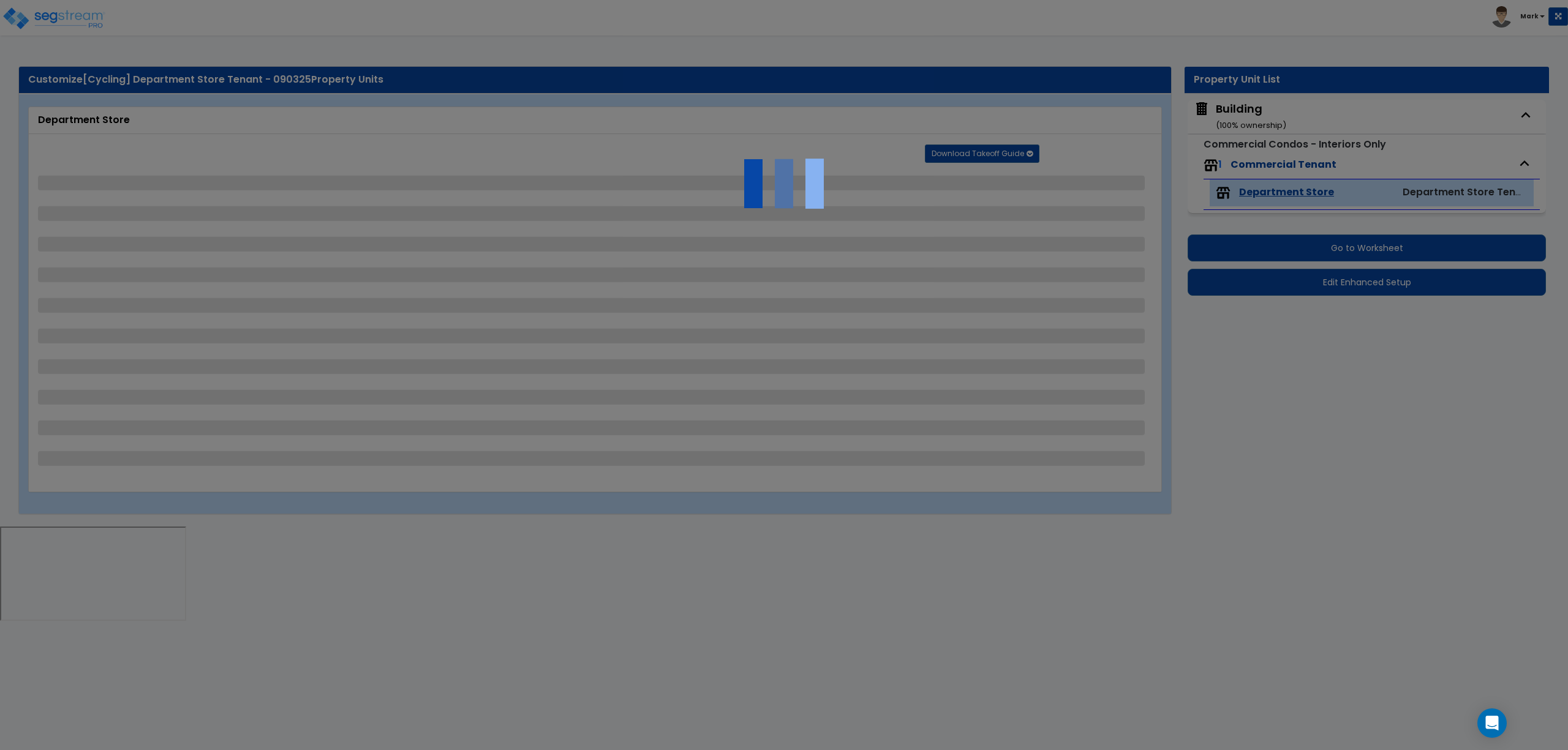
select select "7"
select select "2"
select select "5"
select select "2"
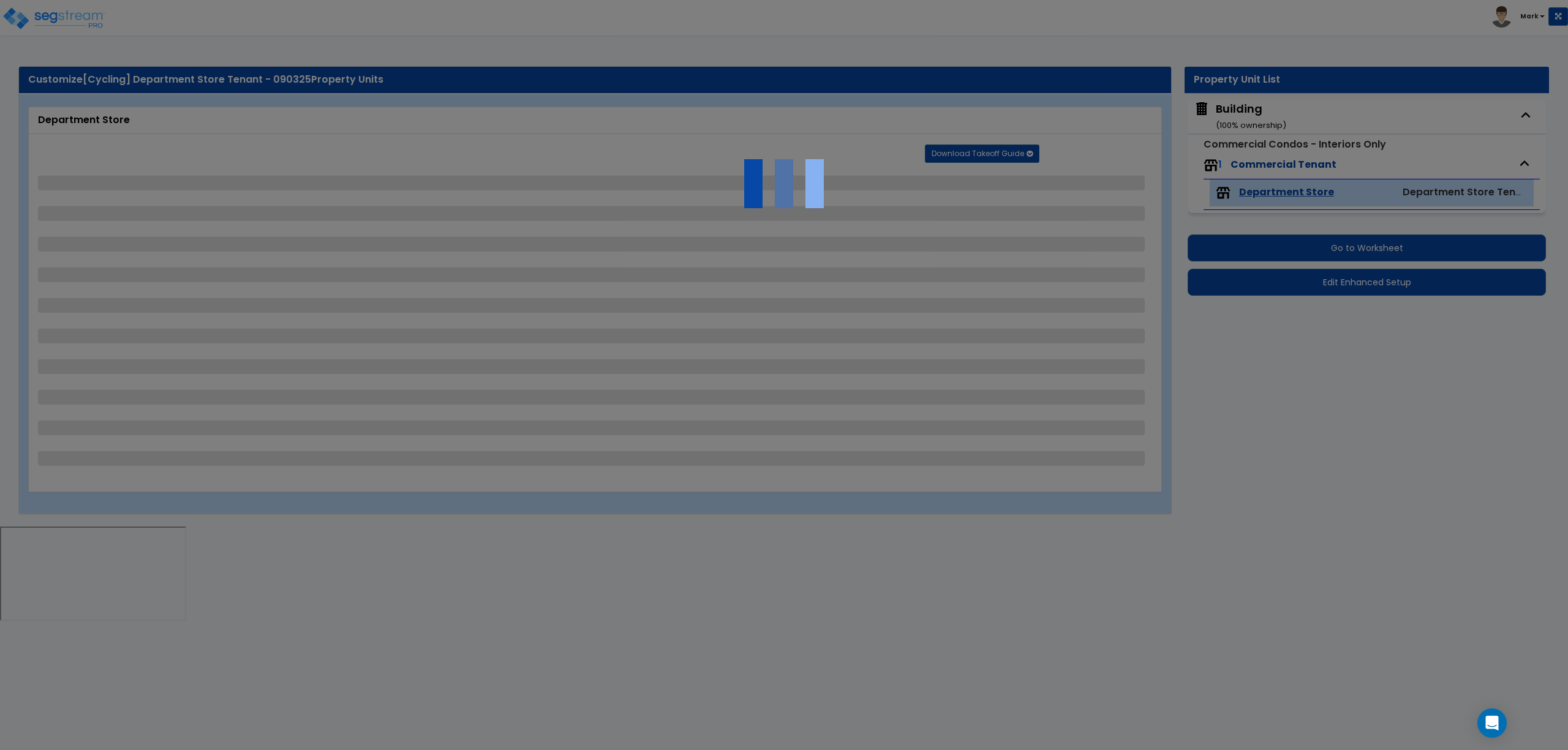
select select "1"
select select "2"
select select "1"
select select "4"
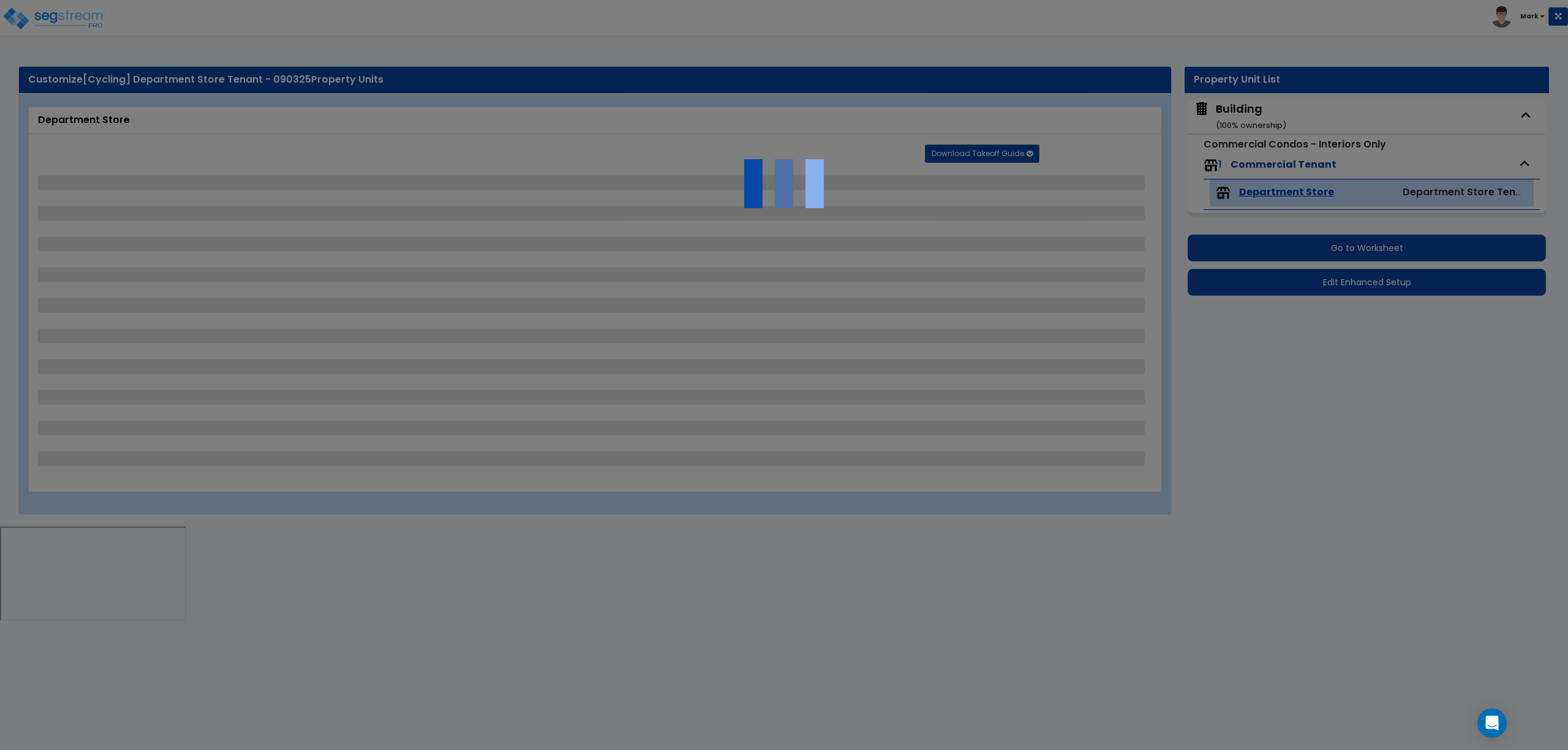
select select "2"
select select "1"
select select "3"
select select "1"
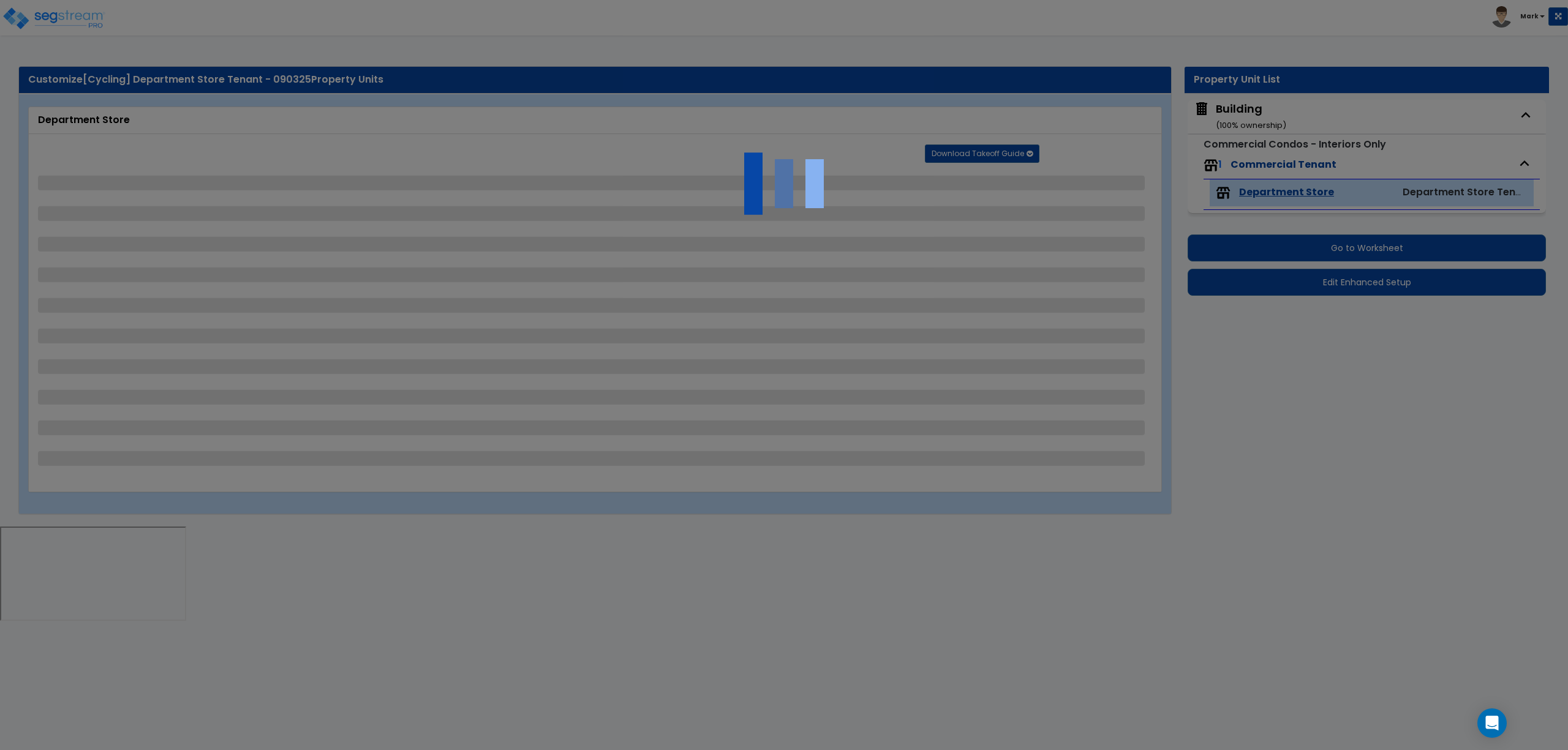
select select "1"
select select "4"
select select "2"
select select "1"
select select "3"
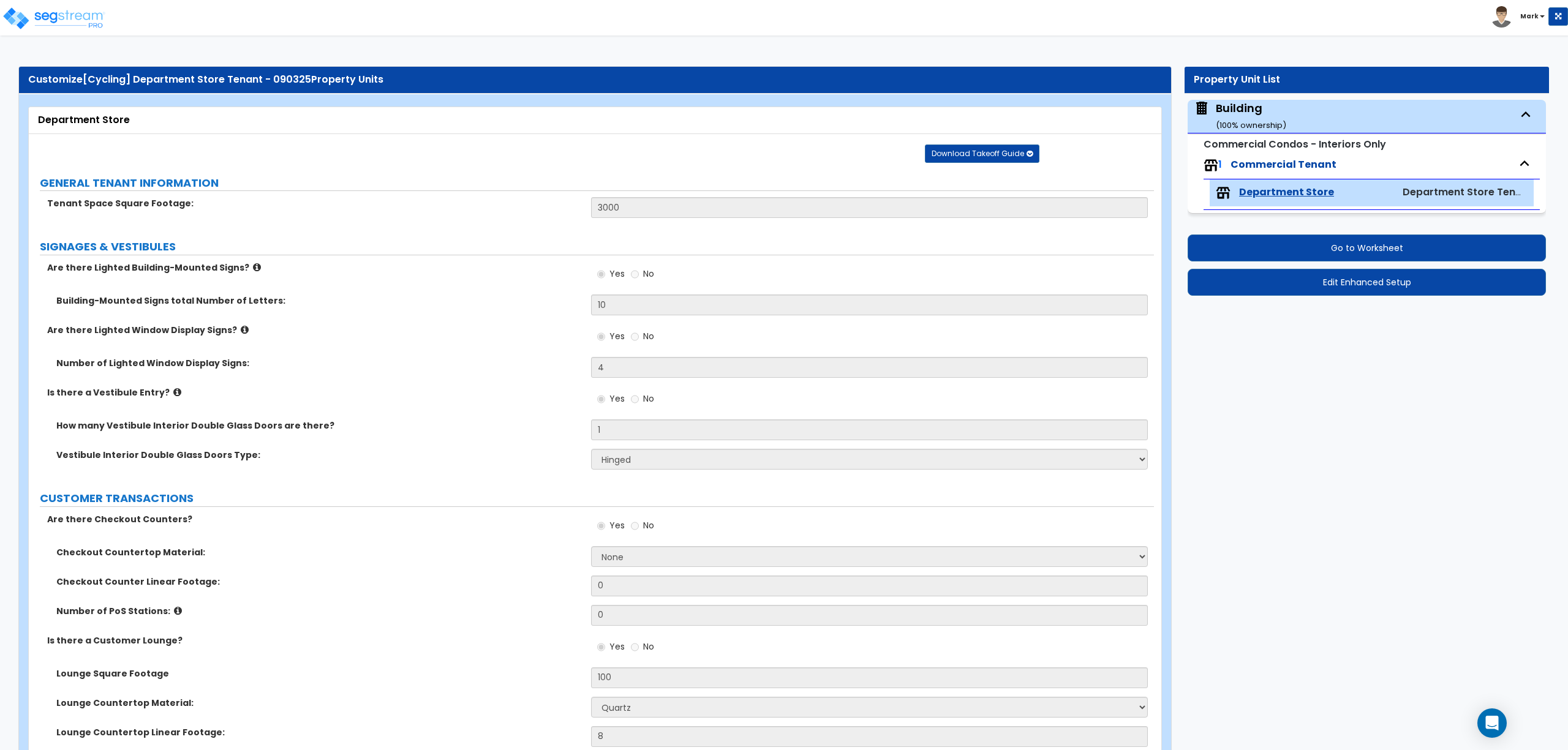
click at [253, 266] on icon at bounding box center [256, 267] width 8 height 9
click at [241, 331] on icon at bounding box center [244, 330] width 8 height 9
click at [173, 390] on icon at bounding box center [177, 392] width 8 height 9
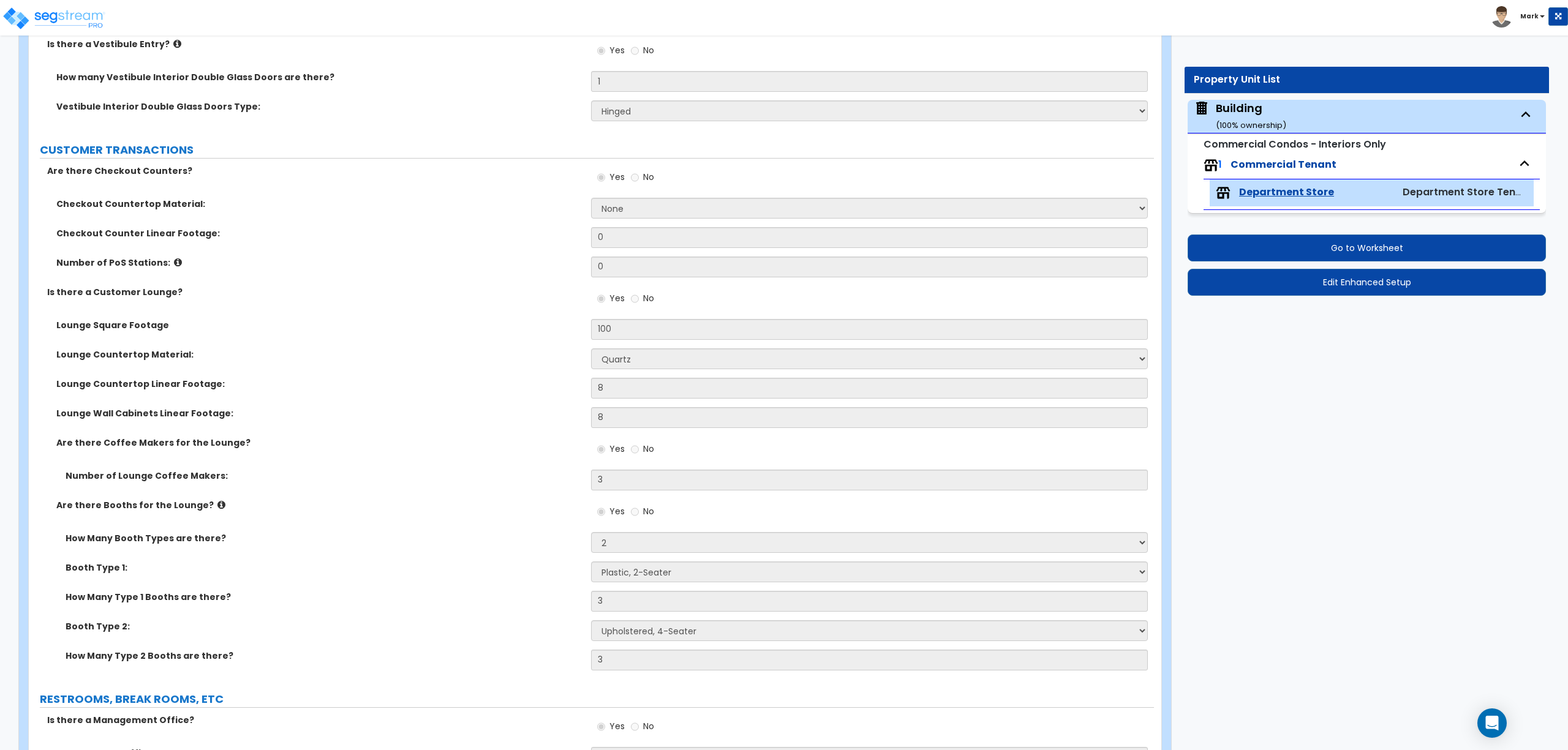
scroll to position [272, 0]
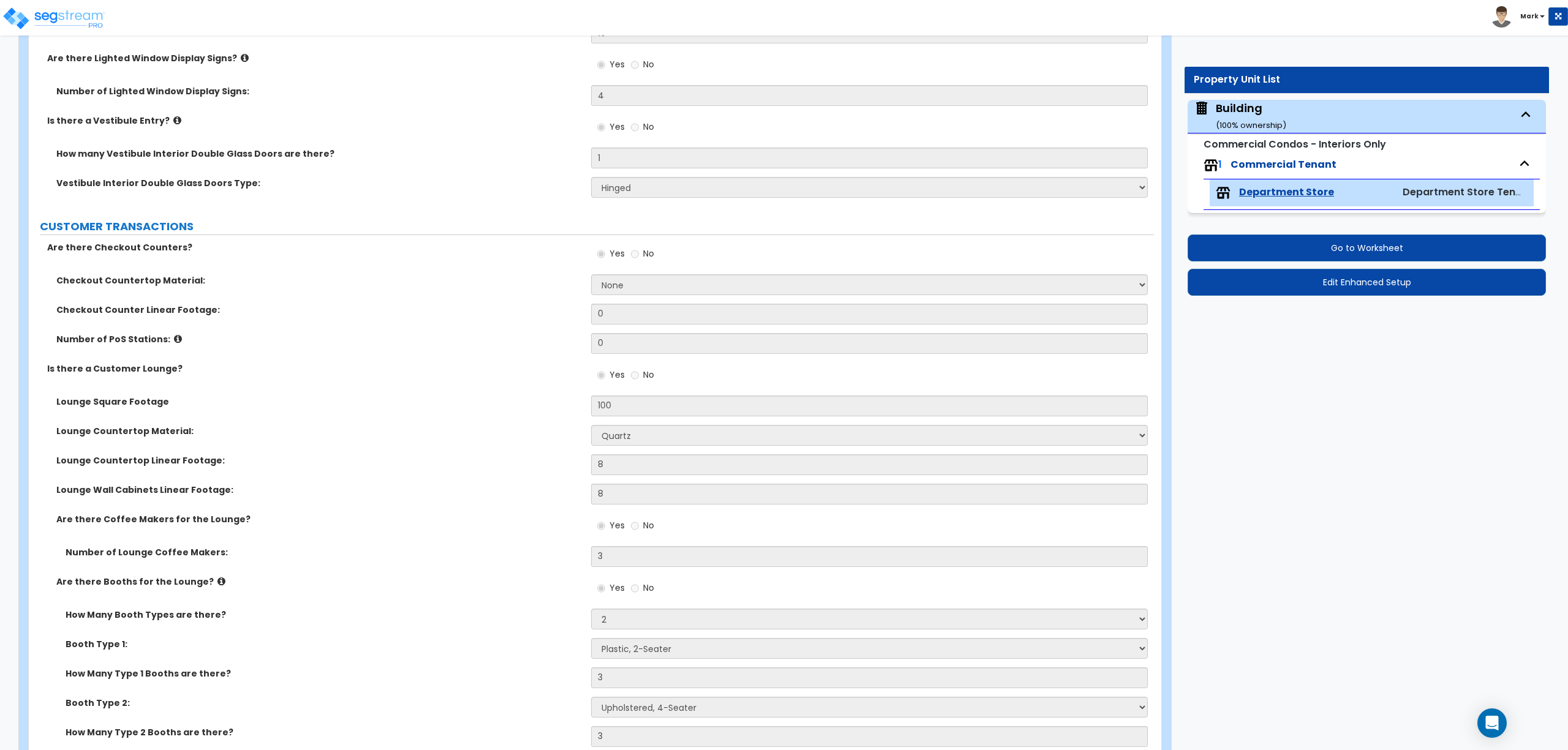
click at [174, 338] on icon at bounding box center [178, 339] width 8 height 9
click at [217, 581] on icon at bounding box center [221, 581] width 8 height 9
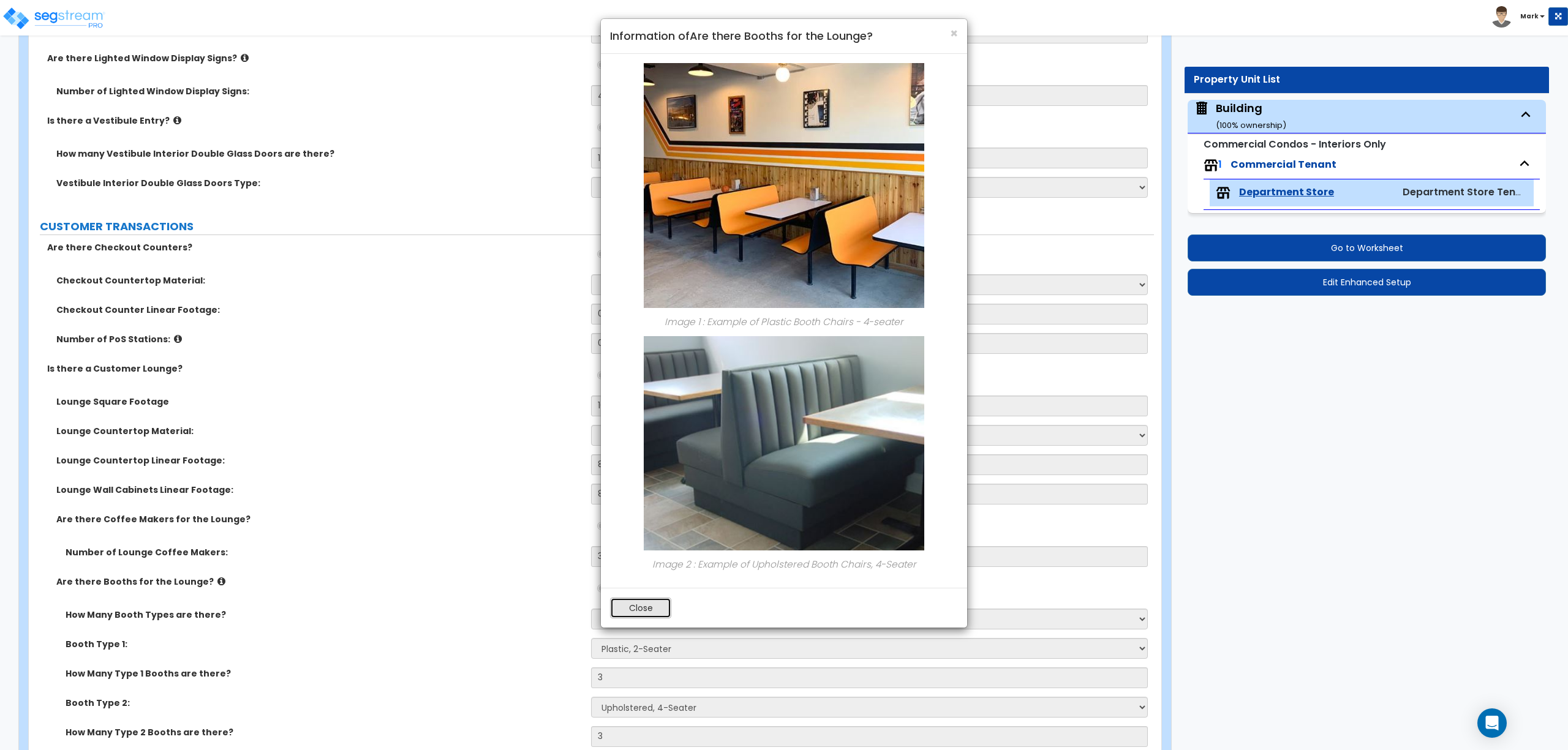
drag, startPoint x: 644, startPoint y: 604, endPoint x: 469, endPoint y: 564, distance: 179.5
click at [643, 604] on button "Close" at bounding box center [640, 607] width 62 height 20
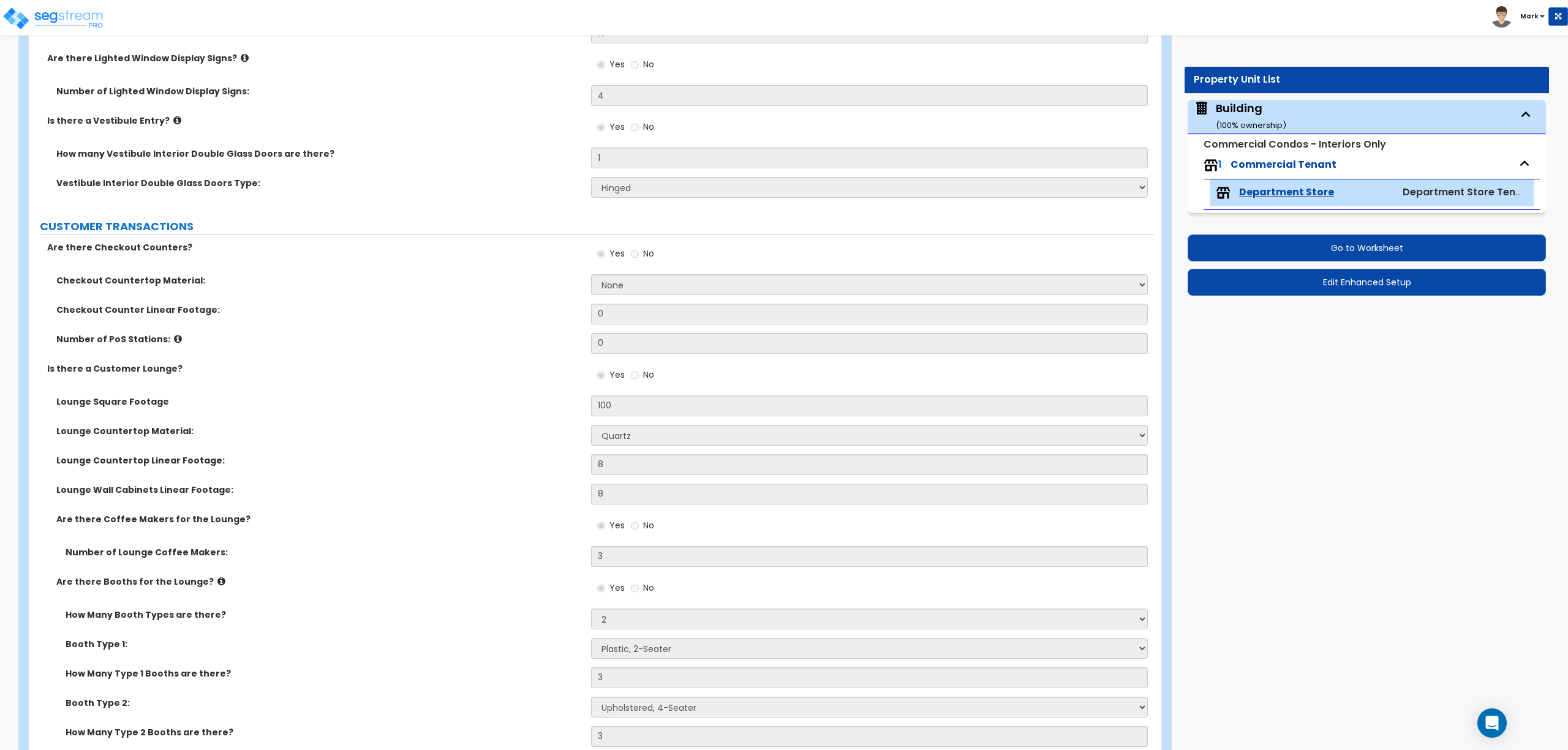
click at [217, 583] on icon at bounding box center [221, 581] width 8 height 9
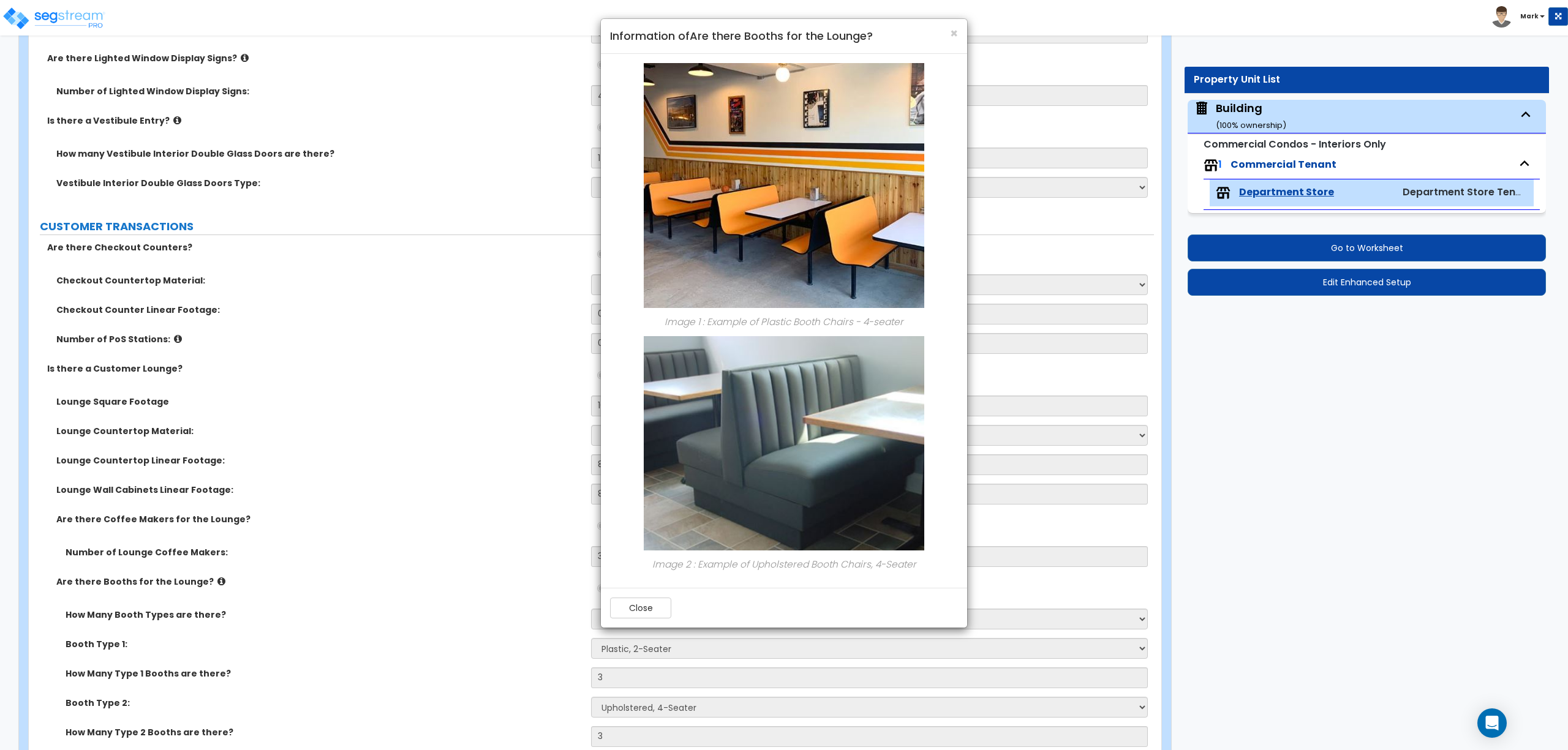
scroll to position [544, 0]
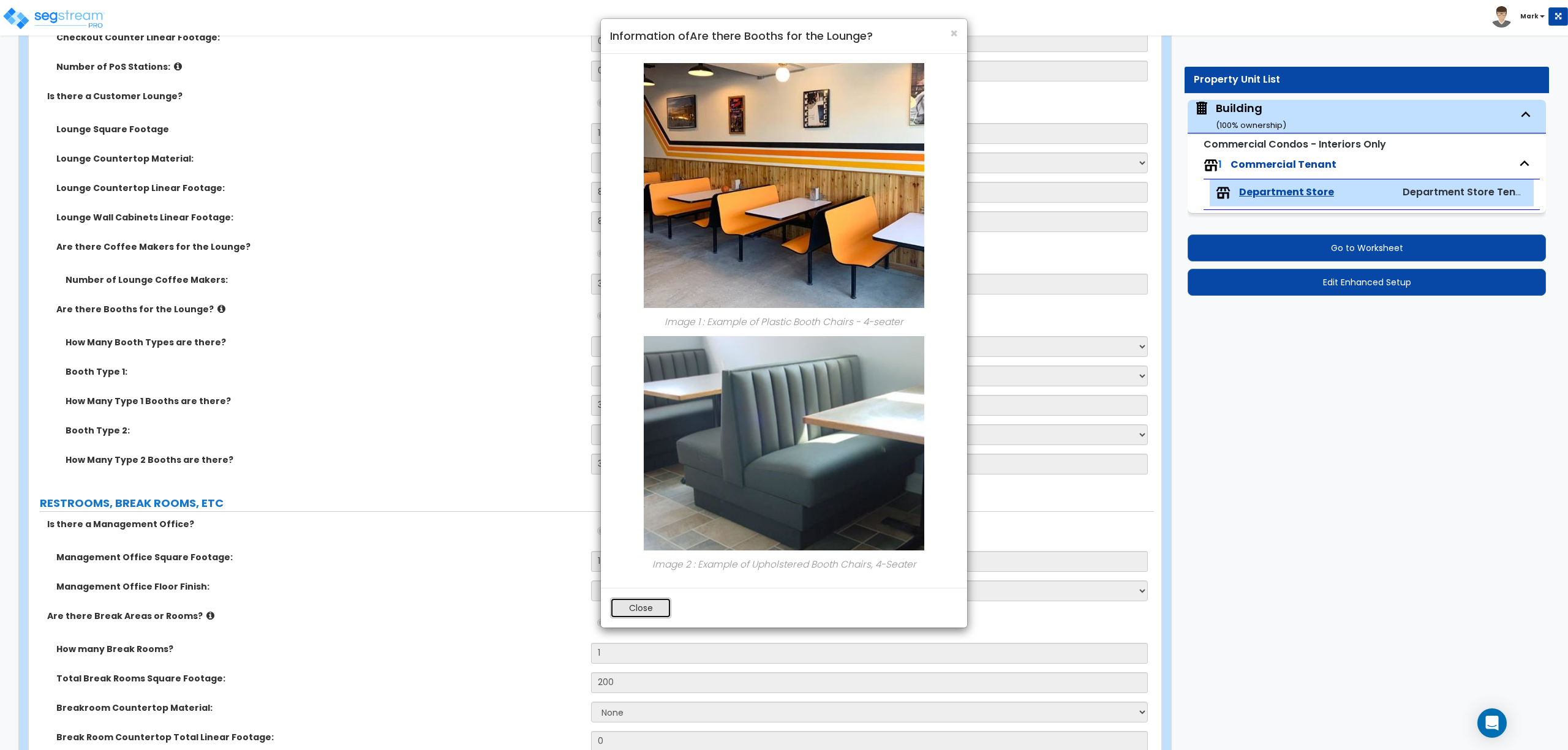
click at [659, 603] on button "Close" at bounding box center [640, 607] width 62 height 20
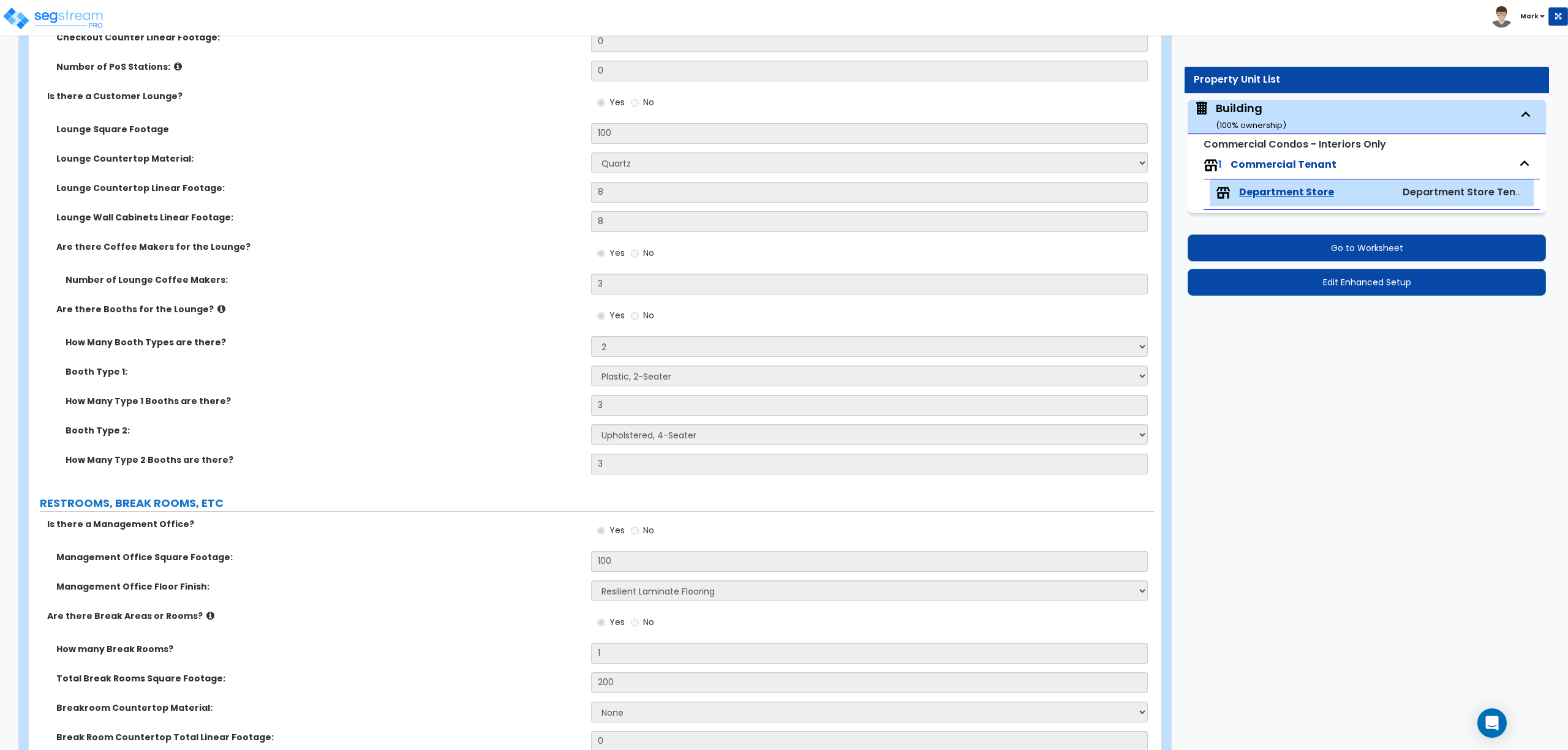
click at [217, 312] on icon at bounding box center [221, 309] width 8 height 9
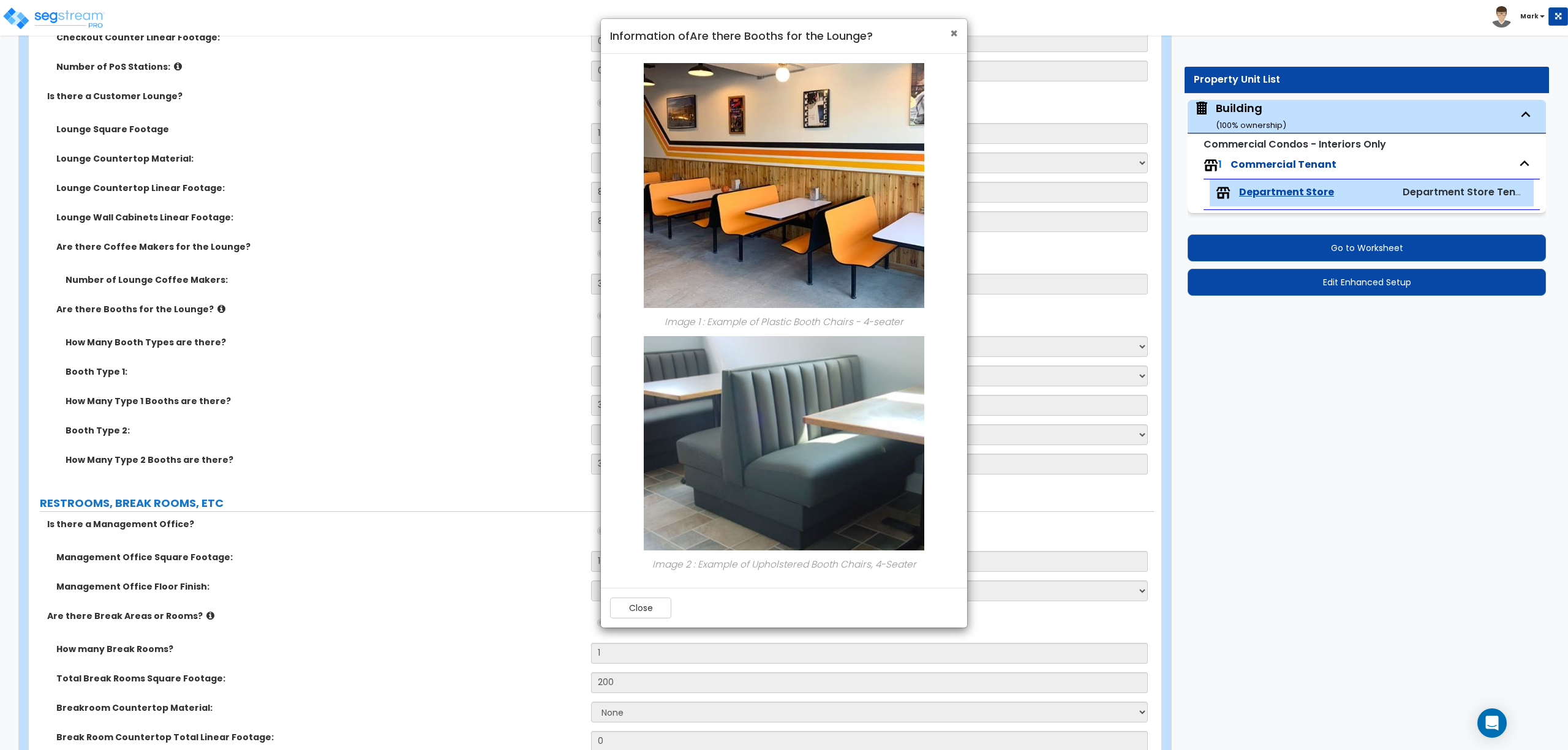
click at [951, 33] on span "×" at bounding box center [954, 33] width 8 height 18
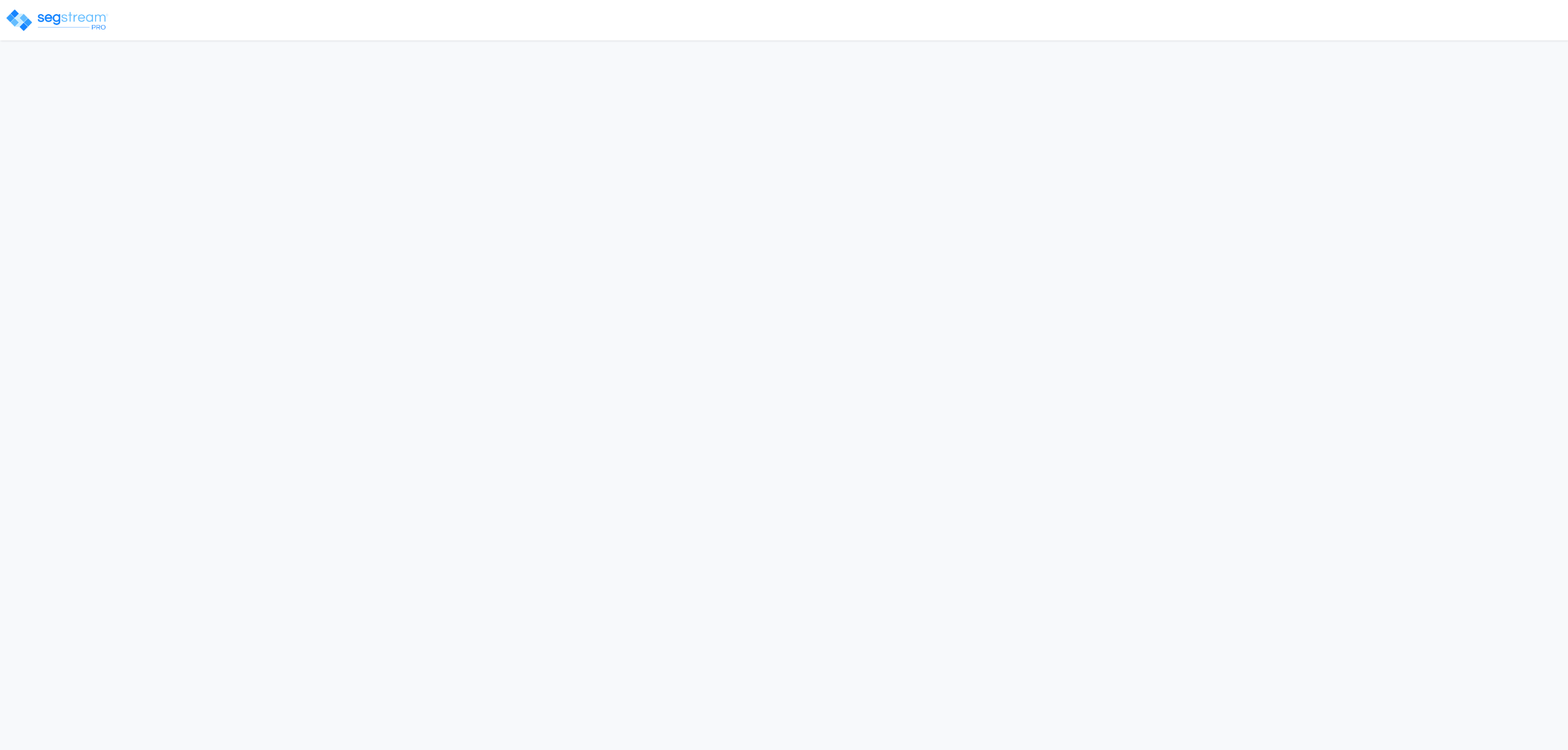
select select "2025"
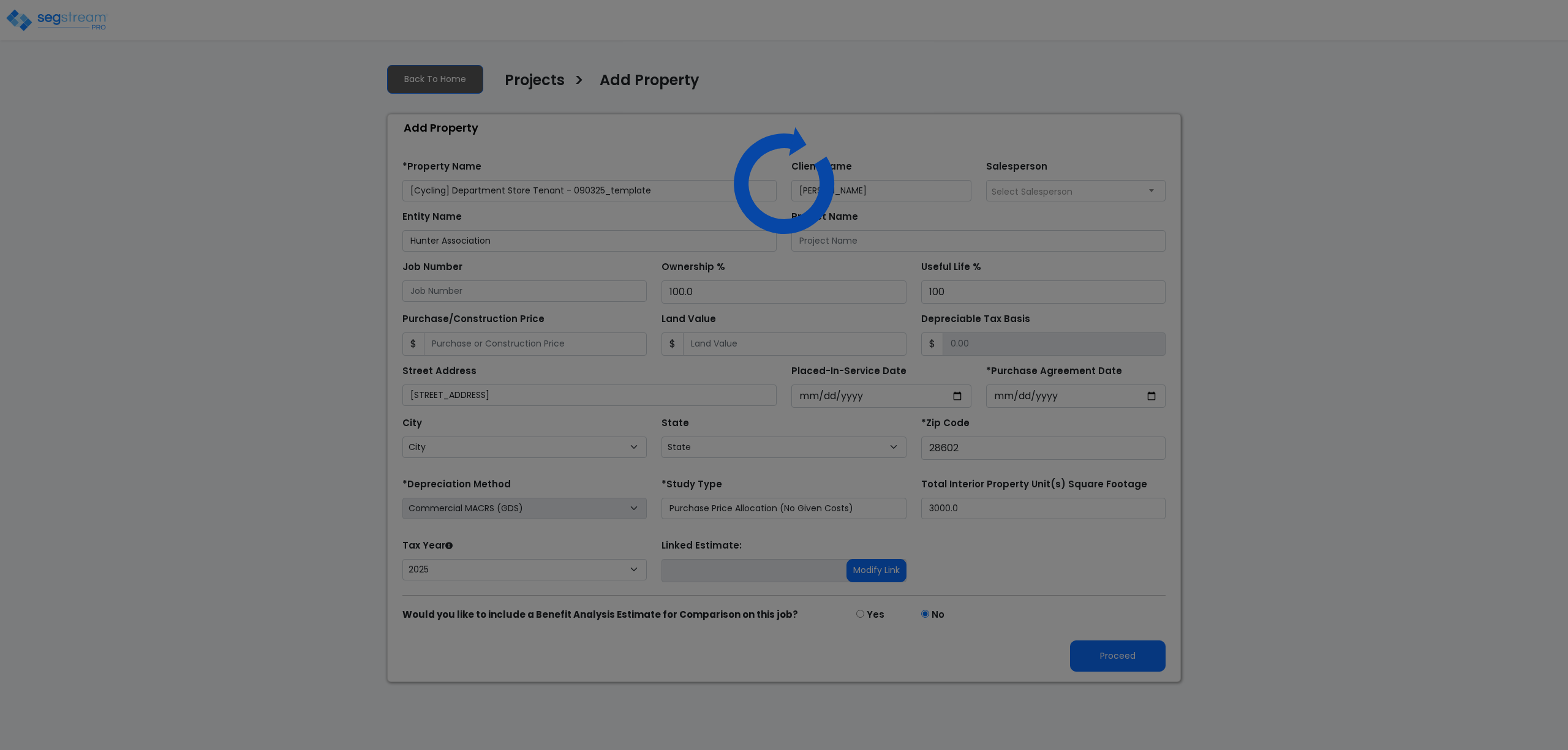
select select "NC"
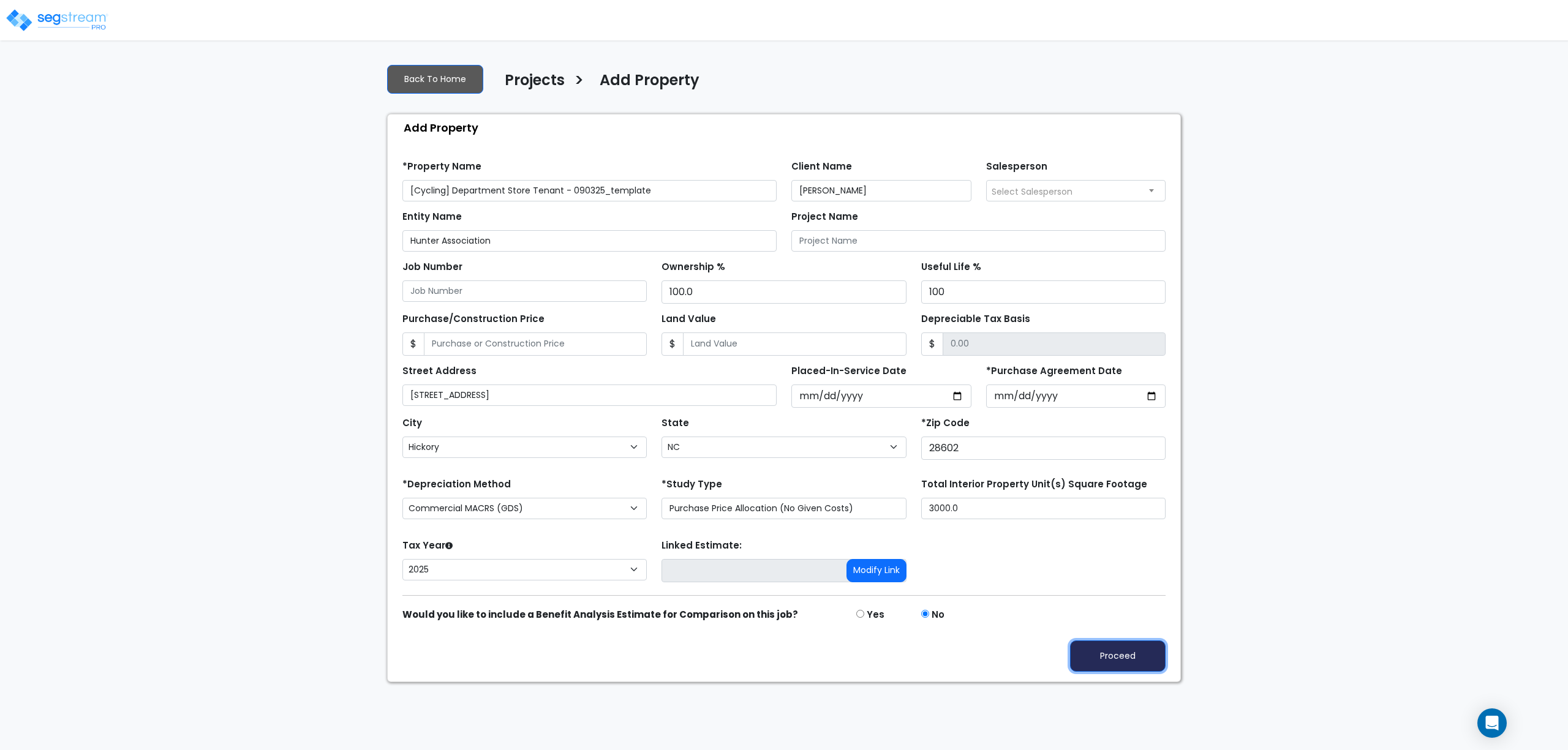
click at [1115, 648] on button "Proceed" at bounding box center [1118, 656] width 96 height 32
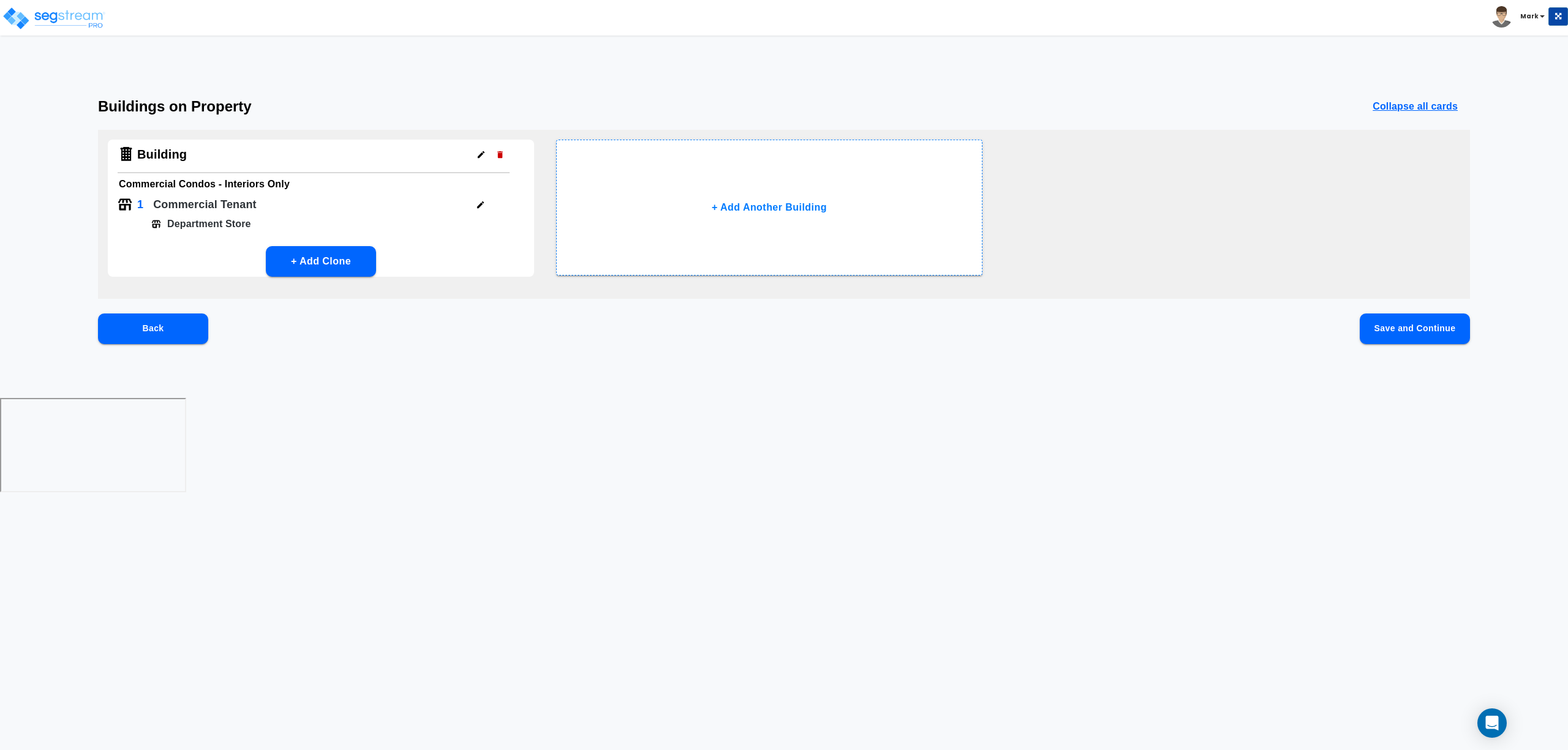
click at [1400, 335] on button "Save and Continue" at bounding box center [1415, 328] width 110 height 31
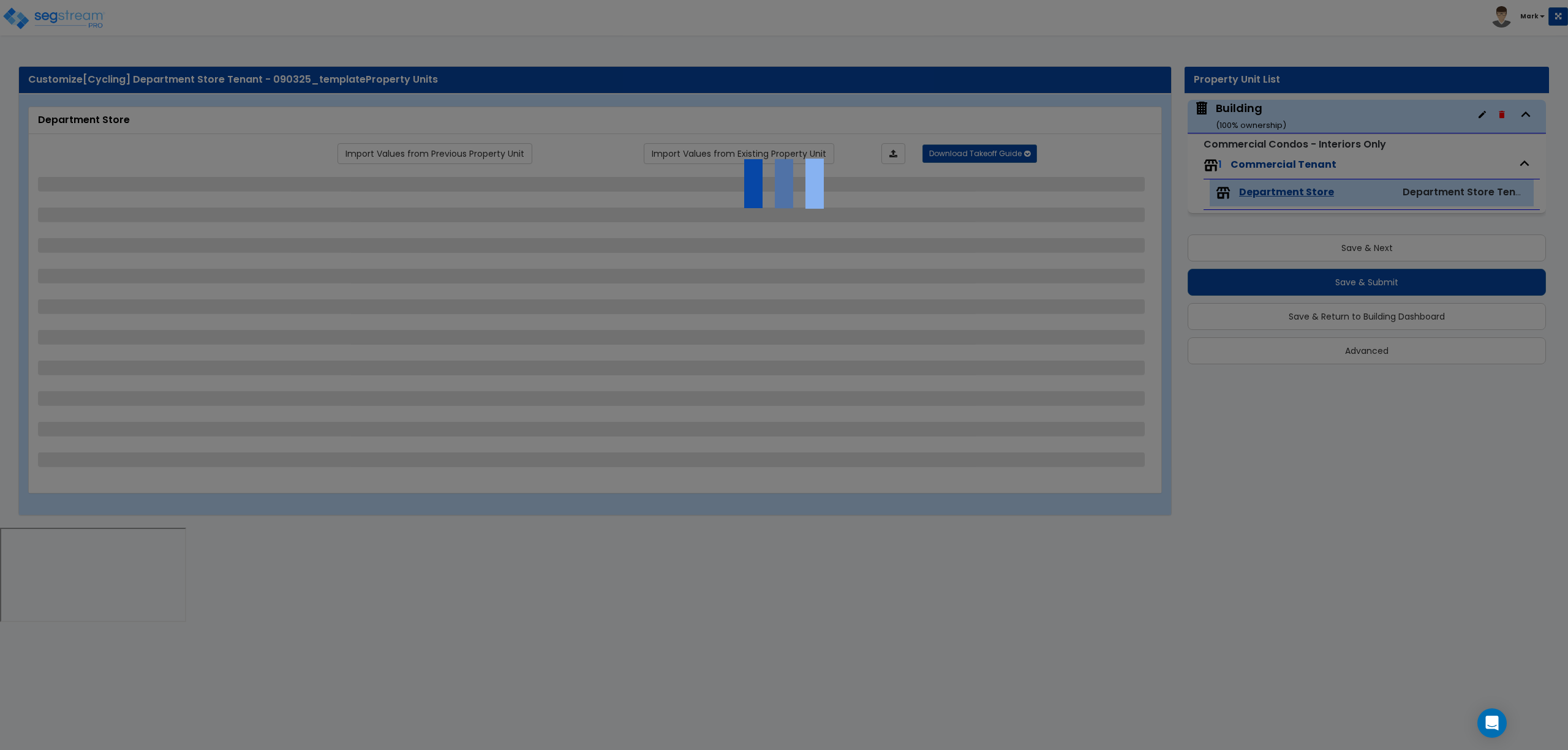
select select "4"
select select "2"
select select "1"
select select "3"
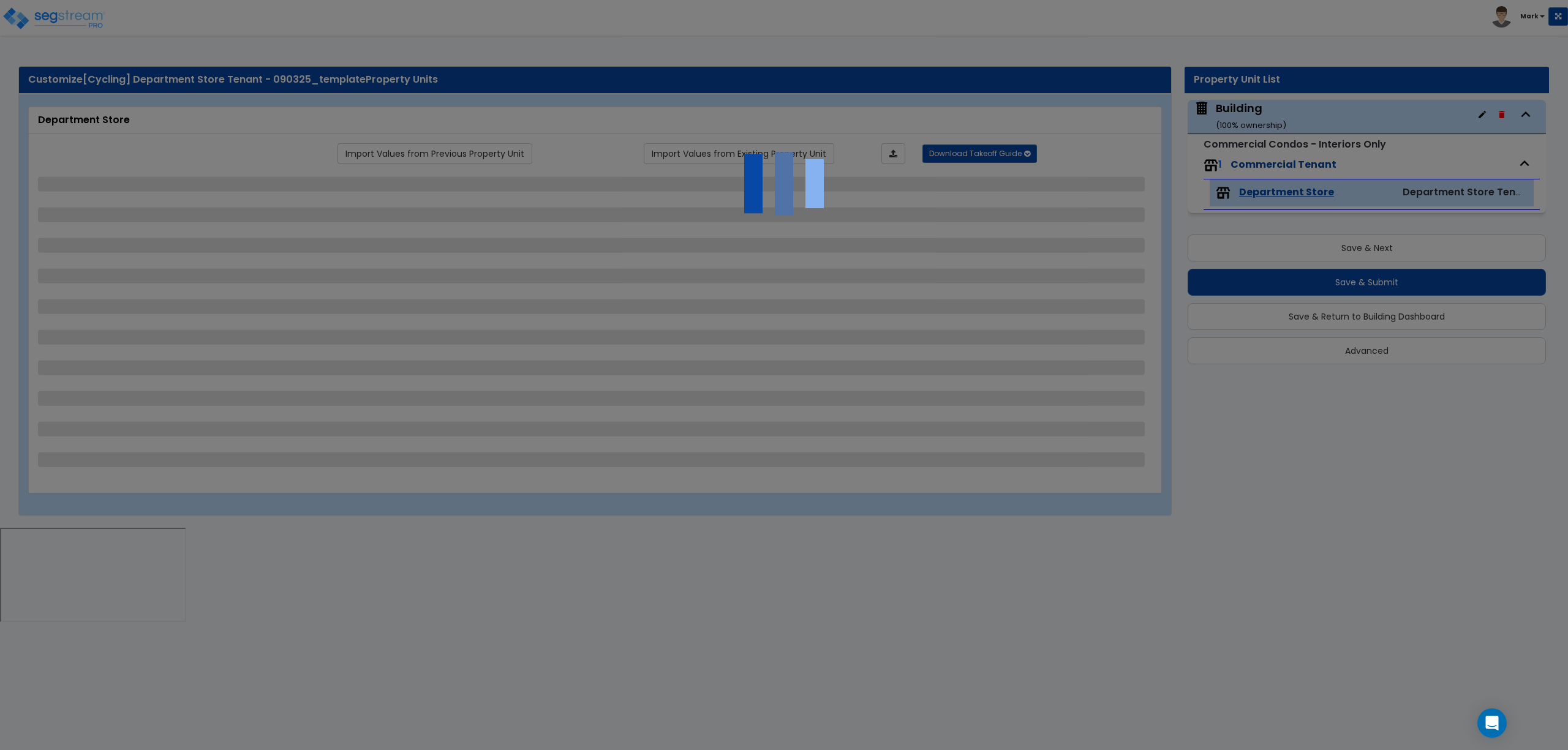
select select "1"
select select "2"
select select "1"
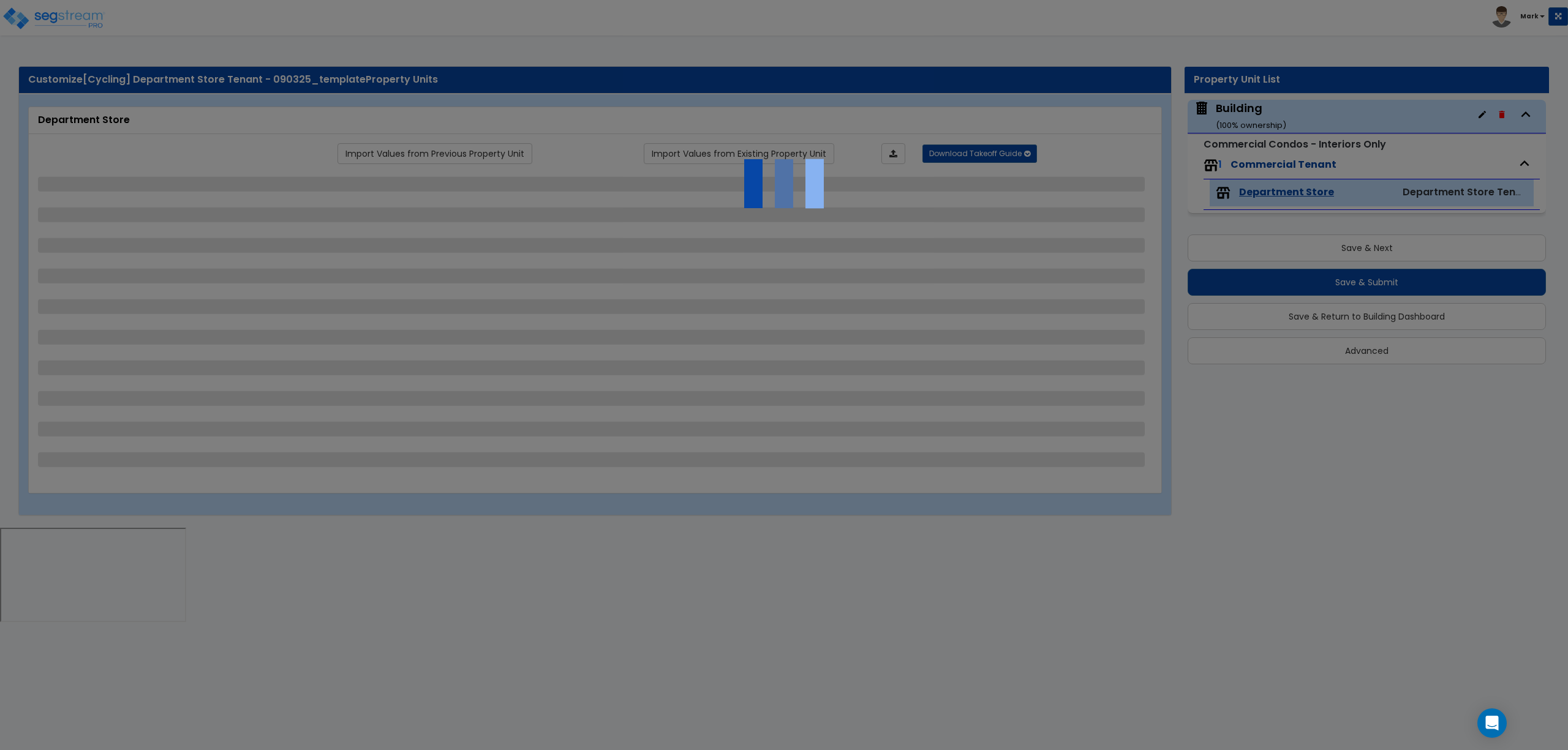
select select "2"
select select "4"
select select "2"
select select "1"
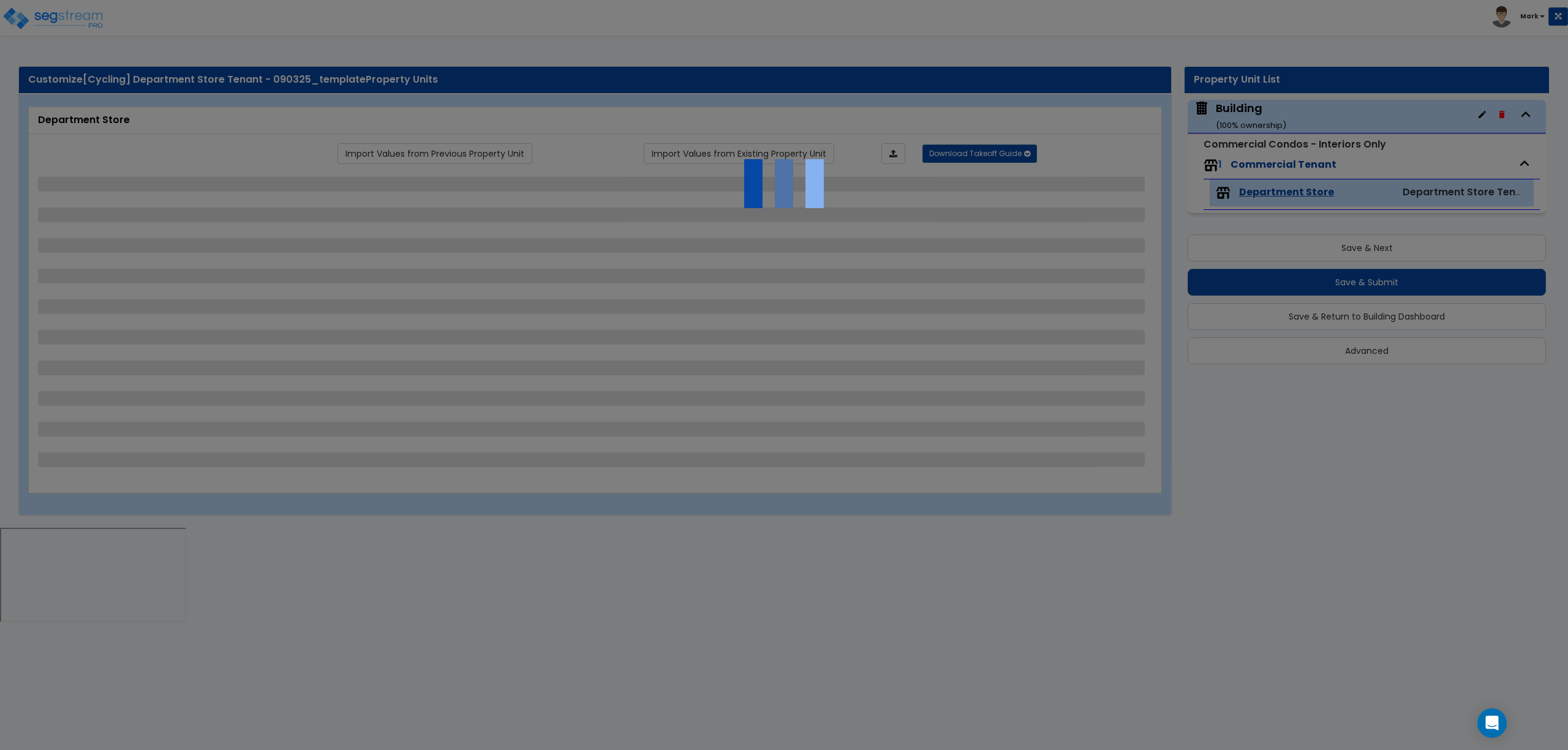
select select "2"
select select "1"
select select "3"
select select "2"
select select "1"
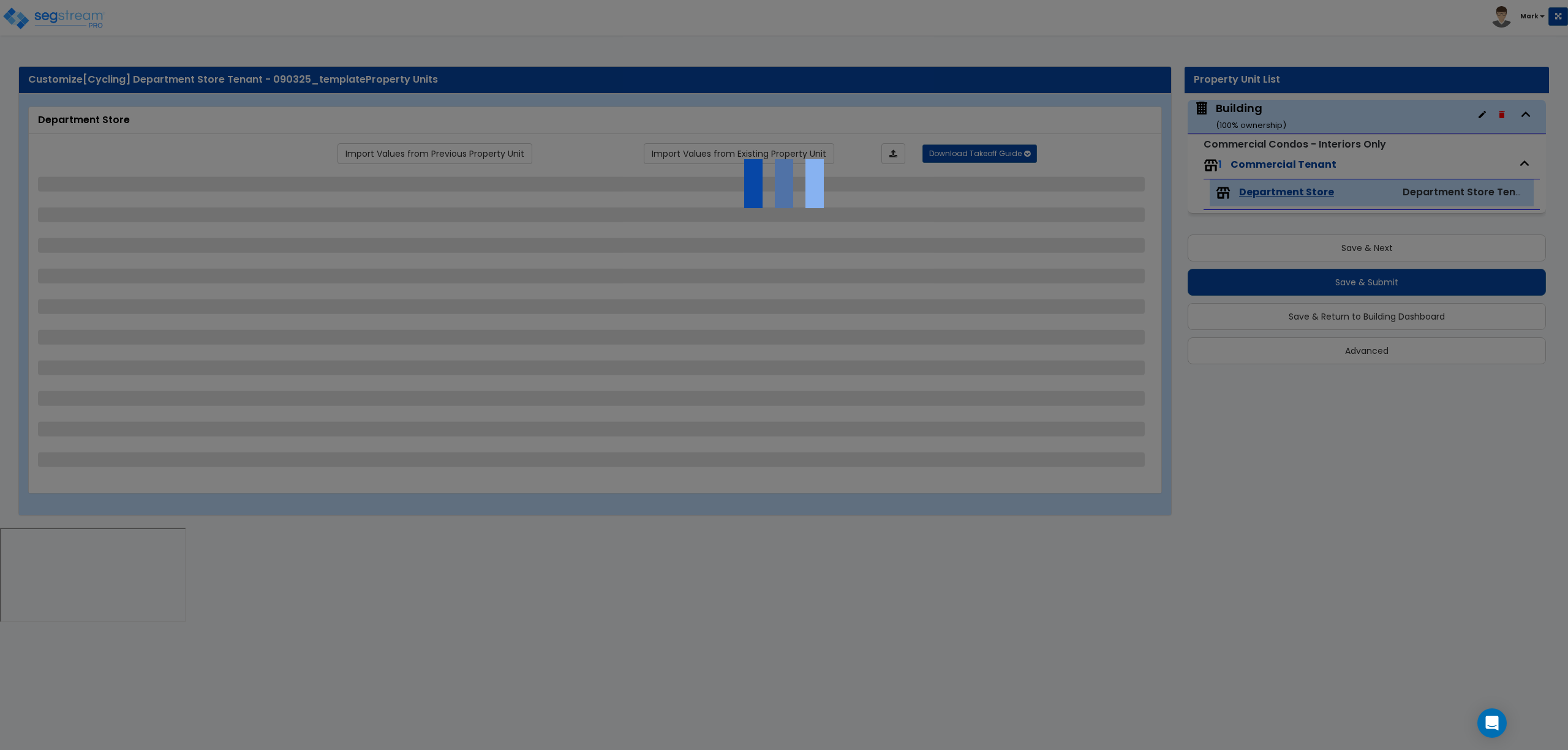
select select "7"
select select "2"
select select "5"
select select "2"
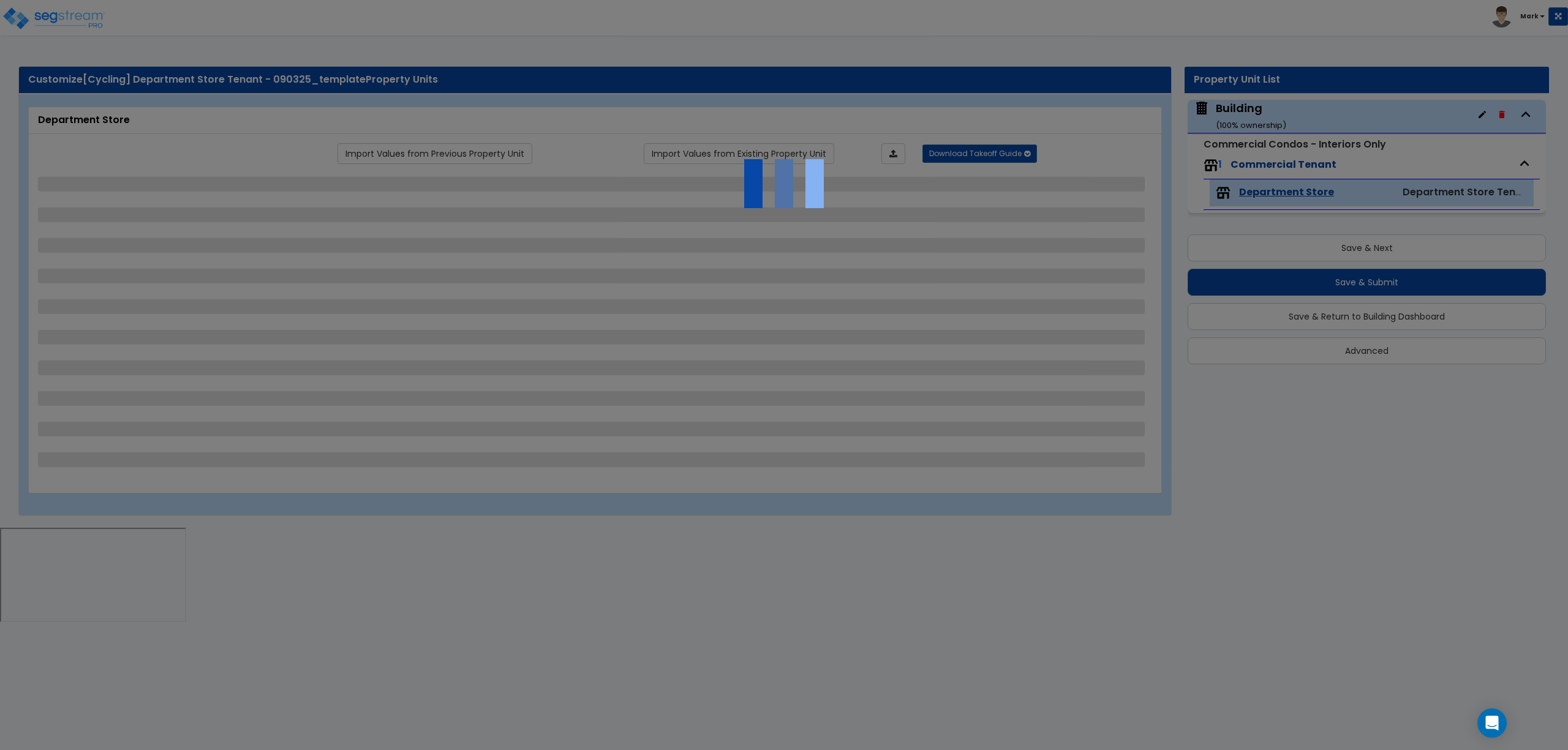
select select "1"
select select "2"
select select "1"
select select "4"
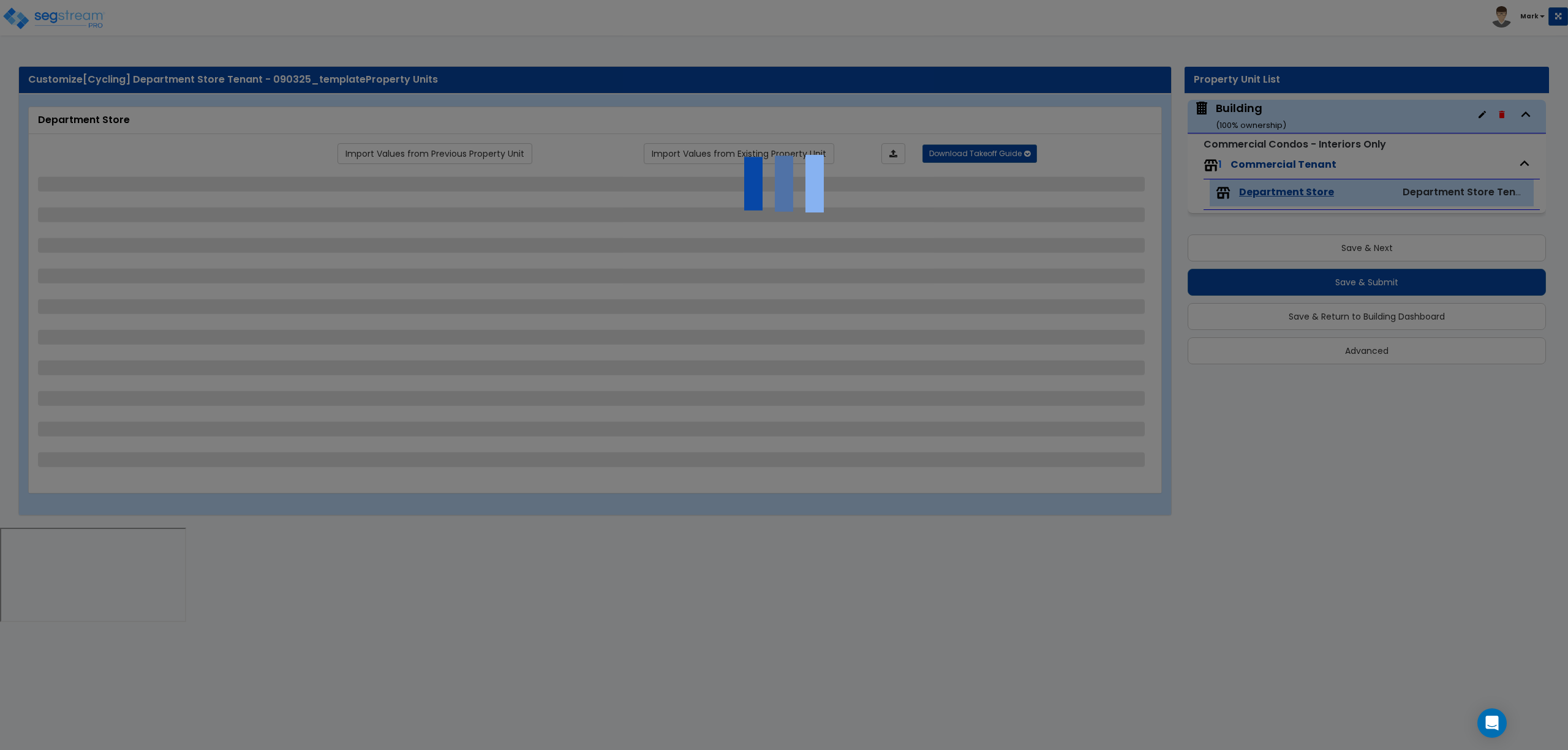
select select "2"
select select "1"
select select "3"
select select "1"
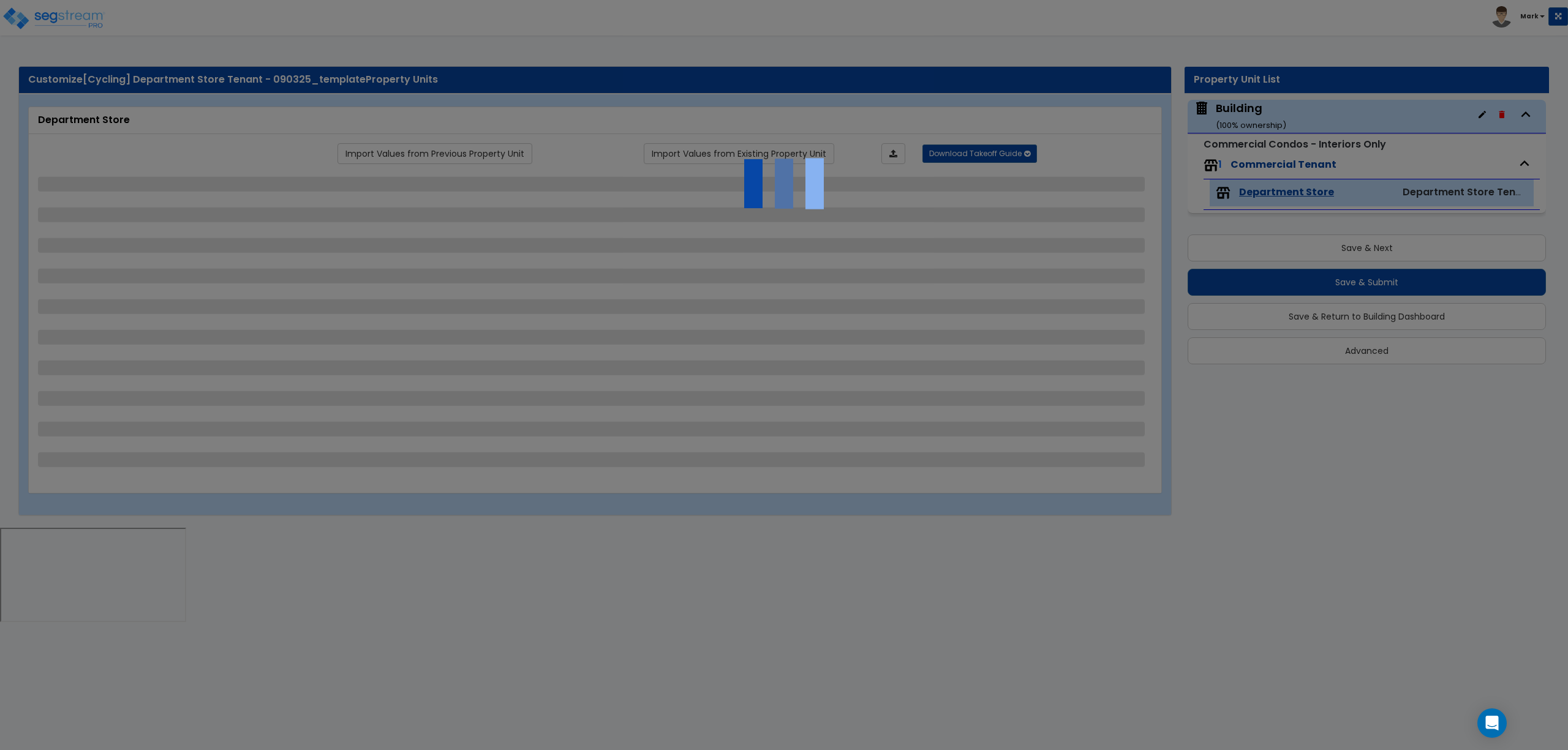
select select "1"
select select "4"
select select "2"
select select "1"
select select "3"
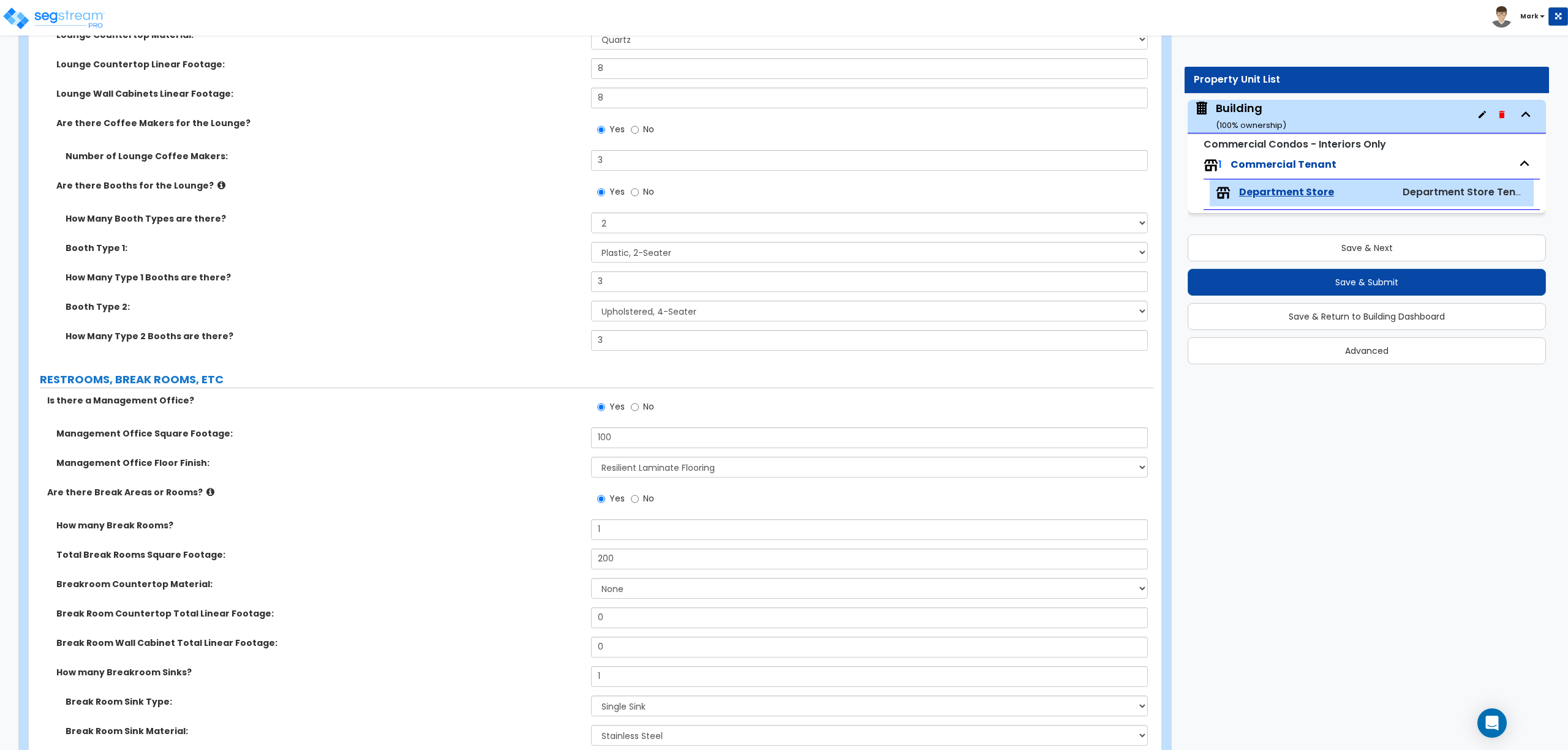
scroll to position [544, 0]
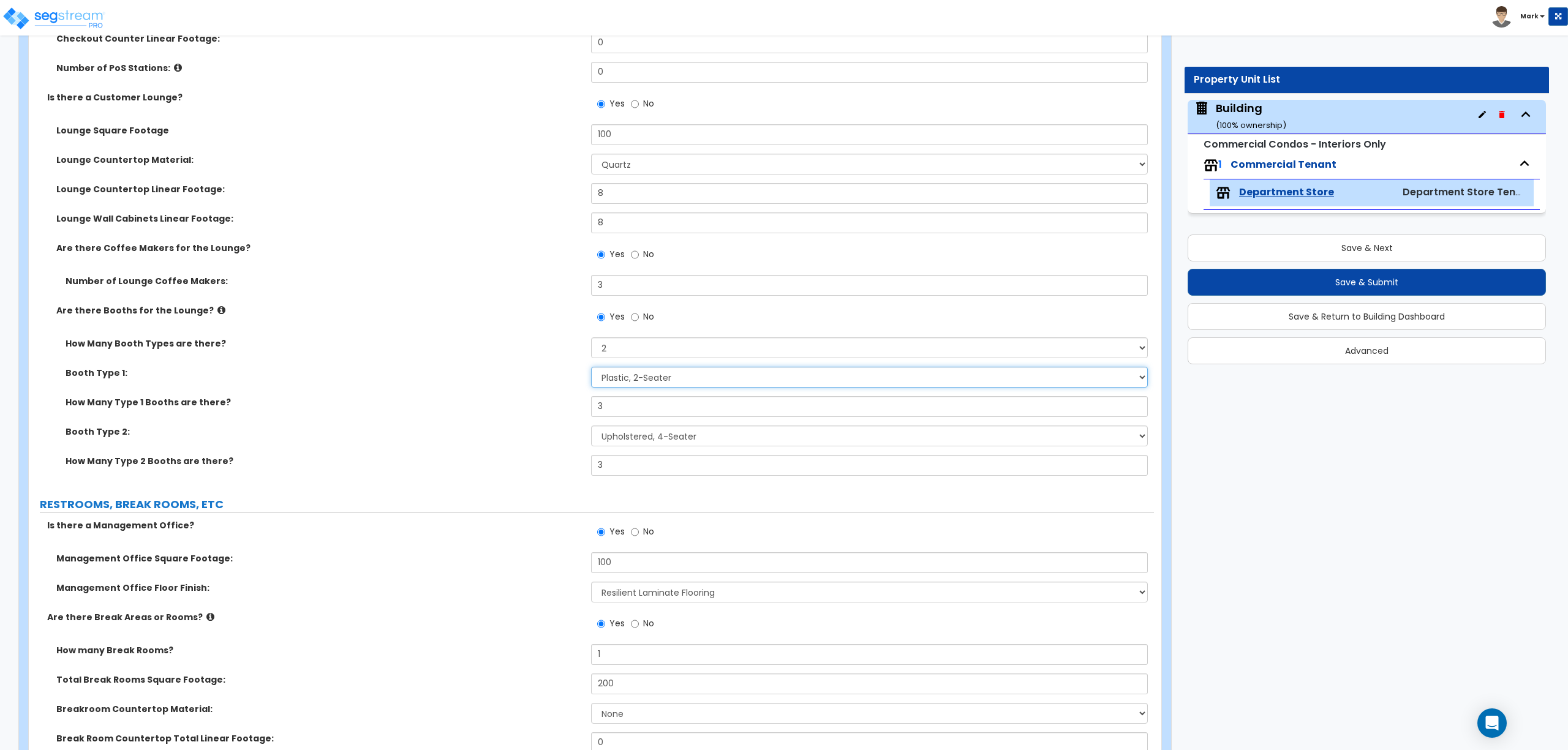
click at [633, 383] on select "Please Choose One Plastic, 2-Seater Plastic, 4-Seater Upholstered, 4-Seater Uph…" at bounding box center [869, 377] width 557 height 20
click at [503, 419] on div "How Many Type 1 Booths are there? 3" at bounding box center [591, 411] width 1125 height 30
click at [217, 309] on icon at bounding box center [221, 310] width 8 height 9
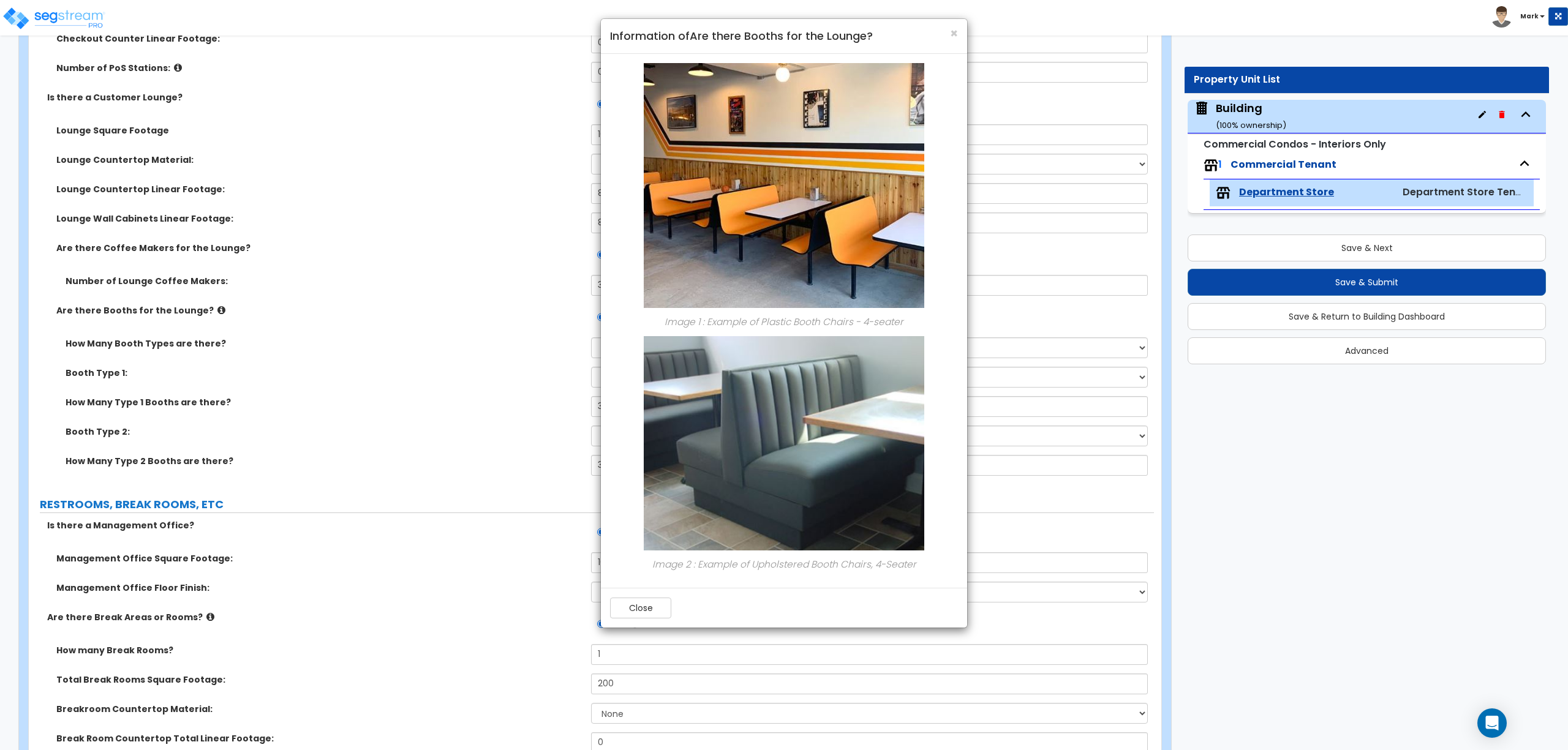
click at [499, 334] on div "× Information of Are there Booths for the Lounge? Image 1 : Example of Plastic …" at bounding box center [784, 375] width 1568 height 750
click at [640, 600] on div "Close" at bounding box center [784, 607] width 366 height 40
click at [639, 609] on button "Close" at bounding box center [640, 607] width 62 height 20
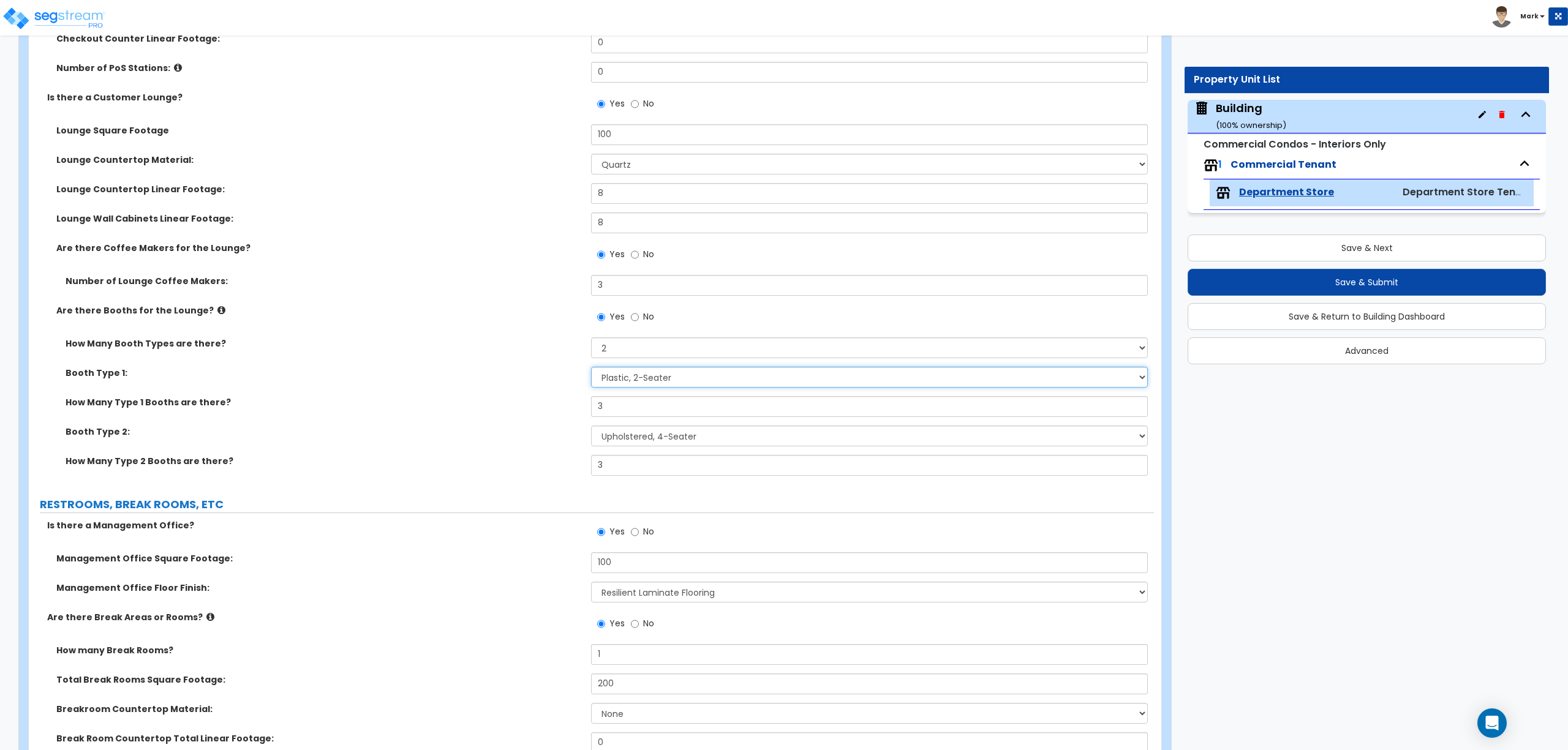
click at [671, 385] on select "Please Choose One Plastic, 2-Seater Plastic, 4-Seater Upholstered, 4-Seater Uph…" at bounding box center [869, 377] width 557 height 20
click at [685, 436] on select "Please Choose One Plastic, 2-Seater Plastic, 4-Seater Upholstered, 4-Seater Uph…" at bounding box center [869, 436] width 557 height 20
select select "4"
click at [591, 427] on select "Please Choose One Plastic, 2-Seater Plastic, 4-Seater Upholstered, 4-Seater Uph…" at bounding box center [869, 436] width 557 height 20
drag, startPoint x: 654, startPoint y: 461, endPoint x: 502, endPoint y: 487, distance: 154.2
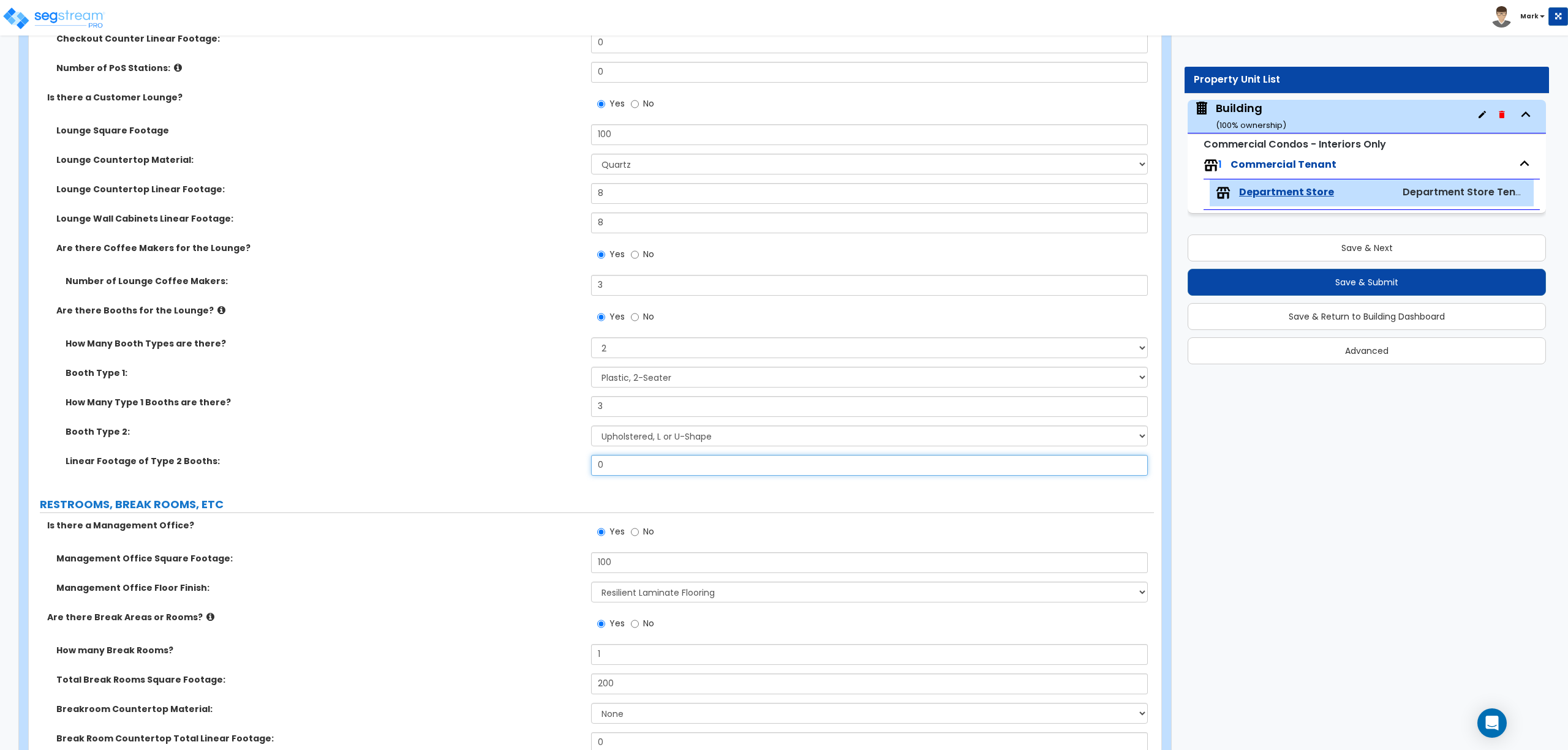
type input "10"
click at [695, 440] on select "Please Choose One Plastic, 2-Seater Plastic, 4-Seater Upholstered, 4-Seater Uph…" at bounding box center [869, 436] width 557 height 20
